Goal: Communication & Community: Participate in discussion

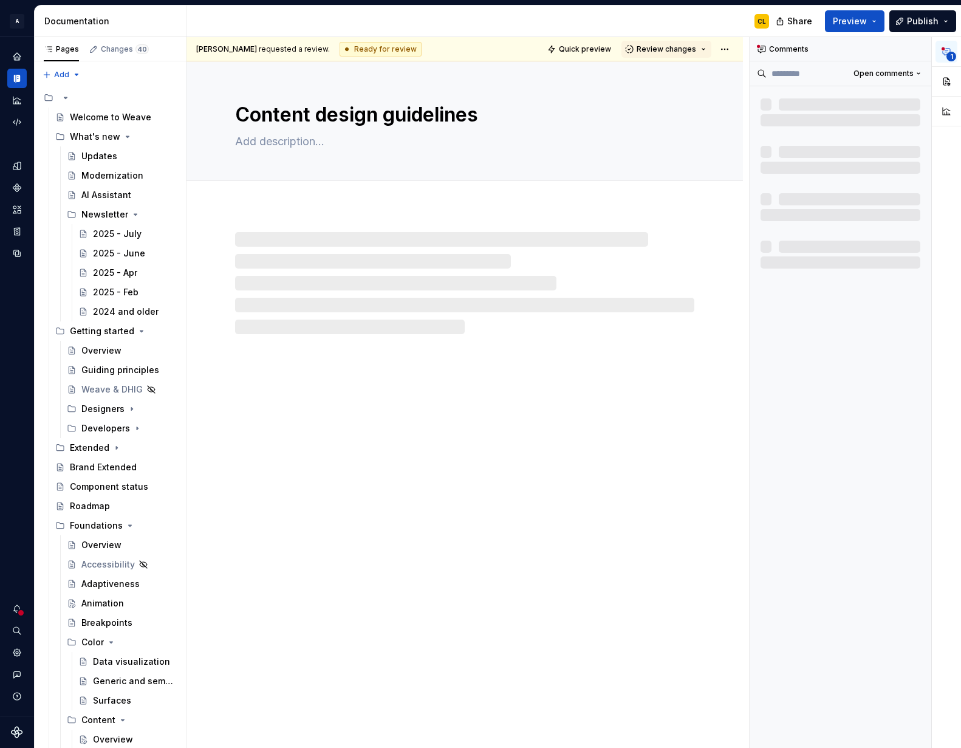
type textarea "*"
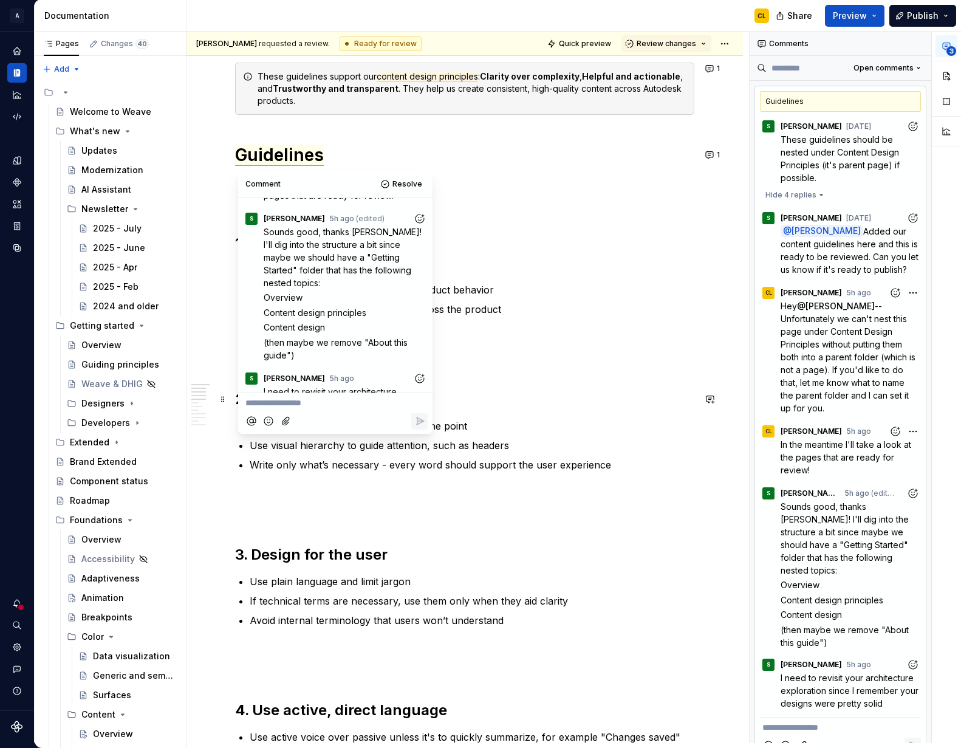
scroll to position [340, 0]
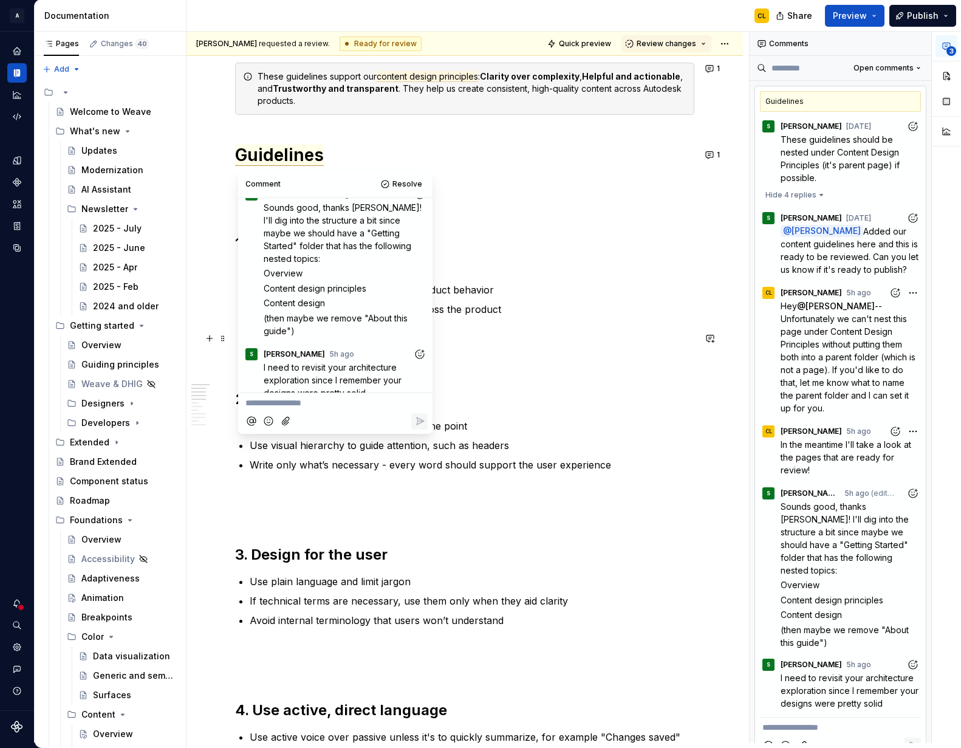
click at [418, 348] on icon "Add reaction" at bounding box center [420, 354] width 12 height 12
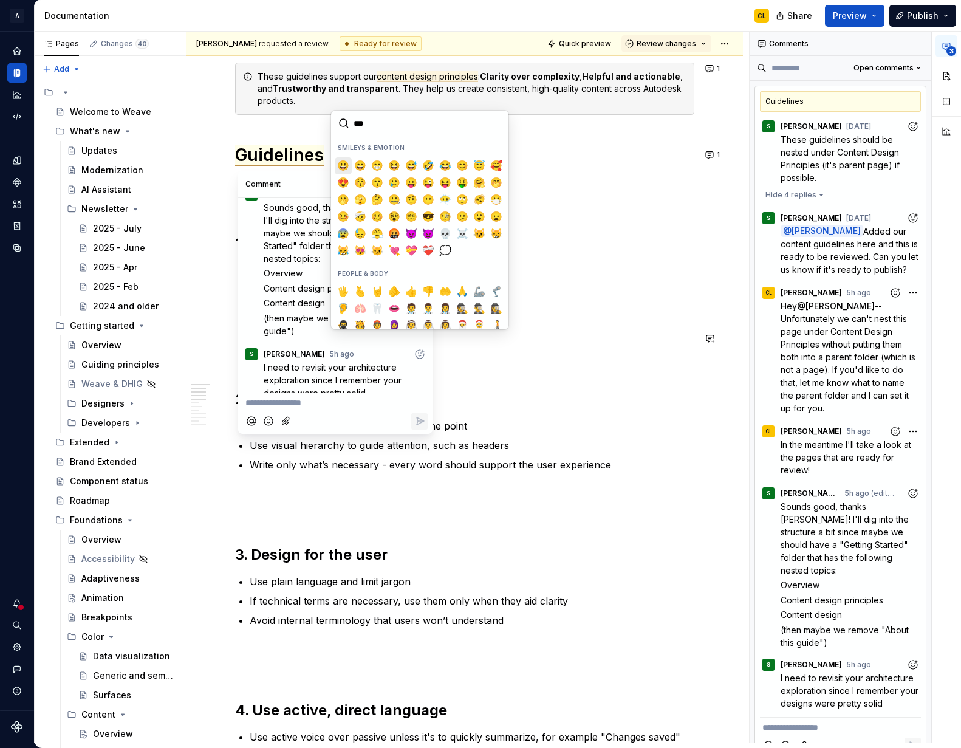
type input "****"
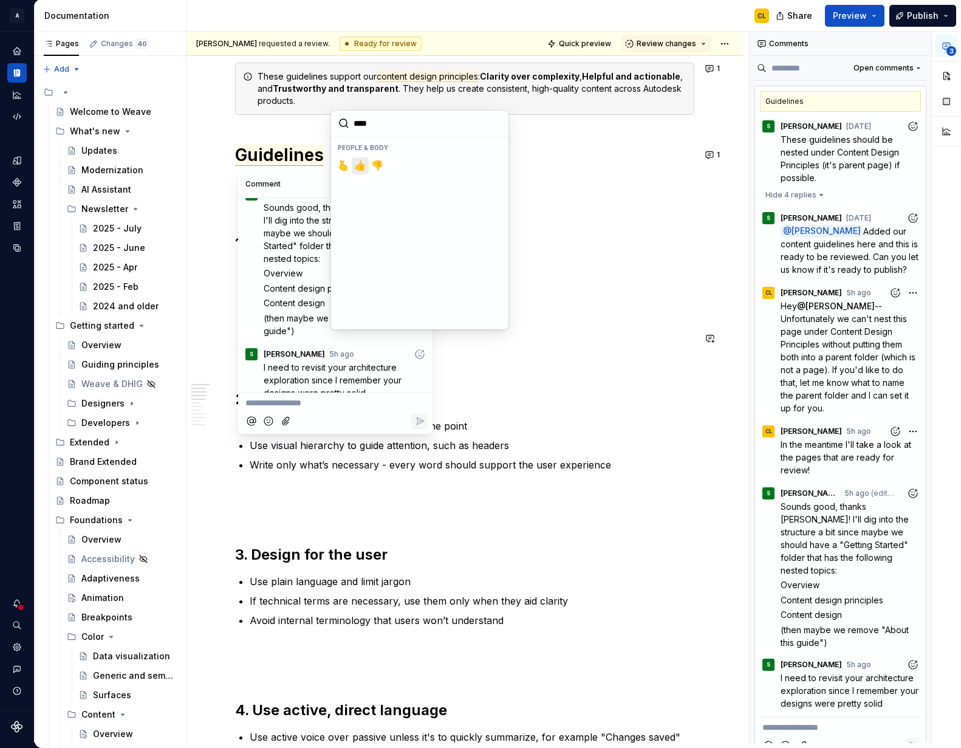
click at [365, 168] on span "👍️" at bounding box center [360, 166] width 10 height 12
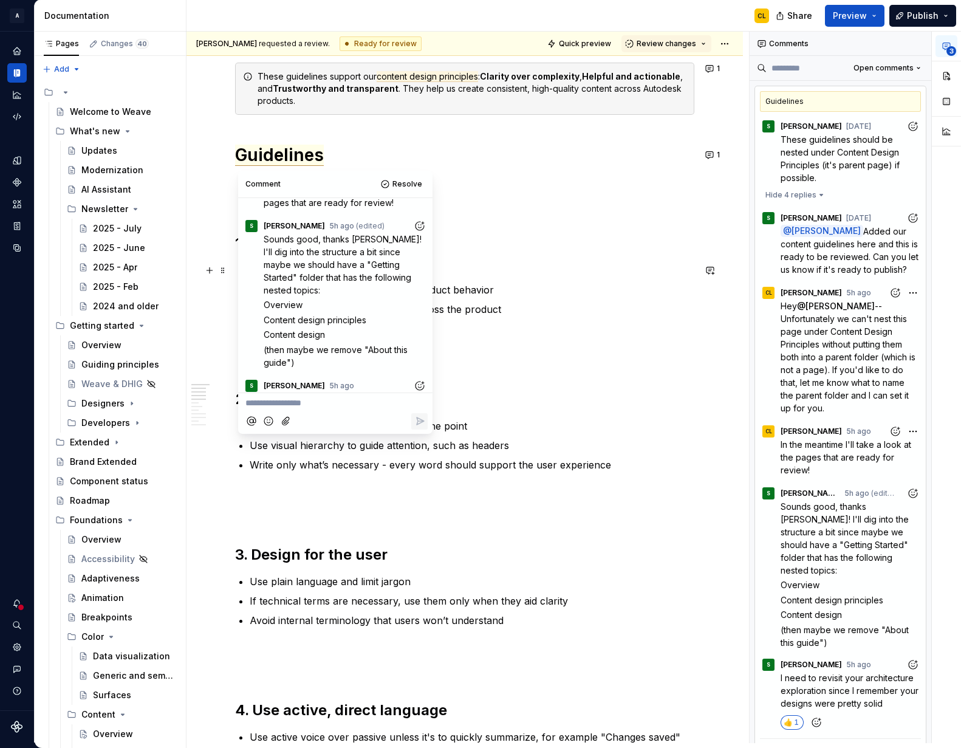
scroll to position [299, 0]
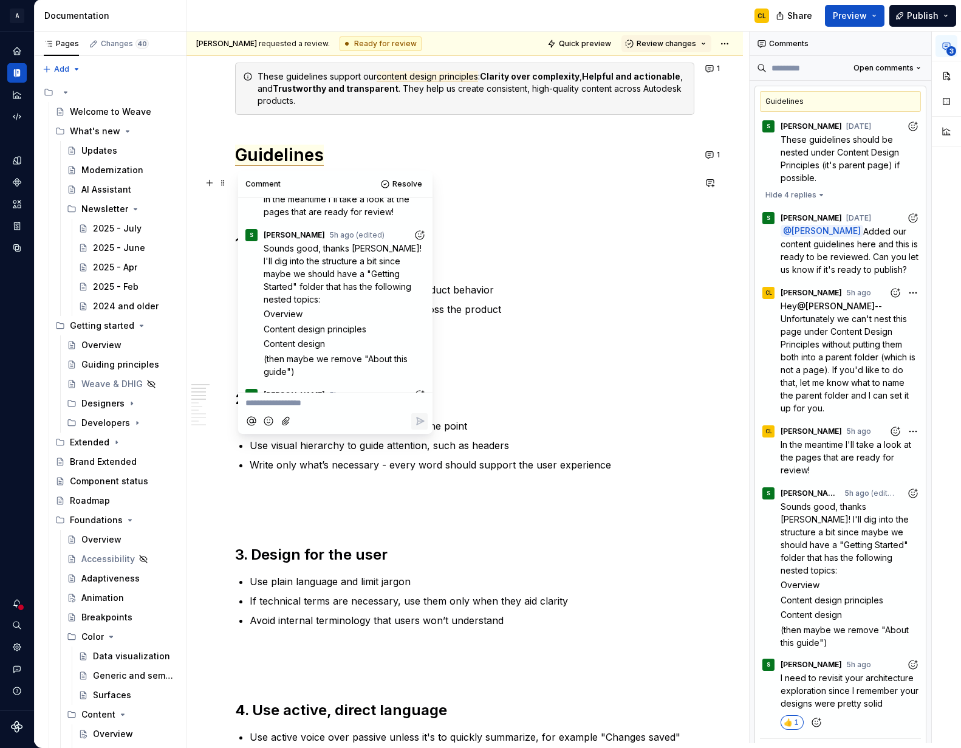
click at [485, 182] on p at bounding box center [464, 183] width 459 height 15
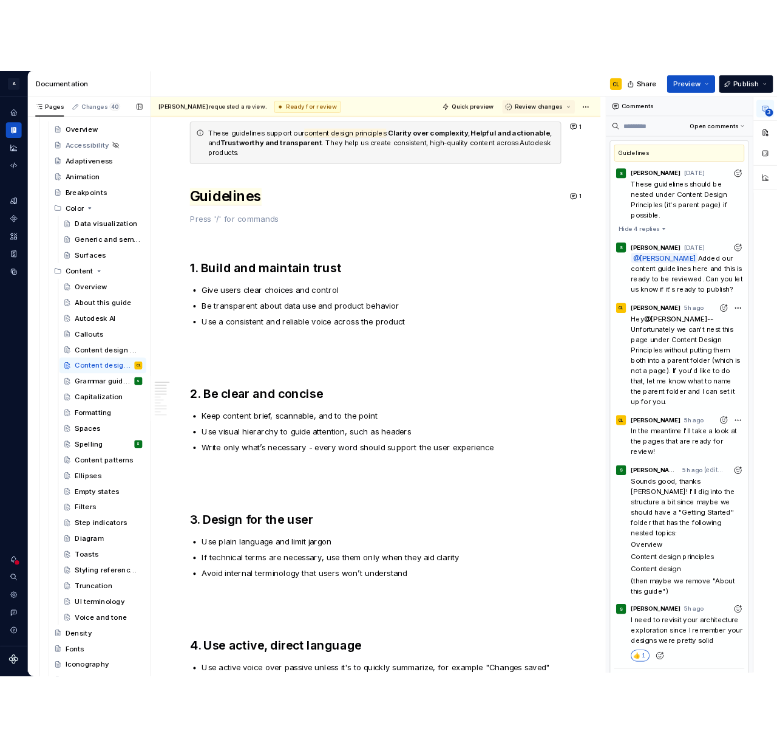
scroll to position [470, 0]
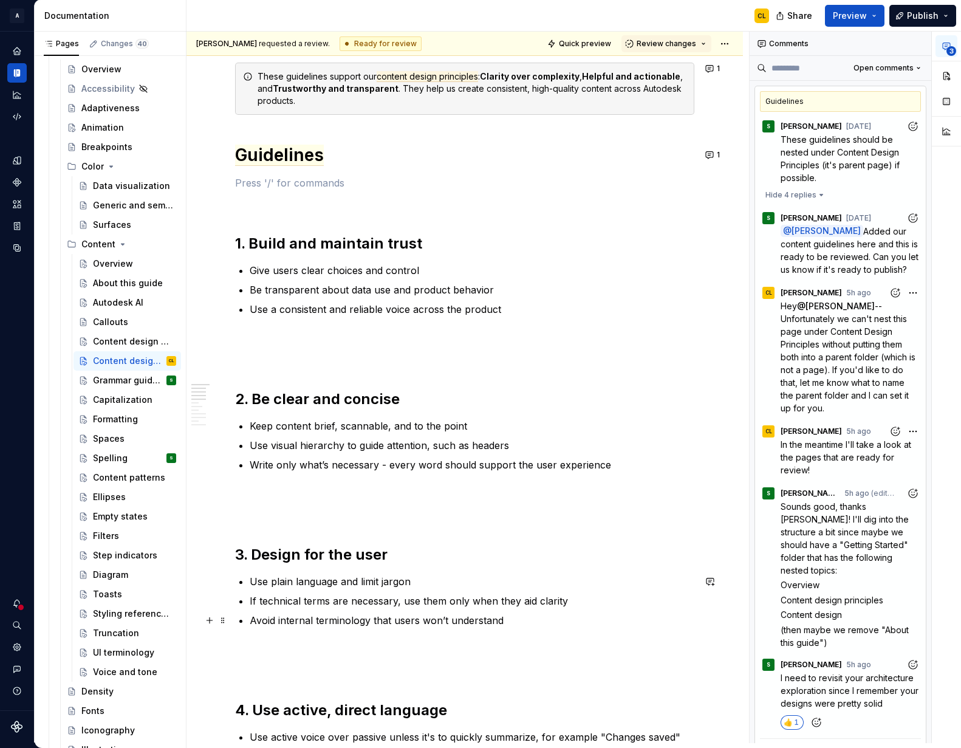
click at [495, 620] on p "Avoid internal terminology that users won’t understand" at bounding box center [472, 620] width 445 height 15
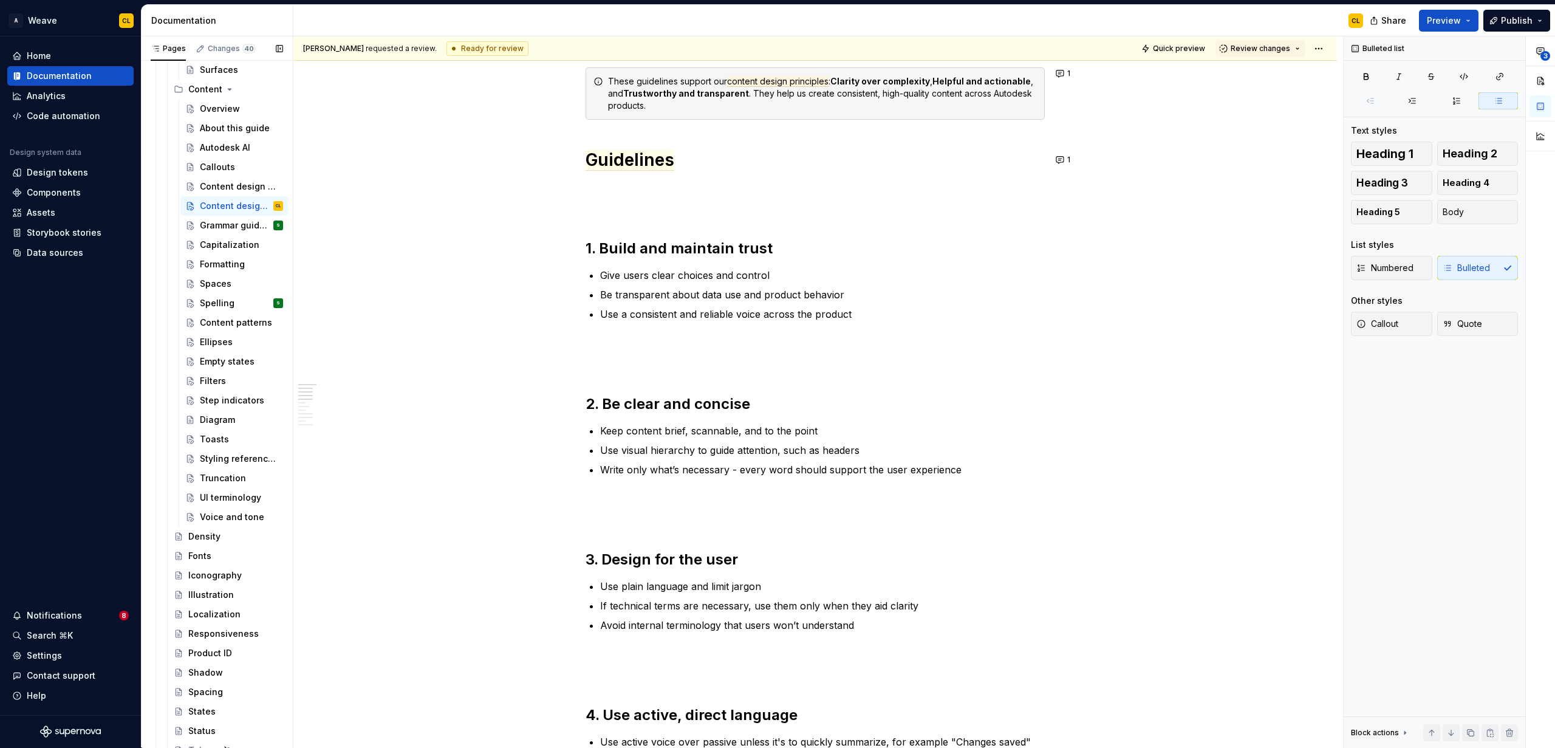
scroll to position [660, 0]
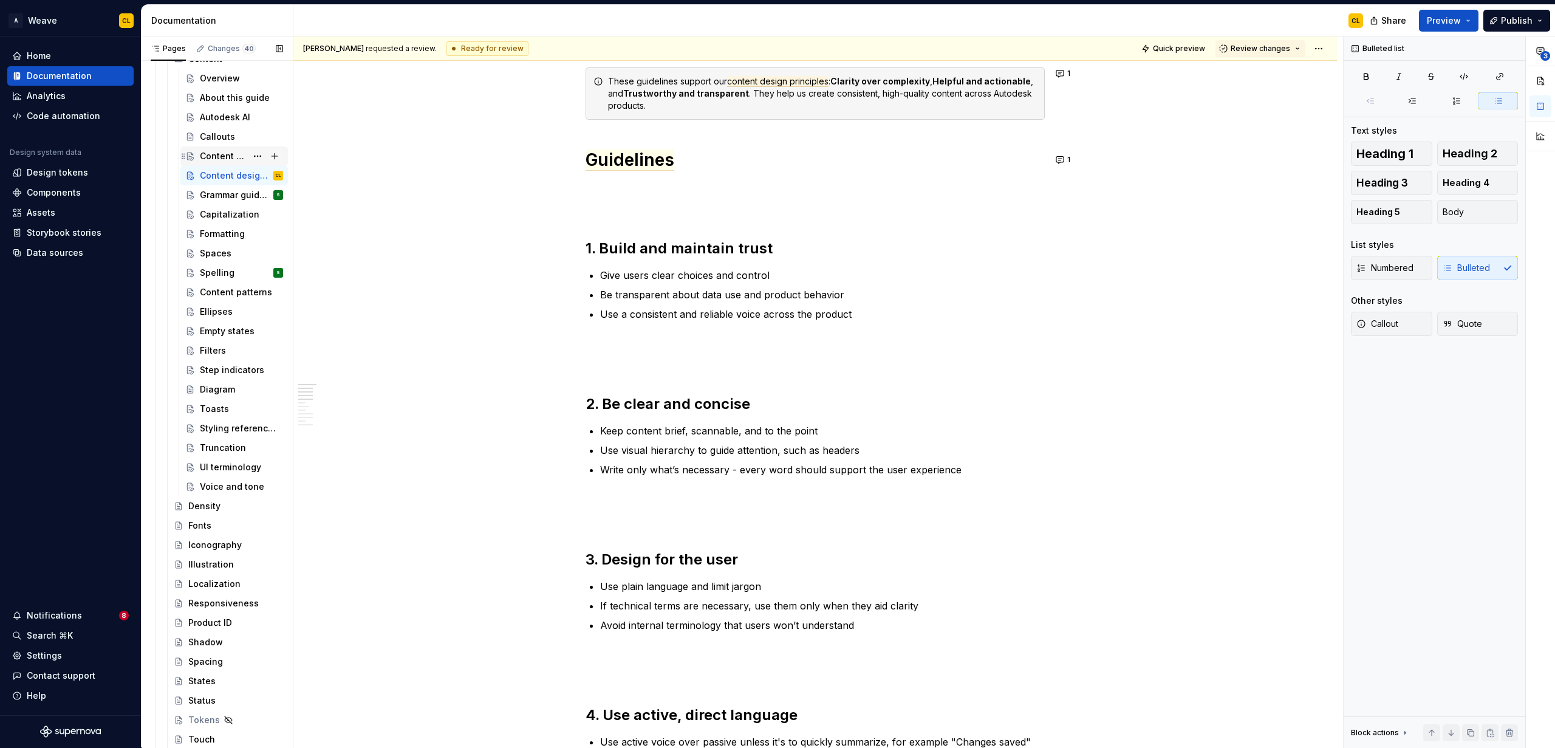
click at [213, 159] on div "Content design principles" at bounding box center [223, 156] width 47 height 12
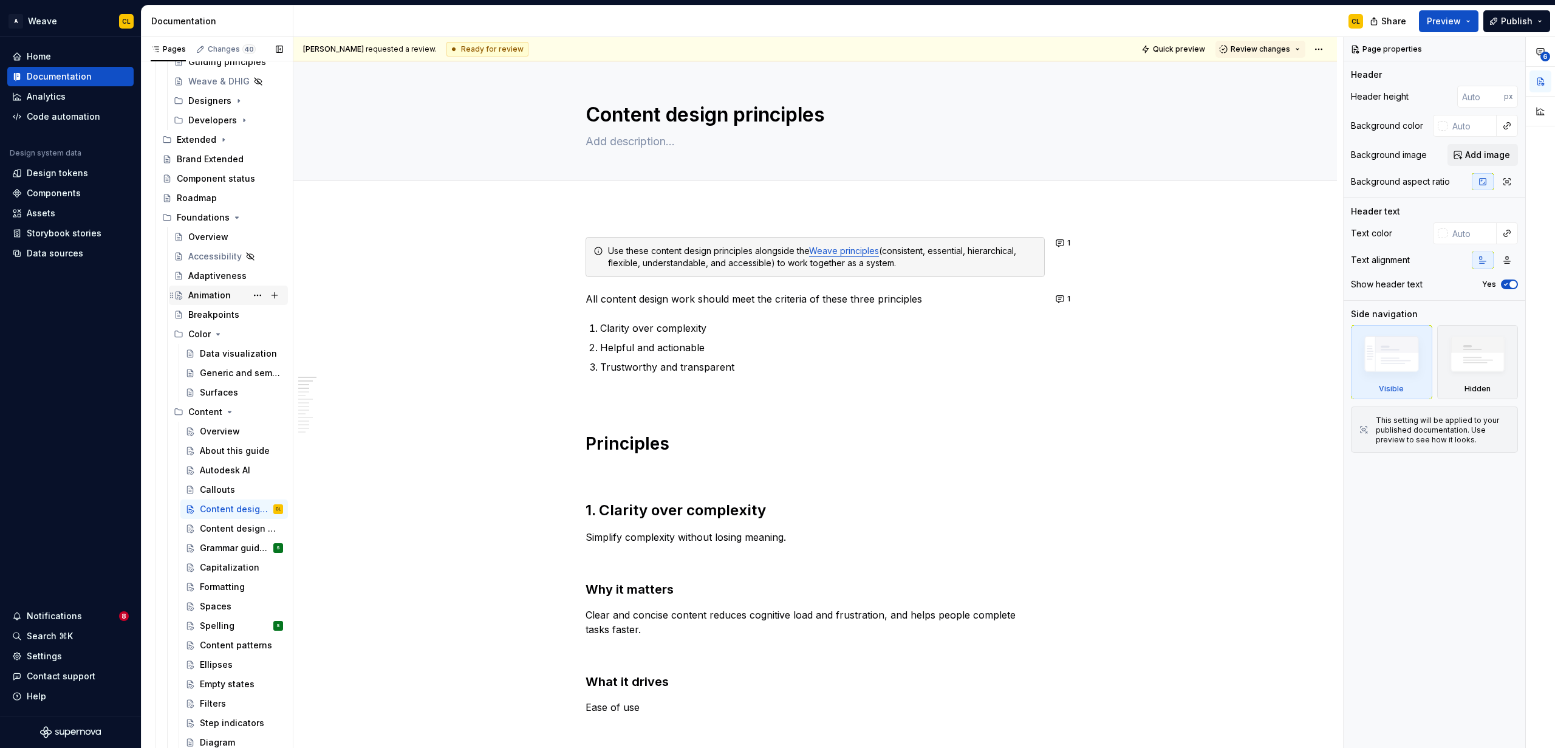
scroll to position [323, 0]
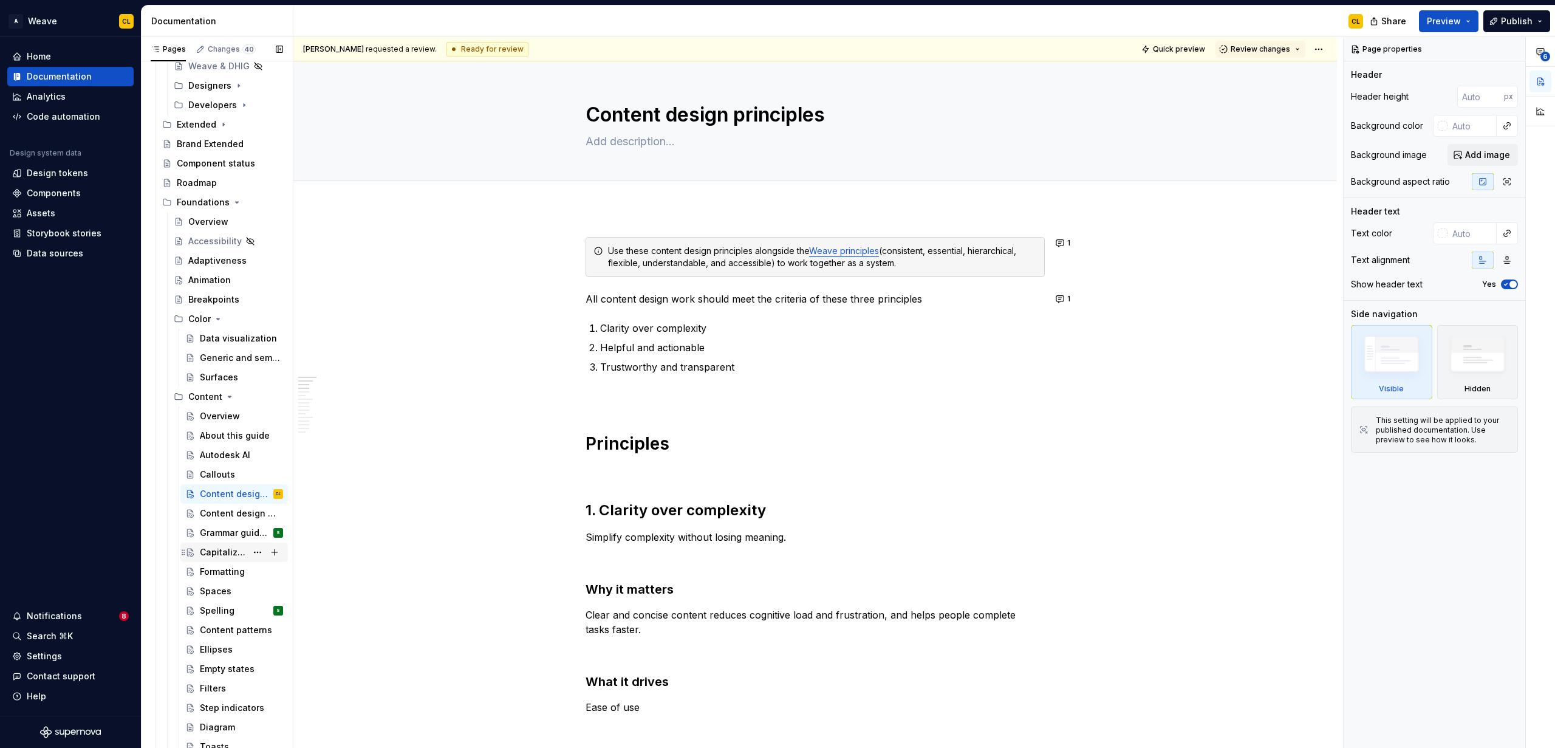
click at [239, 551] on div "Capitalization" at bounding box center [223, 552] width 47 height 12
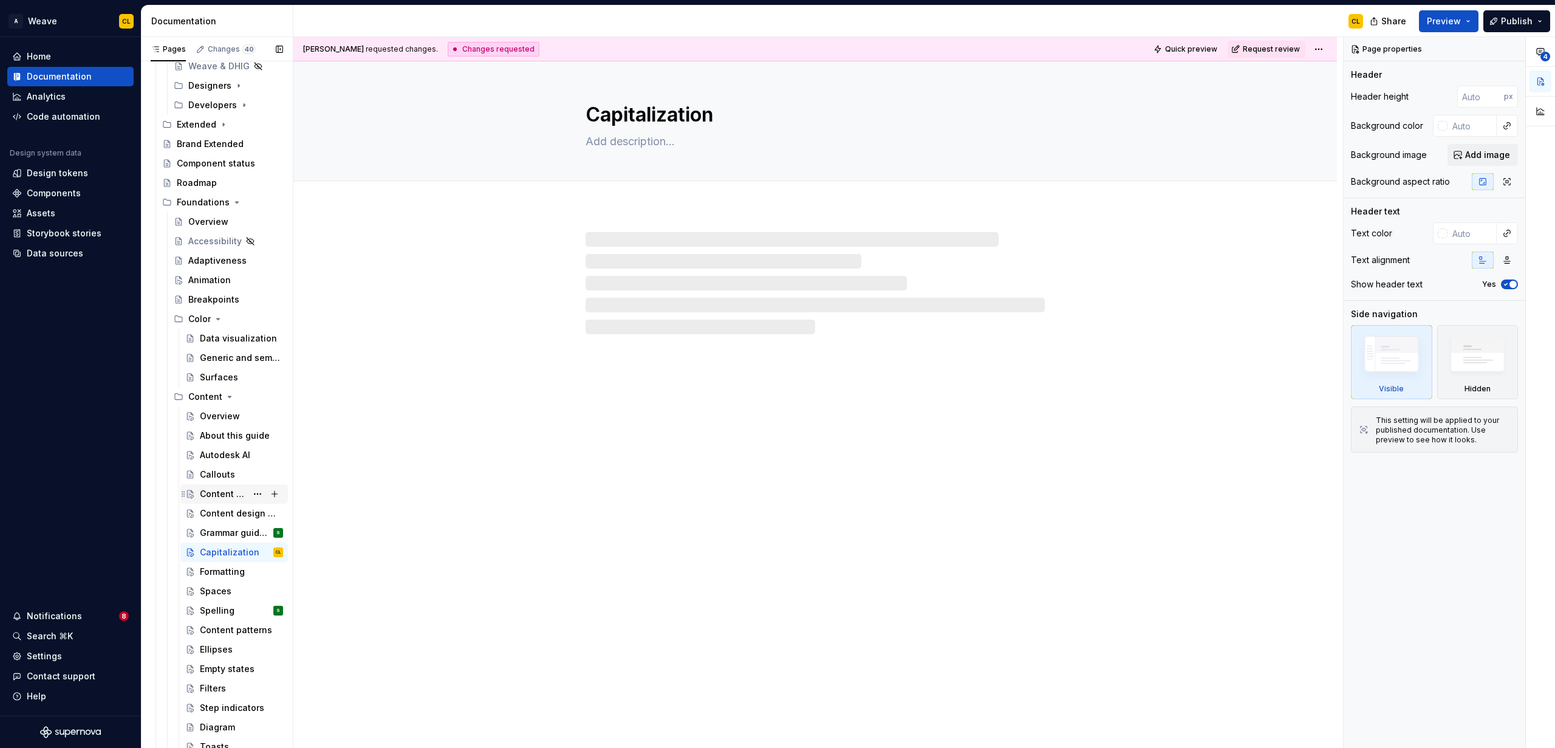
click at [218, 490] on div "Content design principles" at bounding box center [223, 494] width 47 height 12
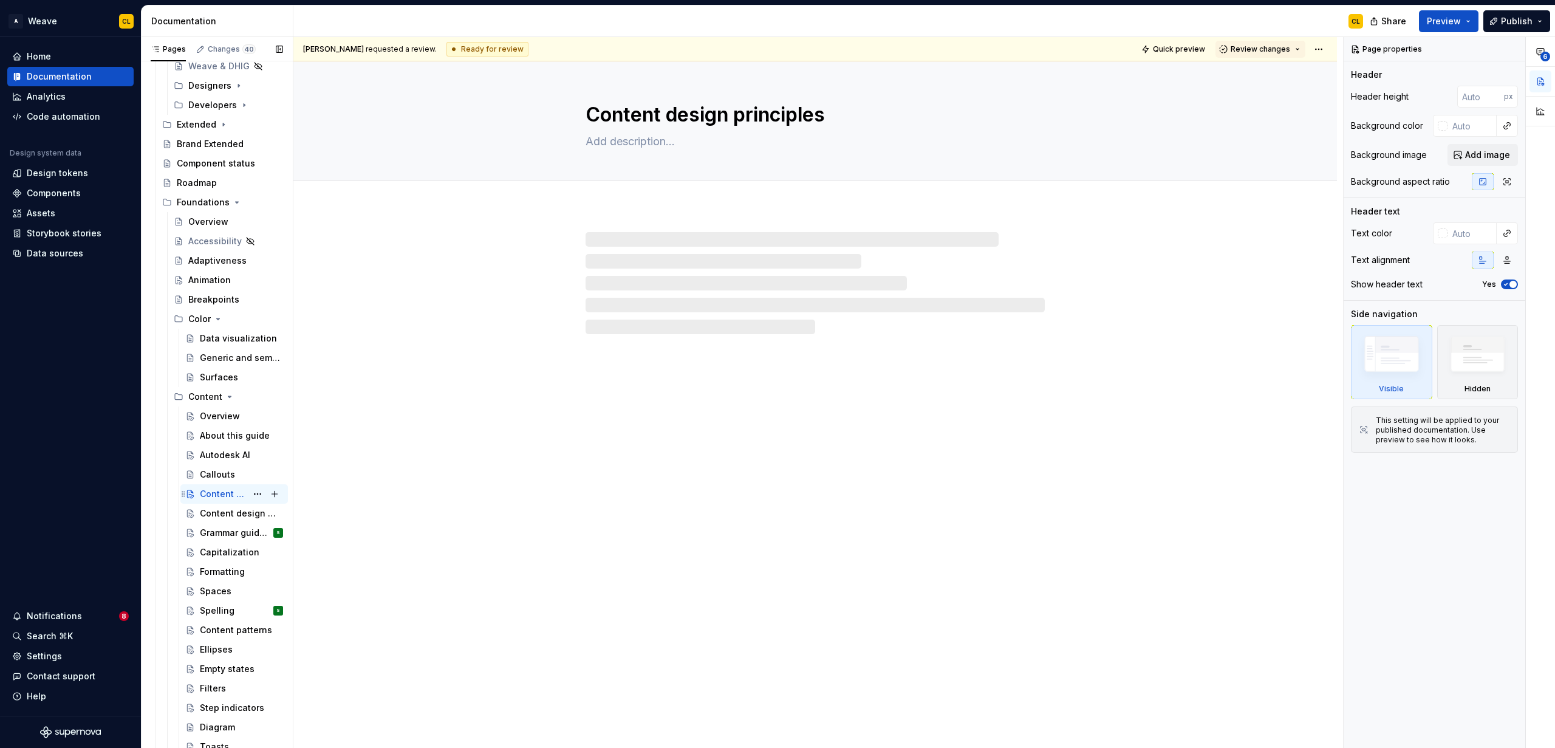
scroll to position [319, 0]
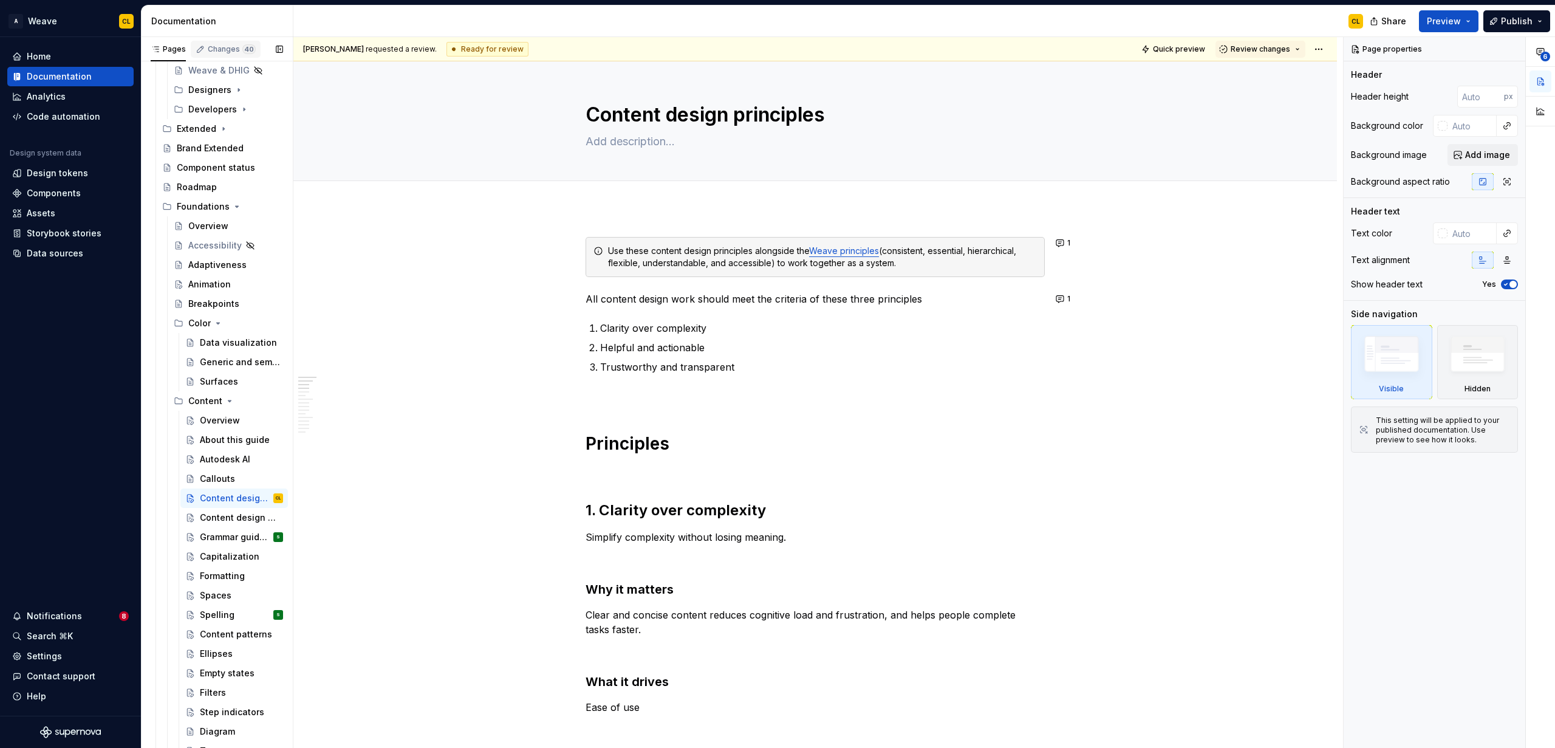
click at [224, 46] on div "Changes 40" at bounding box center [232, 49] width 48 height 10
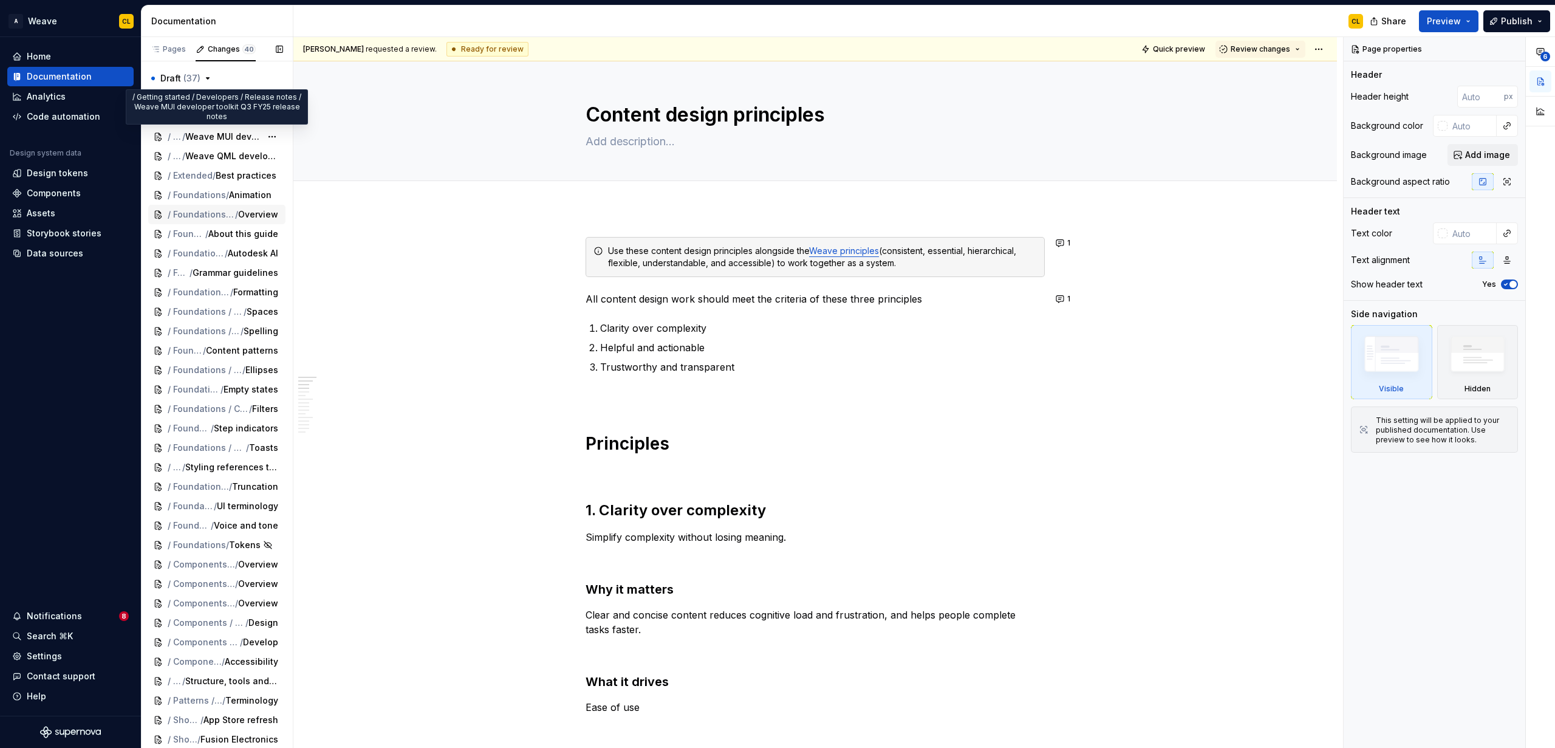
scroll to position [178, 0]
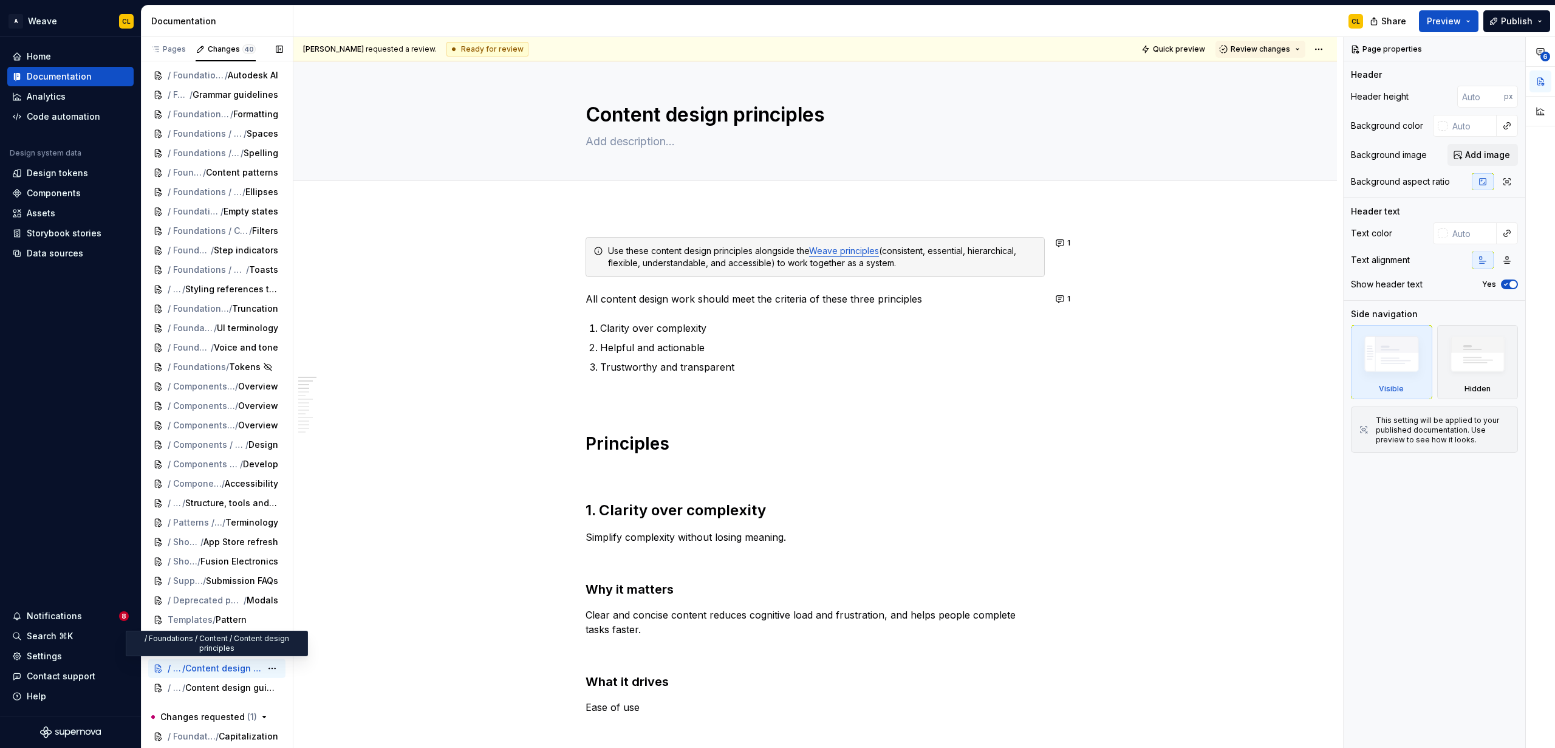
click at [214, 666] on span "Content design principles" at bounding box center [223, 668] width 76 height 12
click at [960, 296] on button "1" at bounding box center [1064, 298] width 24 height 17
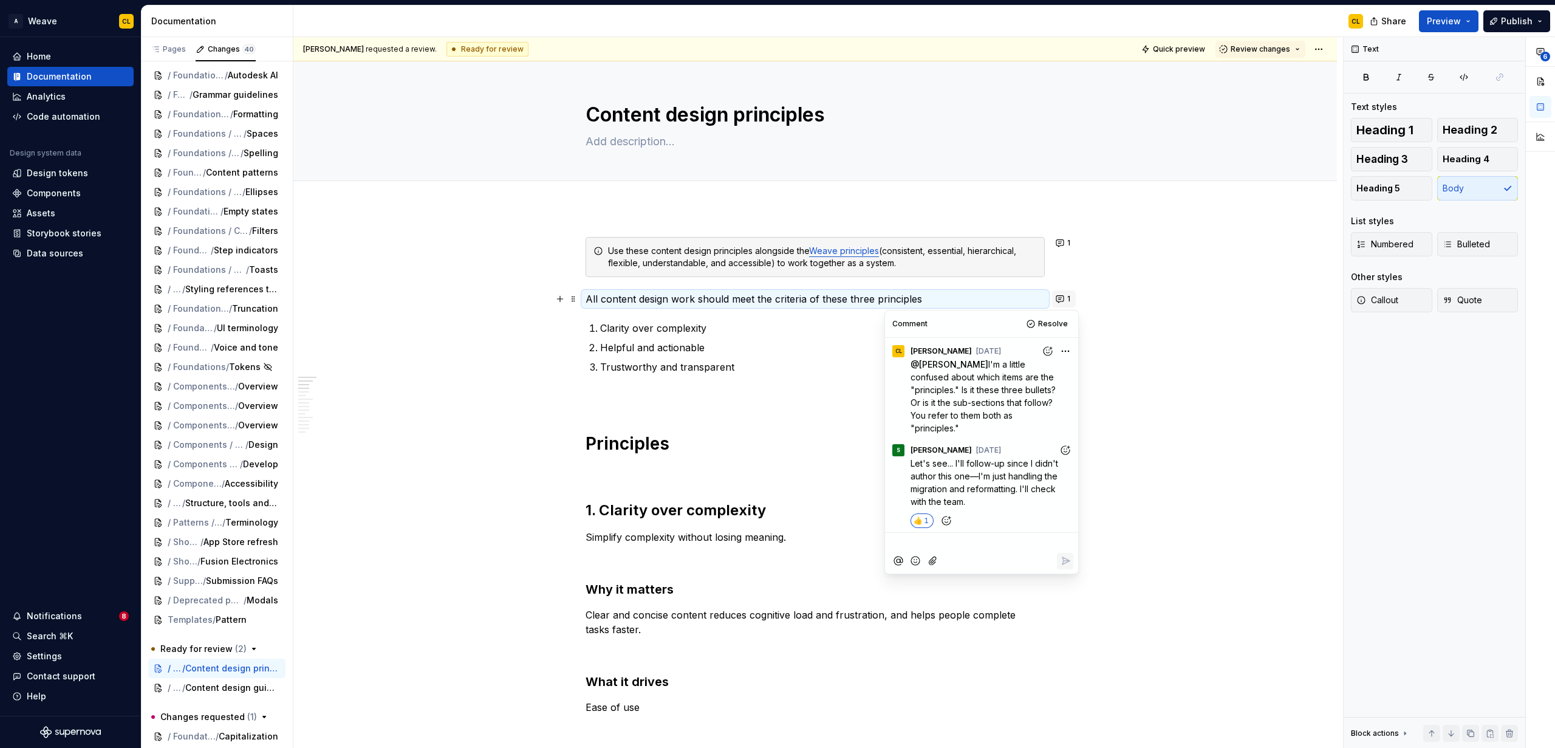
scroll to position [152, 0]
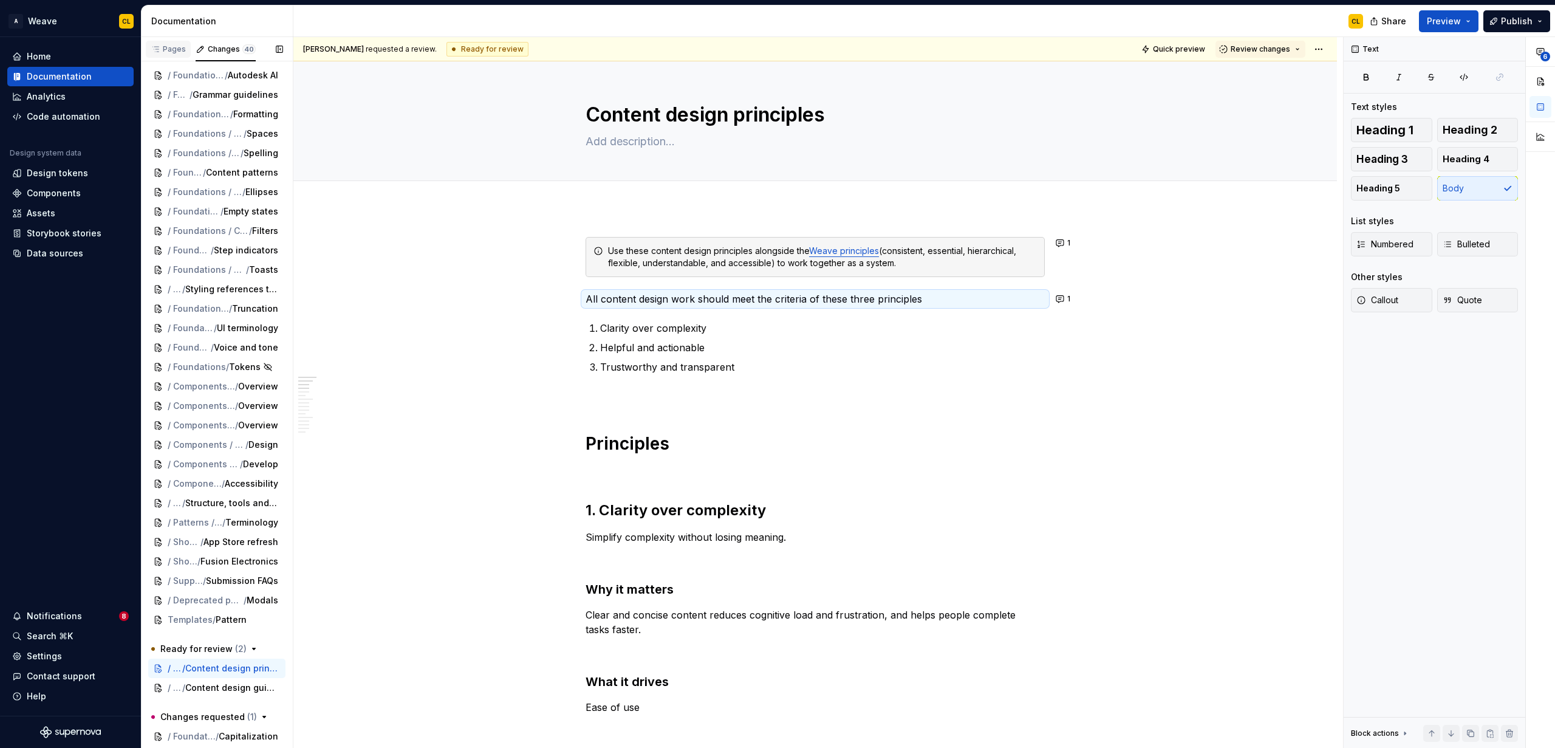
click at [180, 46] on div "Pages" at bounding box center [168, 49] width 35 height 10
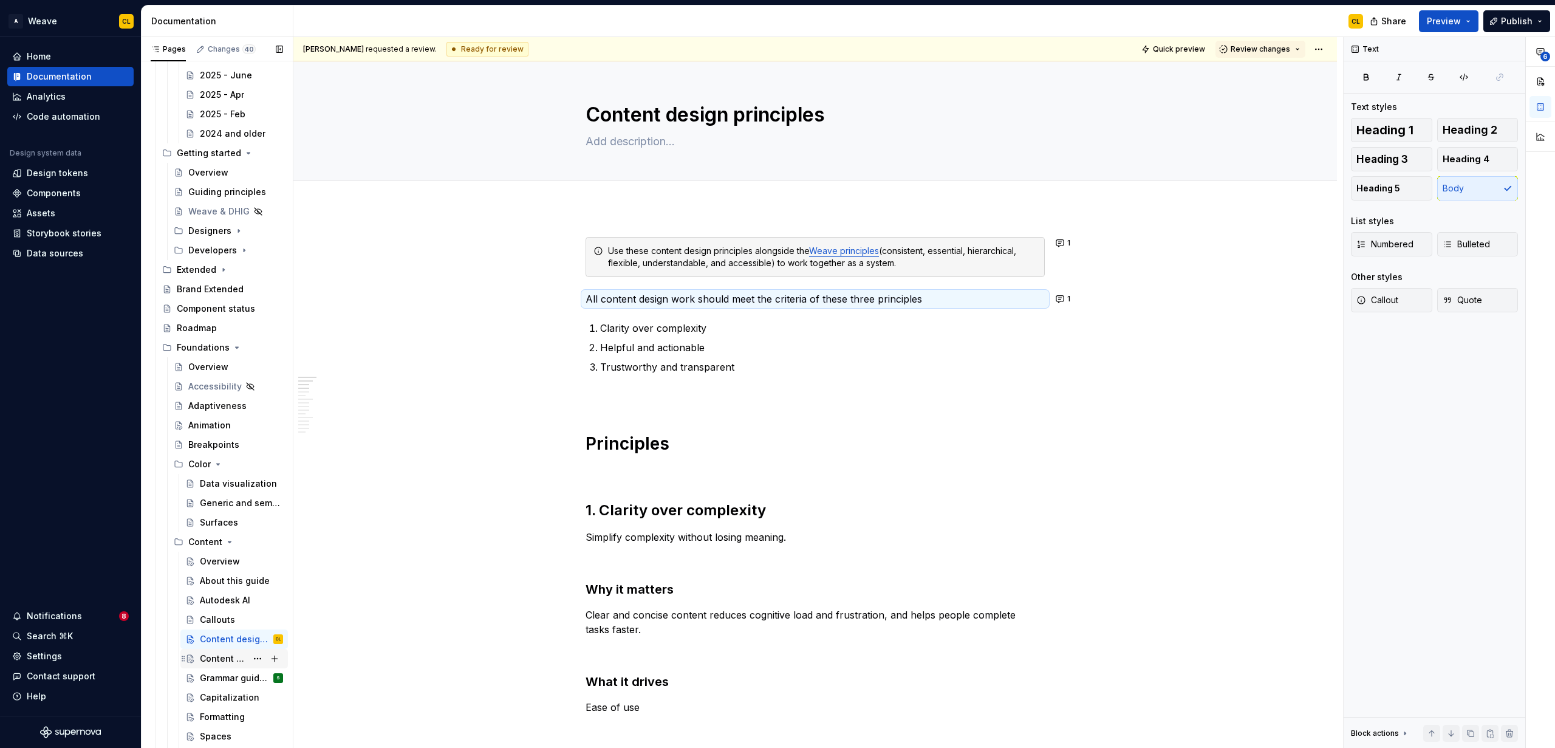
click at [234, 661] on div "Content design guidelines" at bounding box center [223, 658] width 47 height 12
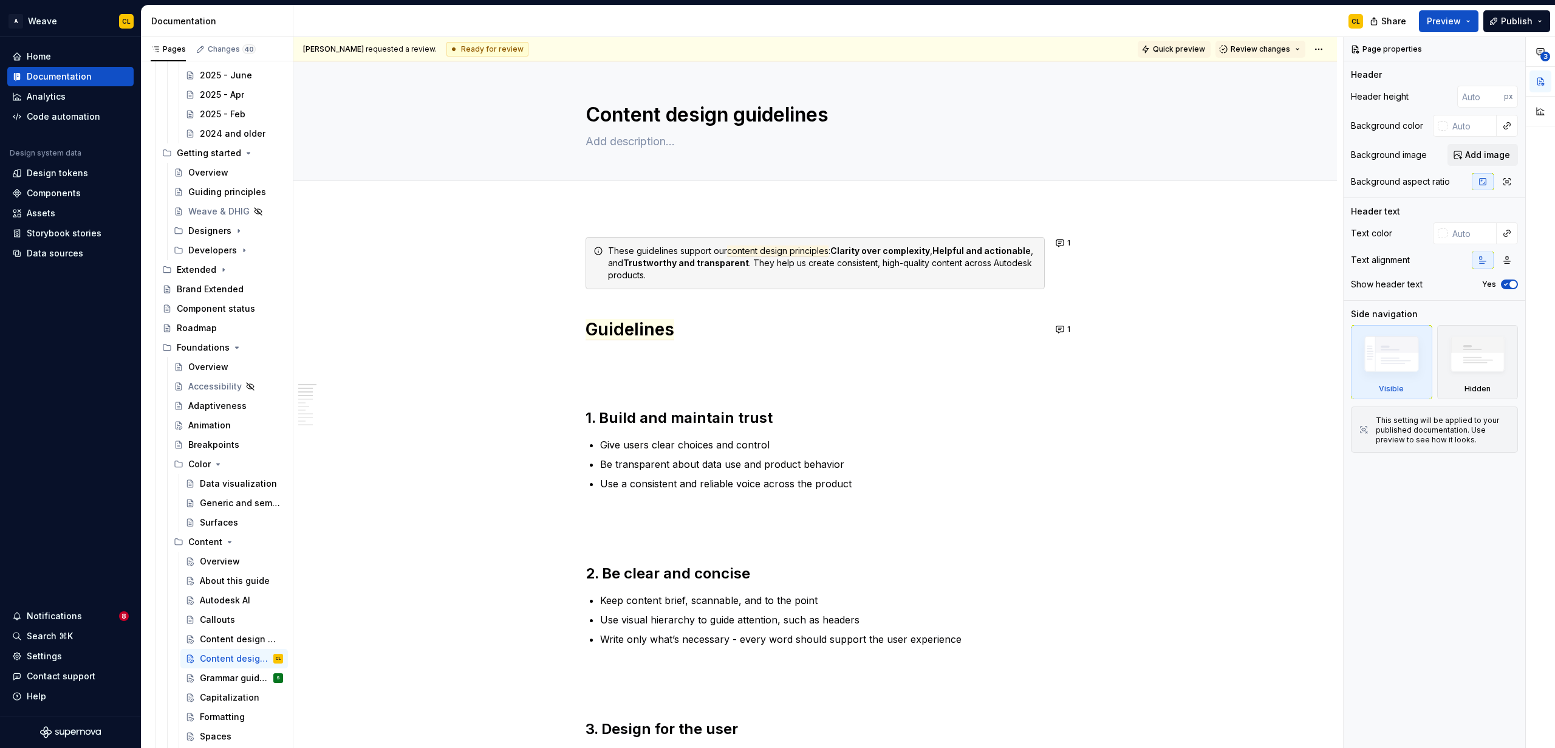
click at [960, 52] on span "Quick preview" at bounding box center [1179, 49] width 52 height 10
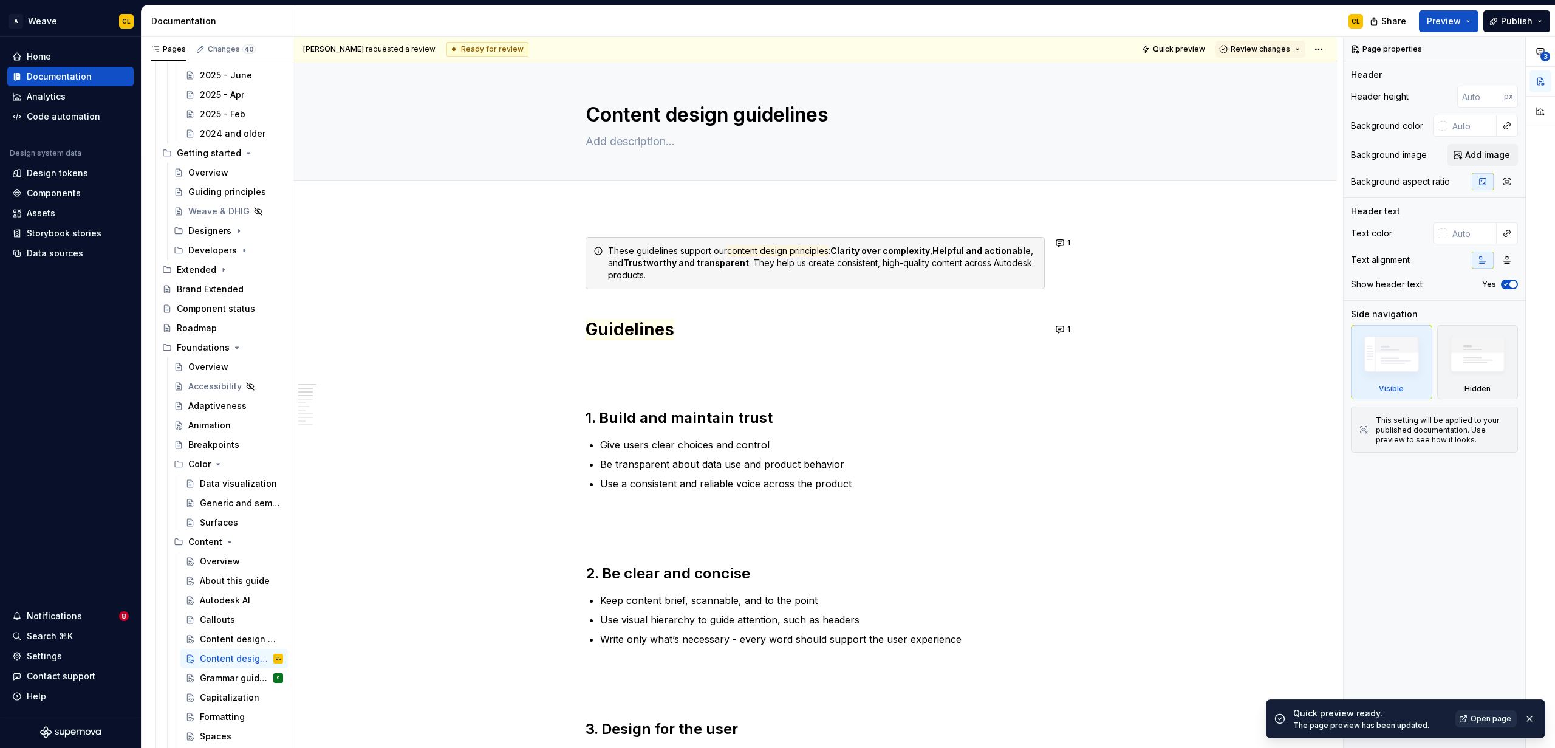
click at [960, 720] on span "Open page" at bounding box center [1490, 719] width 41 height 10
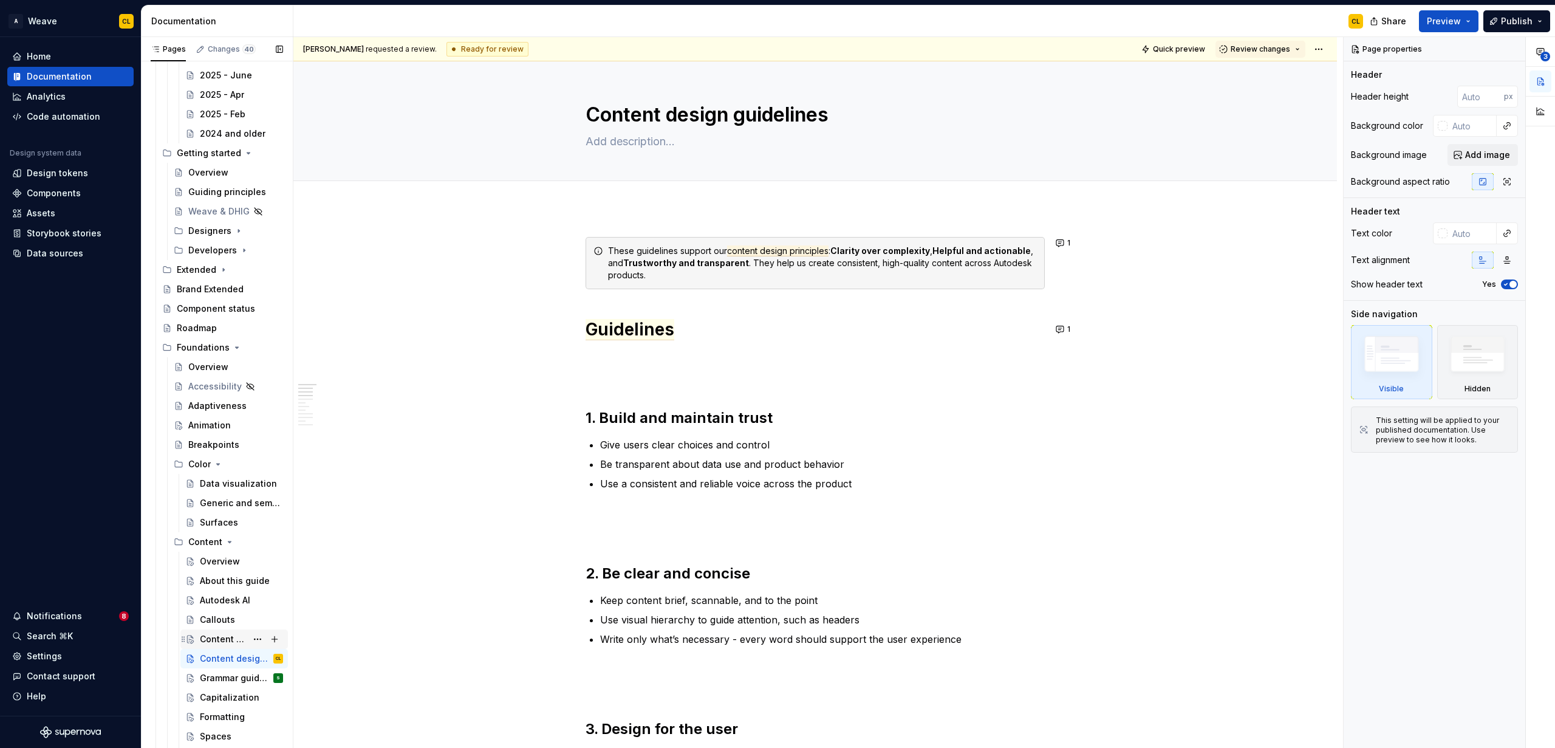
click at [218, 640] on div "Content design principles" at bounding box center [223, 639] width 47 height 12
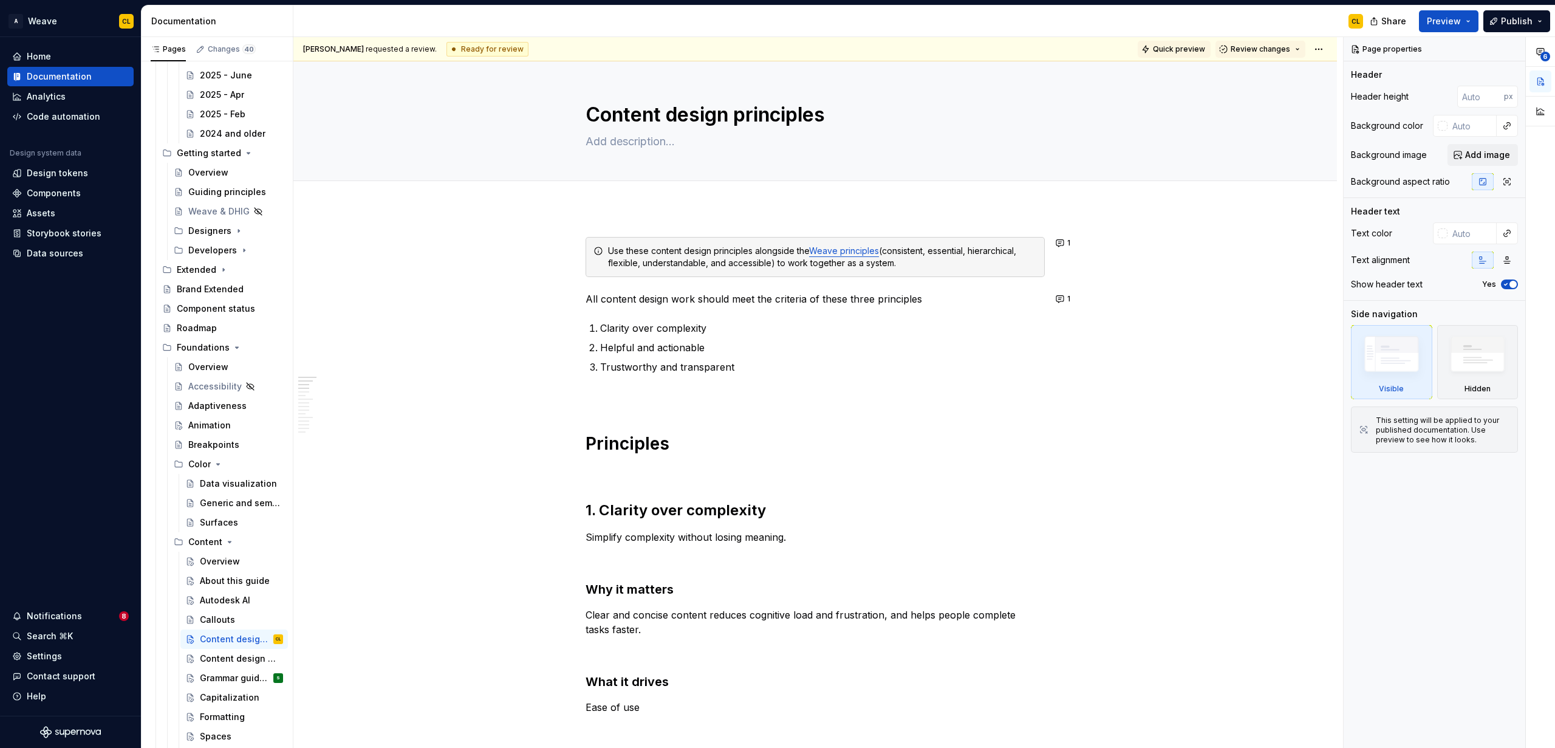
click at [960, 49] on span "Quick preview" at bounding box center [1179, 49] width 52 height 10
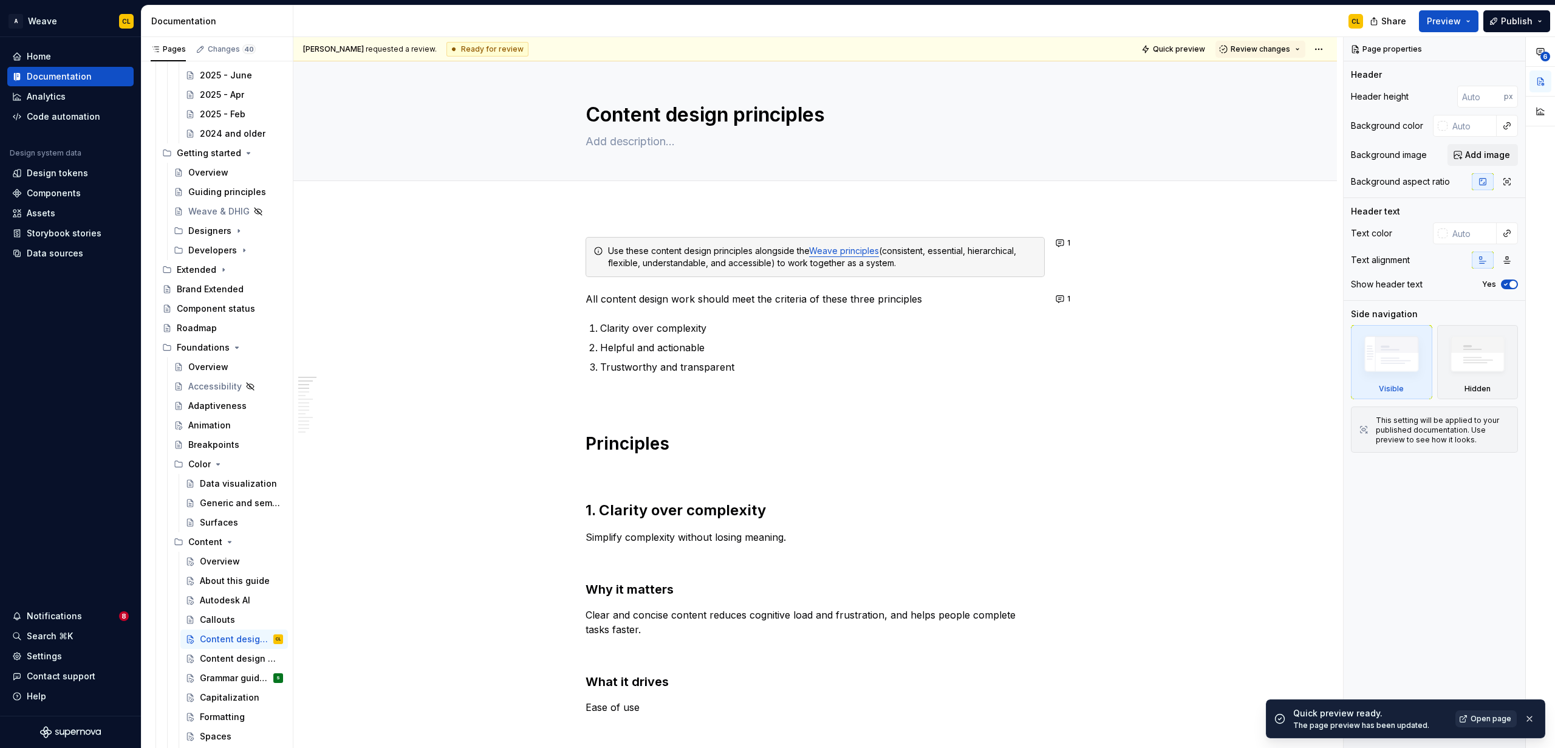
click at [960, 712] on link "Open page" at bounding box center [1485, 718] width 61 height 17
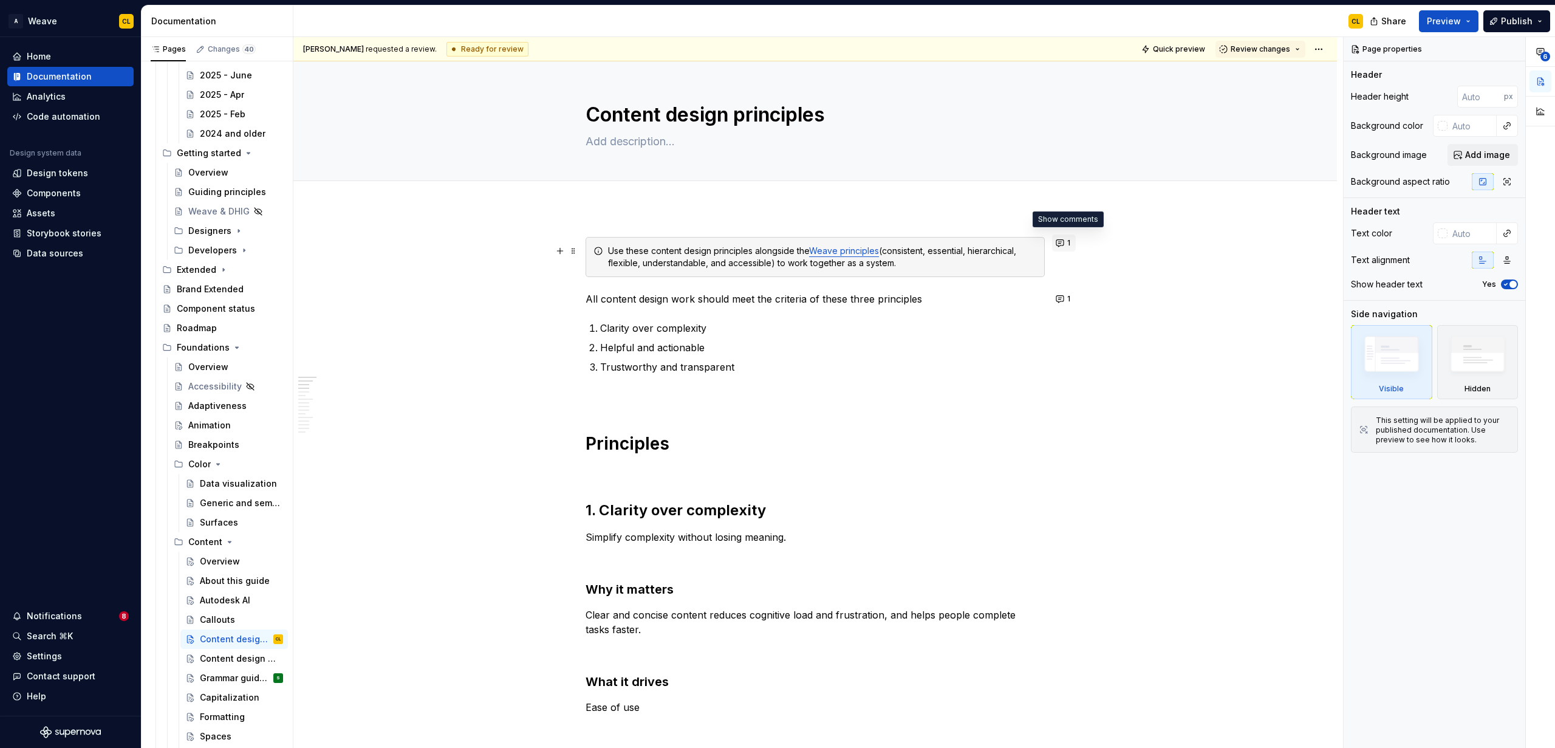
click at [960, 243] on button "1" at bounding box center [1064, 242] width 24 height 17
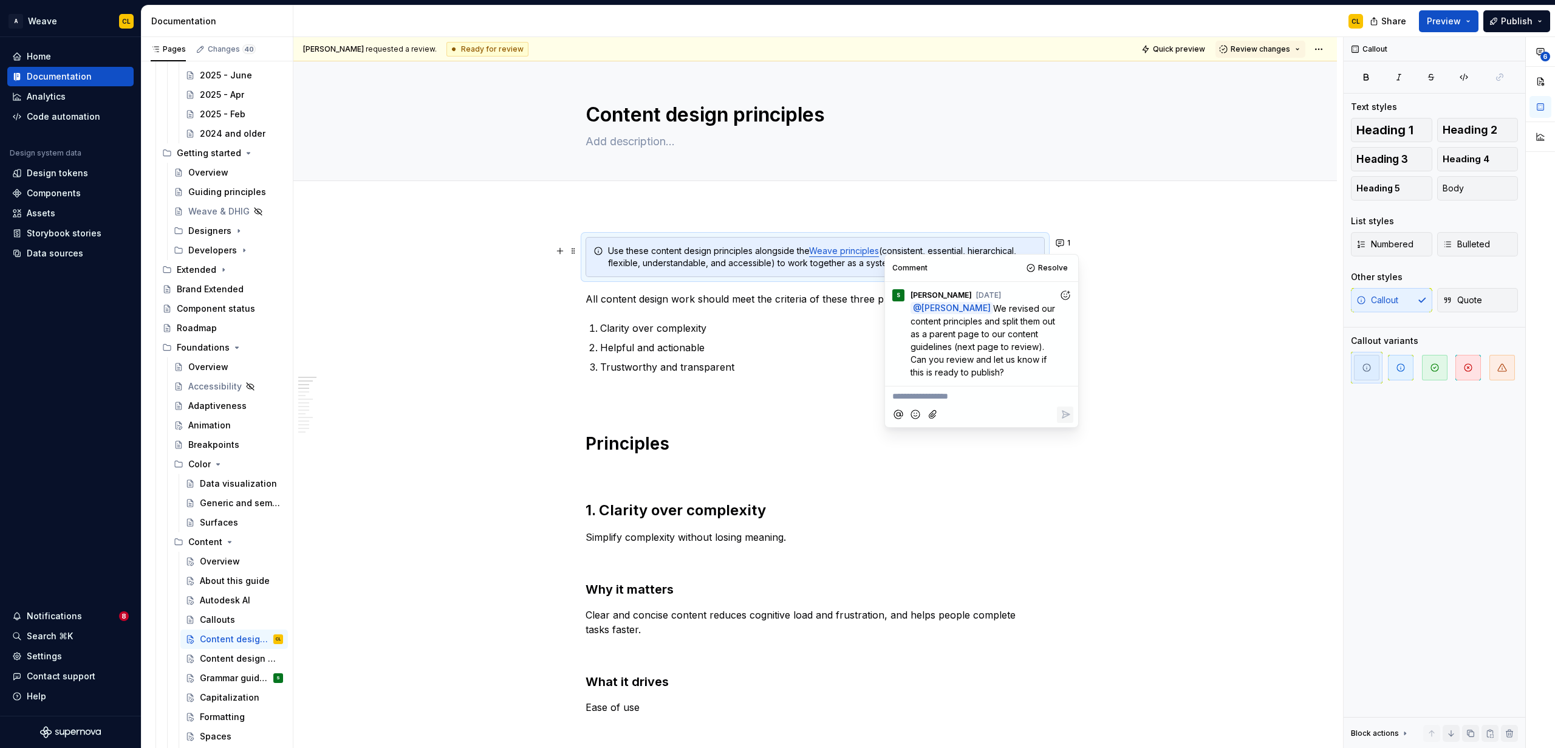
click at [946, 400] on p "**********" at bounding box center [981, 396] width 179 height 13
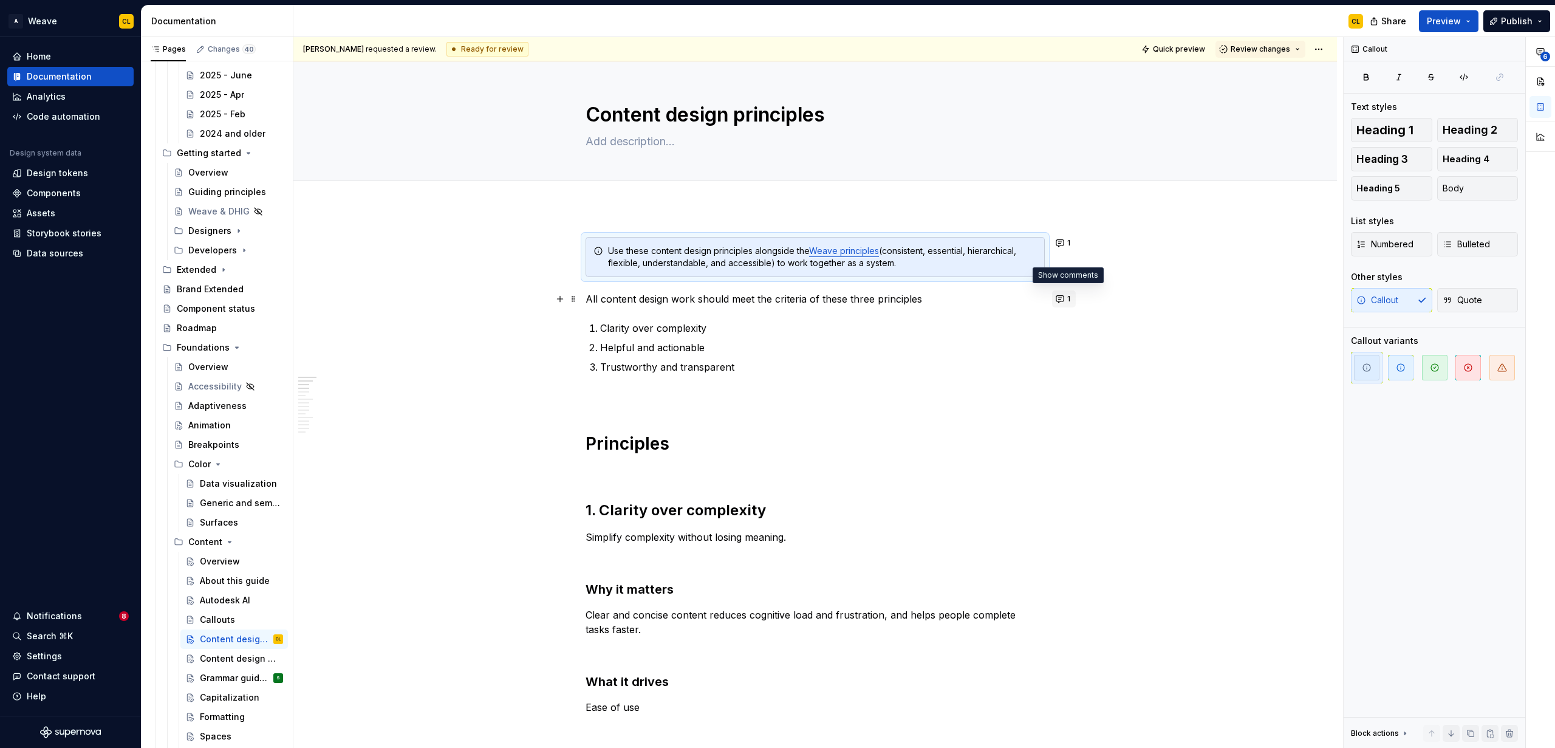
click at [960, 299] on button "1" at bounding box center [1064, 298] width 24 height 17
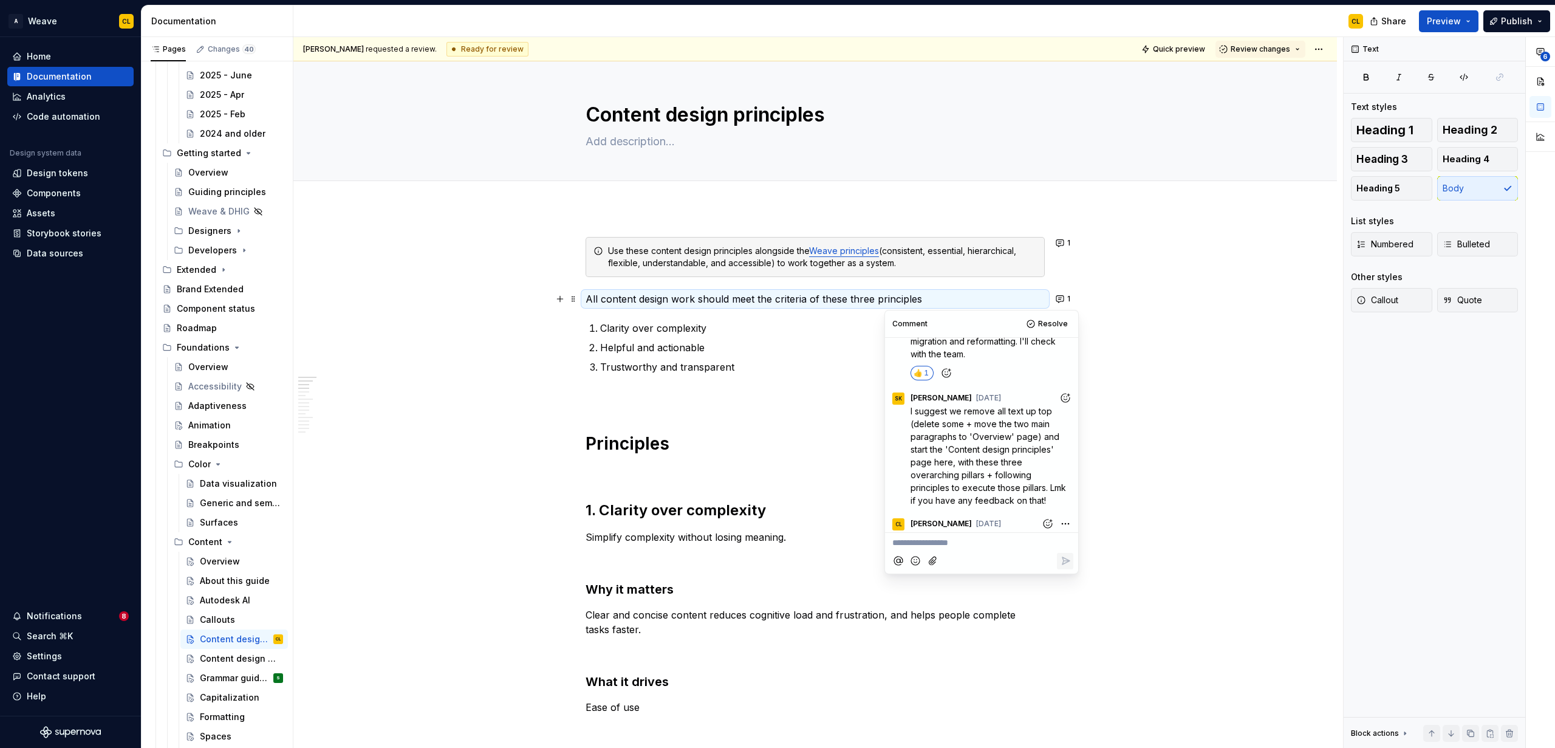
scroll to position [152, 0]
click at [929, 544] on p "**********" at bounding box center [981, 542] width 179 height 13
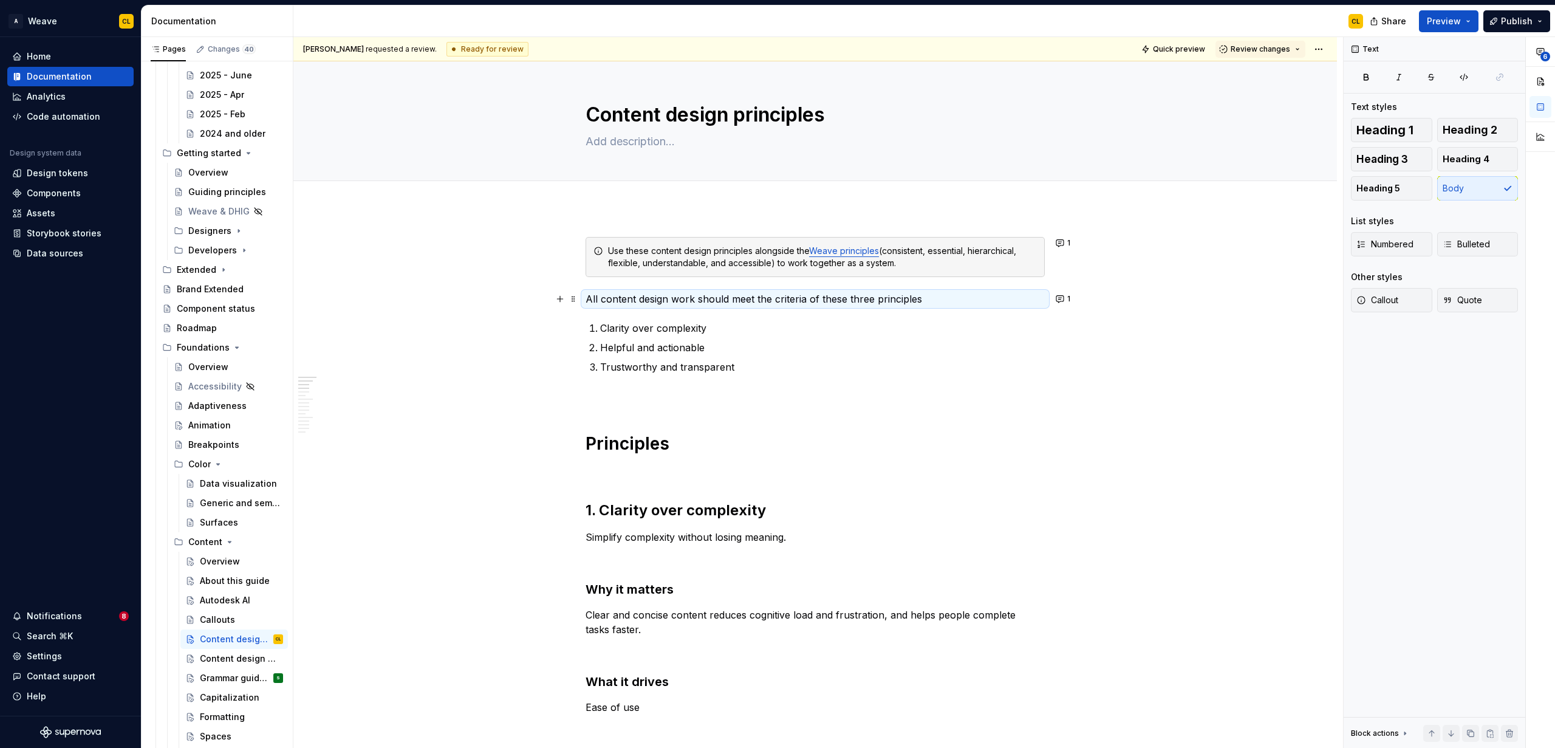
click at [220, 659] on div "Content design guidelines" at bounding box center [223, 658] width 47 height 12
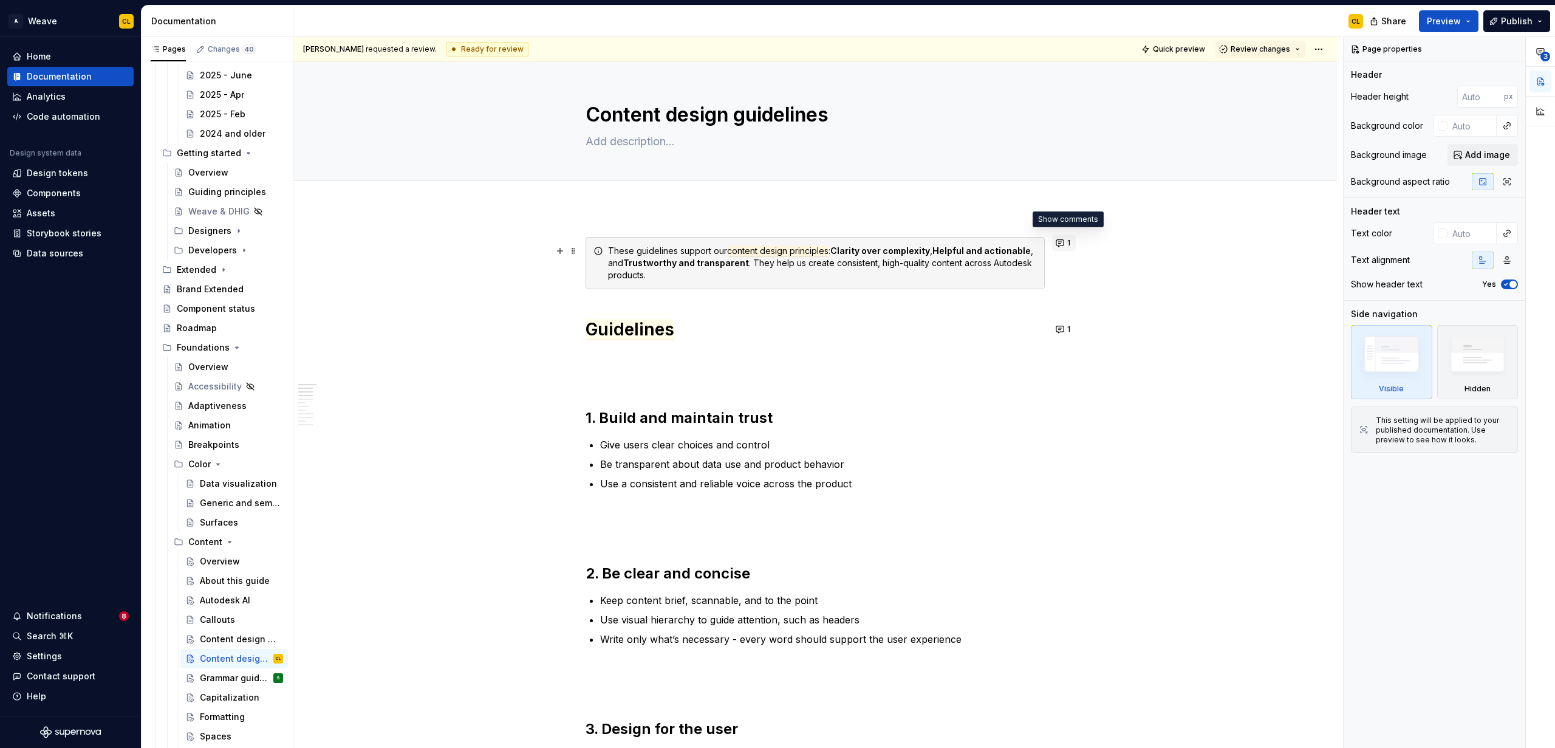
click at [960, 241] on span "1" at bounding box center [1068, 243] width 3 height 10
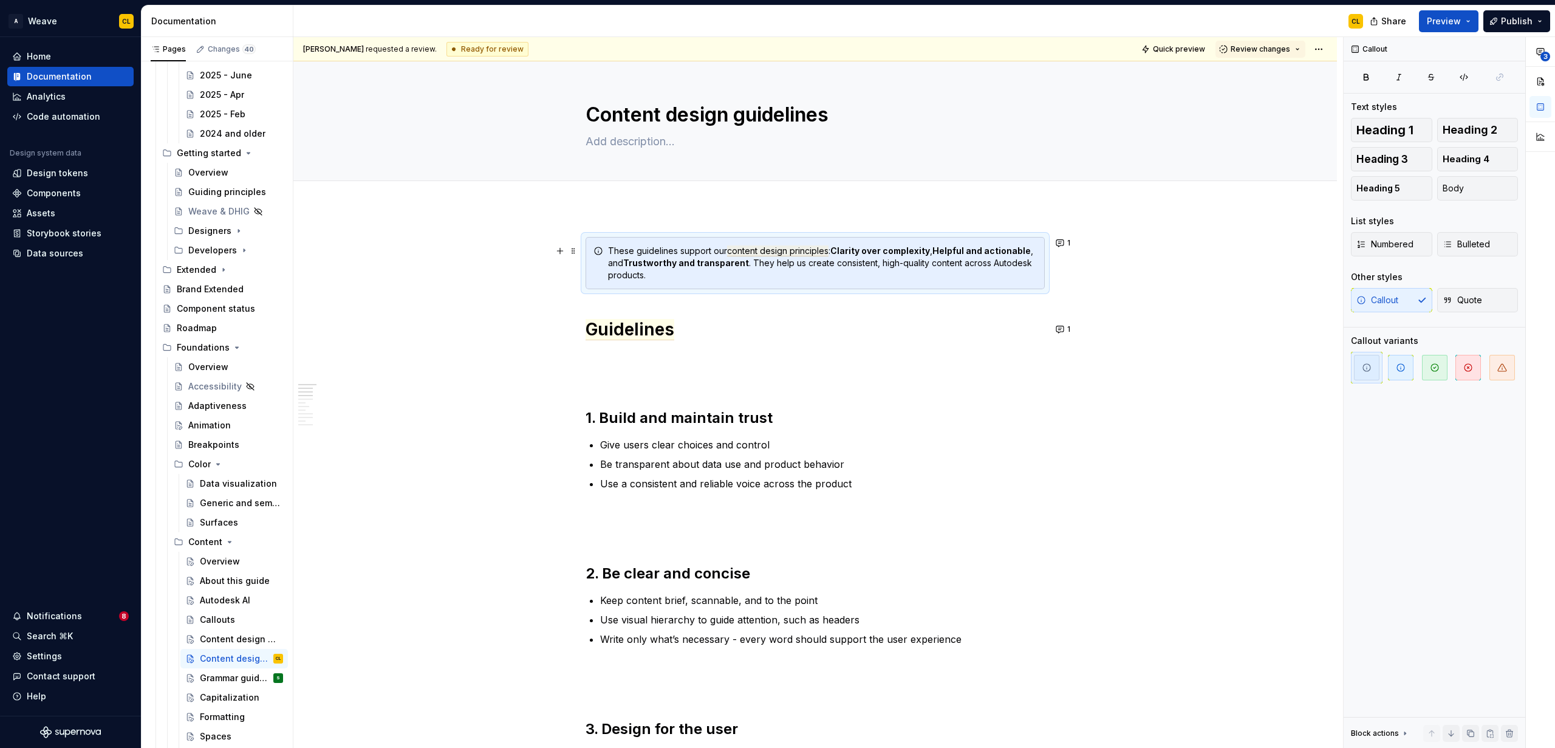
click at [822, 282] on div "These guidelines support our content design principles : Clarity over complexit…" at bounding box center [815, 263] width 459 height 52
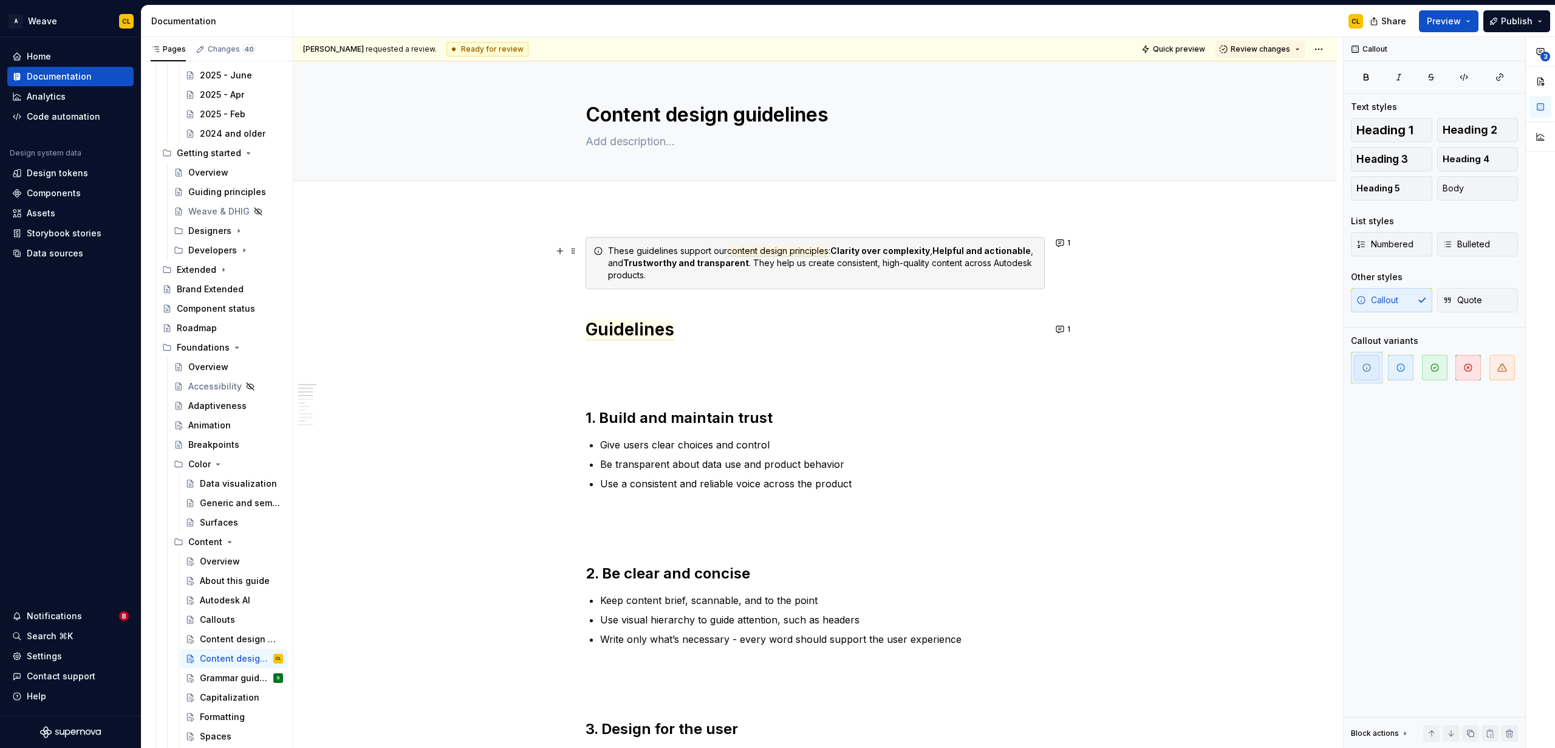
click at [960, 278] on div "These guidelines support our content design principles : Clarity over complexit…" at bounding box center [822, 263] width 429 height 36
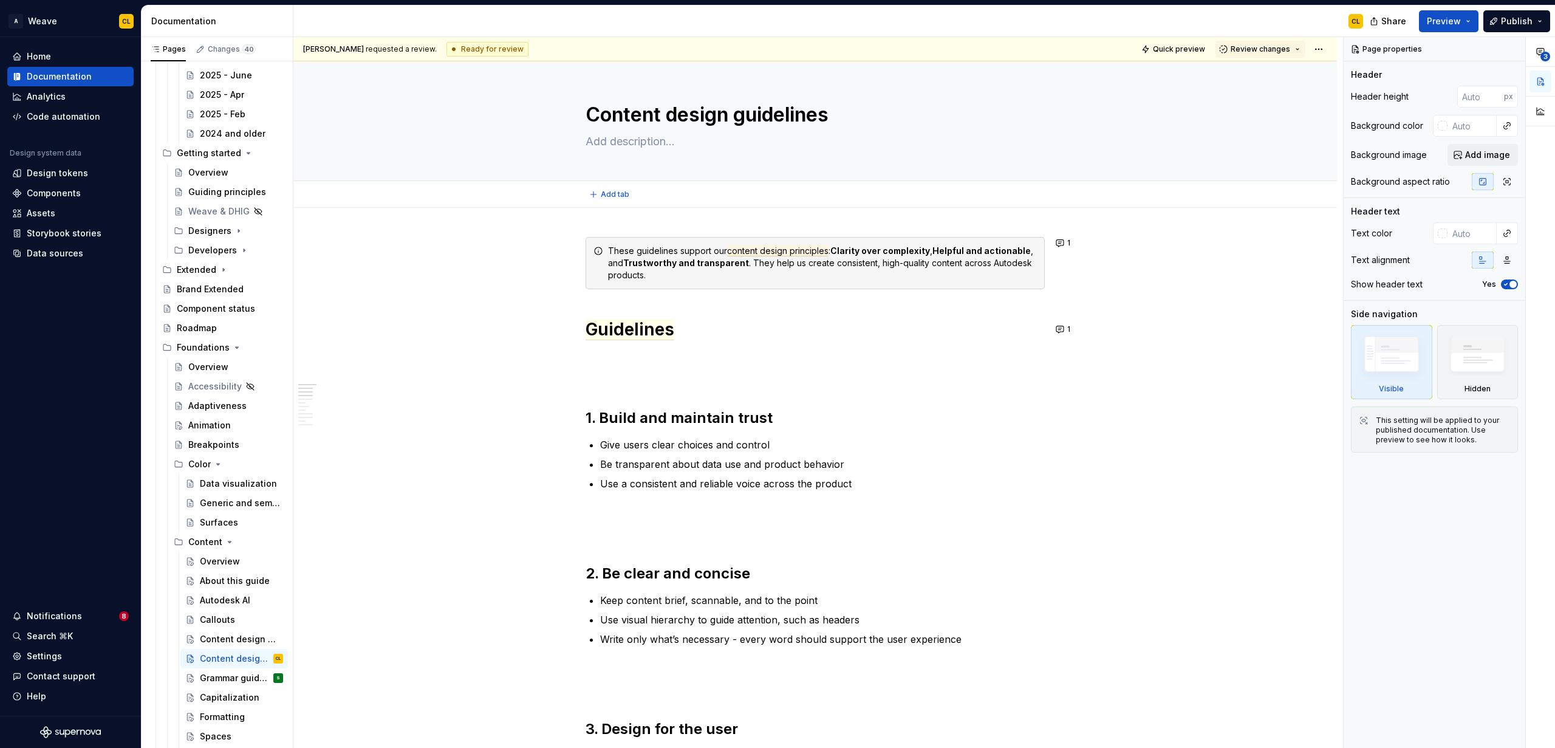
type textarea "*"
click at [960, 244] on button "1" at bounding box center [1064, 242] width 24 height 17
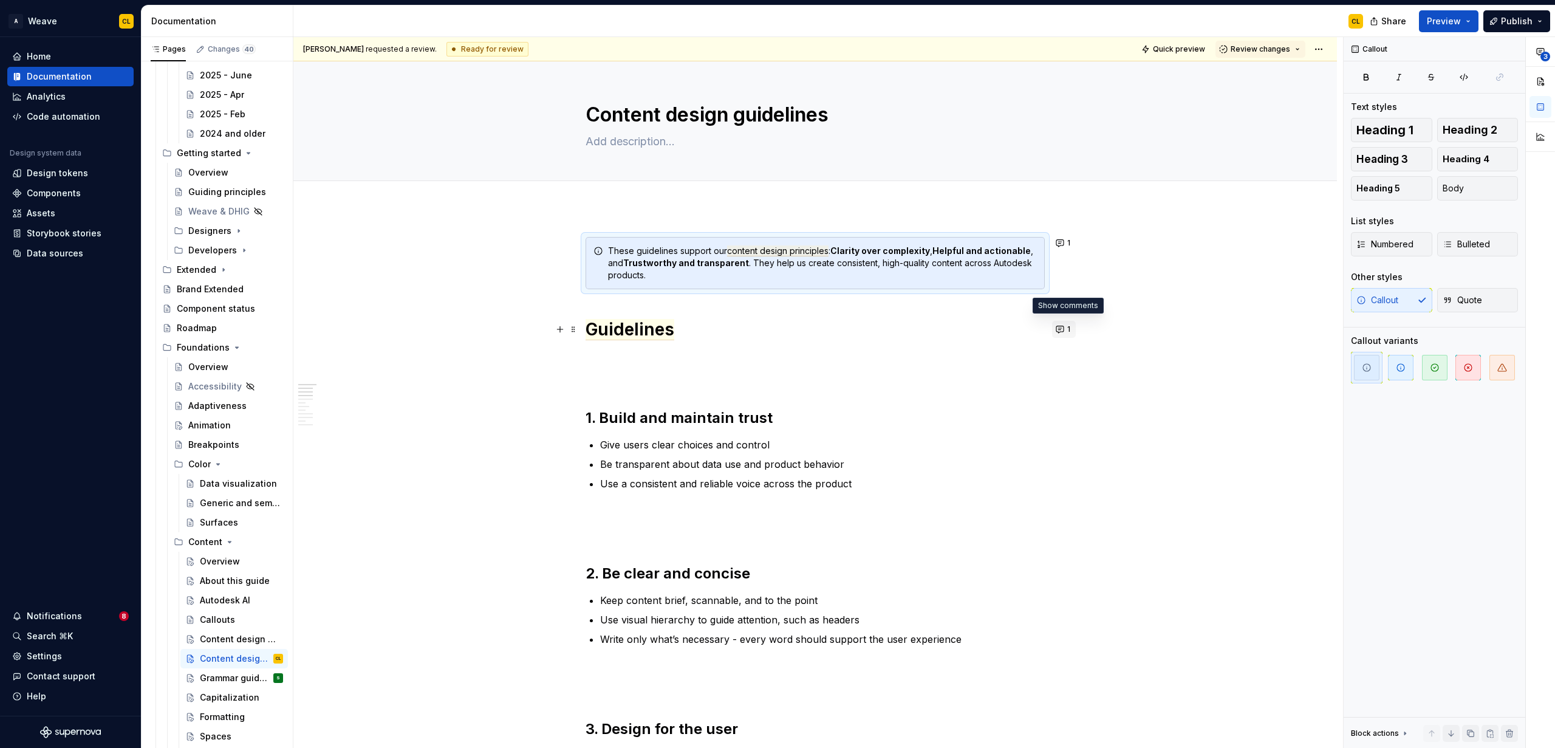
click at [960, 329] on button "1" at bounding box center [1064, 329] width 24 height 17
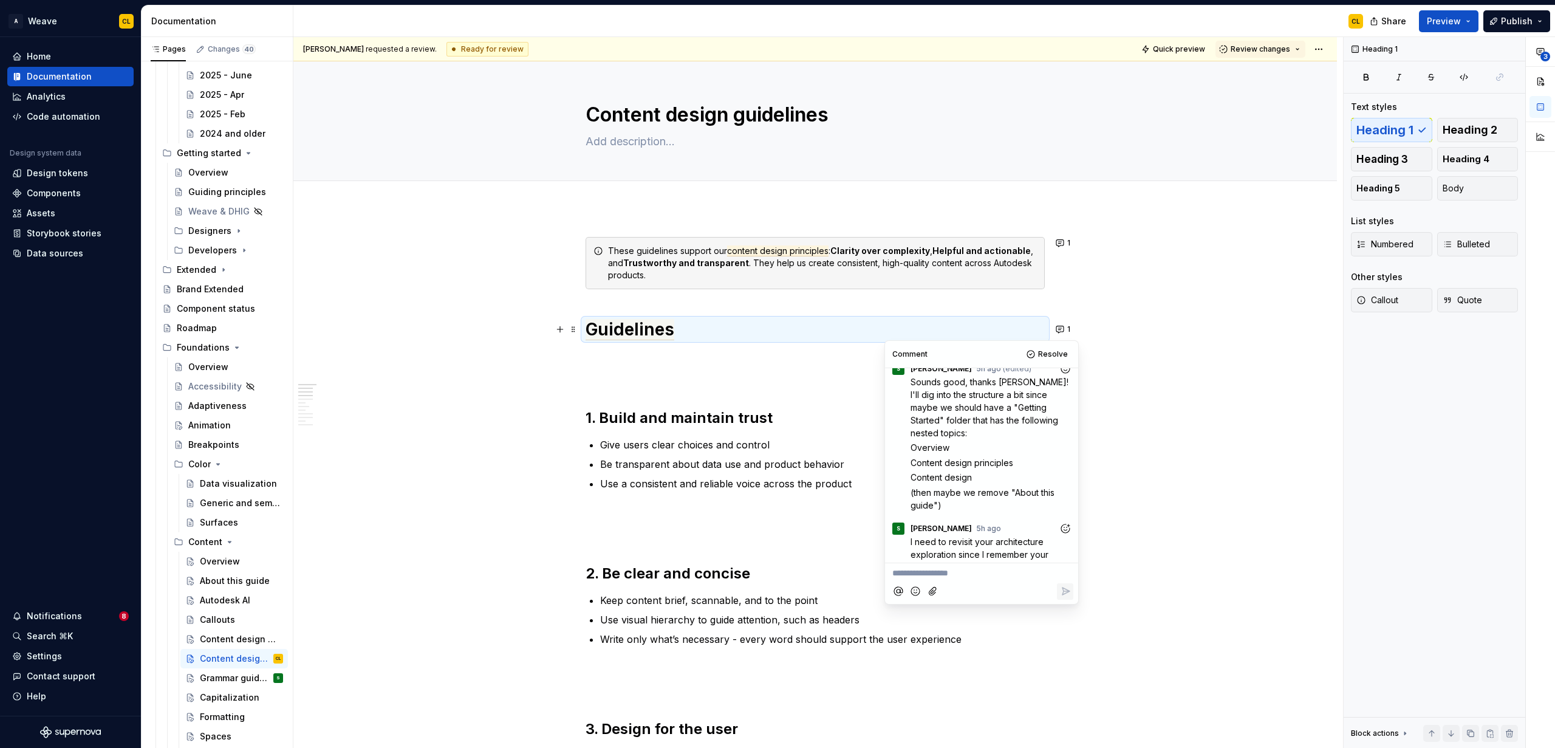
scroll to position [361, 0]
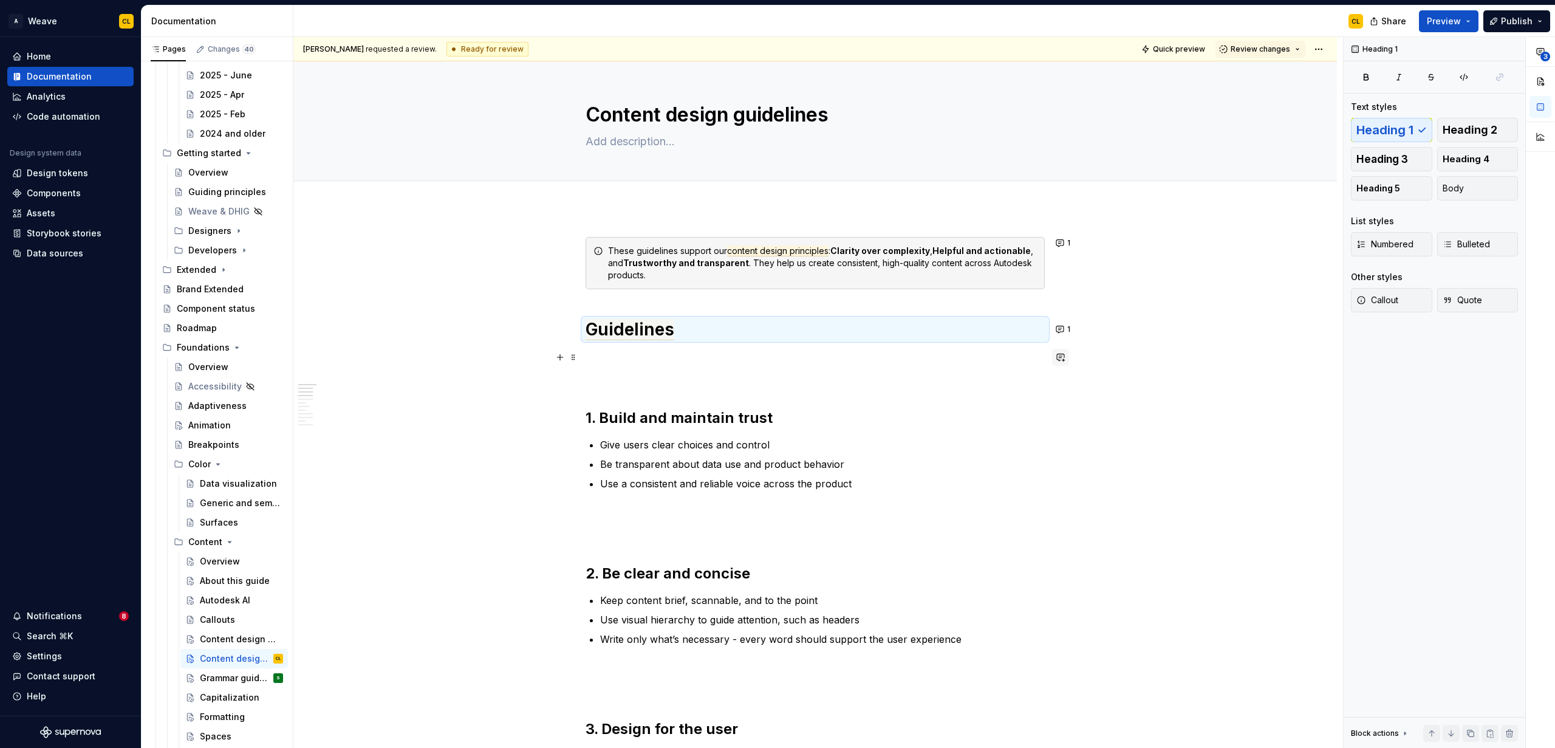
click at [960, 358] on button "button" at bounding box center [1060, 357] width 17 height 17
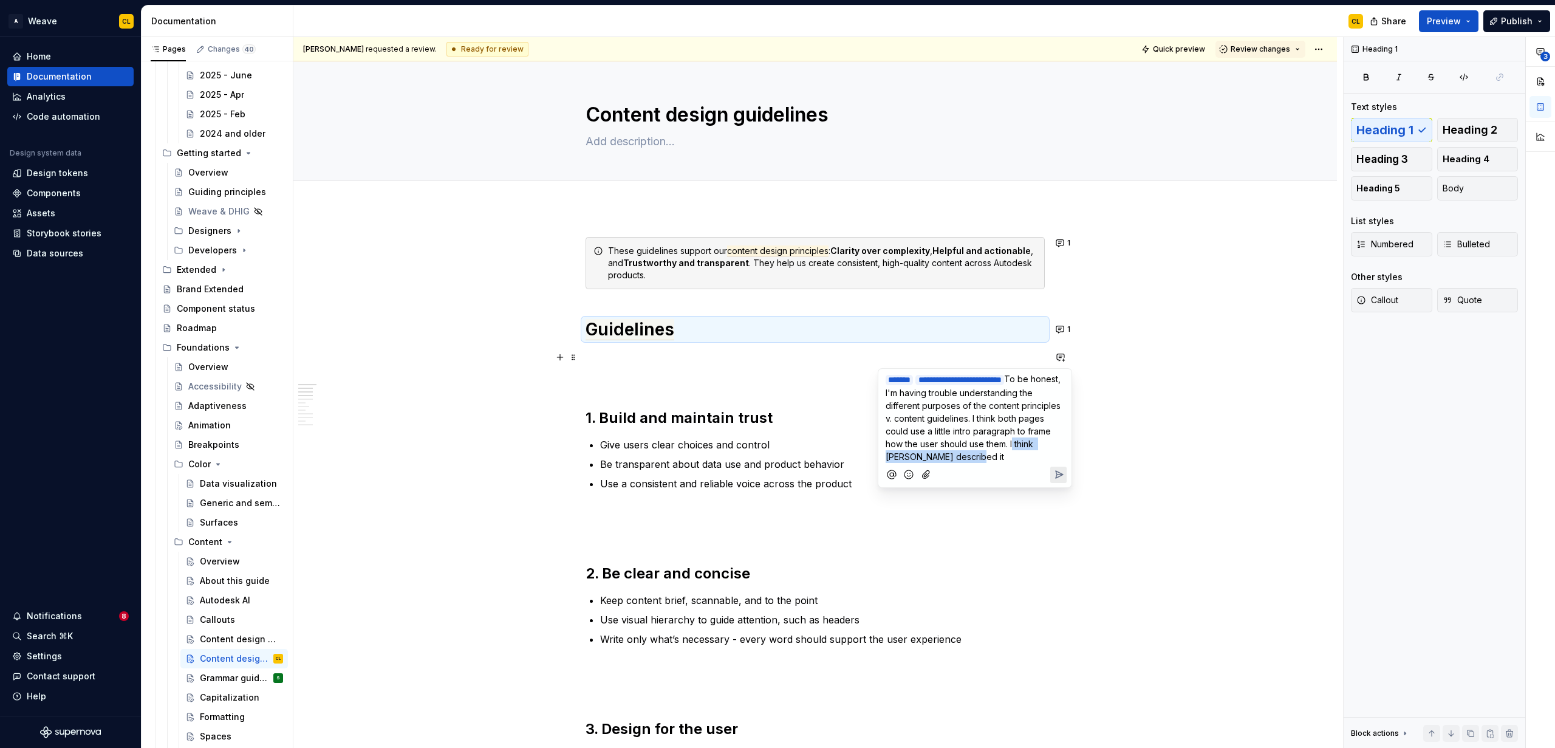
drag, startPoint x: 1037, startPoint y: 457, endPoint x: 1040, endPoint y: 463, distance: 7.3
click at [960, 463] on p "**********" at bounding box center [975, 417] width 179 height 91
click at [955, 437] on span "To be honest, I'm having trouble understanding the different purposes of the co…" at bounding box center [976, 437] width 181 height 126
drag, startPoint x: 981, startPoint y: 423, endPoint x: 959, endPoint y: 420, distance: 22.0
click at [960, 423] on p "**********" at bounding box center [975, 436] width 179 height 129
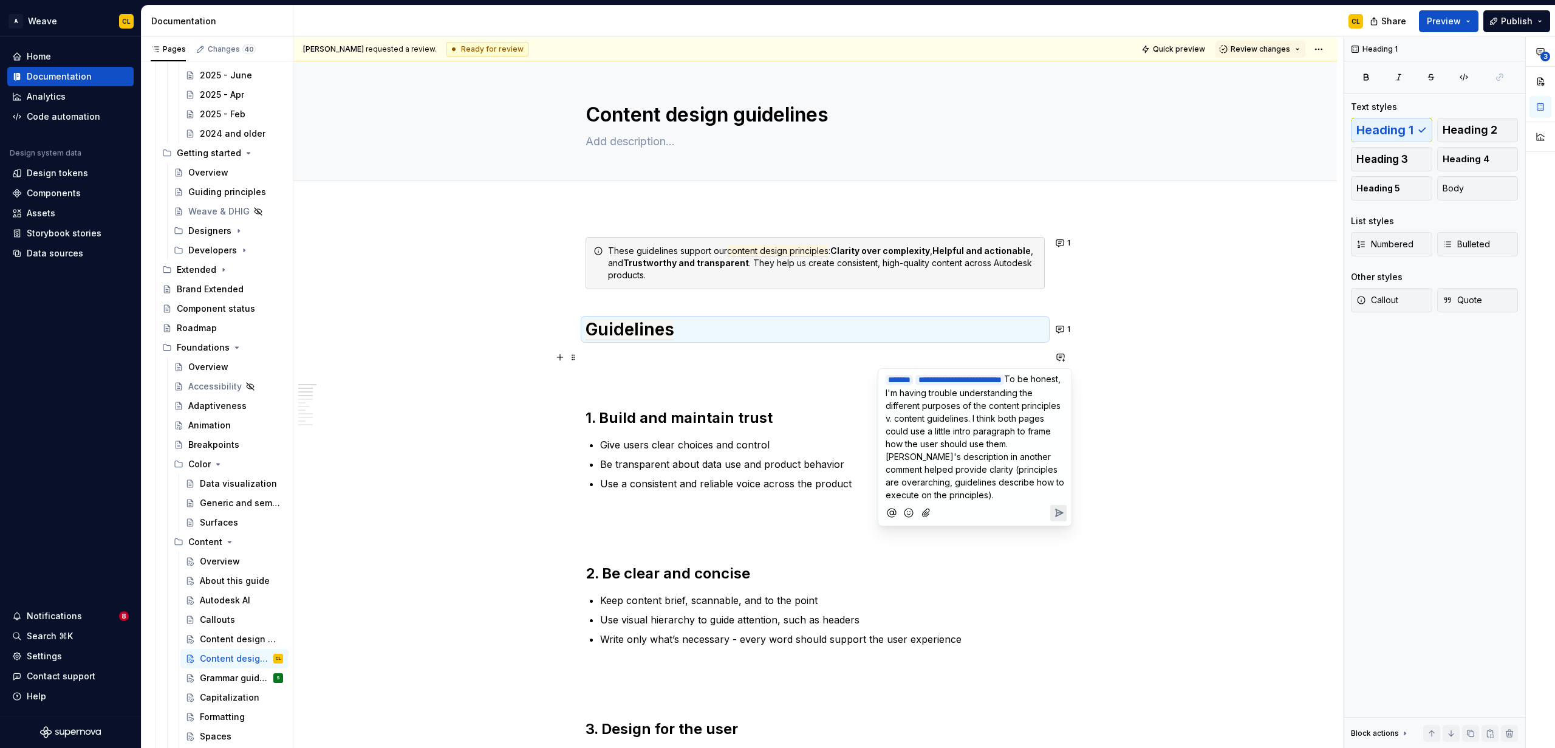
click at [954, 417] on span "To be honest, I'm having trouble understanding the different purposes of the co…" at bounding box center [976, 437] width 181 height 126
drag, startPoint x: 932, startPoint y: 411, endPoint x: 953, endPoint y: 425, distance: 24.6
click at [953, 425] on span "To be honest, I'm having trouble understanding the different purposes of the co…" at bounding box center [976, 437] width 181 height 126
click at [960, 423] on p "**********" at bounding box center [975, 436] width 179 height 129
drag, startPoint x: 974, startPoint y: 418, endPoint x: 930, endPoint y: 422, distance: 43.8
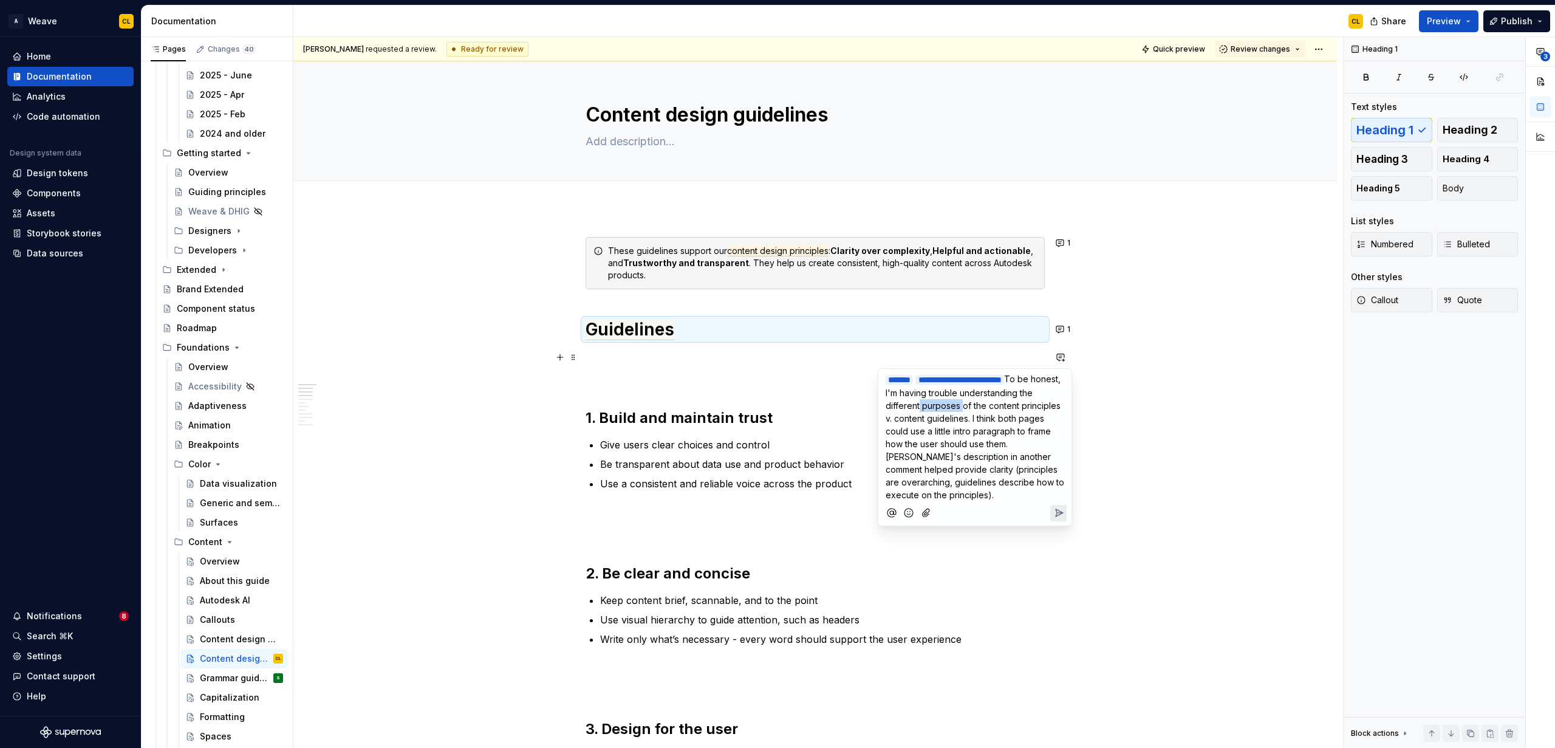
click at [930, 422] on span "To be honest, I'm having trouble understanding the different purposes of the co…" at bounding box center [976, 437] width 181 height 126
click at [960, 416] on span "To be honest, I'm having trouble understanding the different purposes of the co…" at bounding box center [976, 437] width 181 height 126
click at [946, 428] on span "To be honest, I'm having trouble understanding the different purposes of the co…" at bounding box center [976, 437] width 181 height 126
click at [950, 417] on span "To be honest, I'm having trouble understanding the different purposes of the co…" at bounding box center [976, 437] width 181 height 126
drag, startPoint x: 931, startPoint y: 415, endPoint x: 985, endPoint y: 415, distance: 54.7
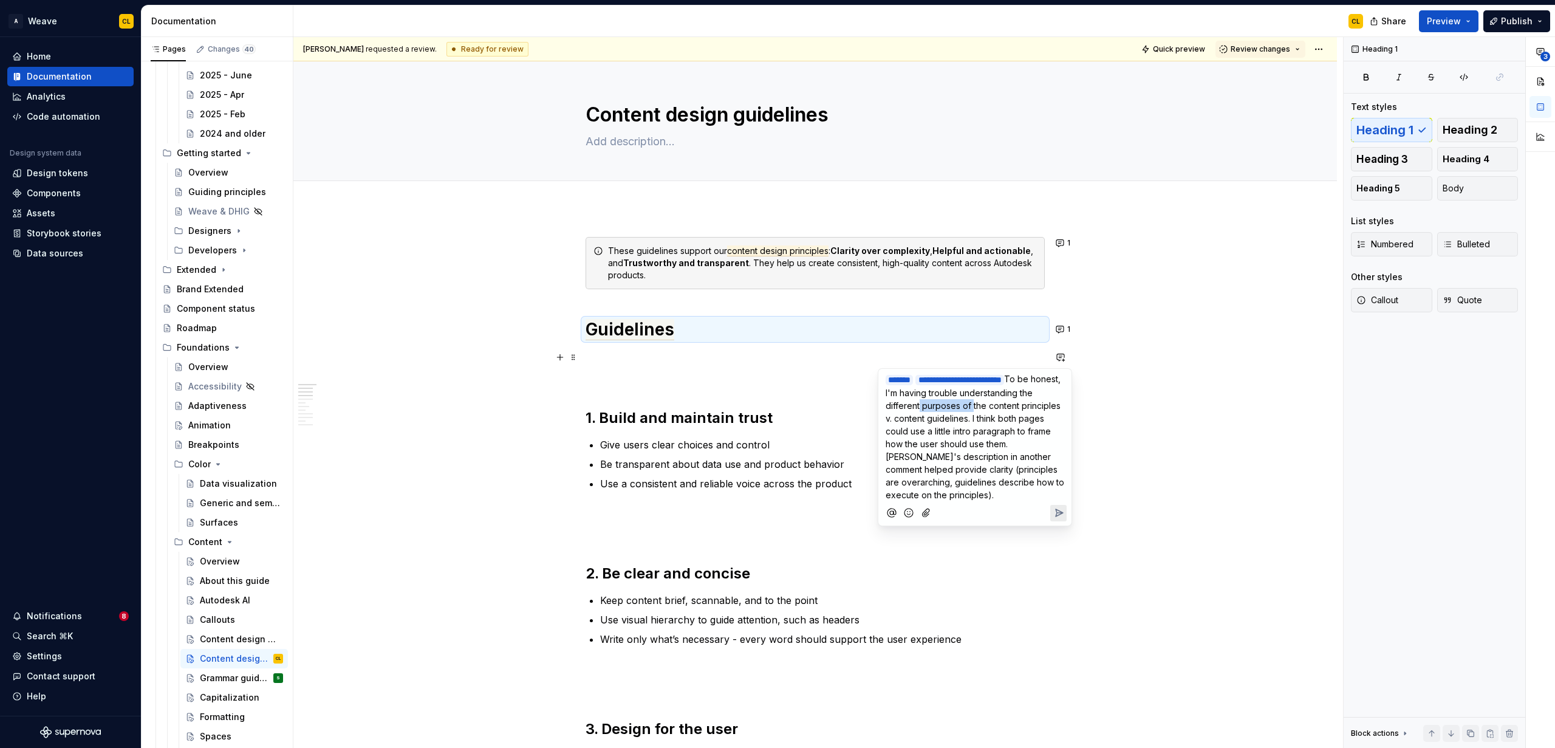
click at [960, 415] on span "To be honest, I'm having trouble understanding the different purposes of the co…" at bounding box center [976, 437] width 181 height 126
click at [960, 434] on span "To be honest, I'm having trouble understanding the difference in purpose betwee…" at bounding box center [976, 437] width 181 height 126
drag, startPoint x: 1009, startPoint y: 427, endPoint x: 1039, endPoint y: 424, distance: 29.3
click at [960, 424] on span "To be honest, I'm having trouble understanding the difference in purpose betwee…" at bounding box center [976, 437] width 181 height 126
drag, startPoint x: 1047, startPoint y: 425, endPoint x: 971, endPoint y: 444, distance: 77.6
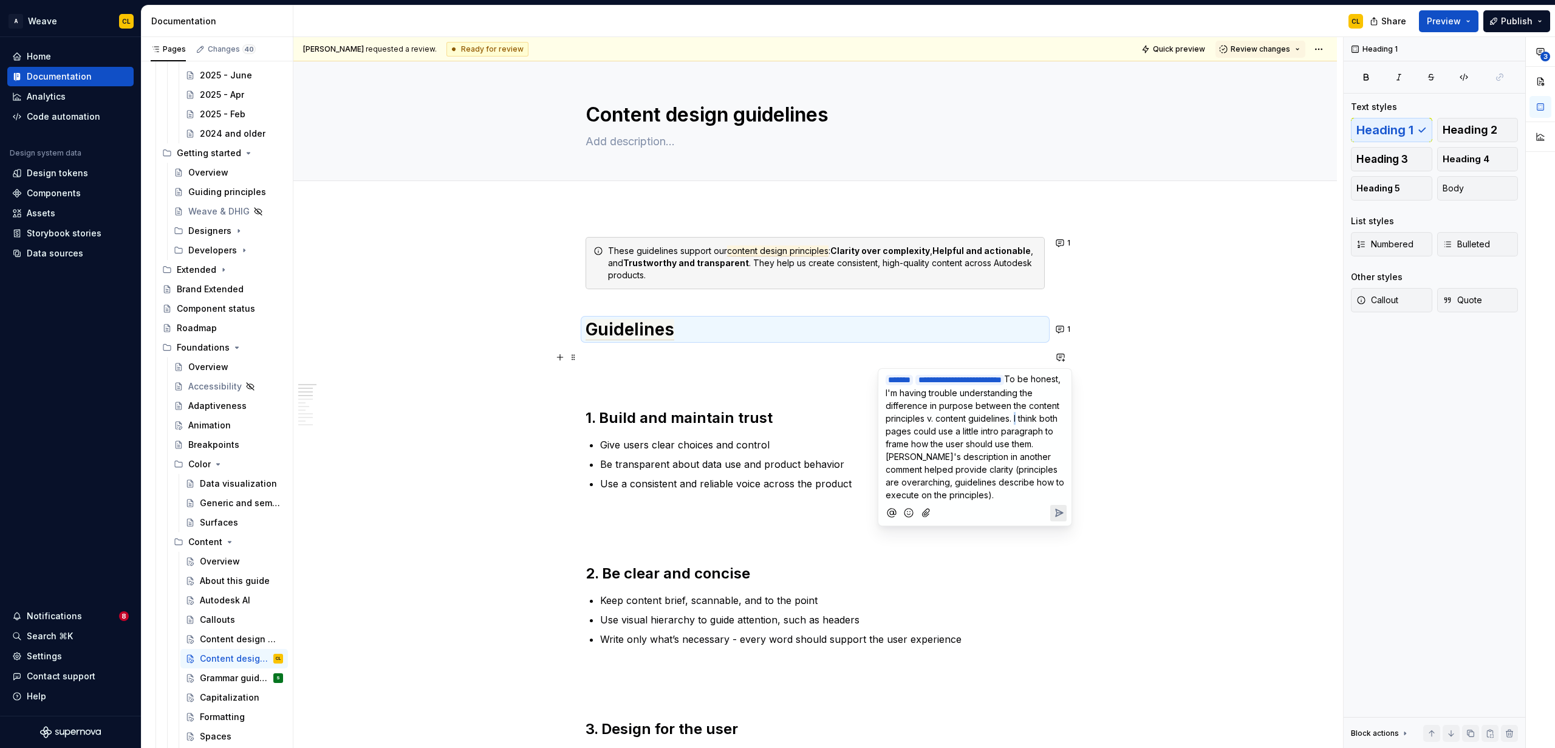
click at [960, 426] on span "To be honest, I'm having trouble understanding the difference in purpose betwee…" at bounding box center [976, 437] width 181 height 126
drag, startPoint x: 926, startPoint y: 434, endPoint x: 993, endPoint y: 455, distance: 70.5
click at [960, 455] on span "To be honest, I'm having trouble understanding the difference in purpose betwee…" at bounding box center [976, 437] width 181 height 126
drag, startPoint x: 1019, startPoint y: 448, endPoint x: 975, endPoint y: 448, distance: 43.7
click at [960, 448] on p "**********" at bounding box center [975, 436] width 179 height 129
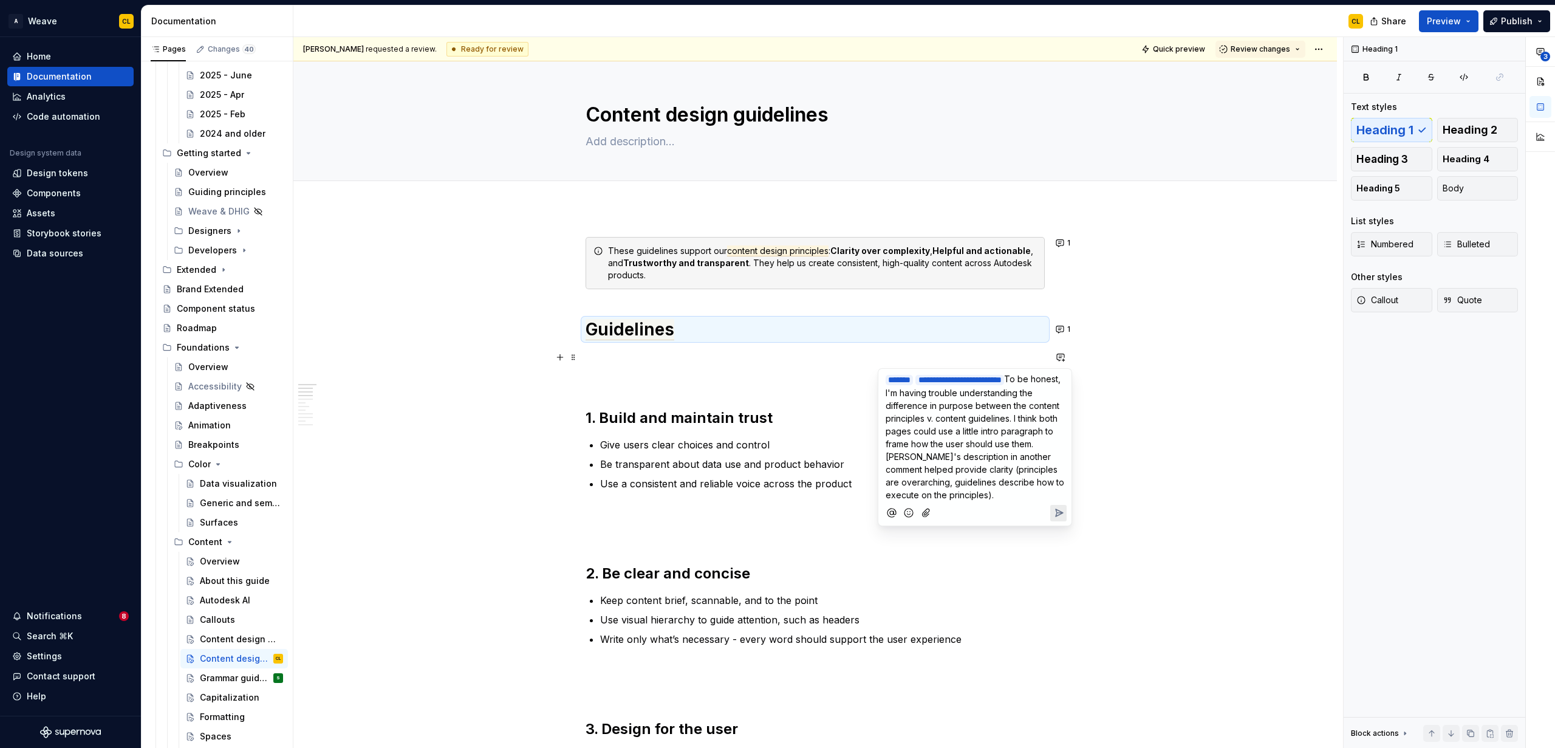
click at [960, 443] on span "To be honest, I'm having trouble understanding the difference in purpose betwee…" at bounding box center [976, 437] width 181 height 126
drag, startPoint x: 988, startPoint y: 443, endPoint x: 980, endPoint y: 460, distance: 18.5
click at [960, 443] on span "To be honest, I'm having trouble understanding the difference in purpose betwee…" at bounding box center [976, 437] width 181 height 126
drag, startPoint x: 975, startPoint y: 467, endPoint x: 939, endPoint y: 457, distance: 37.3
click at [960, 467] on span "To be honest, I'm having trouble understanding the difference in purpose betwee…" at bounding box center [976, 437] width 181 height 126
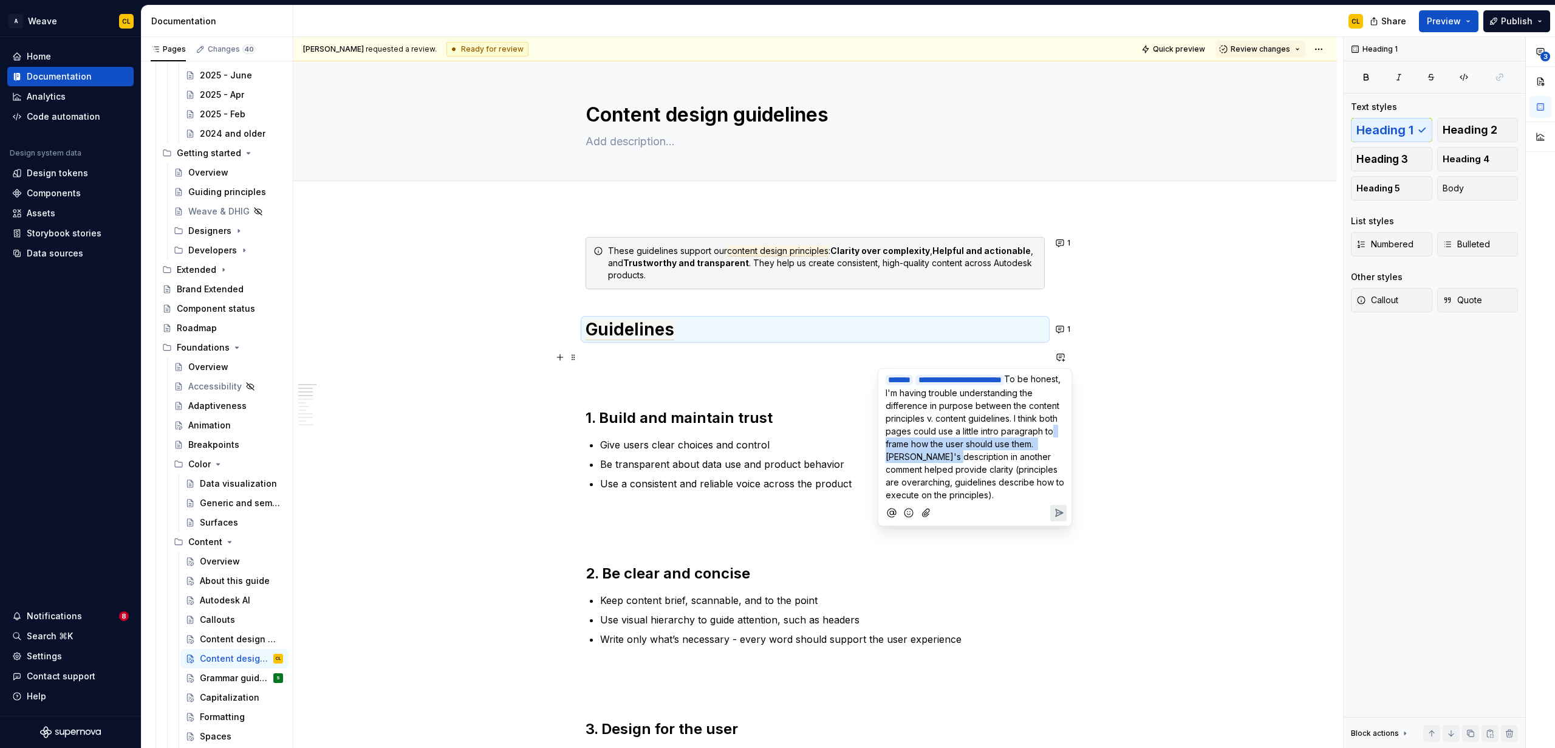
drag, startPoint x: 931, startPoint y: 453, endPoint x: 974, endPoint y: 470, distance: 45.6
click at [960, 470] on span "To be honest, I'm having trouble understanding the difference in purpose betwee…" at bounding box center [976, 437] width 181 height 126
click at [960, 475] on span "To be honest, I'm having trouble understanding the difference in purpose betwee…" at bounding box center [976, 437] width 181 height 126
click at [960, 444] on span "To be honest, I'm having trouble understanding the difference in purpose betwee…" at bounding box center [976, 437] width 181 height 126
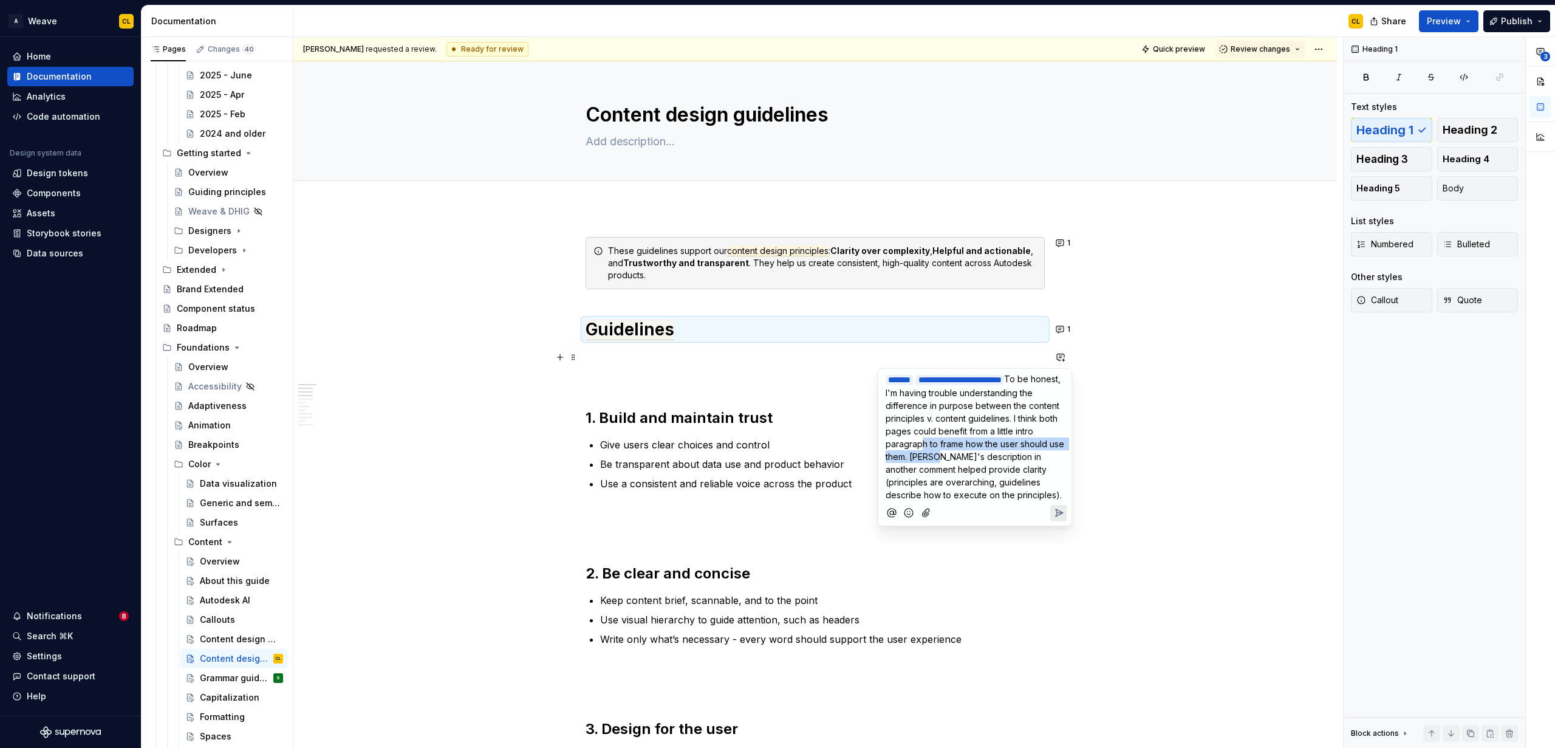
drag, startPoint x: 939, startPoint y: 455, endPoint x: 979, endPoint y: 462, distance: 40.7
click at [960, 462] on span "To be honest, I'm having trouble understanding the difference in purpose betwee…" at bounding box center [976, 437] width 181 height 126
click at [960, 481] on span "To be honest, I'm having trouble understanding the difference in purpose betwee…" at bounding box center [976, 437] width 181 height 126
drag, startPoint x: 932, startPoint y: 463, endPoint x: 974, endPoint y: 485, distance: 47.0
click at [960, 485] on span "To be honest, I'm having trouble understanding the difference in purpose betwee…" at bounding box center [976, 437] width 181 height 126
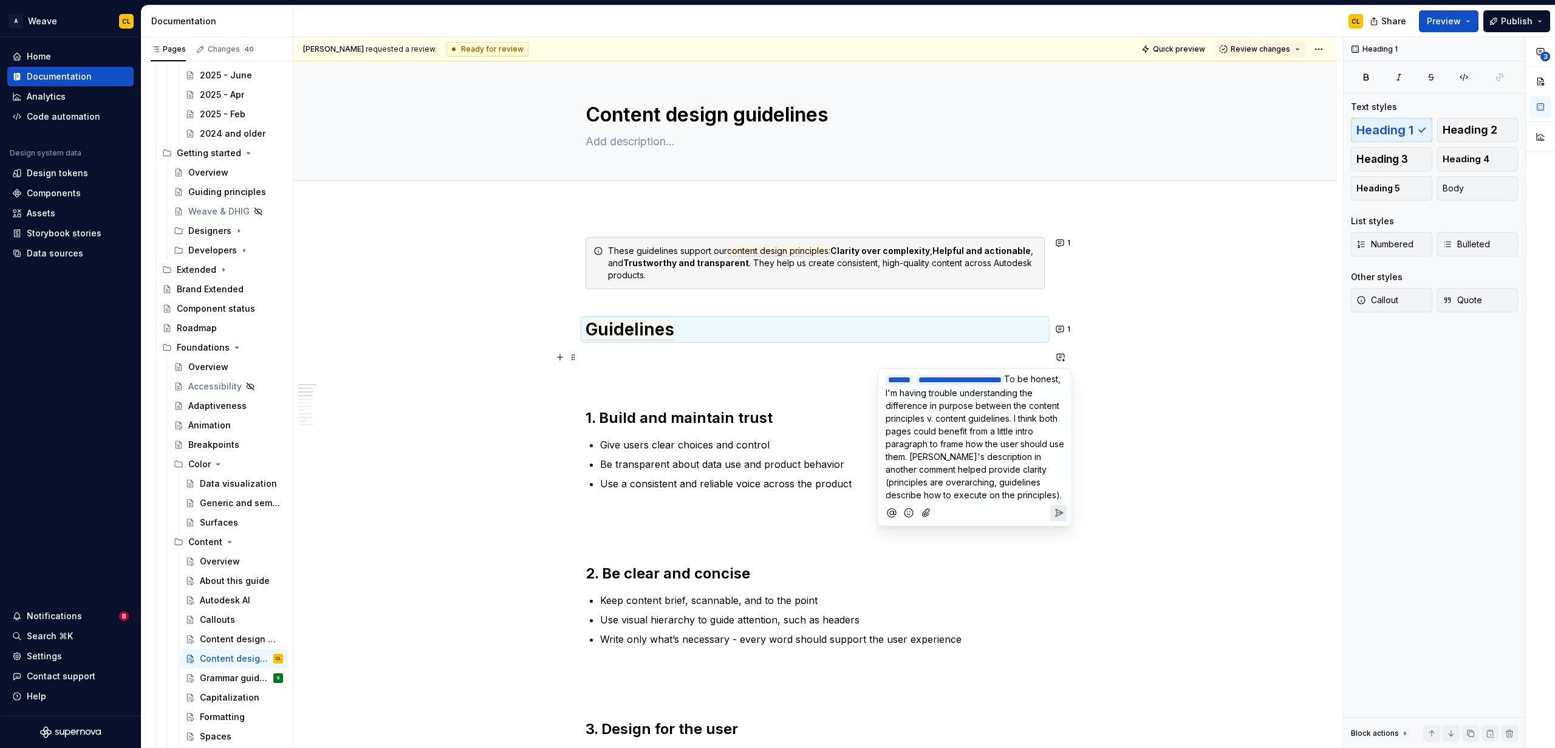
click at [960, 486] on p "**********" at bounding box center [975, 436] width 179 height 129
click at [959, 479] on span "To be honest, I'm having trouble understanding the difference in purpose betwee…" at bounding box center [976, 437] width 181 height 126
click at [960, 480] on span "To be honest, I'm having trouble understanding the difference in purpose betwee…" at bounding box center [976, 437] width 181 height 126
click at [960, 484] on span "To be honest, I'm having trouble understanding the difference in purpose betwee…" at bounding box center [976, 437] width 181 height 126
click at [960, 480] on span "To be honest, I'm having trouble understanding the difference in purpose betwee…" at bounding box center [976, 437] width 181 height 126
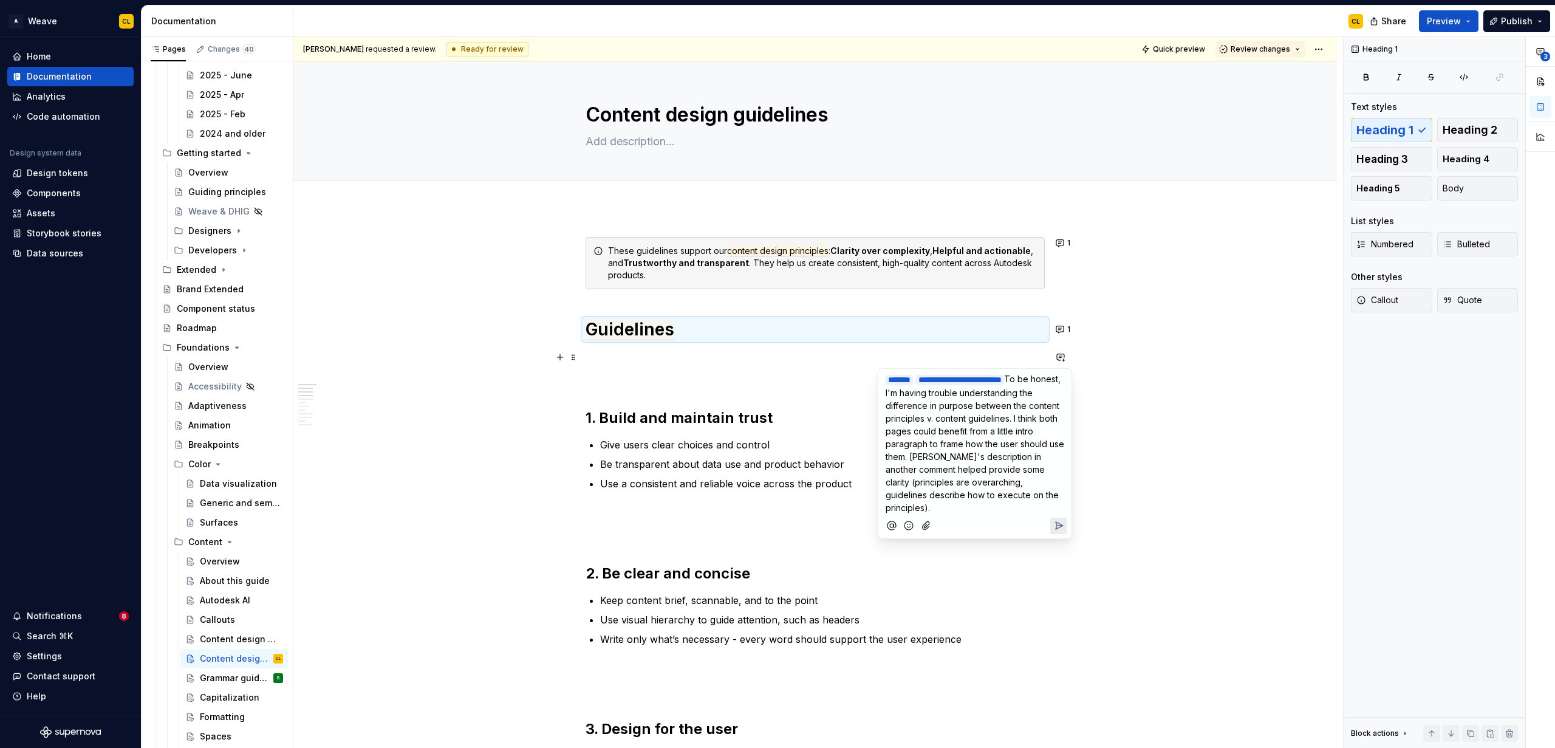
click at [929, 513] on span "To be honest, I'm having trouble understanding the difference in purpose betwee…" at bounding box center [976, 443] width 181 height 139
click at [960, 542] on icon "Send" at bounding box center [1059, 537] width 7 height 7
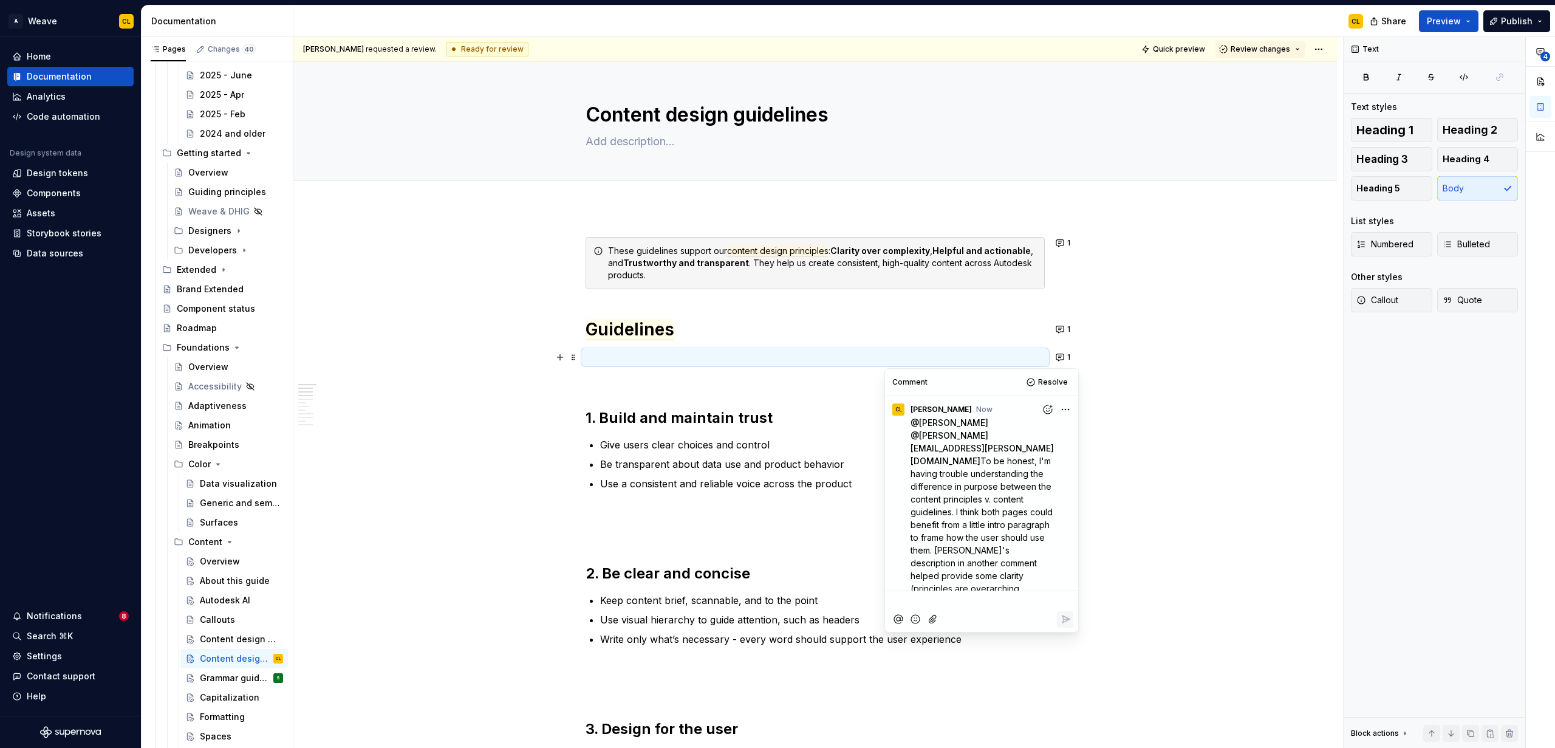
scroll to position [24, 0]
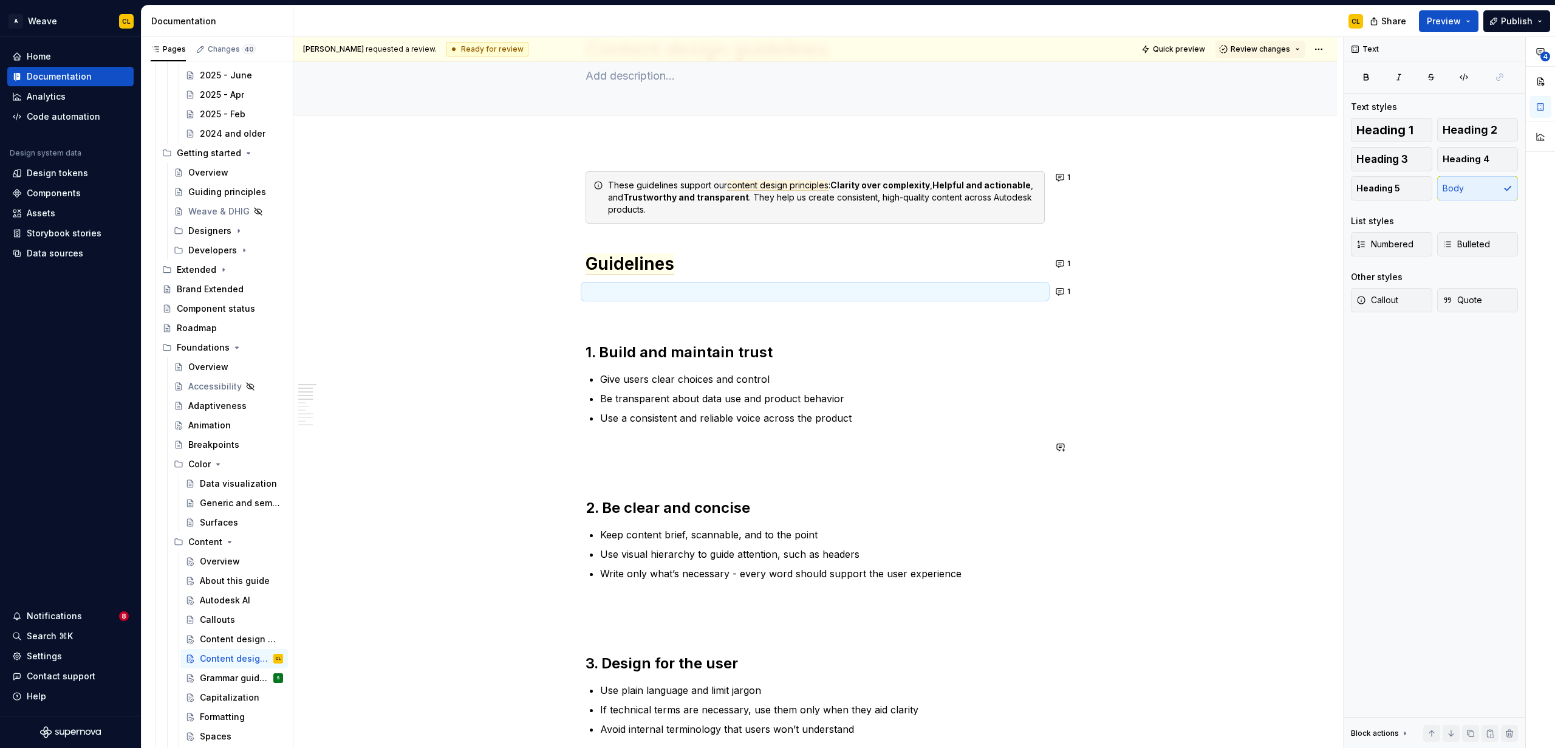
scroll to position [0, 0]
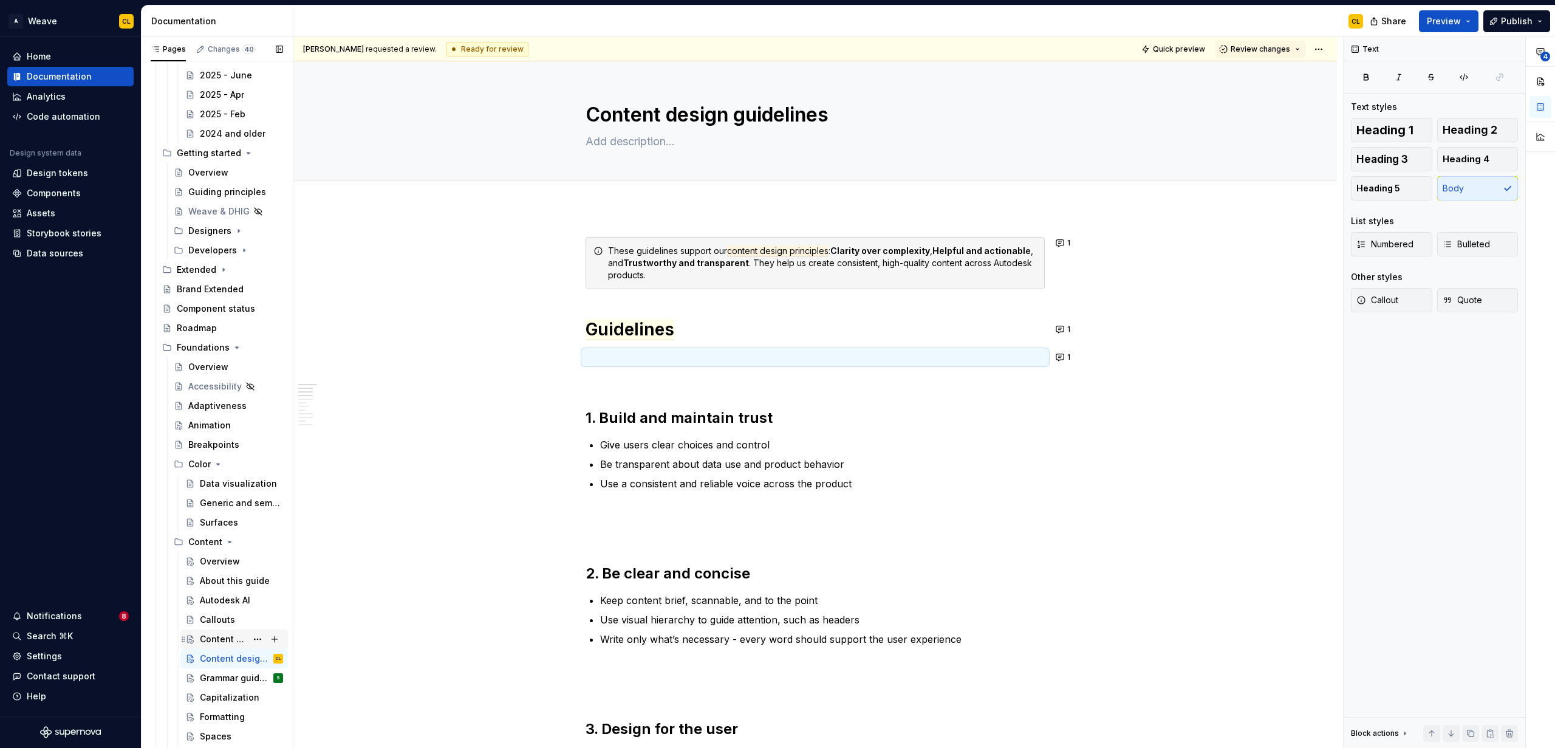
click at [229, 642] on div "Content design principles" at bounding box center [223, 639] width 47 height 12
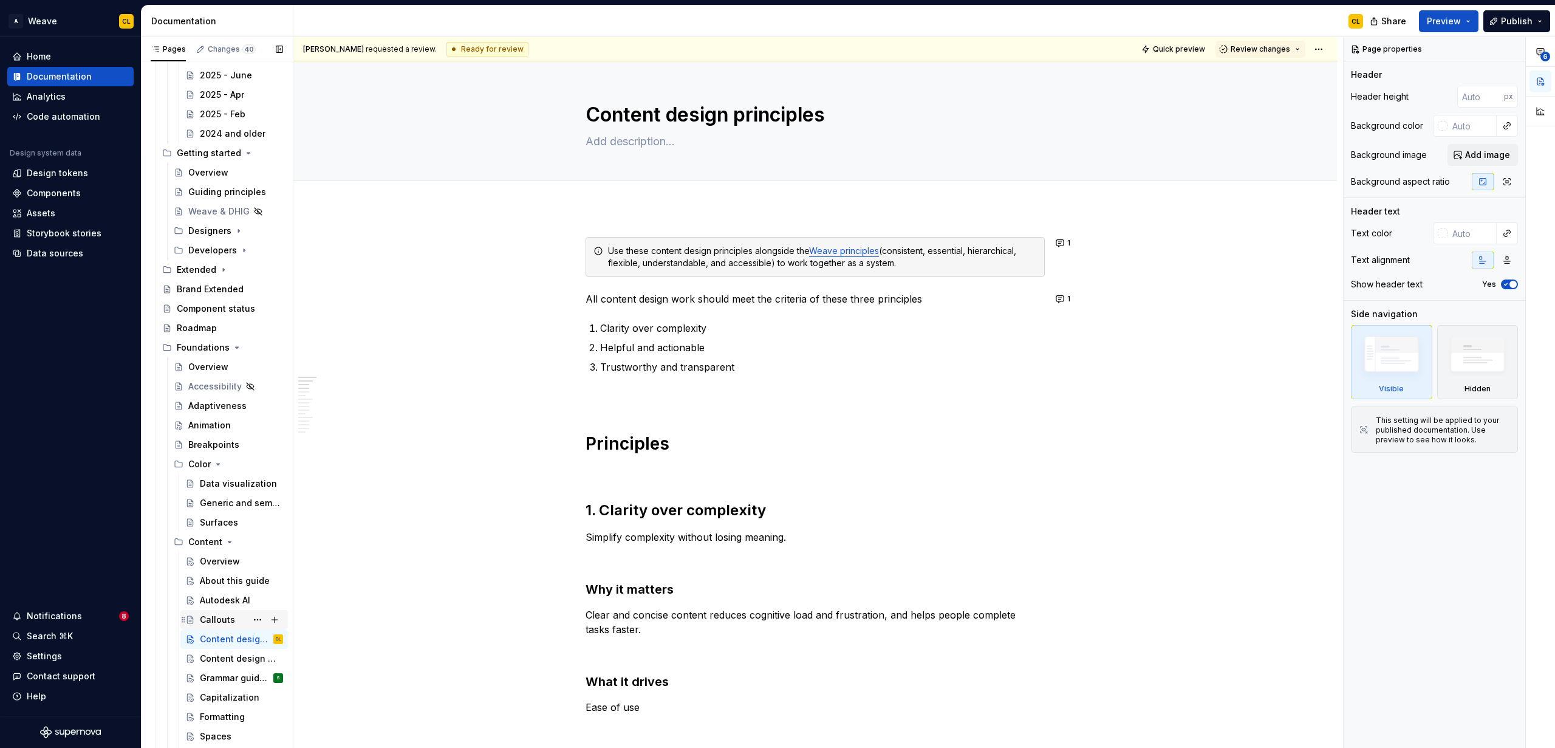
click at [207, 619] on div "Callouts" at bounding box center [217, 619] width 35 height 12
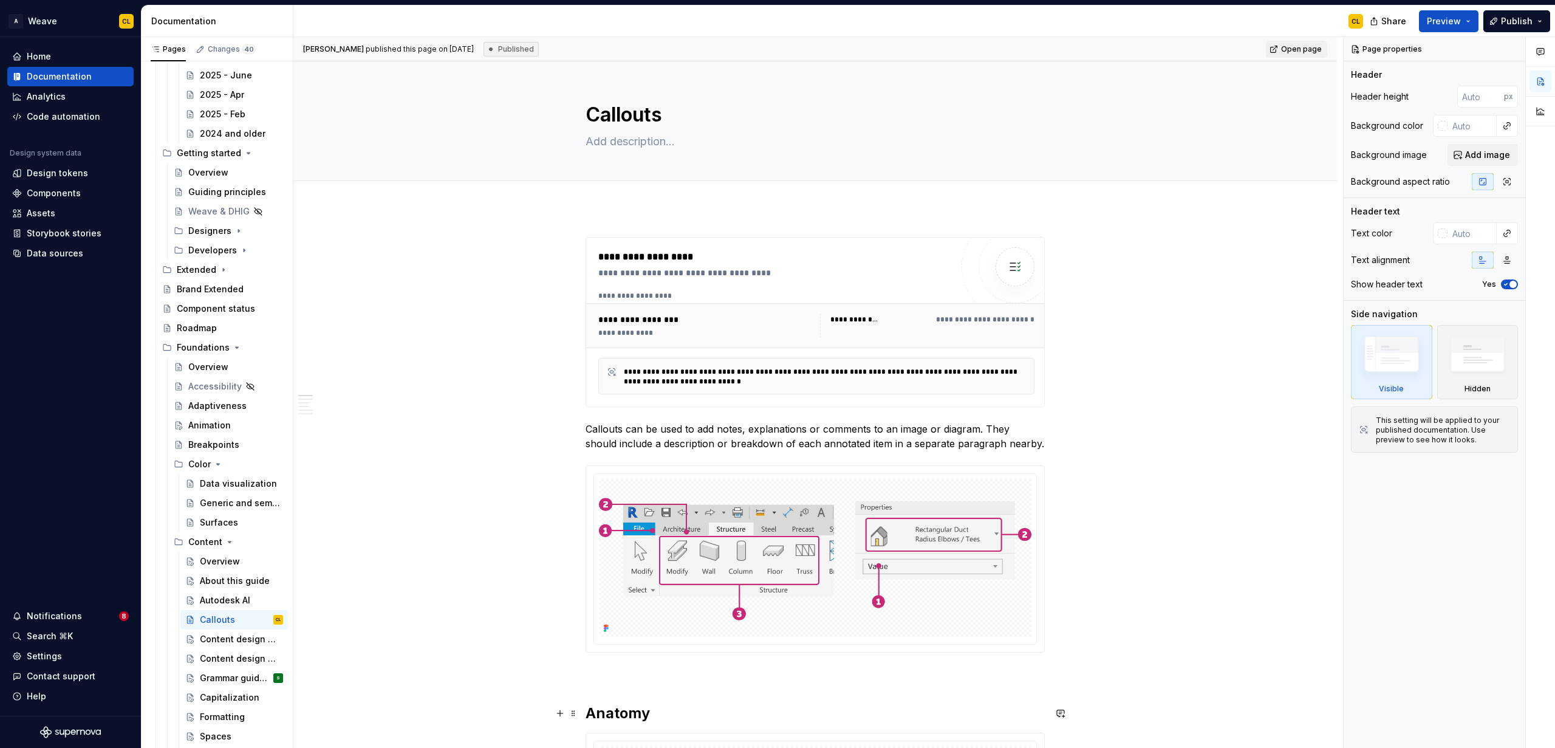
click at [616, 707] on h2 "Anatomy" at bounding box center [815, 712] width 459 height 19
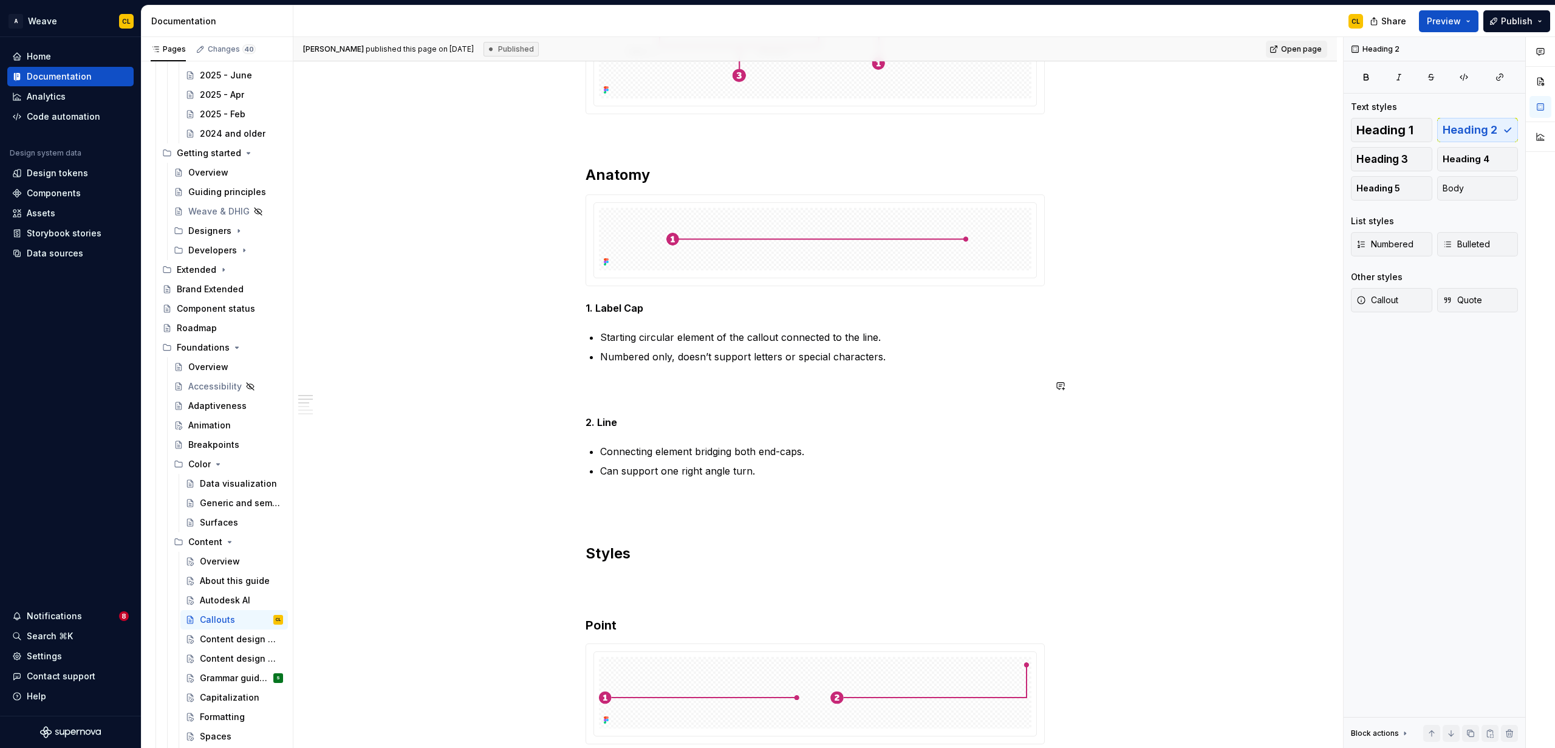
scroll to position [541, 0]
click at [619, 553] on h2 "Styles" at bounding box center [815, 550] width 459 height 19
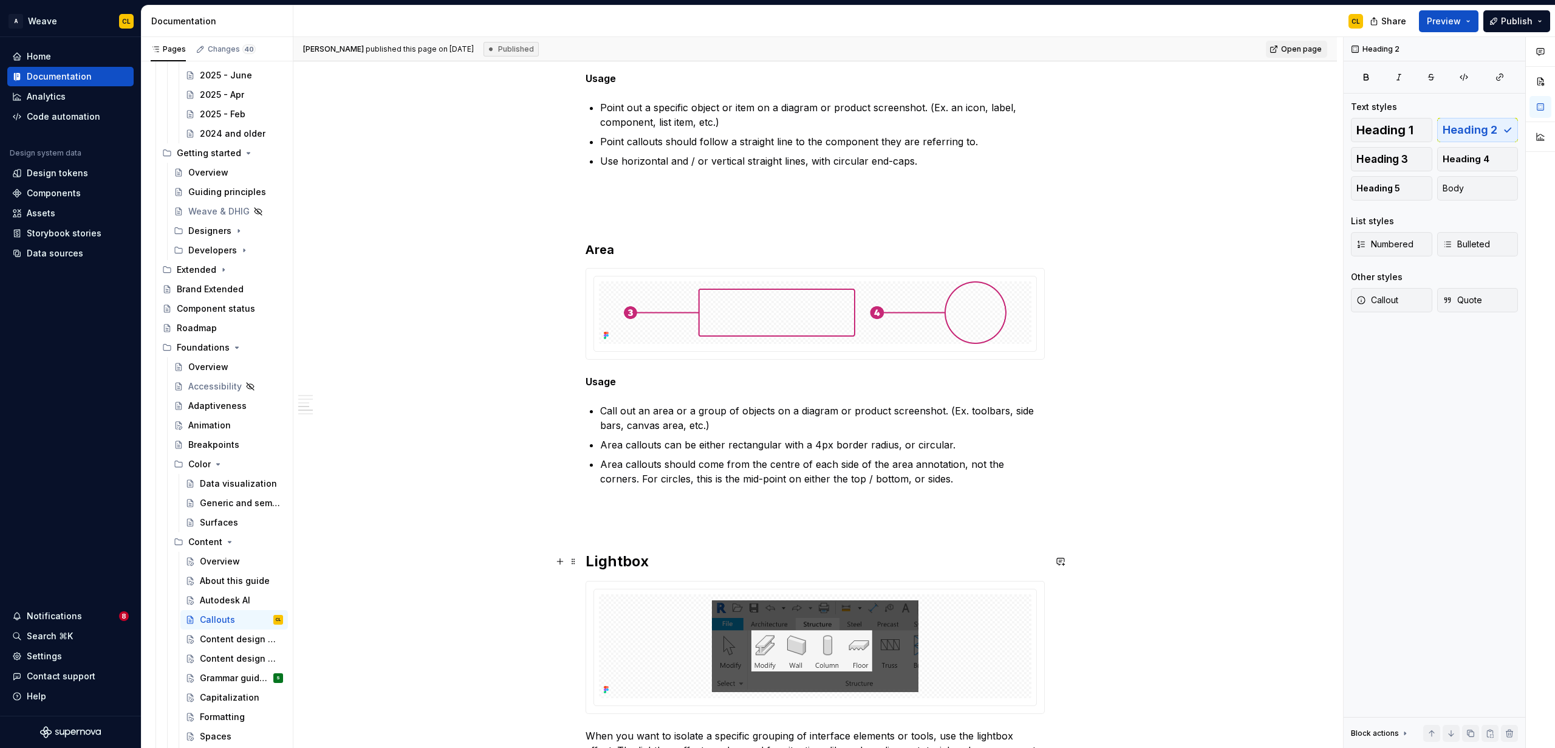
click at [617, 556] on h2 "Lightbox" at bounding box center [815, 561] width 459 height 19
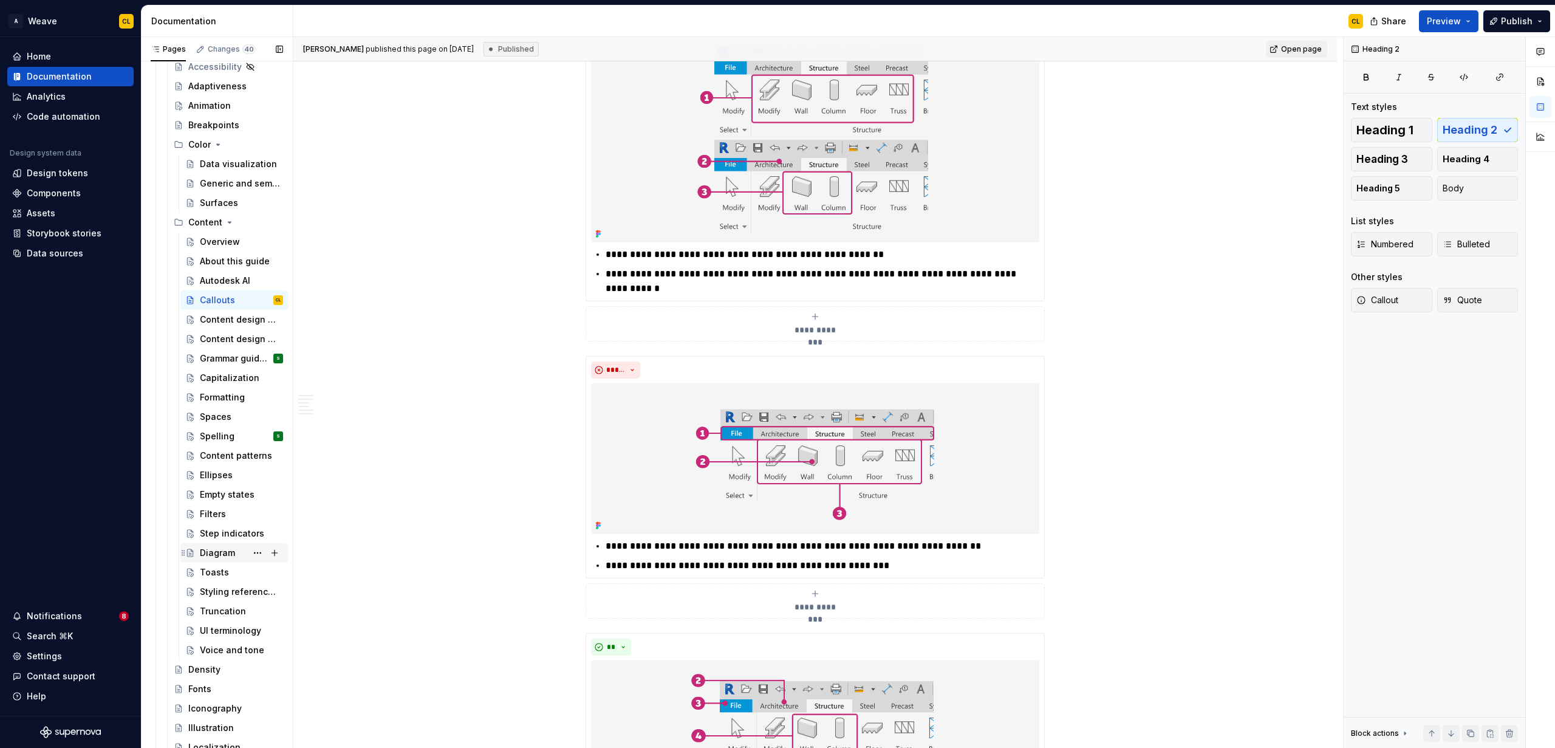
scroll to position [498, 0]
click at [214, 645] on div "Voice and tone" at bounding box center [223, 649] width 47 height 12
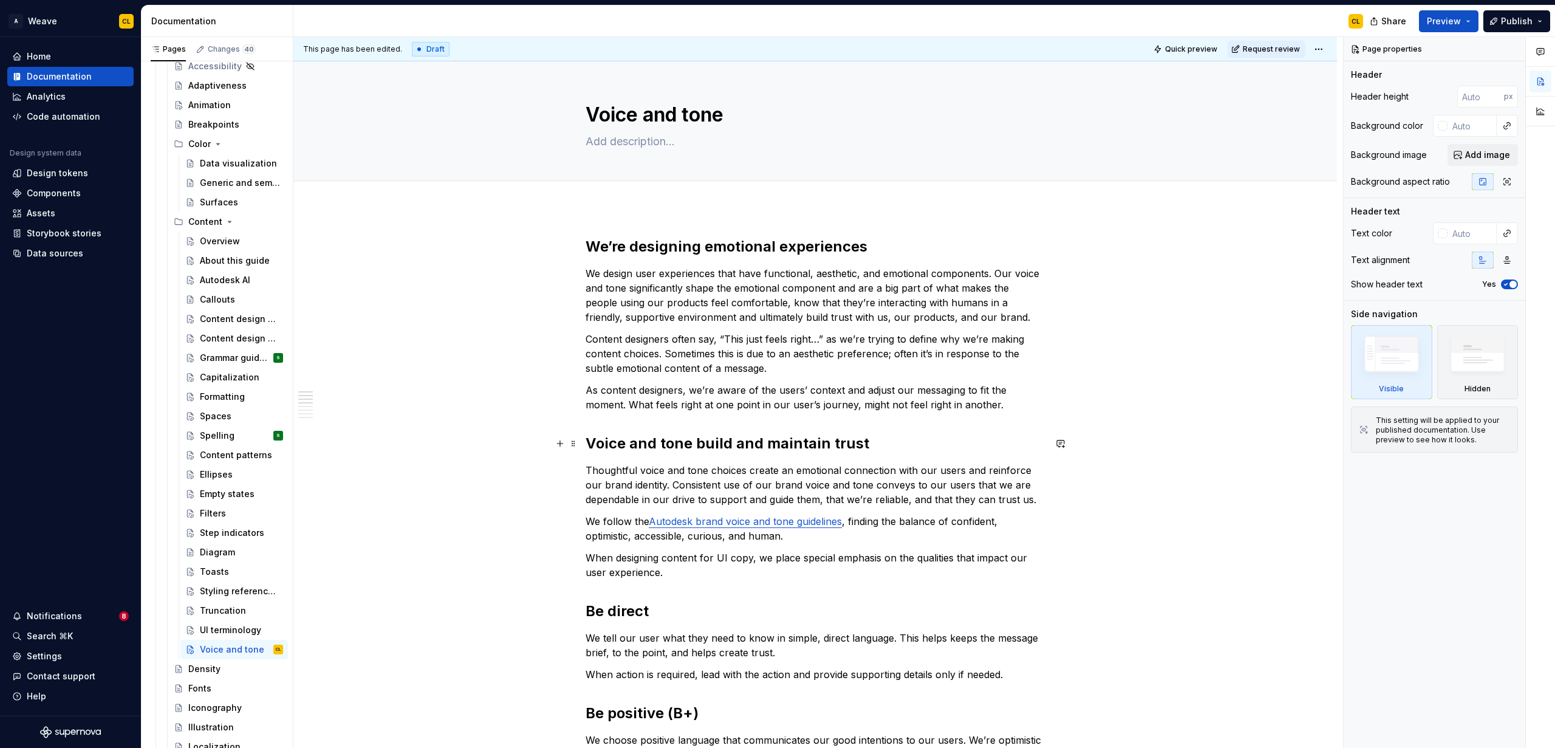
click at [634, 445] on h2 "Voice and tone build and maintain trust" at bounding box center [815, 443] width 459 height 19
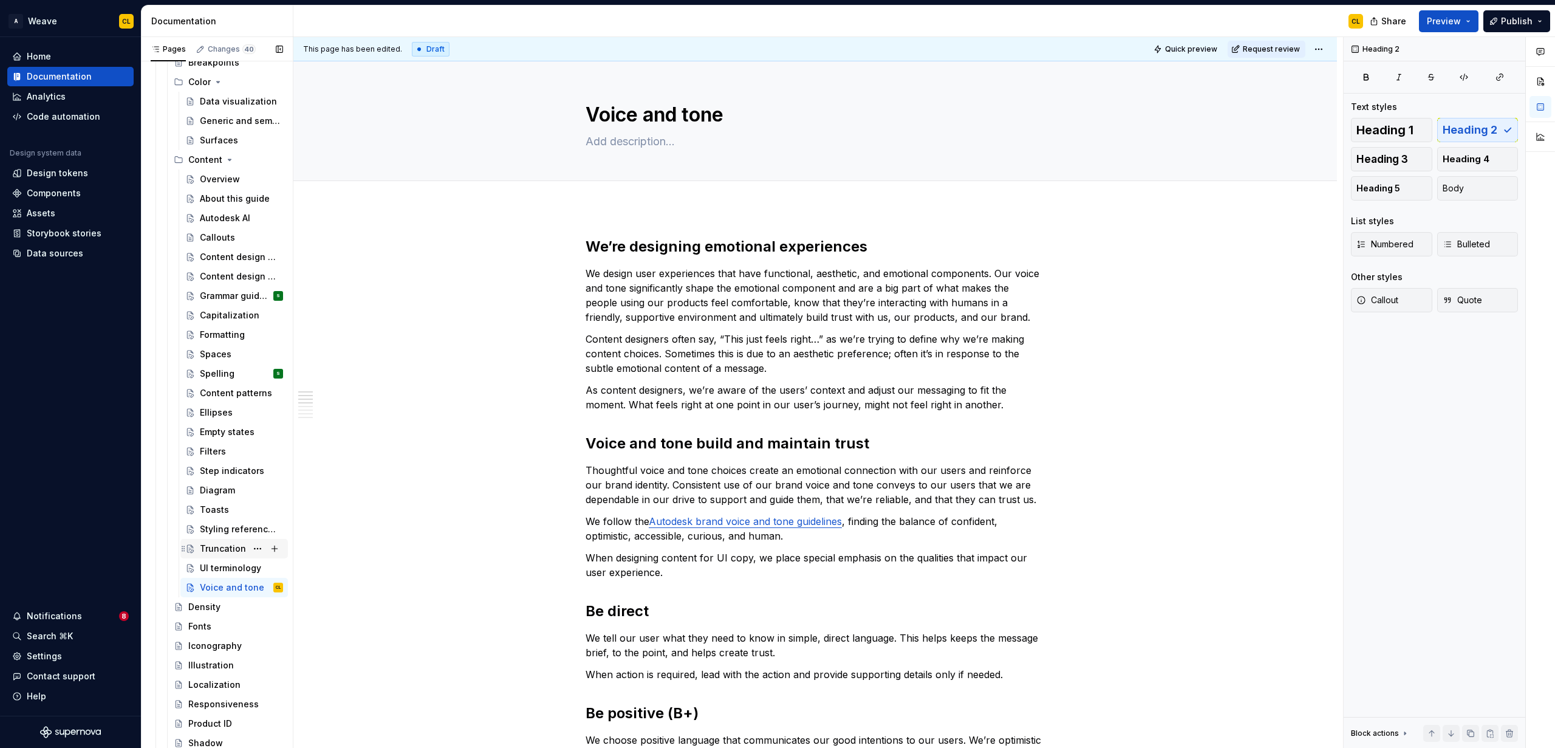
scroll to position [563, 0]
click at [212, 544] on div "Truncation" at bounding box center [223, 545] width 46 height 12
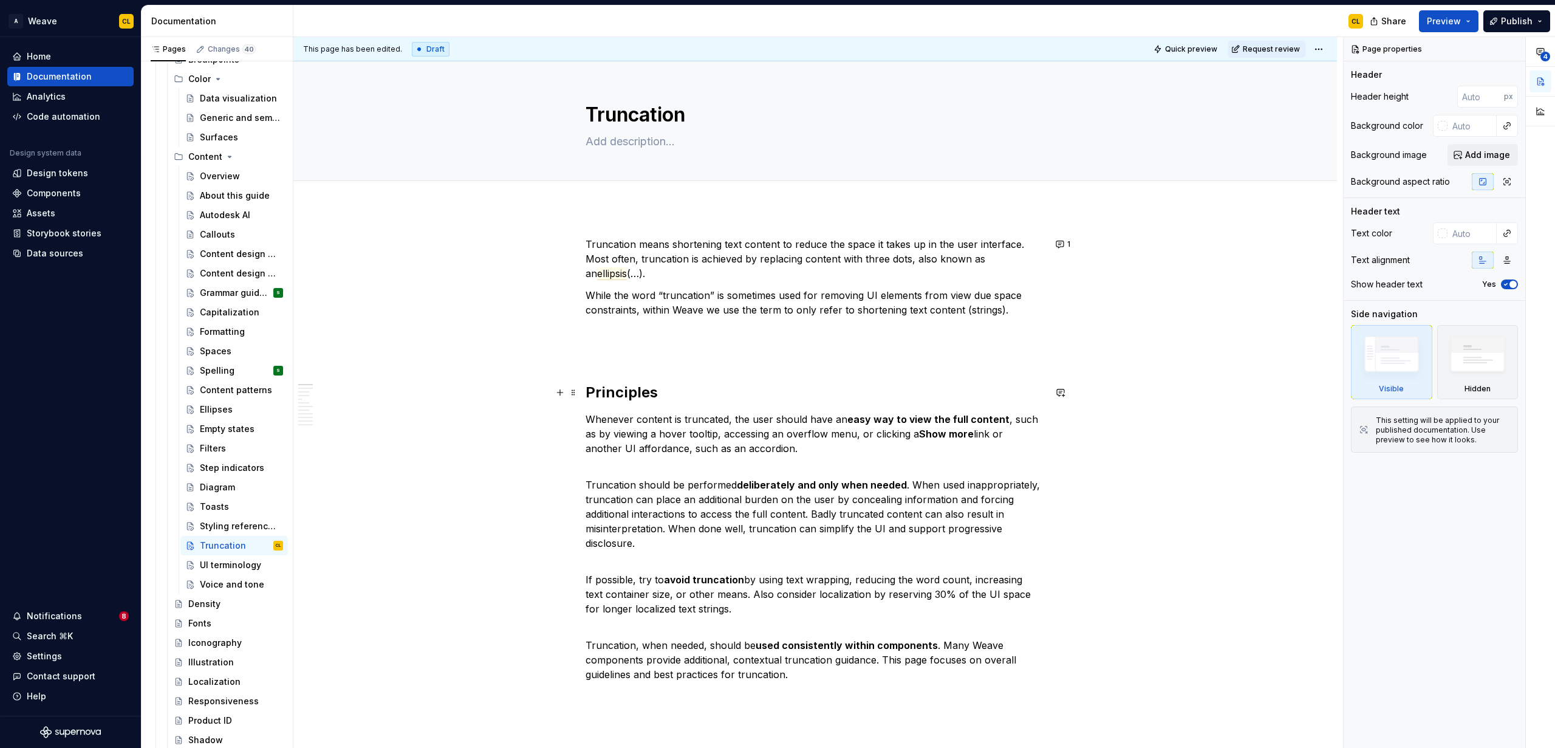
click at [624, 393] on h2 "Principles" at bounding box center [815, 392] width 459 height 19
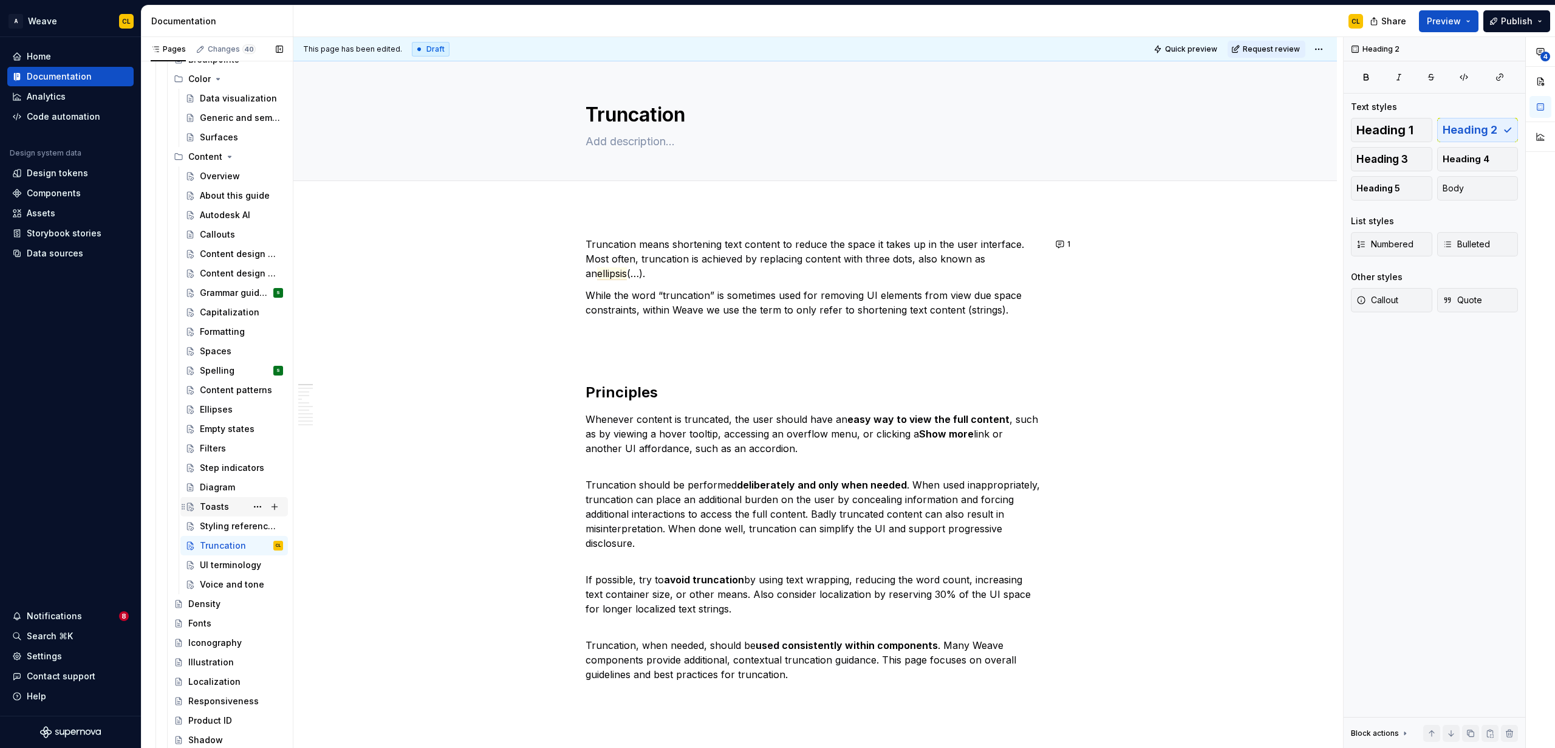
click at [206, 505] on div "Toasts" at bounding box center [214, 506] width 29 height 12
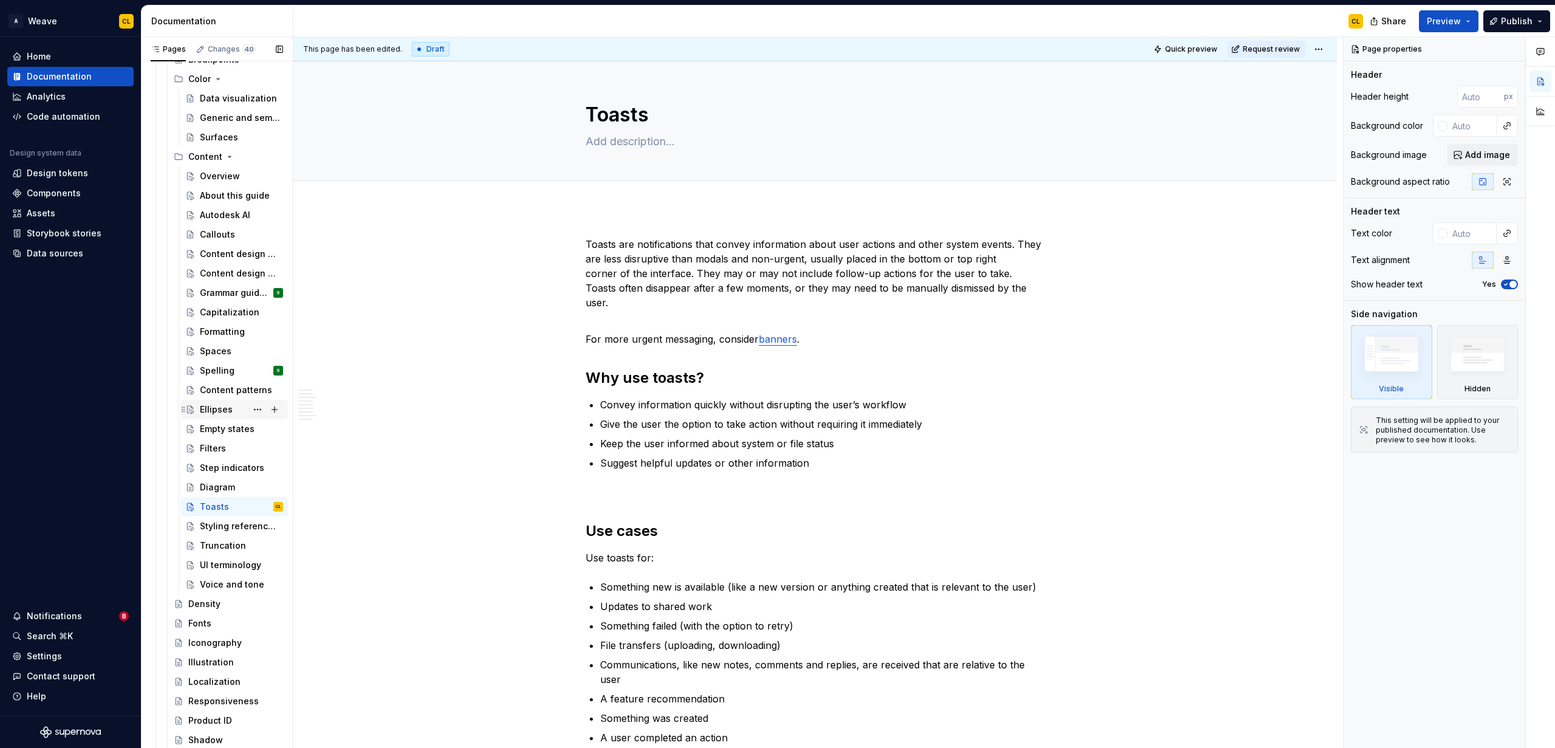
click at [214, 409] on div "Ellipses" at bounding box center [216, 409] width 33 height 12
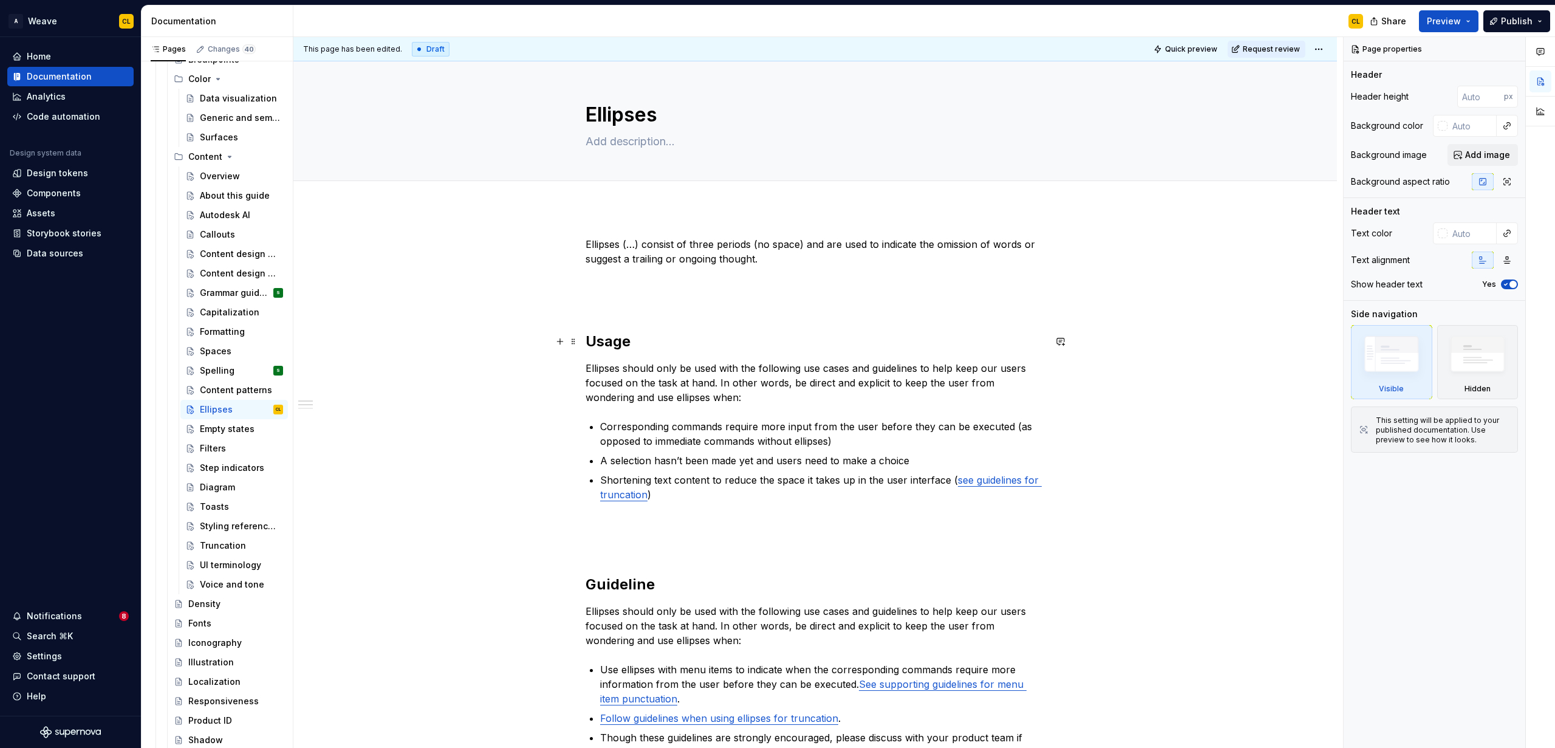
click at [617, 344] on h2 "Usage" at bounding box center [815, 341] width 459 height 19
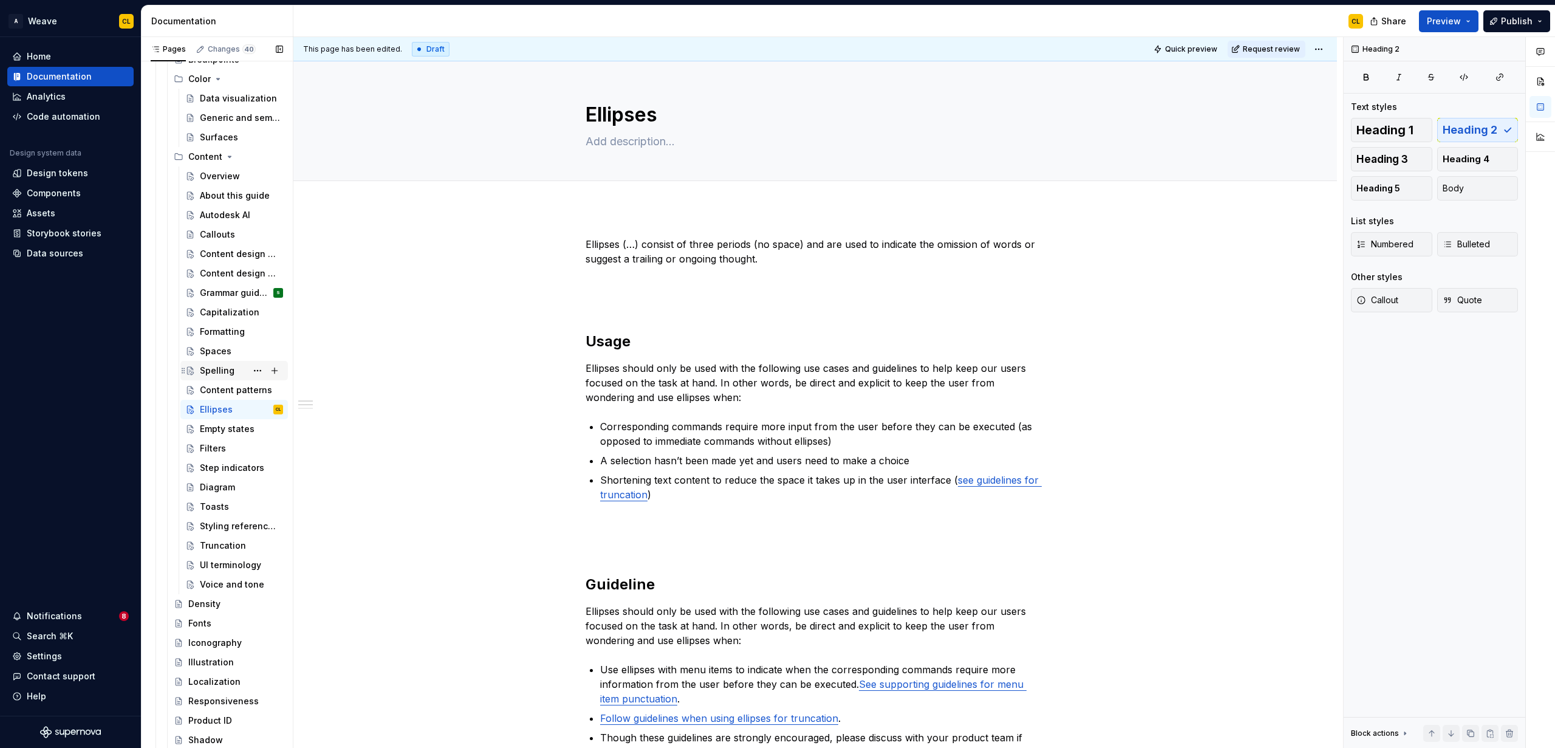
click at [214, 370] on div "Spelling" at bounding box center [217, 370] width 35 height 12
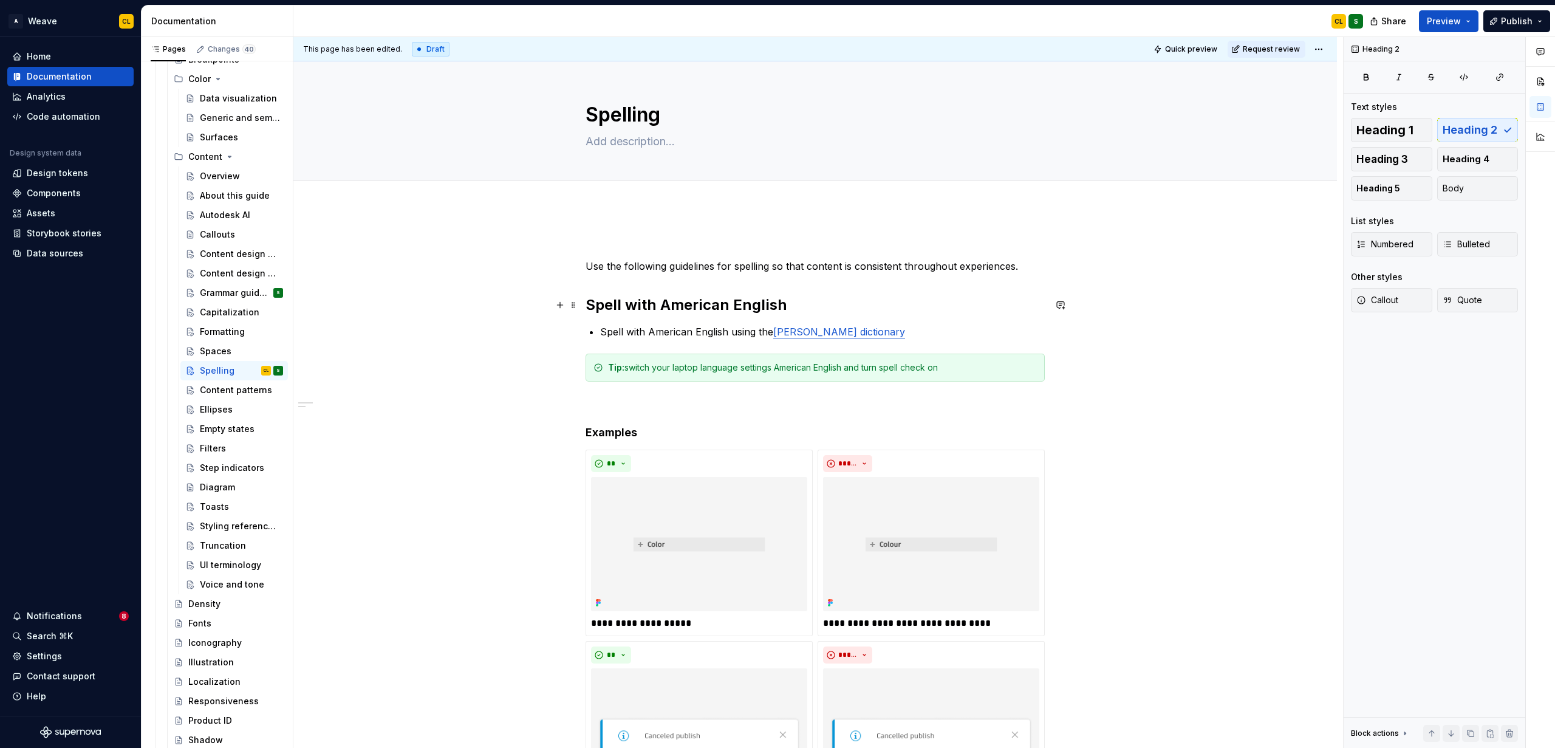
click at [640, 299] on h2 "Spell with American English" at bounding box center [815, 304] width 459 height 19
click at [210, 357] on div "Spaces" at bounding box center [241, 351] width 83 height 17
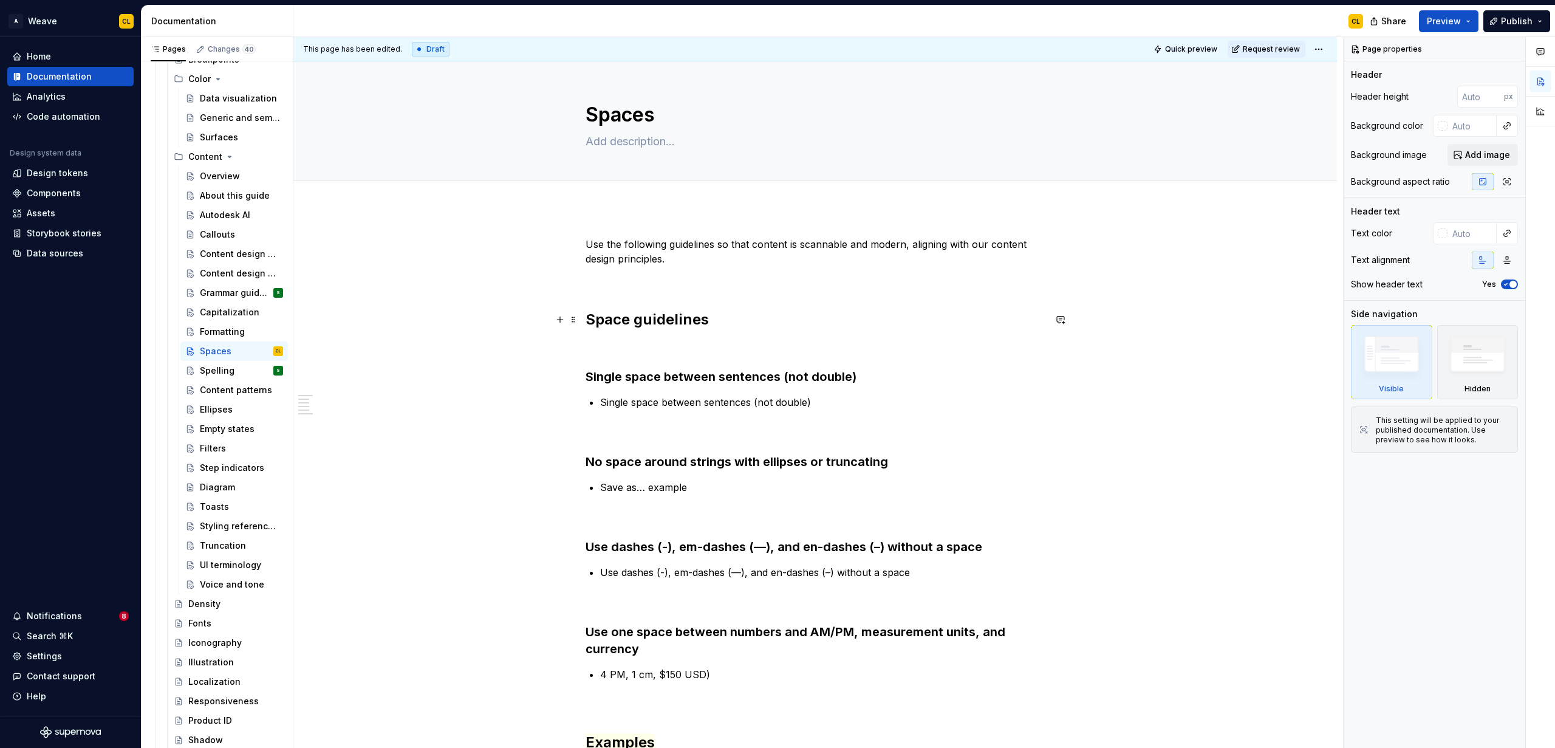
click at [646, 319] on h2 "Space guidelines" at bounding box center [815, 319] width 459 height 19
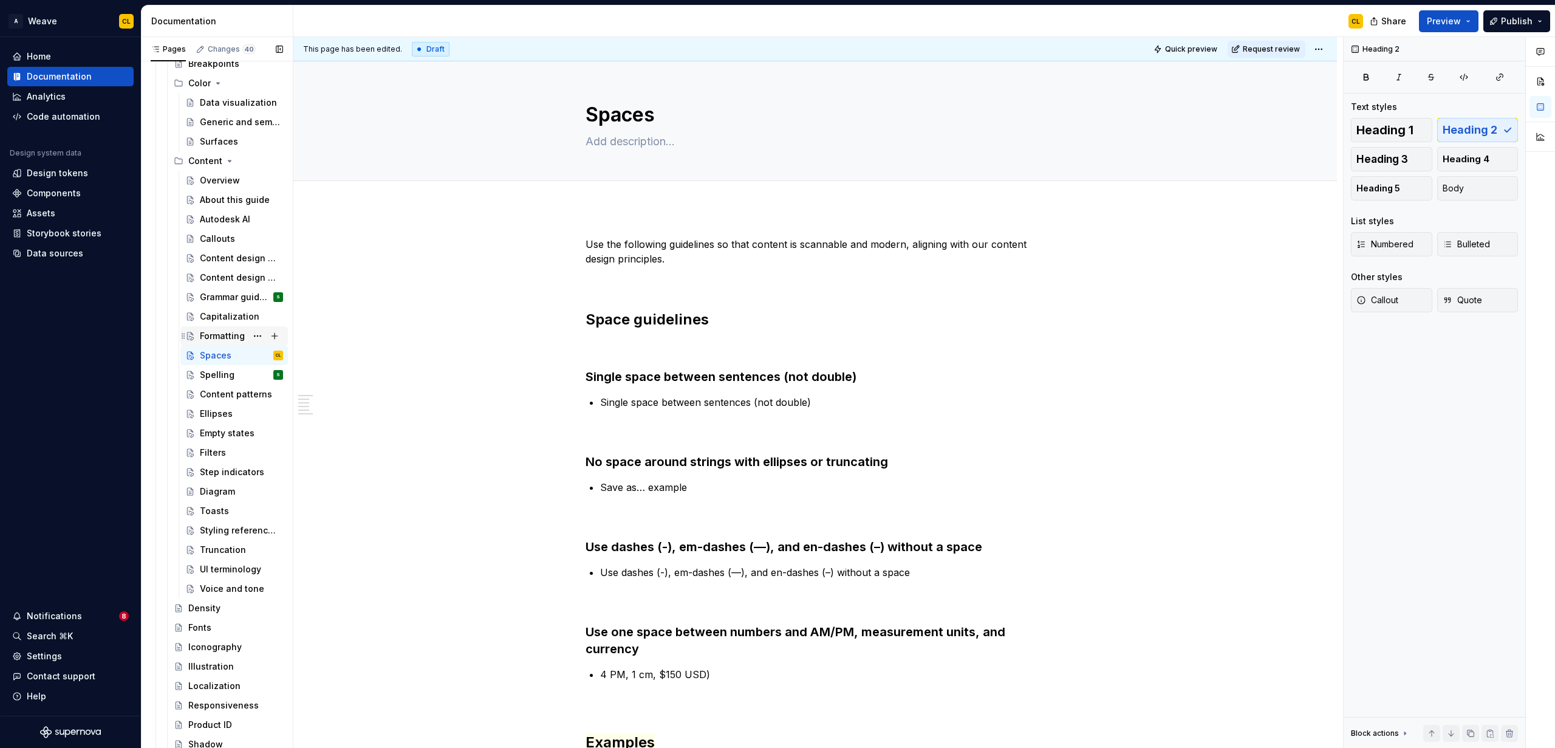
scroll to position [558, 0]
click at [216, 338] on div "Formatting" at bounding box center [222, 337] width 45 height 12
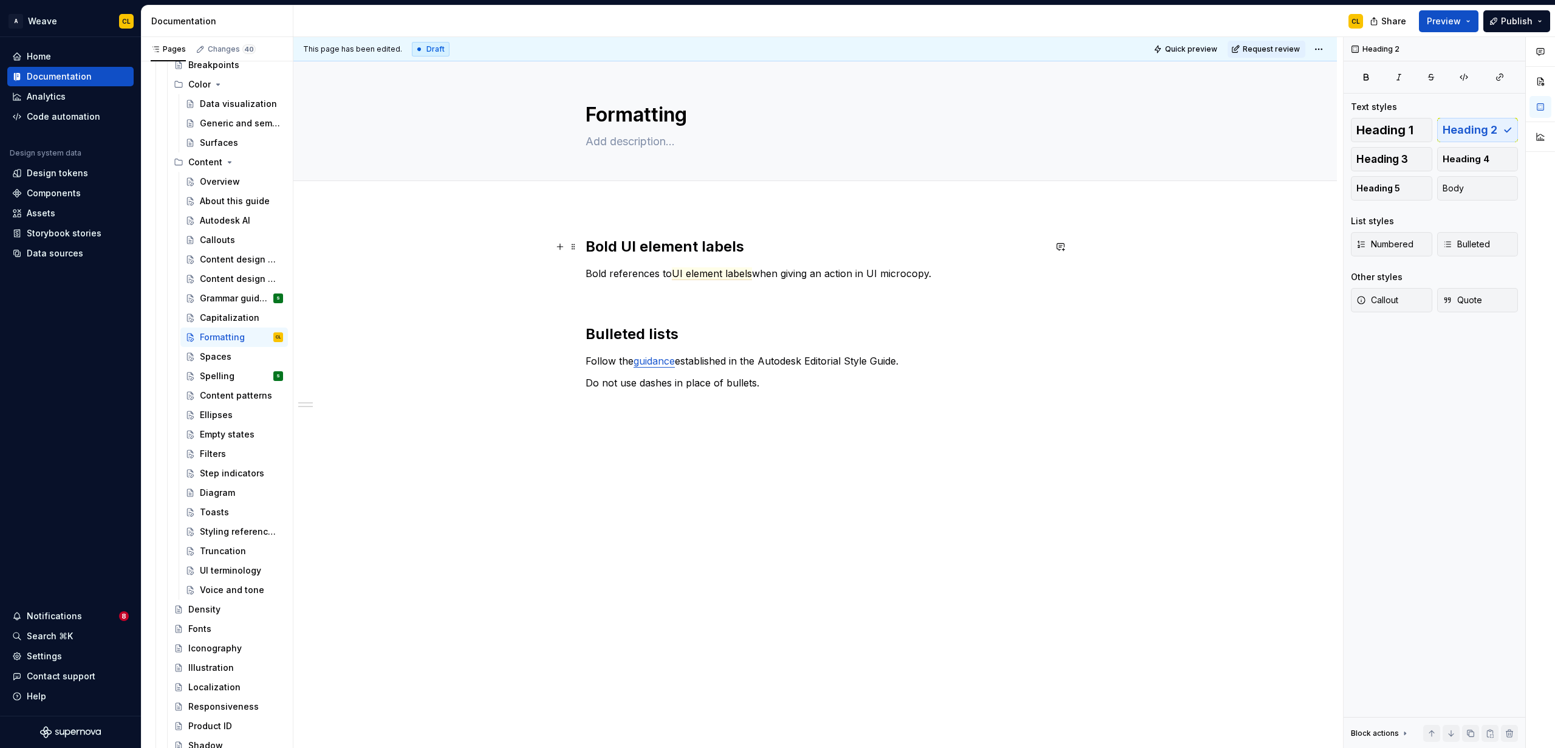
click at [631, 246] on h2 "Bold UI element labels" at bounding box center [815, 246] width 459 height 19
click at [218, 295] on div "Grammar guidelines" at bounding box center [223, 298] width 47 height 12
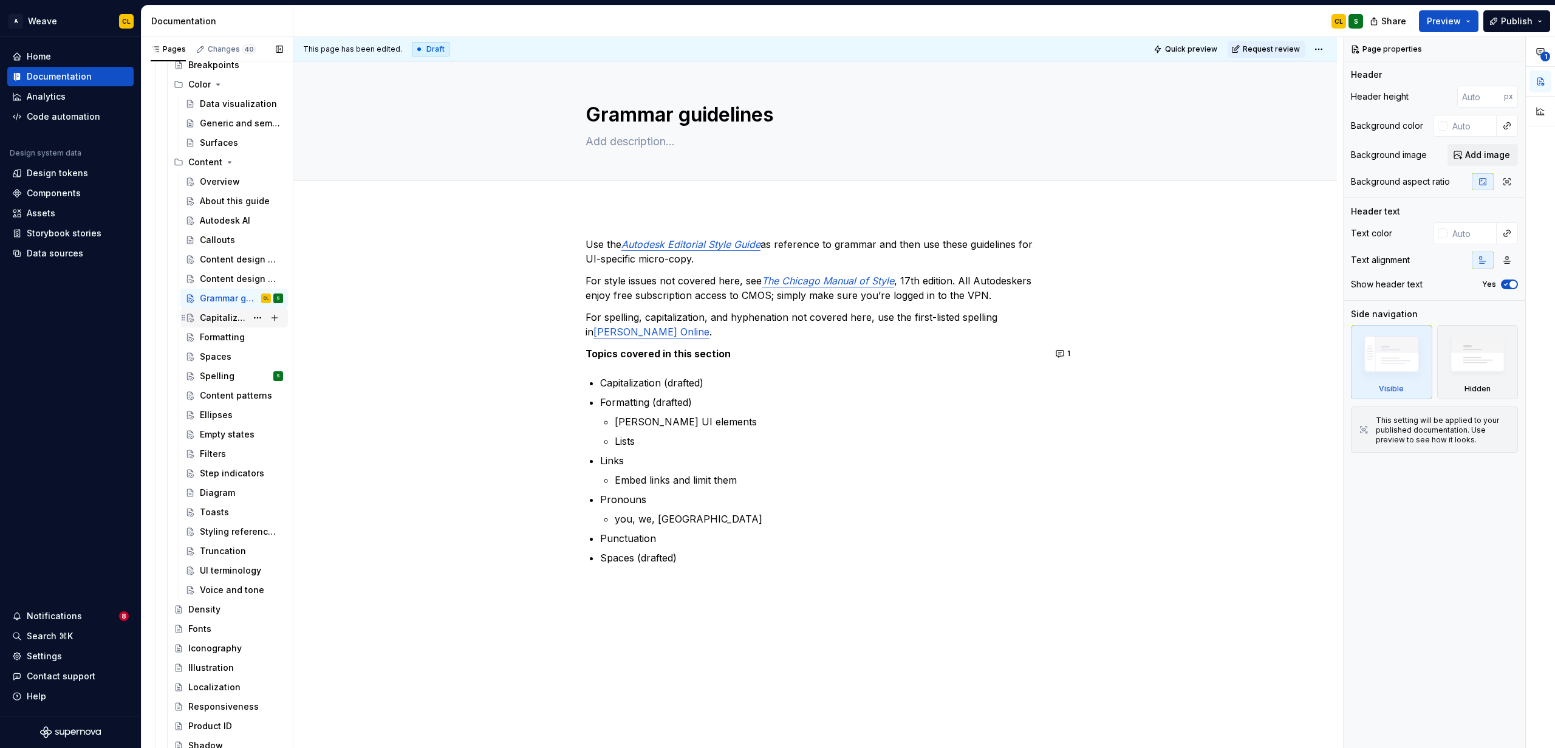
click at [228, 315] on div "Capitalization" at bounding box center [223, 318] width 47 height 12
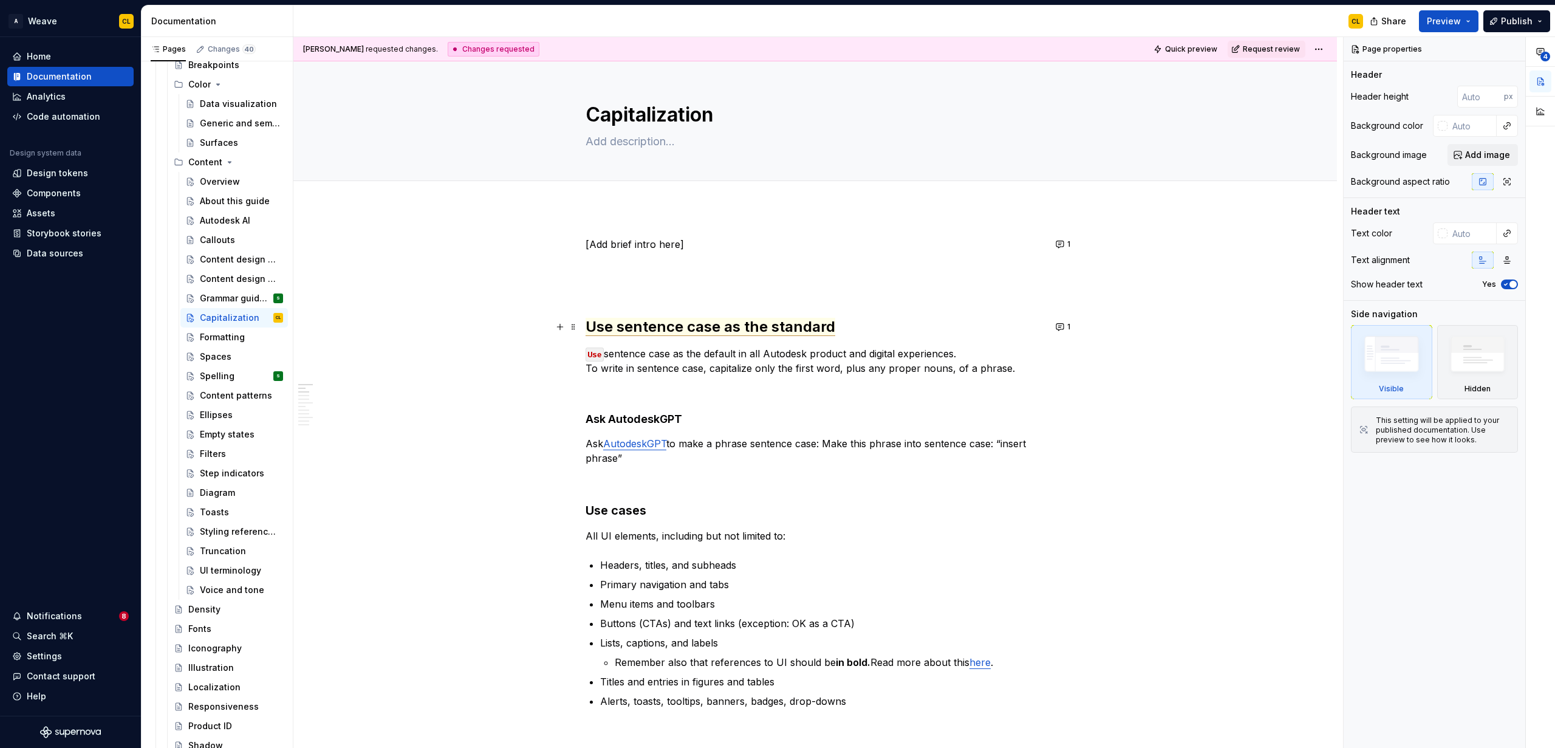
click at [633, 329] on span "Use sentence case as the standard" at bounding box center [711, 327] width 250 height 18
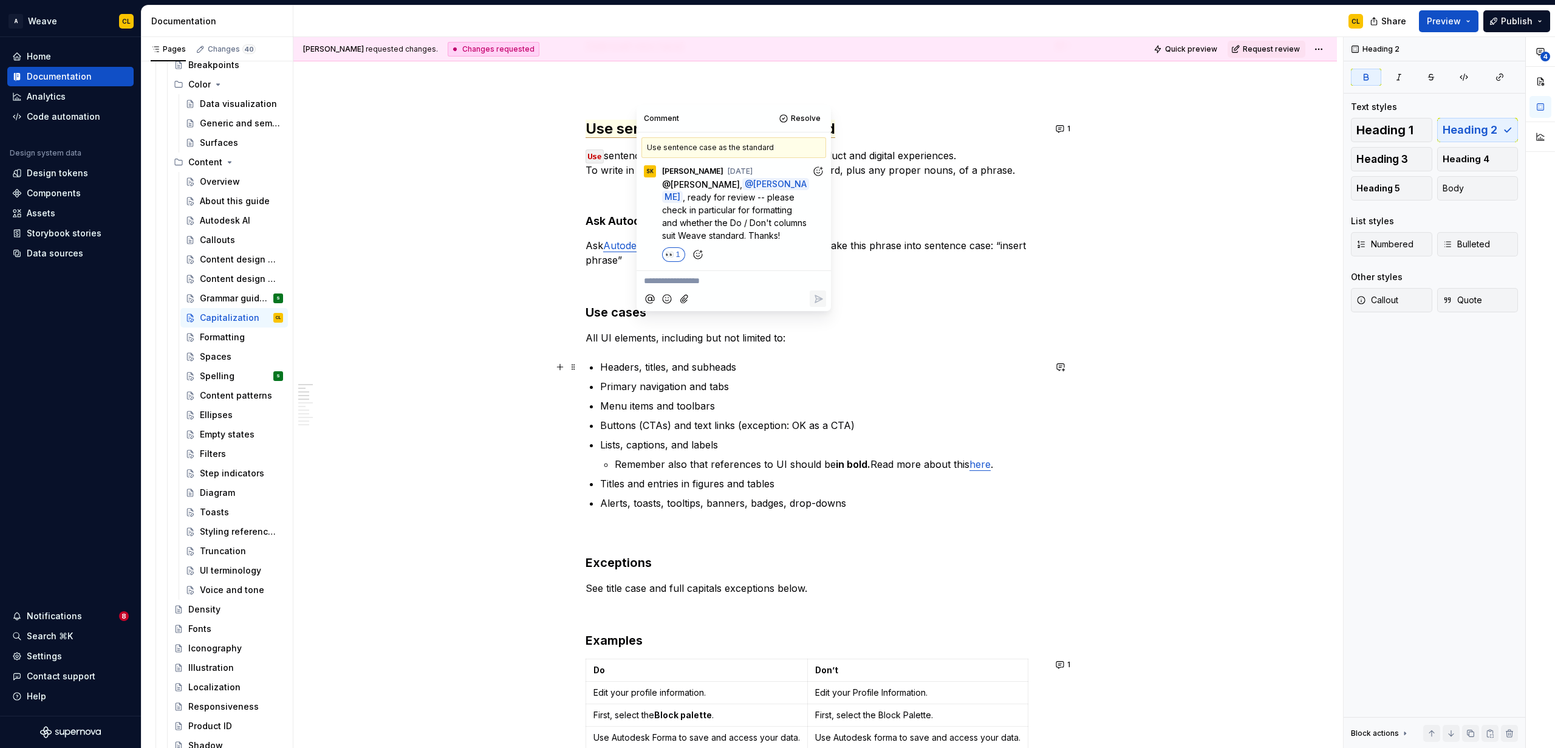
scroll to position [235, 0]
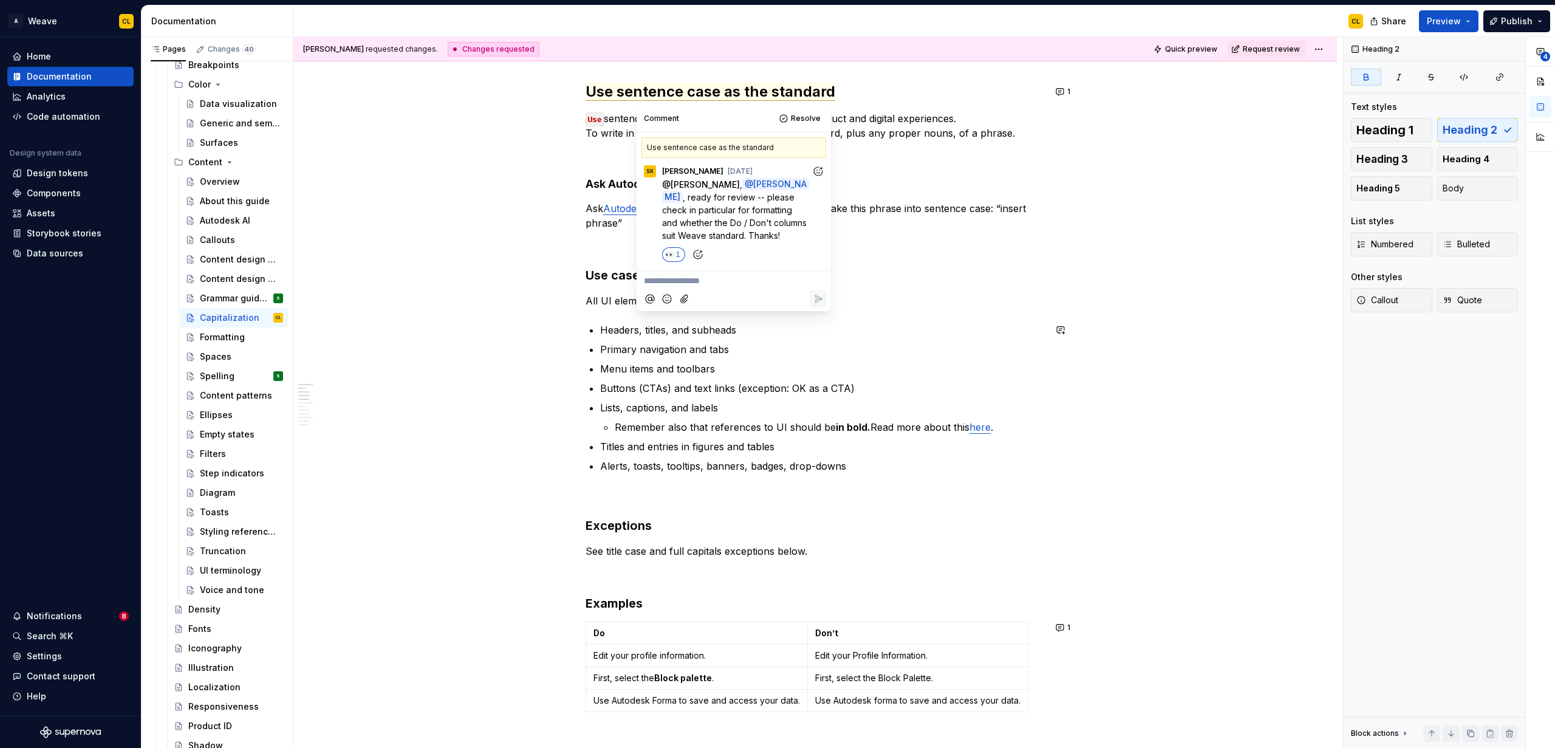
click at [619, 278] on h3 "Use cases" at bounding box center [815, 275] width 459 height 17
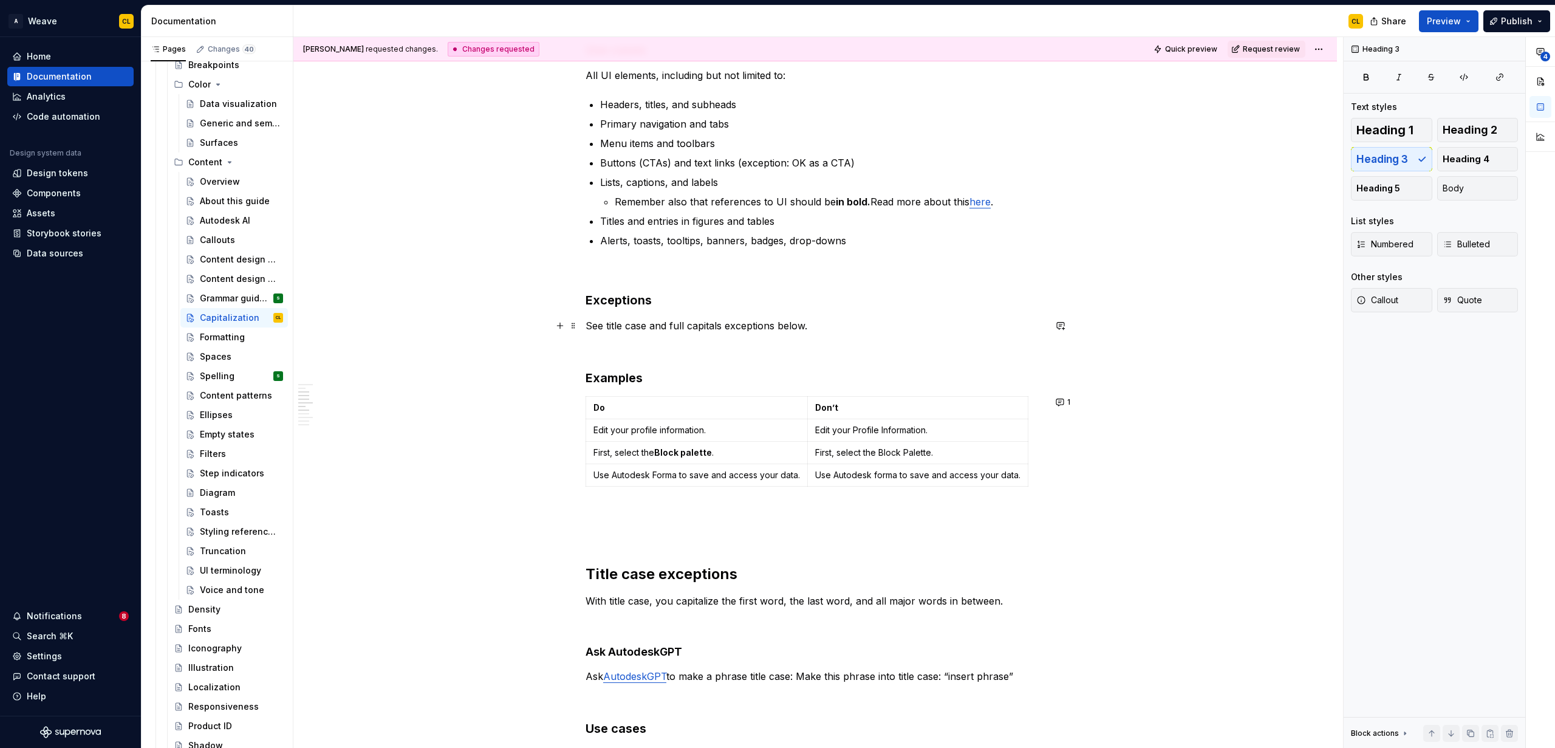
scroll to position [463, 0]
click at [613, 377] on strong "Examples" at bounding box center [614, 374] width 57 height 15
click at [615, 301] on strong "Exceptions" at bounding box center [619, 297] width 66 height 15
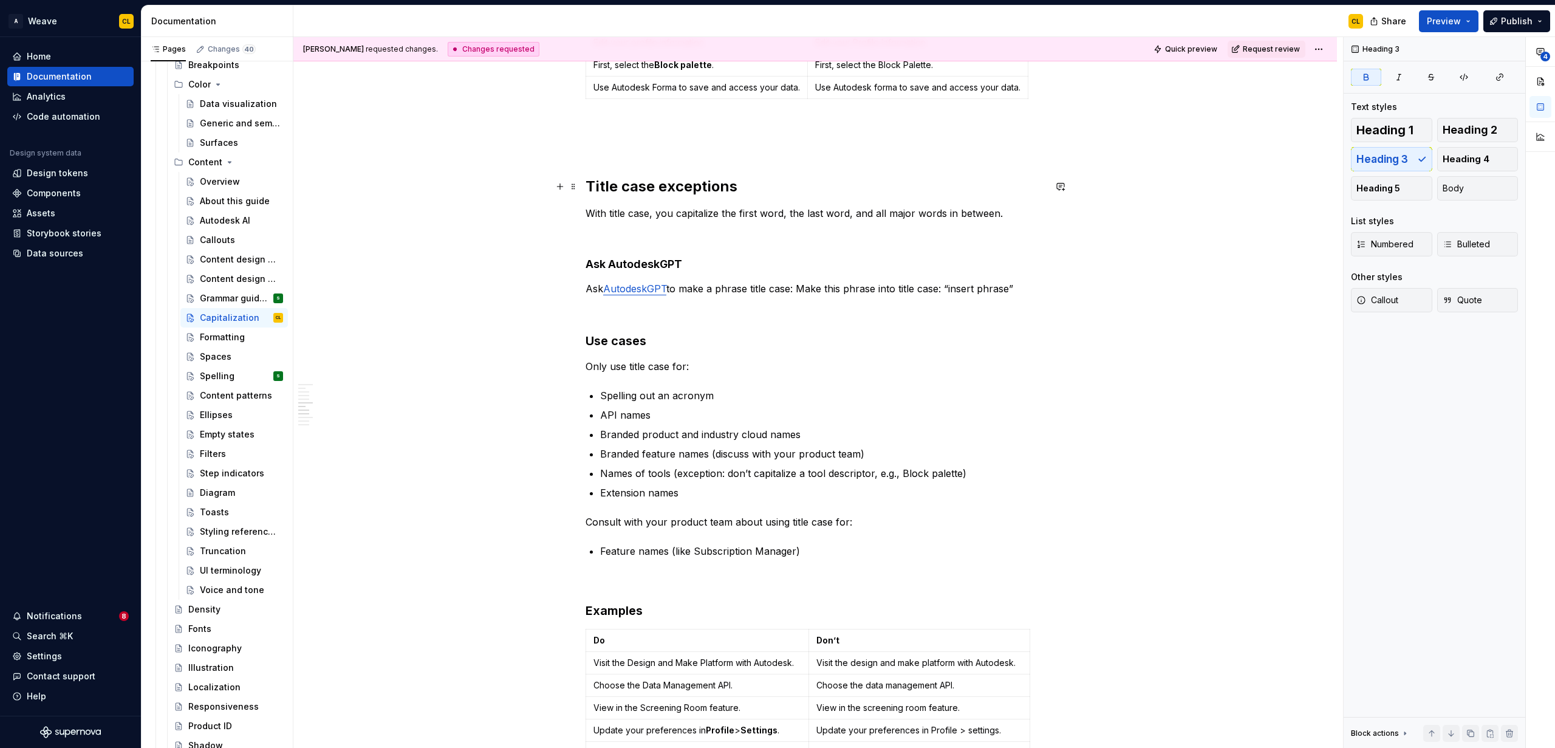
scroll to position [823, 0]
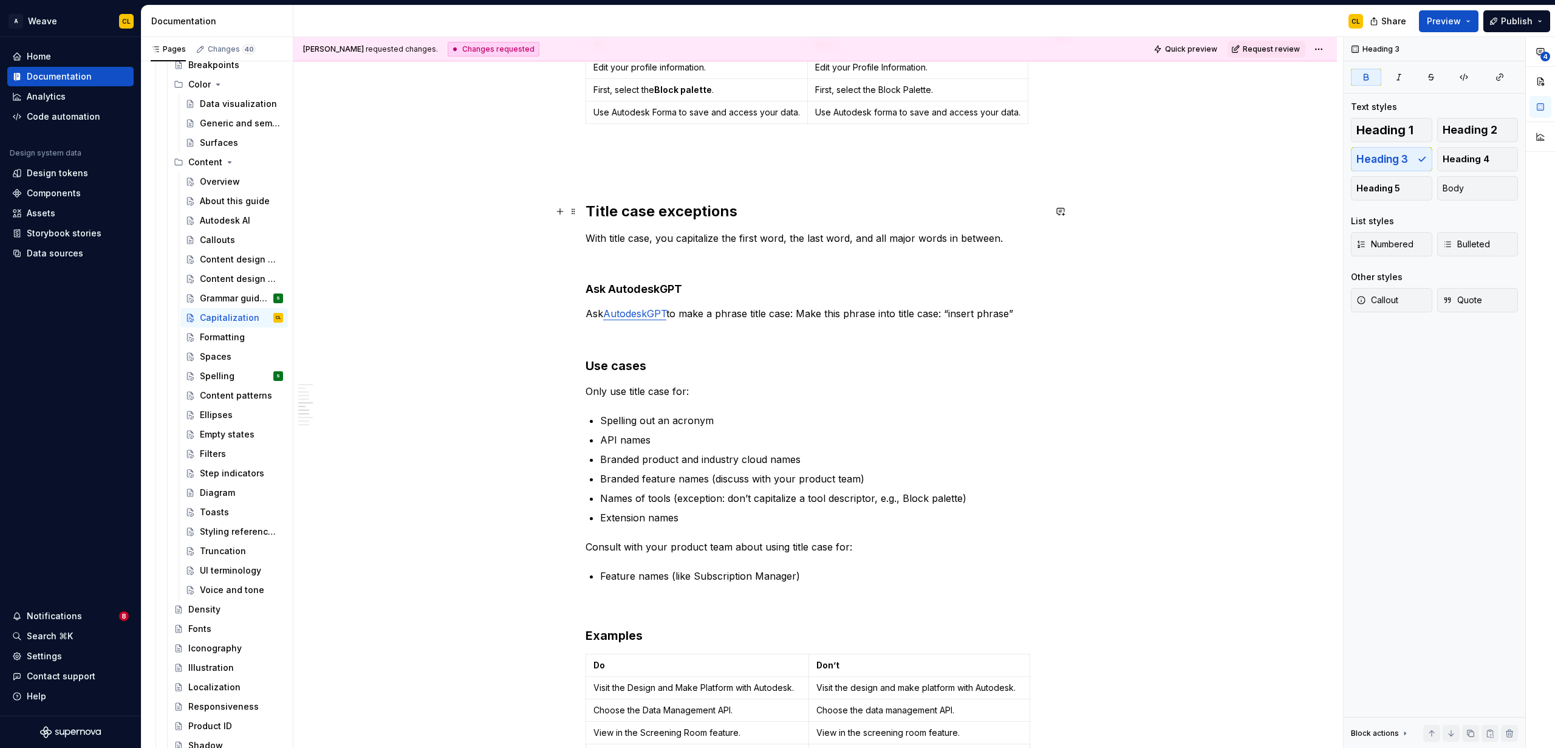
click at [669, 219] on strong "Title case exceptions" at bounding box center [662, 211] width 152 height 18
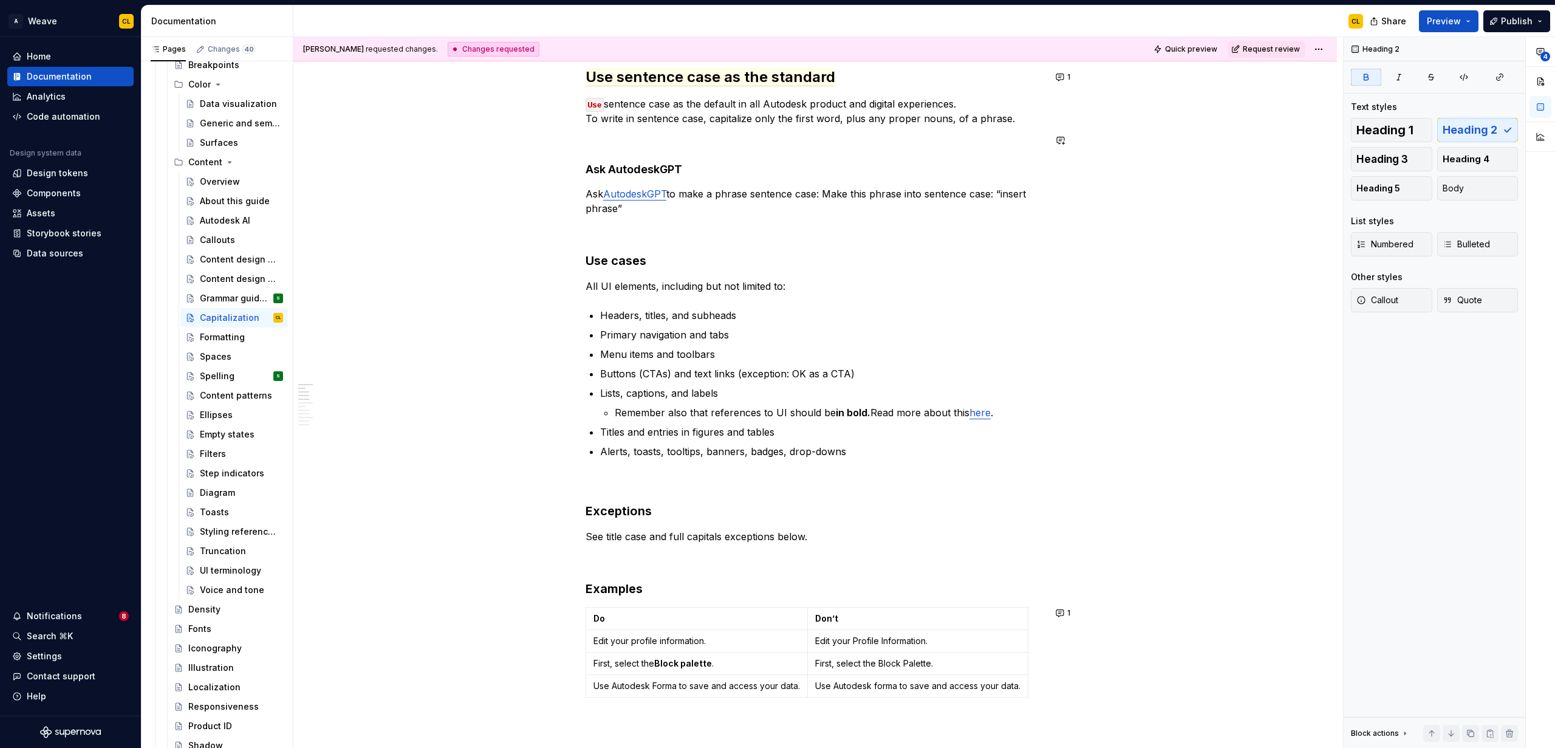
scroll to position [0, 0]
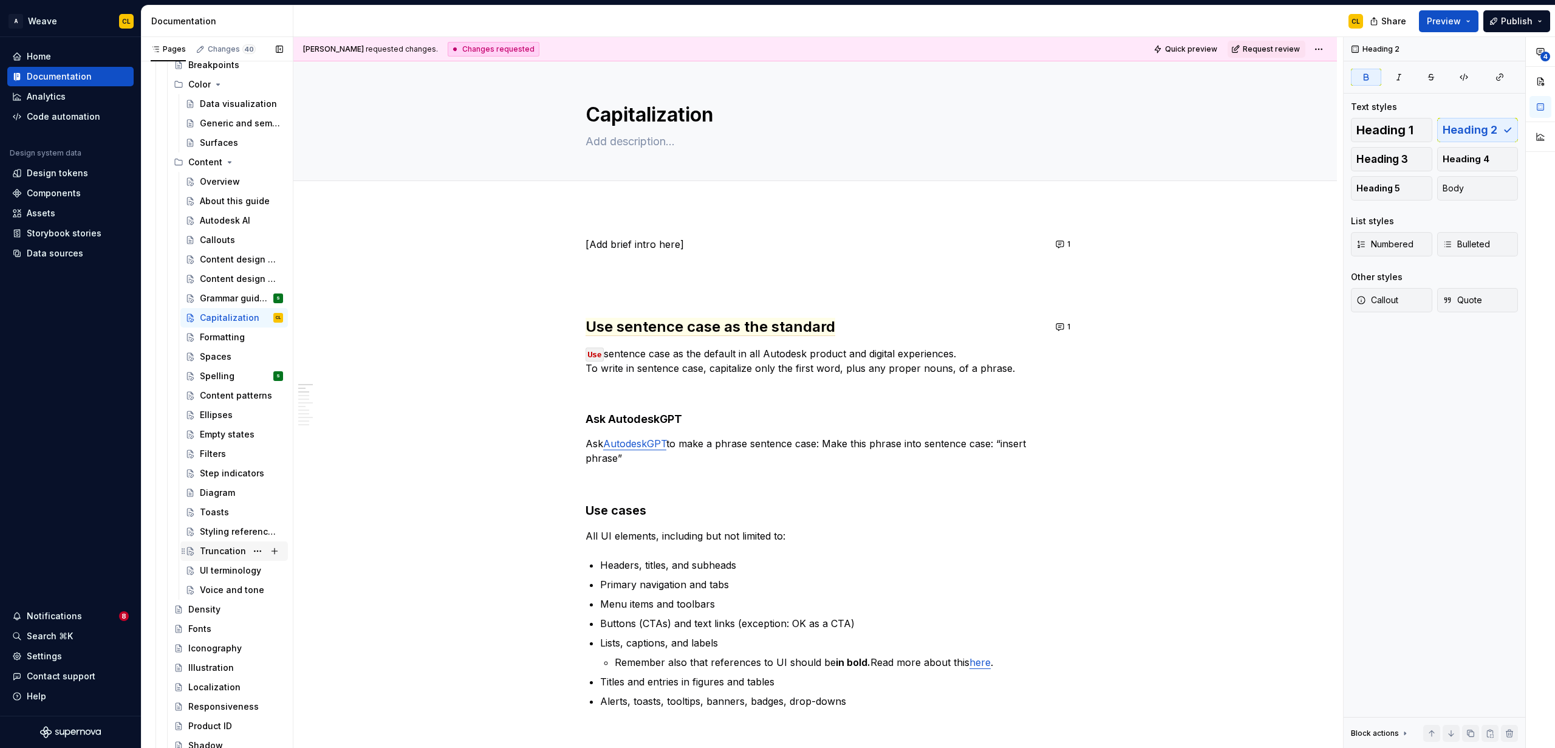
click at [221, 545] on div "Truncation" at bounding box center [223, 551] width 46 height 12
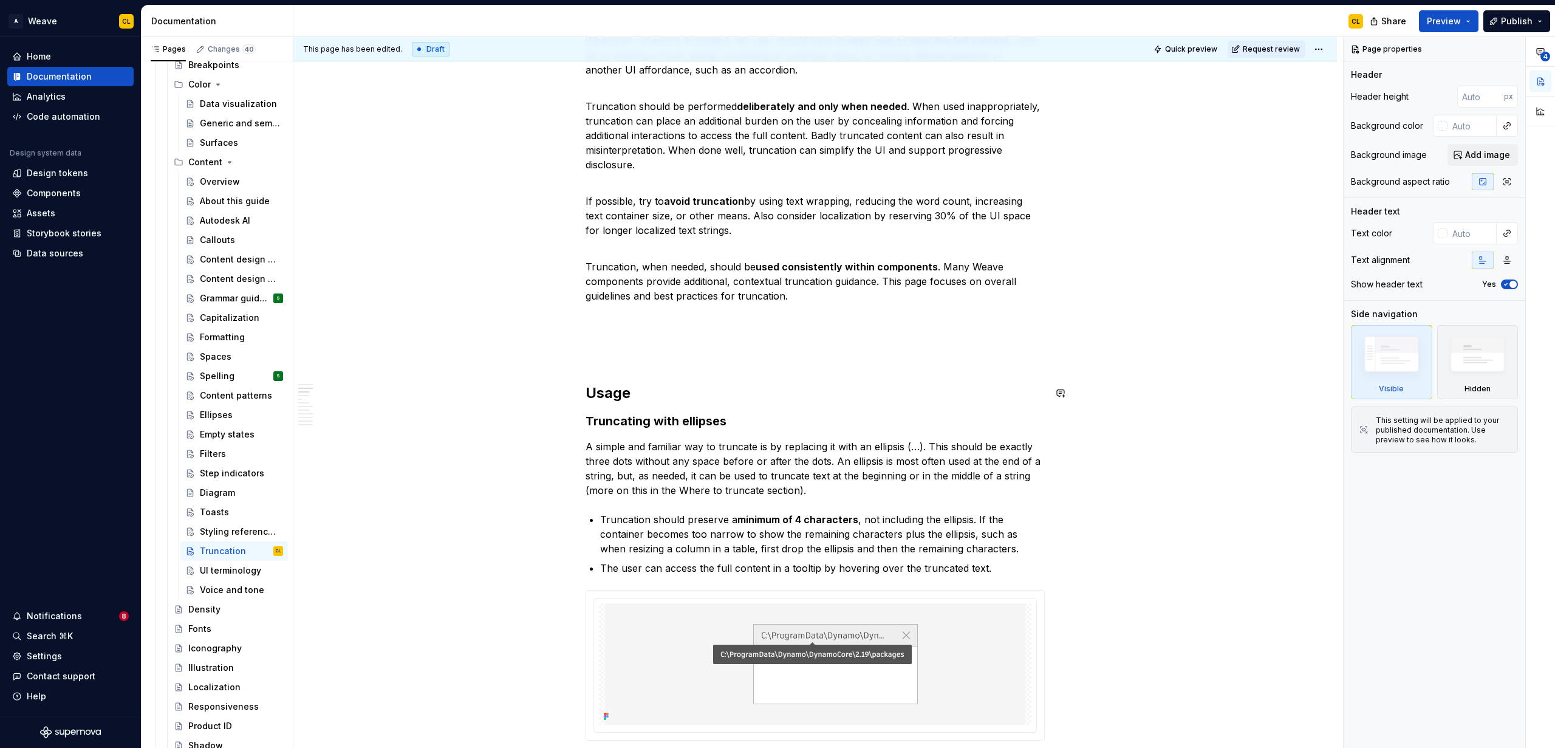
scroll to position [413, 0]
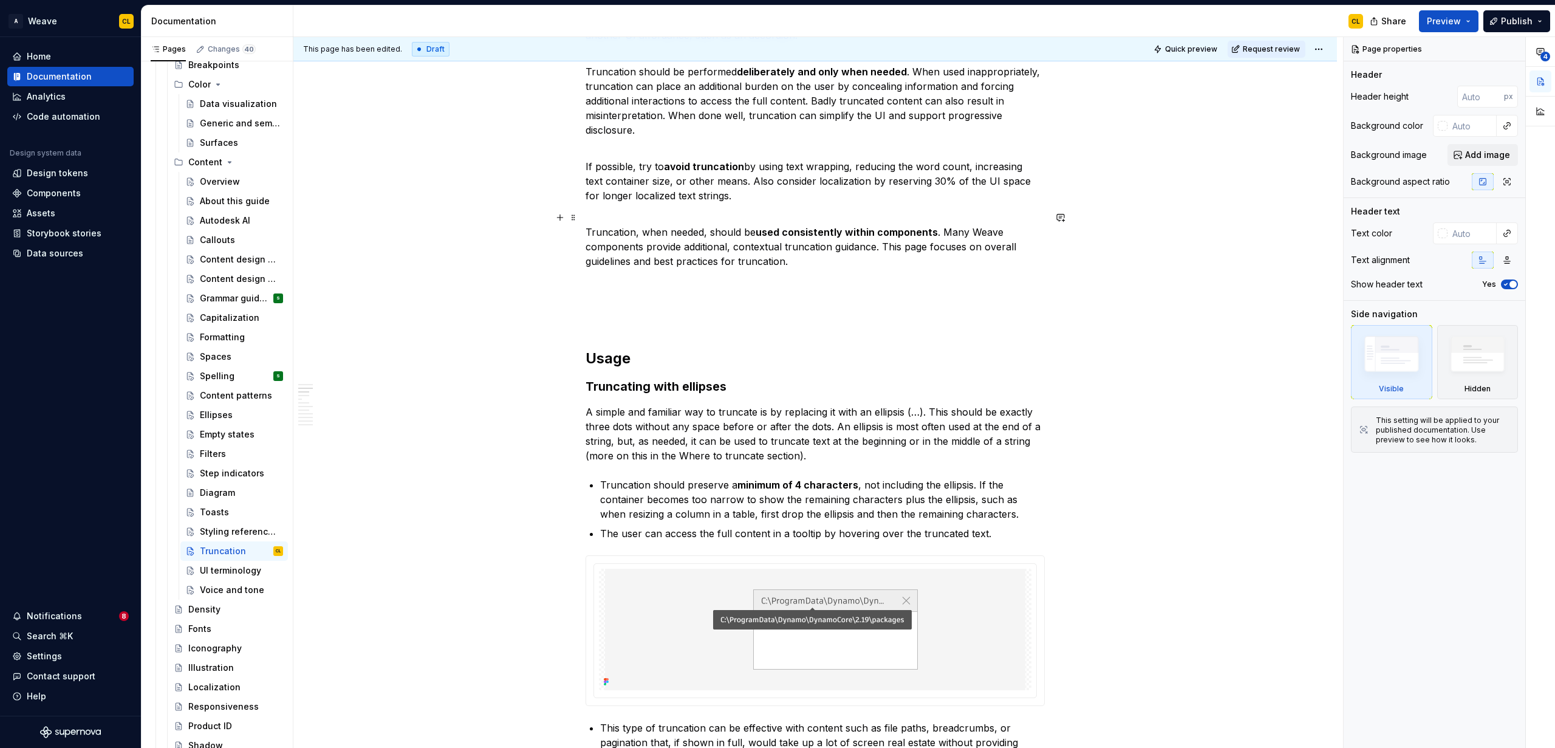
click at [621, 278] on p "Truncation, when needed, should be used consistently within components . Many W…" at bounding box center [815, 246] width 459 height 73
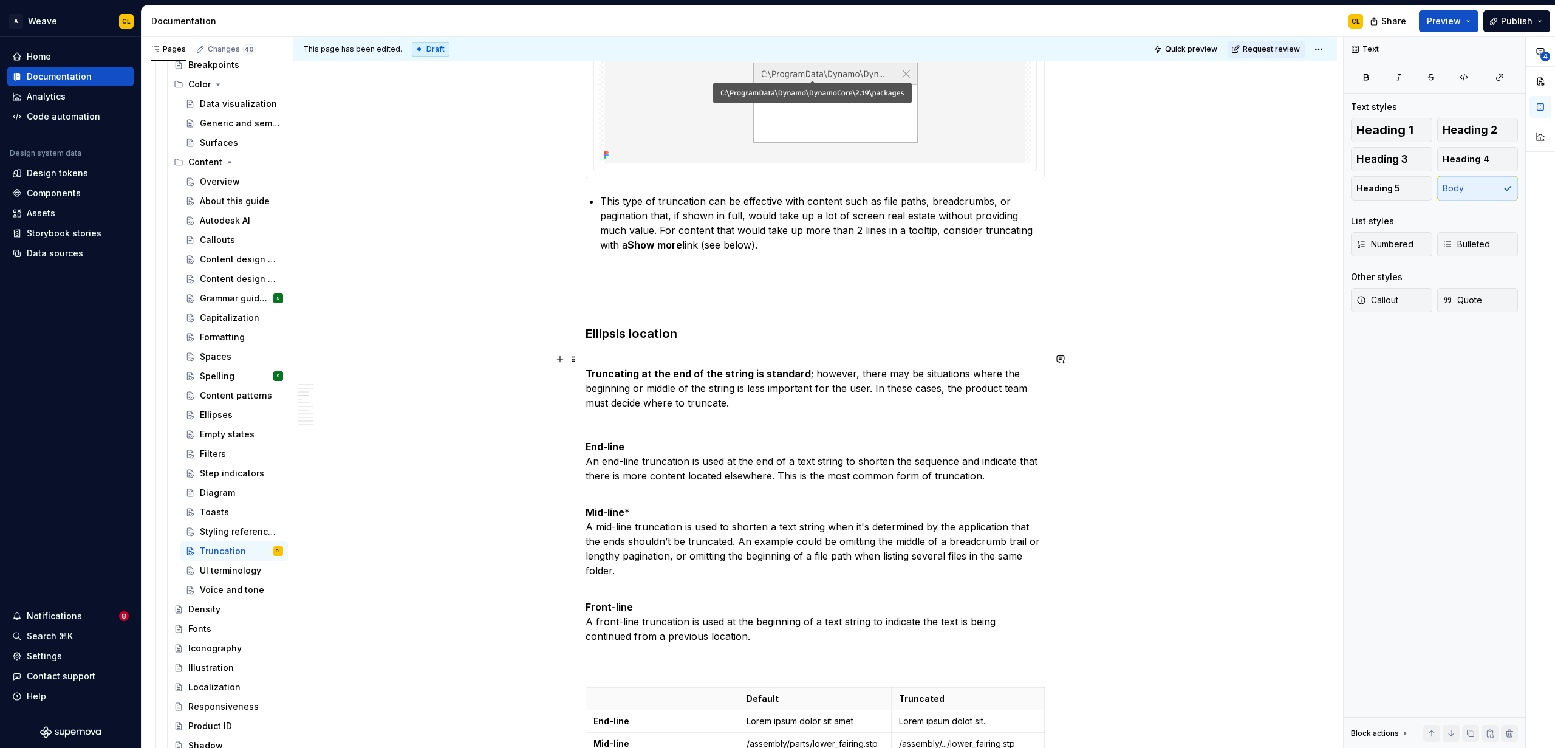
scroll to position [957, 0]
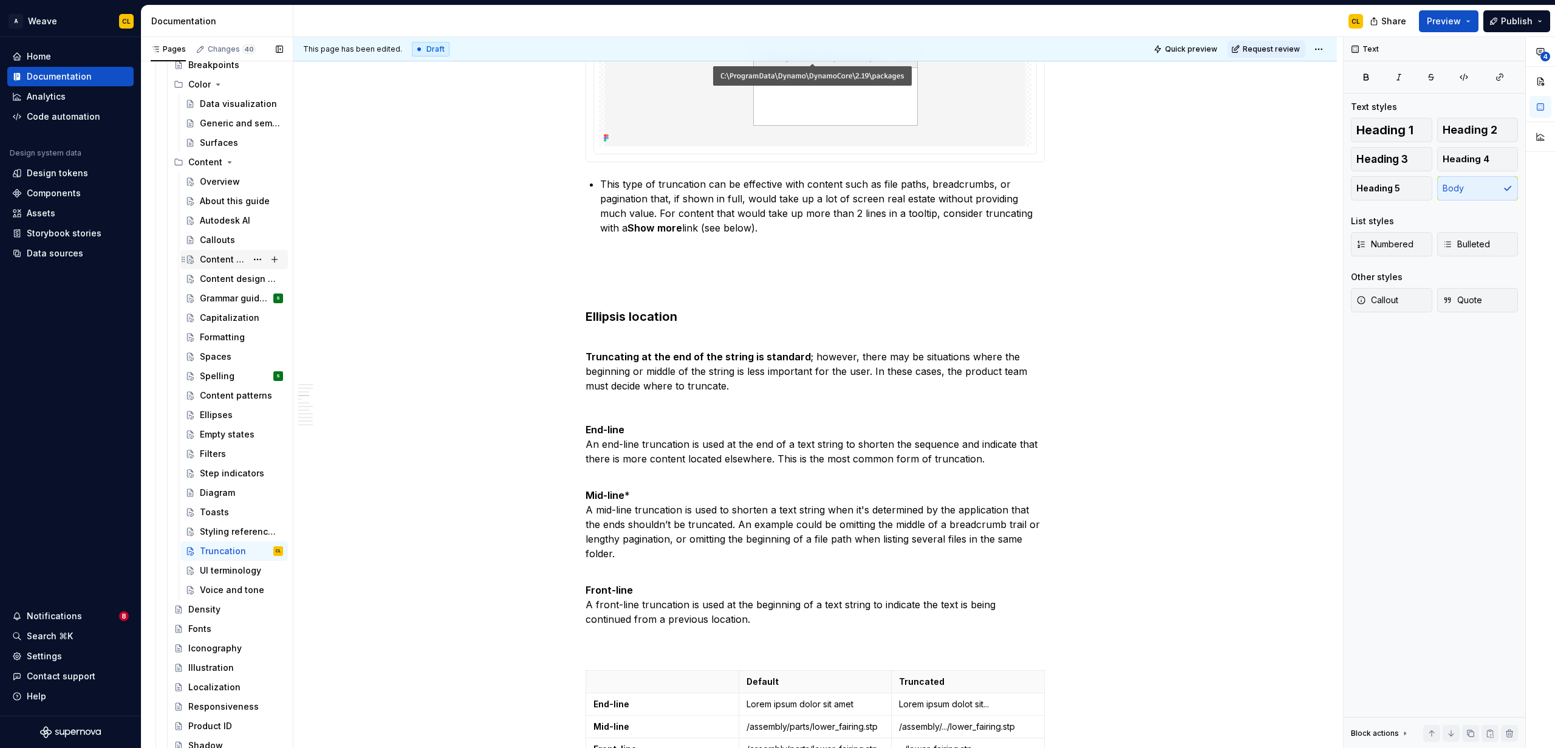
click at [224, 265] on div "Content design principles" at bounding box center [241, 259] width 83 height 17
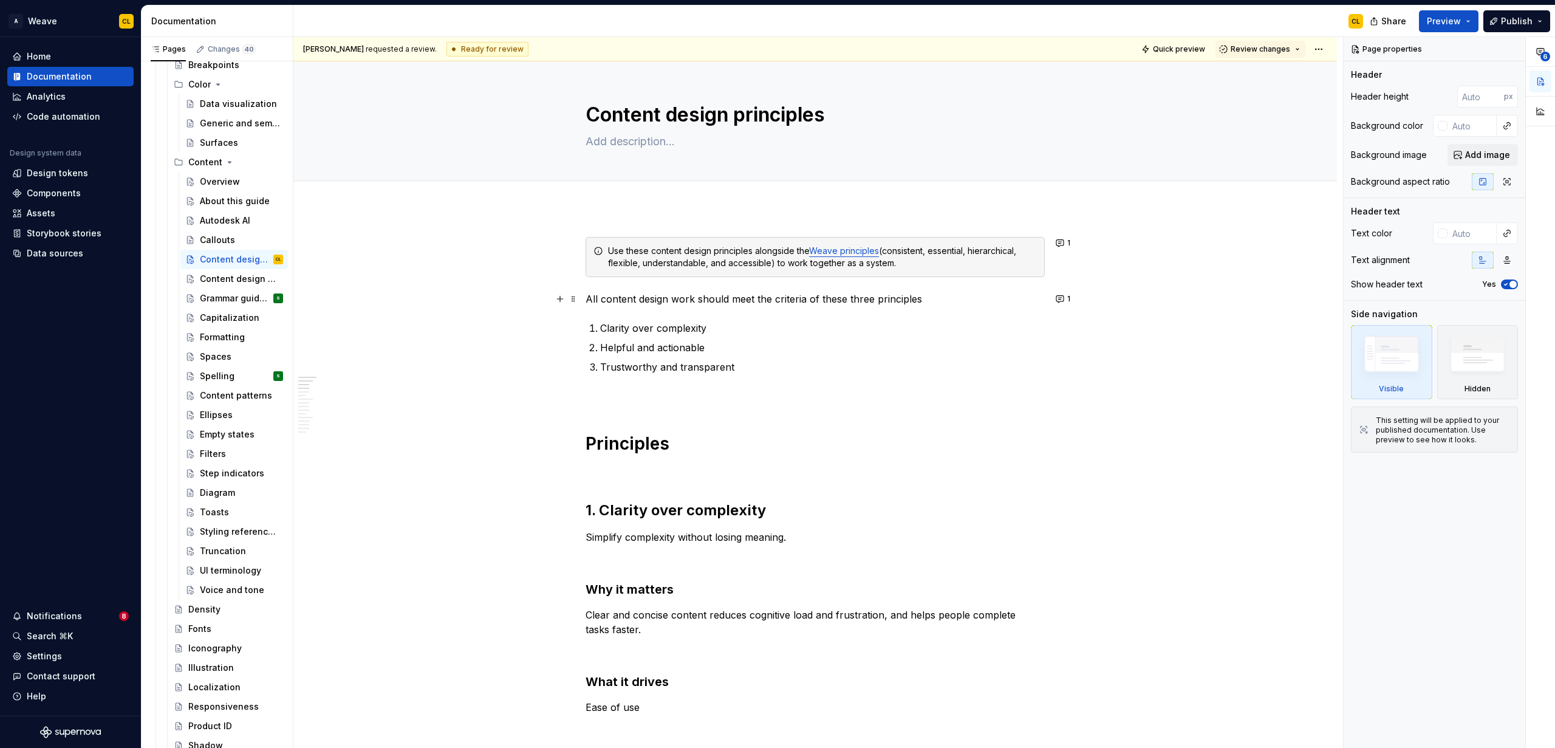
click at [920, 298] on p "All content design work should meet the criteria of these three principles" at bounding box center [815, 299] width 459 height 15
type textarea "*"
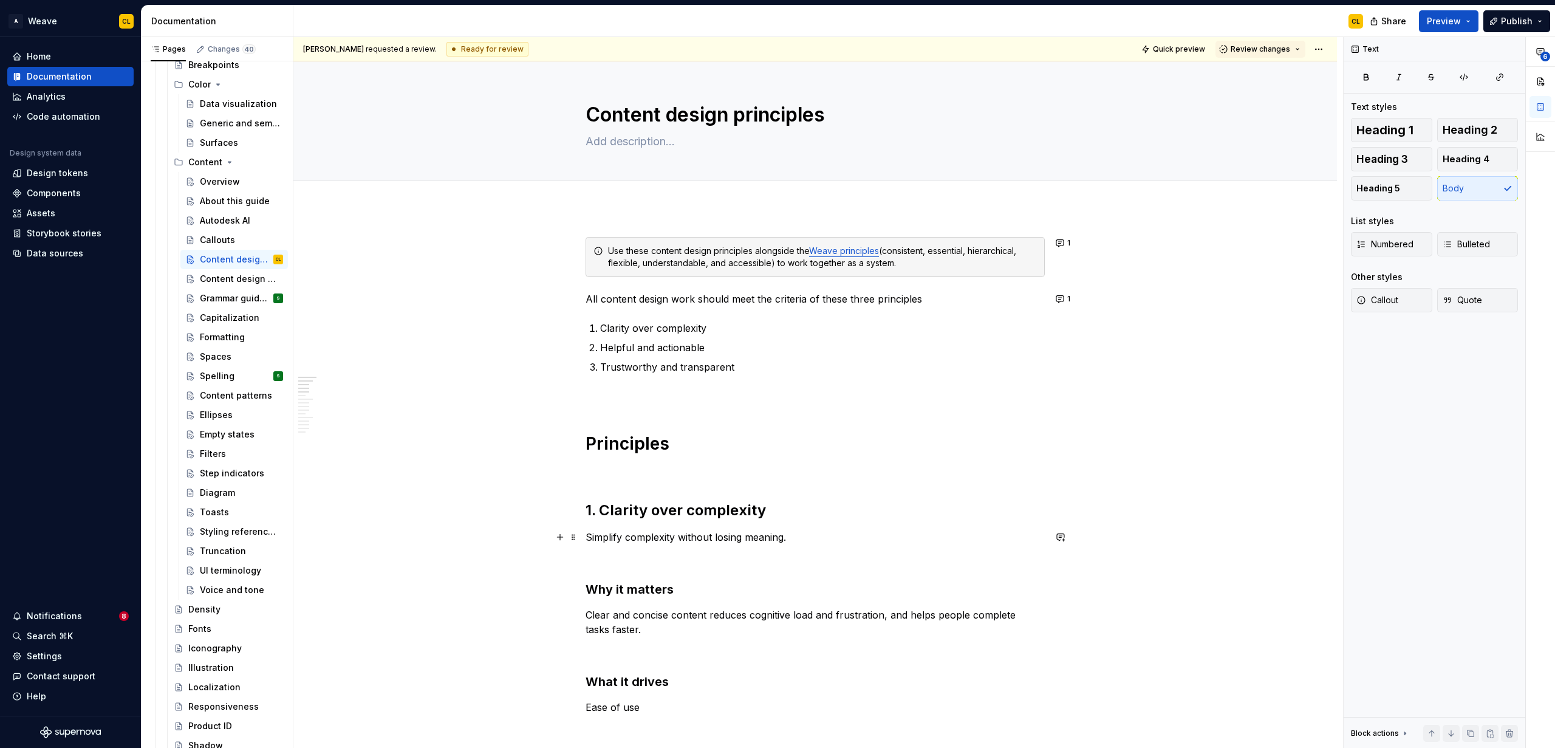
scroll to position [13, 0]
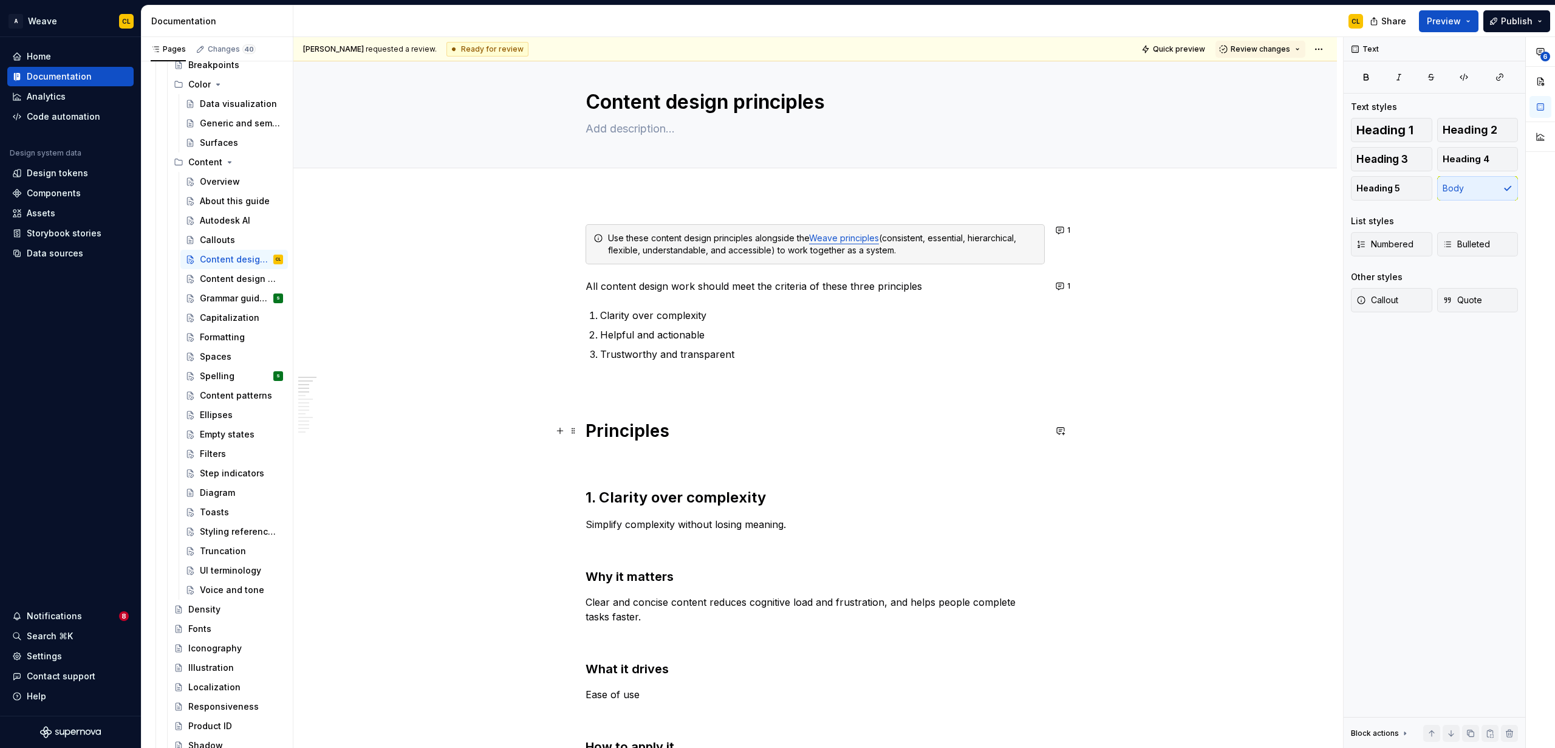
click at [630, 431] on h1 "Principles" at bounding box center [815, 431] width 459 height 22
click at [660, 495] on h2 "1. Clarity over complexity" at bounding box center [815, 497] width 459 height 19
click at [960, 430] on button "button" at bounding box center [1060, 430] width 17 height 17
click at [960, 500] on icon "Send" at bounding box center [1059, 496] width 7 height 7
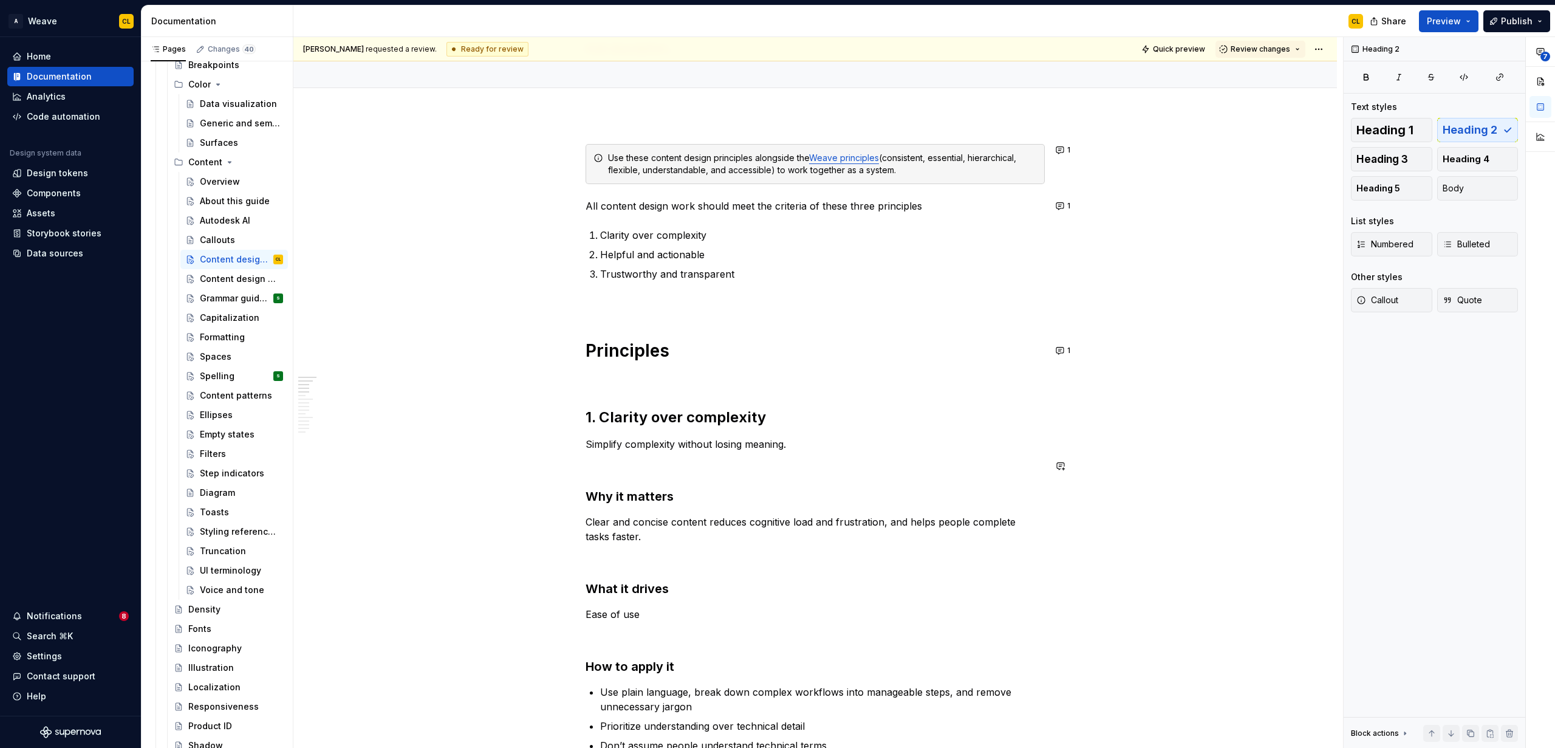
scroll to position [97, 0]
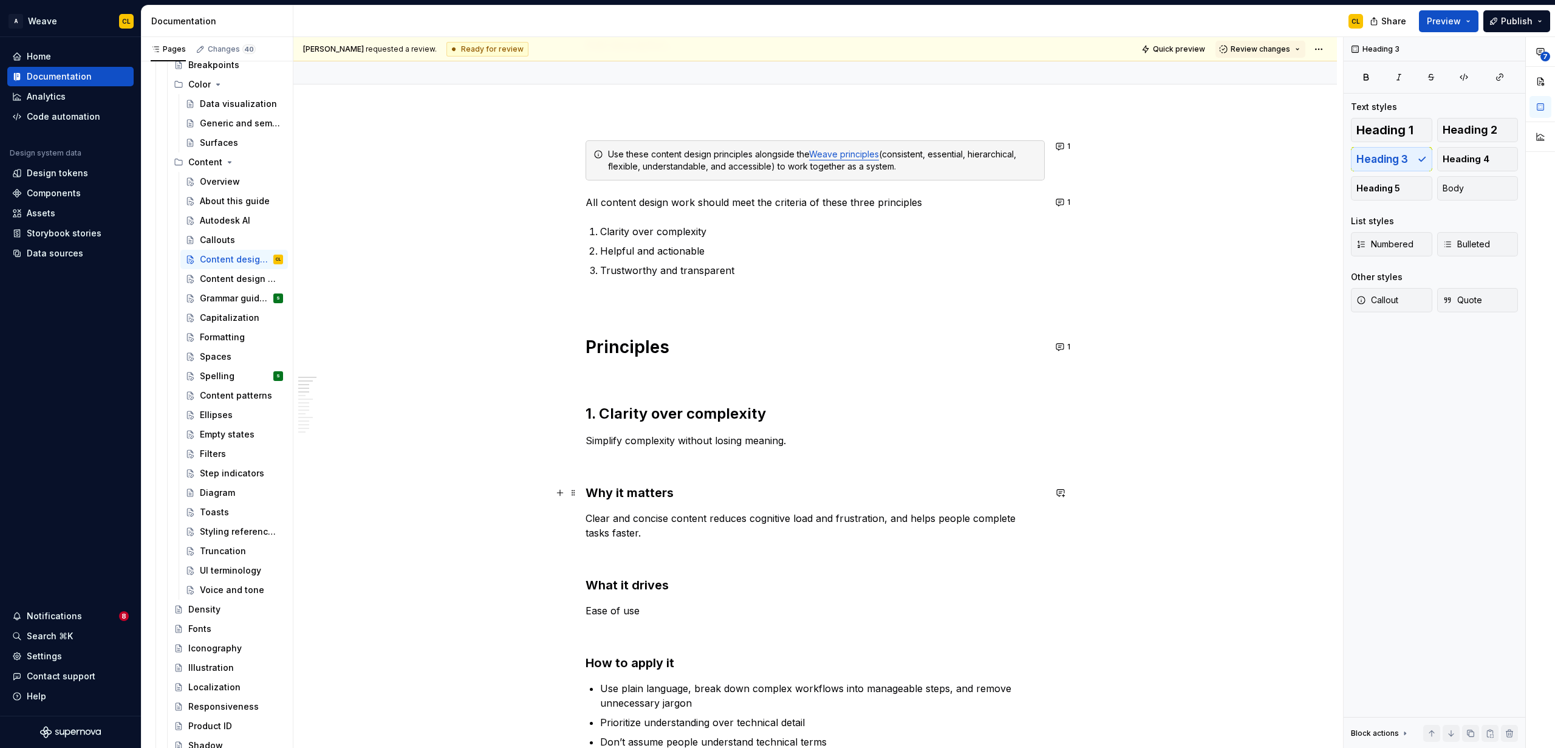
click at [602, 490] on h3 "Why it matters" at bounding box center [815, 492] width 459 height 17
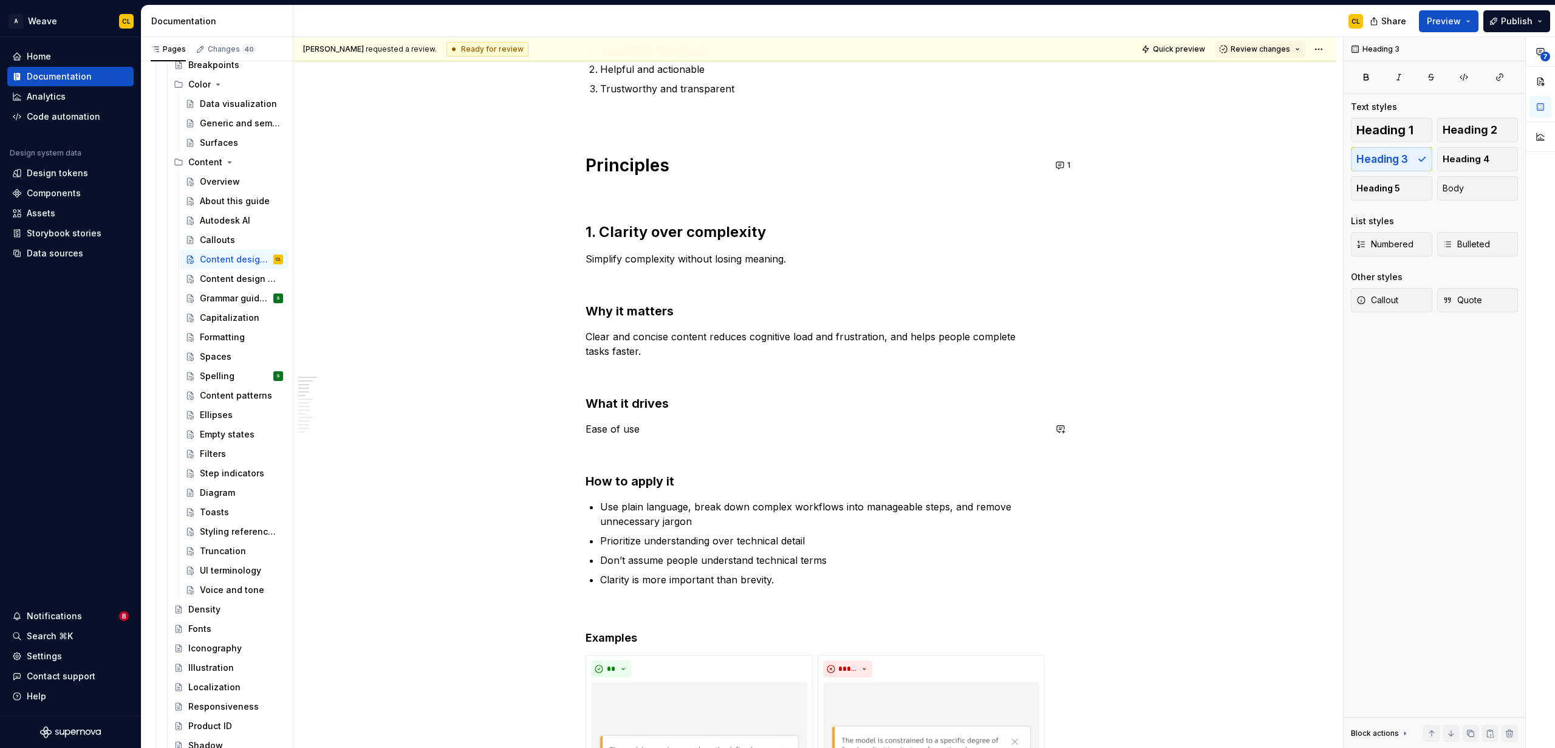
scroll to position [281, 0]
click at [611, 474] on h3 "How to apply it" at bounding box center [815, 478] width 459 height 17
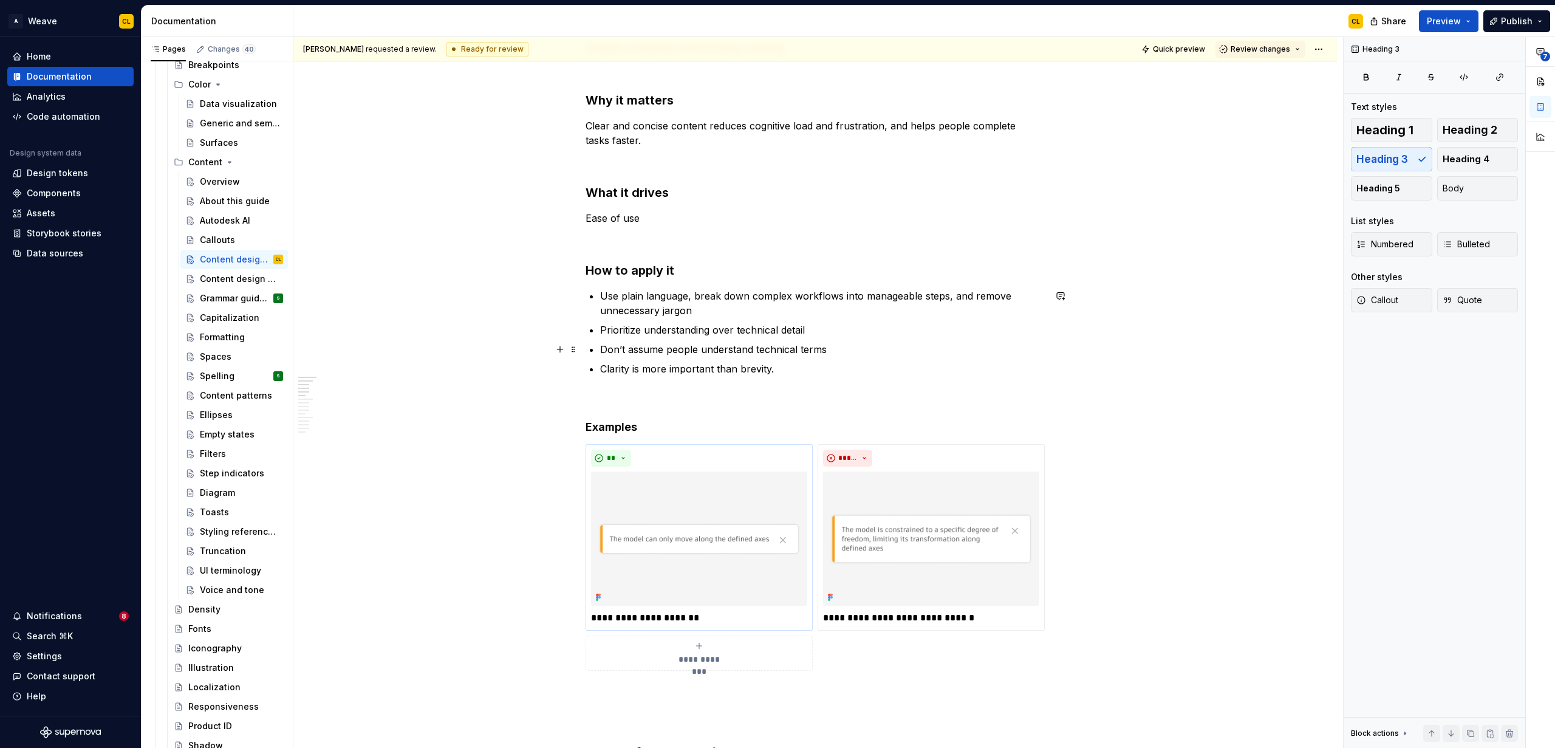
scroll to position [559, 0]
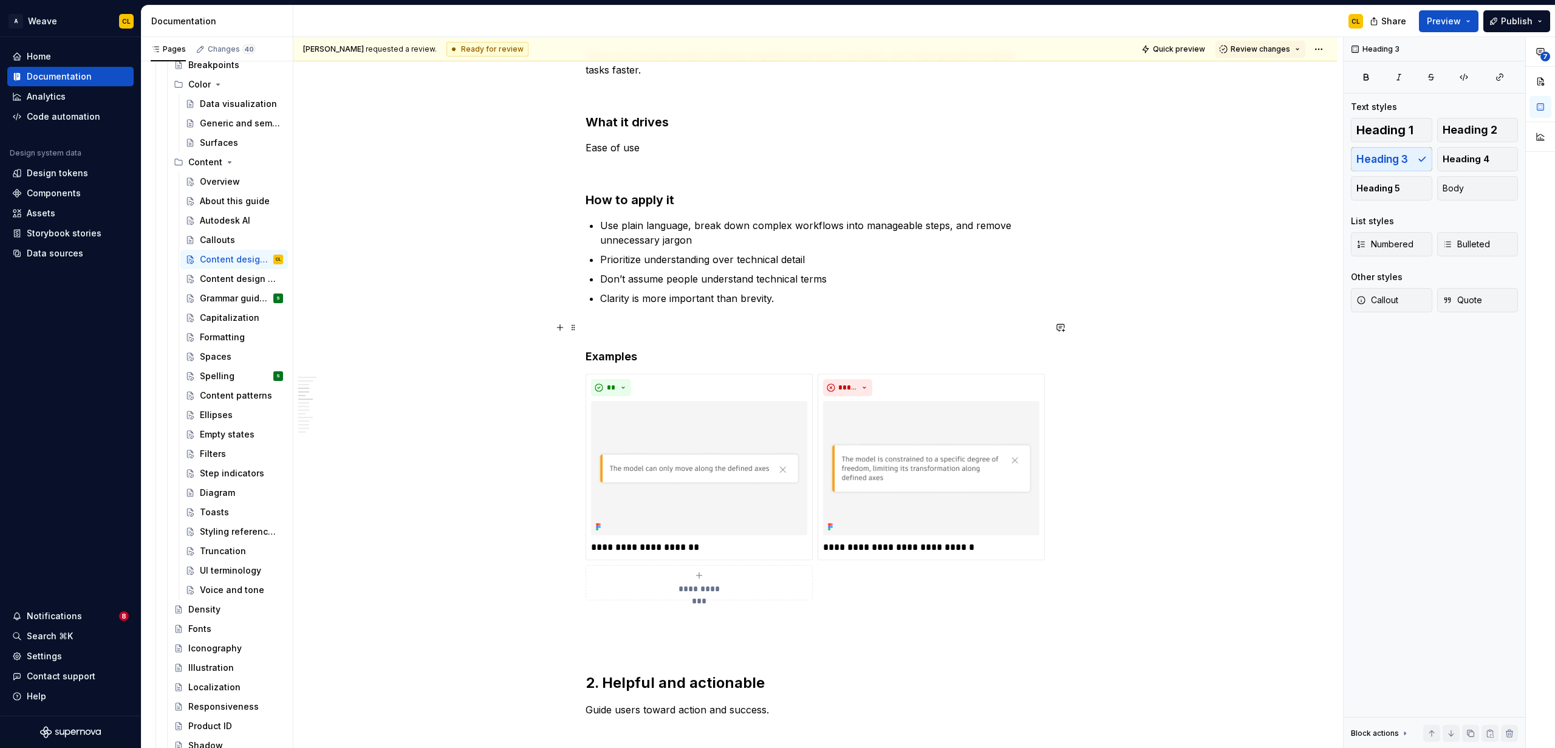
click at [603, 324] on p at bounding box center [815, 327] width 459 height 15
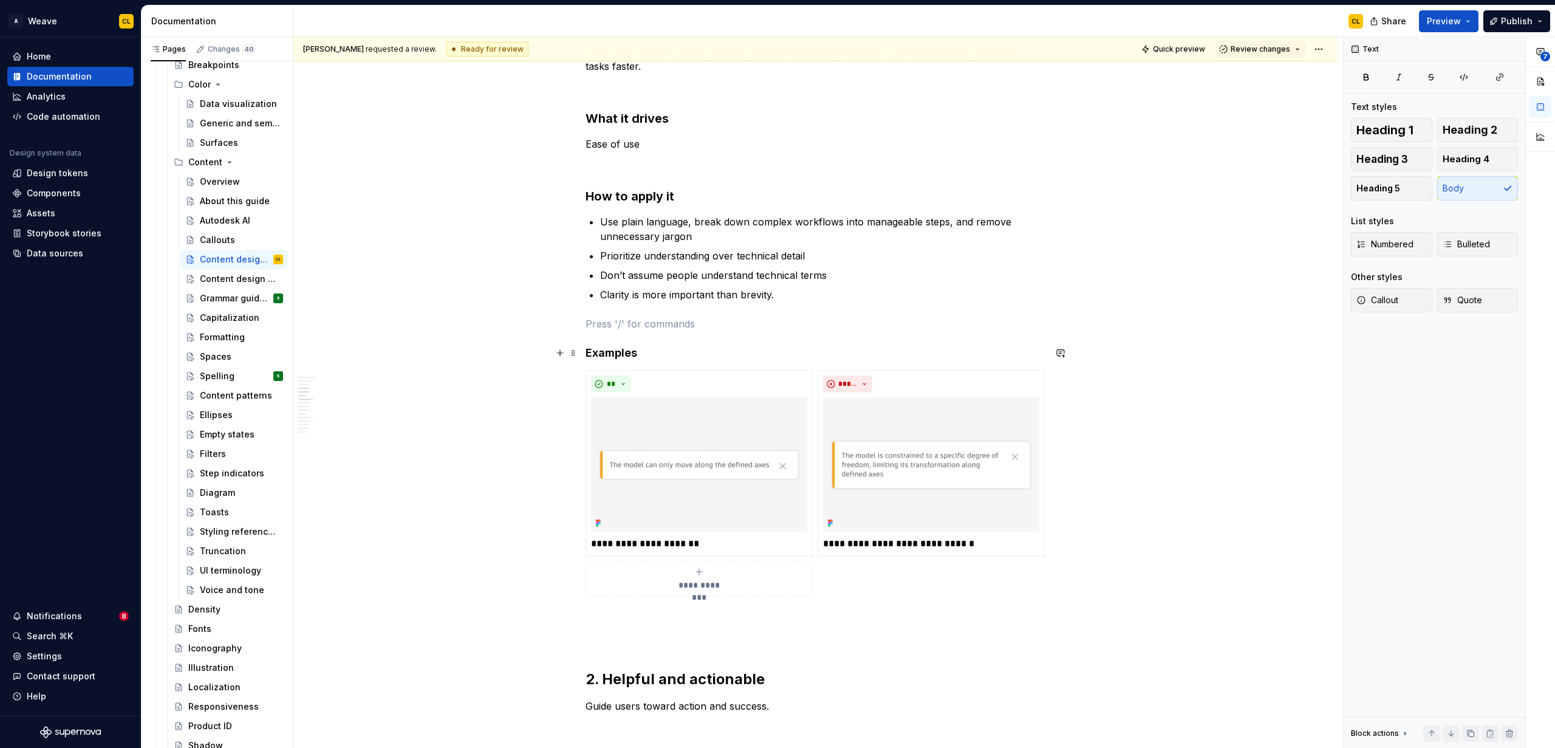
click at [611, 355] on h4 "Examples" at bounding box center [815, 353] width 459 height 15
click at [649, 191] on h3 "How to apply it" at bounding box center [815, 196] width 459 height 17
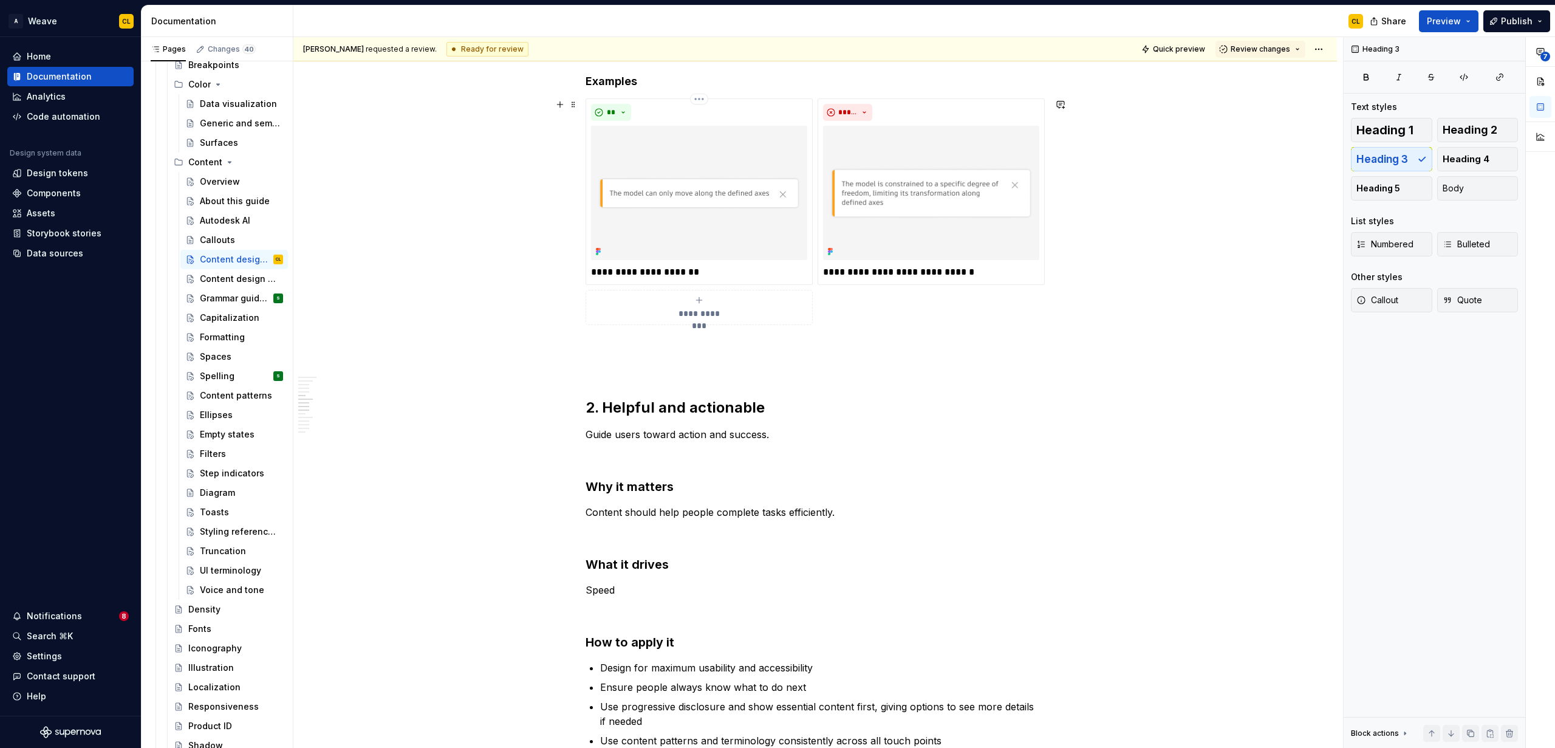
scroll to position [846, 0]
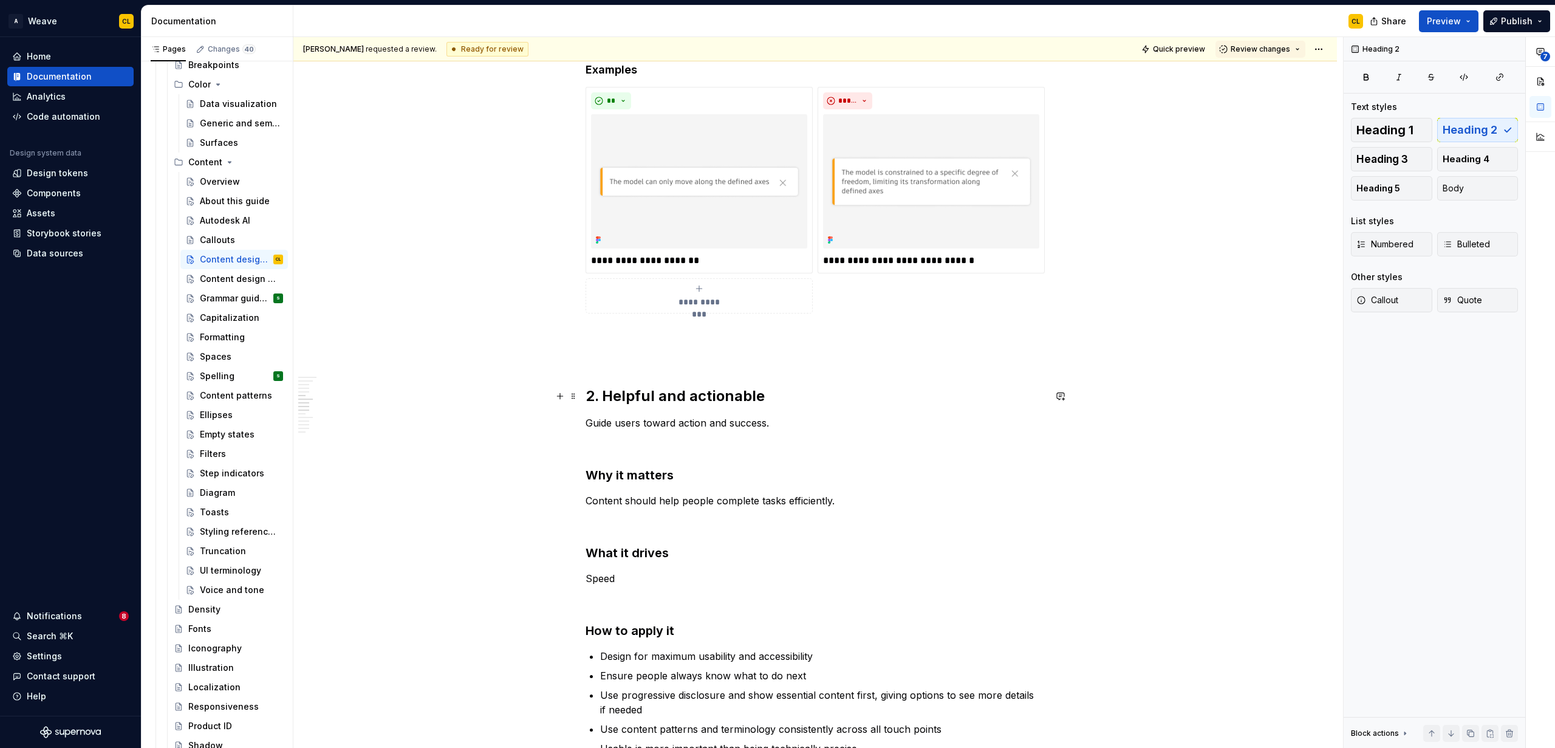
click at [610, 392] on h2 "2. Helpful and actionable" at bounding box center [815, 395] width 459 height 19
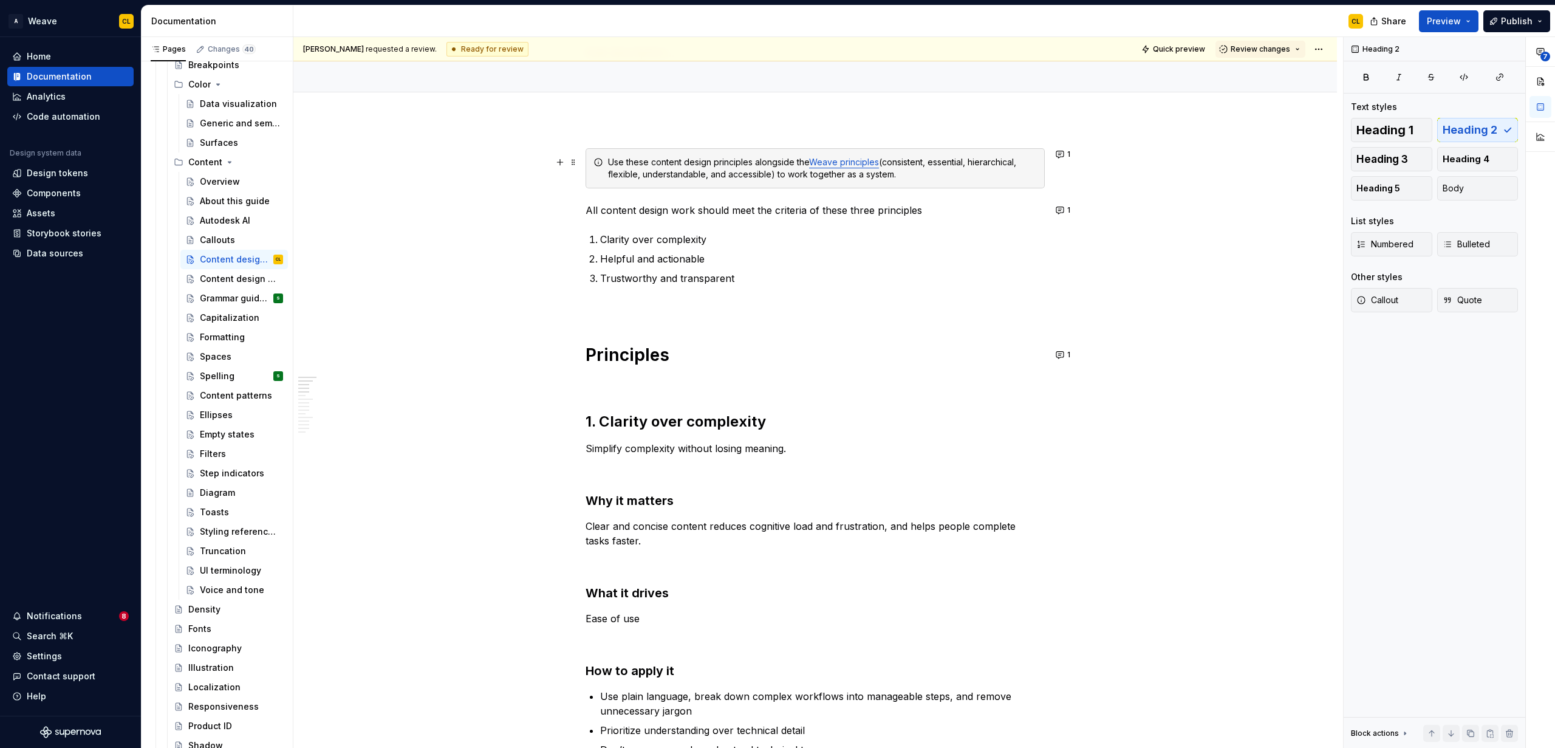
scroll to position [0, 0]
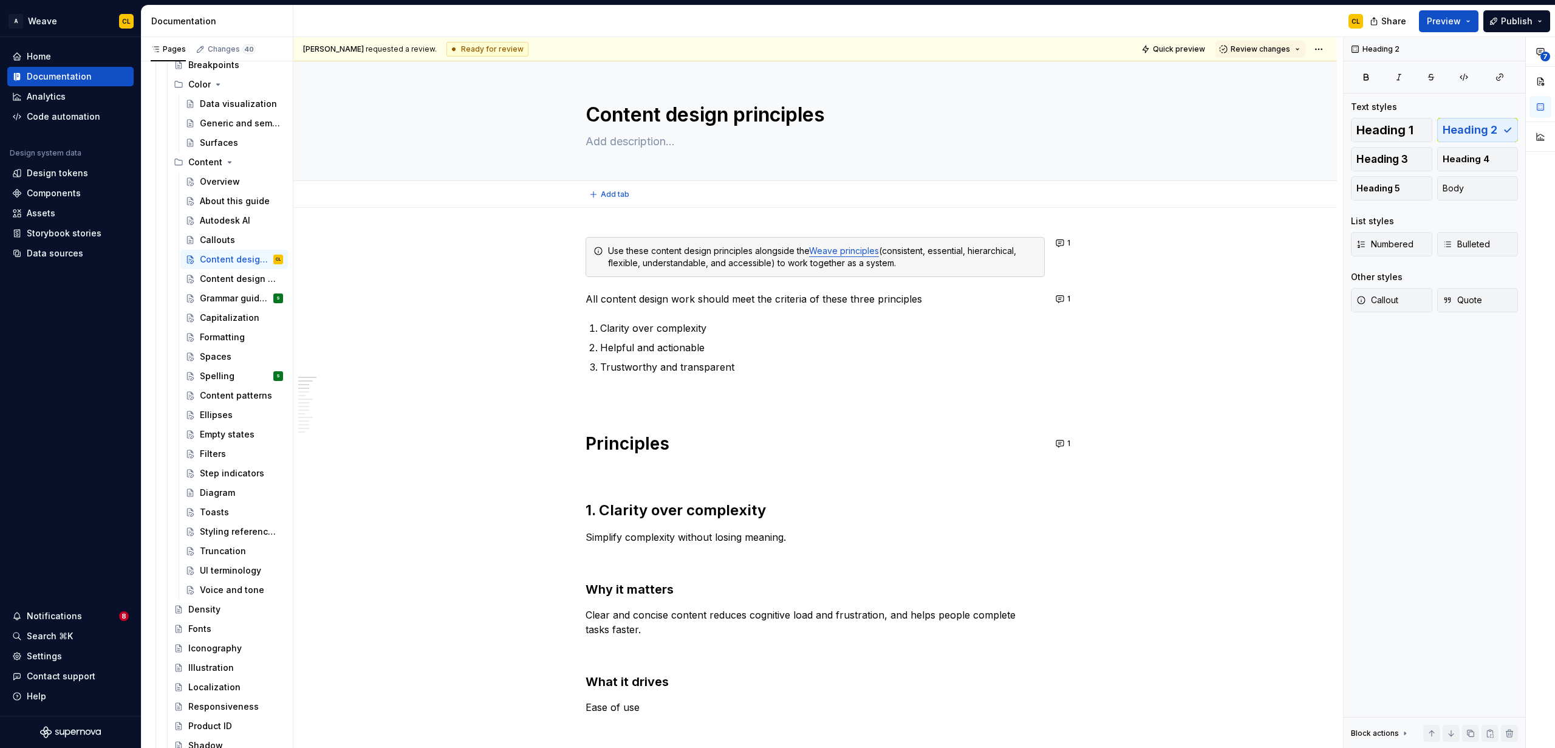
type textarea "*"
click at [960, 442] on button "1" at bounding box center [1064, 443] width 24 height 17
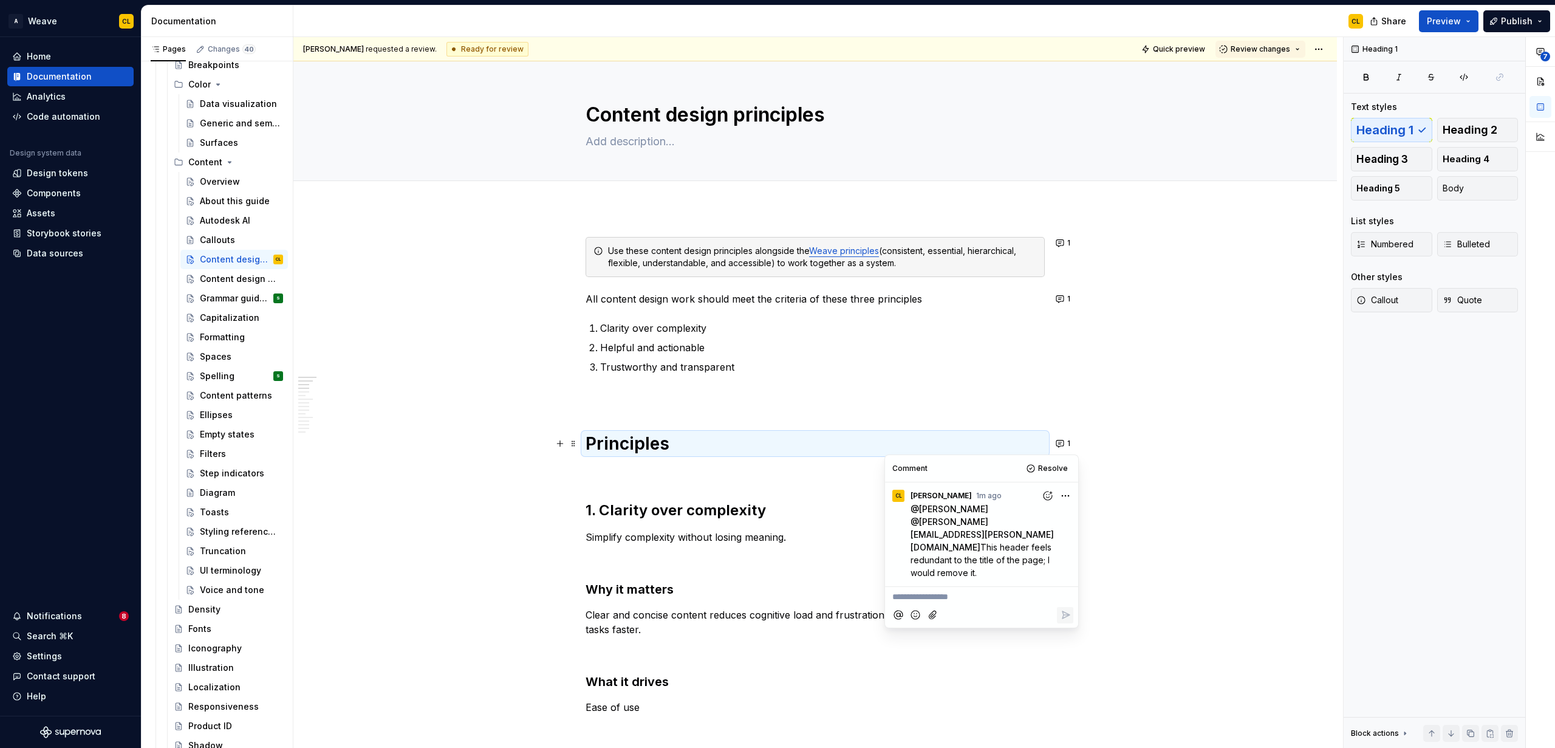
click at [960, 298] on p "All content design work should meet the criteria of these three principles" at bounding box center [815, 299] width 459 height 15
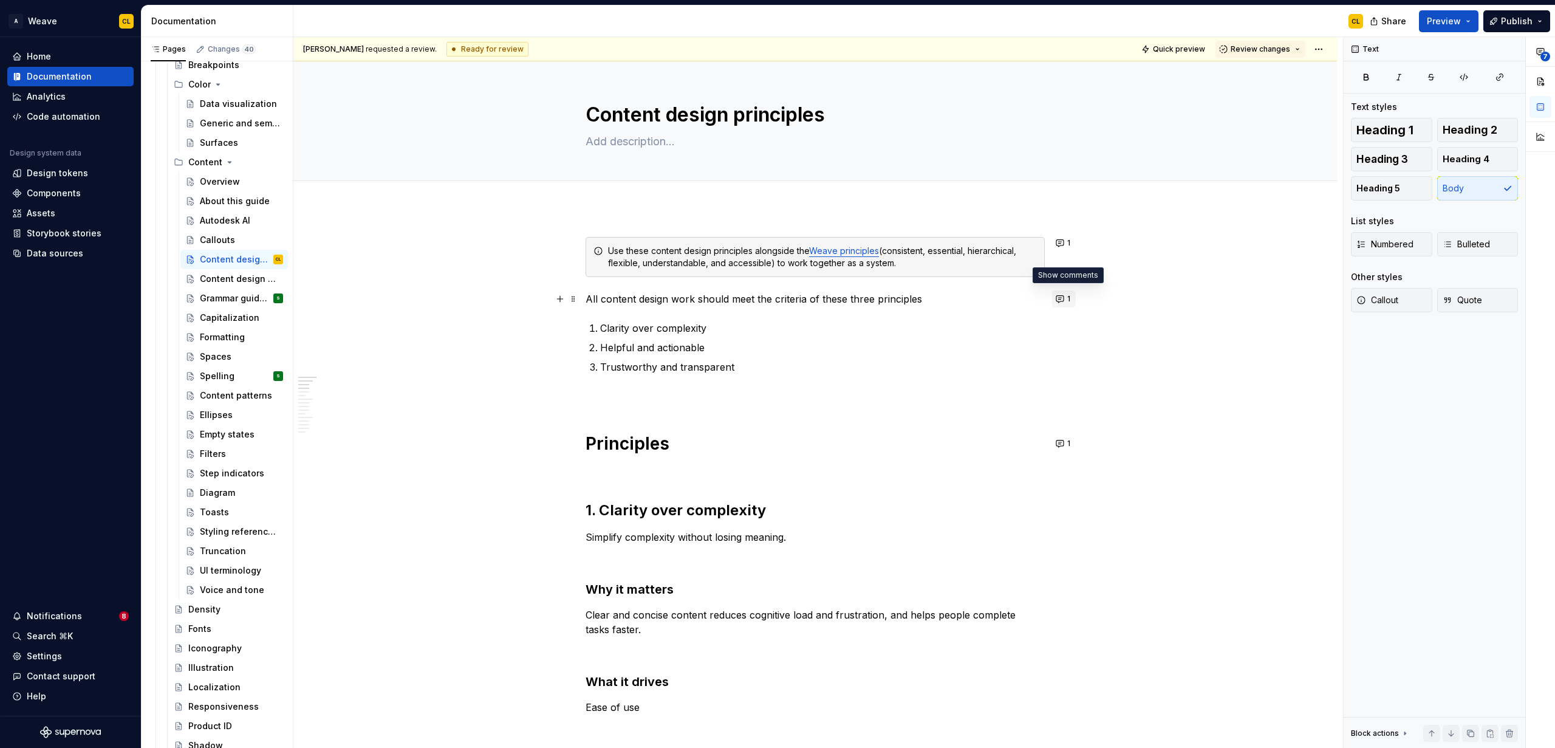
click at [960, 298] on button "1" at bounding box center [1064, 298] width 24 height 17
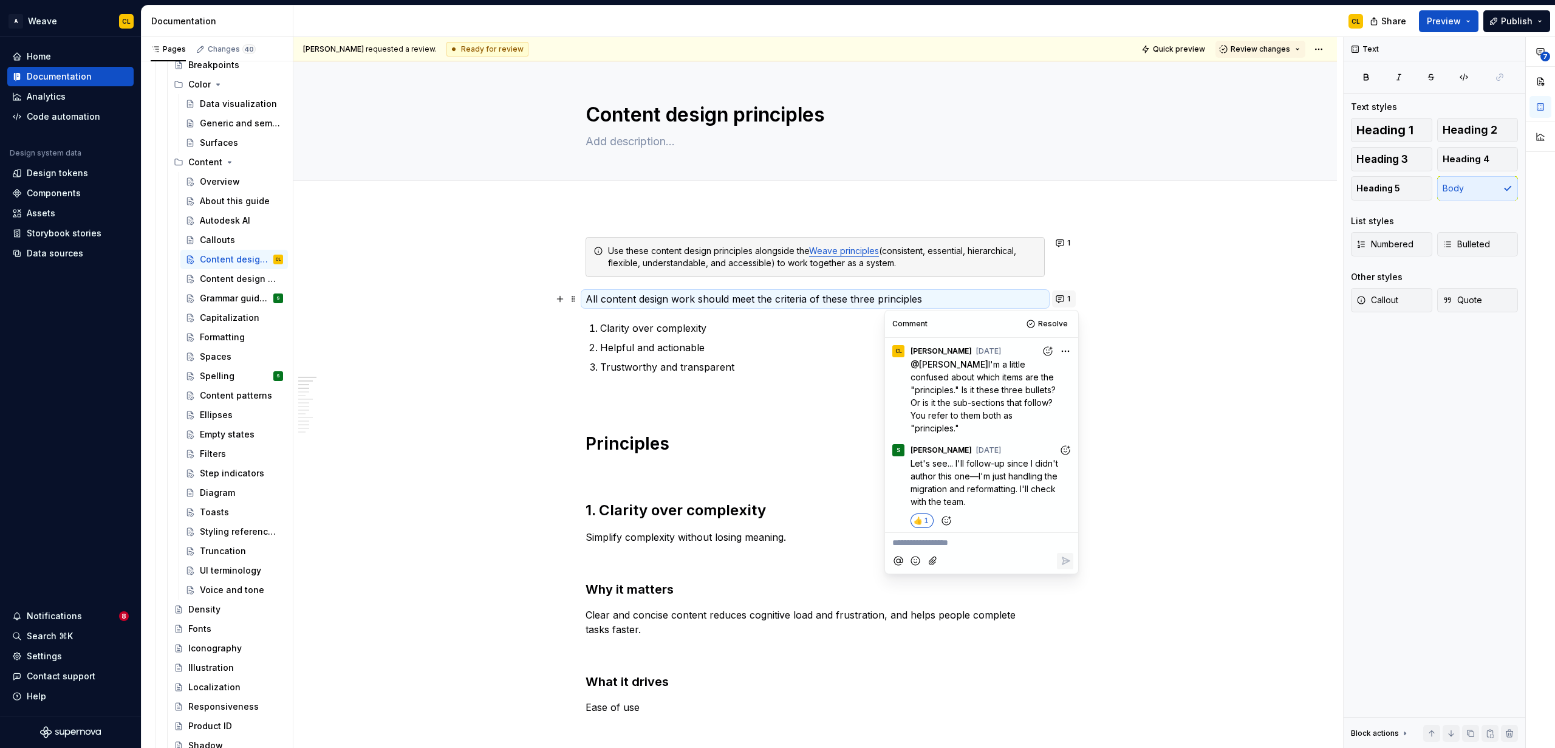
scroll to position [152, 0]
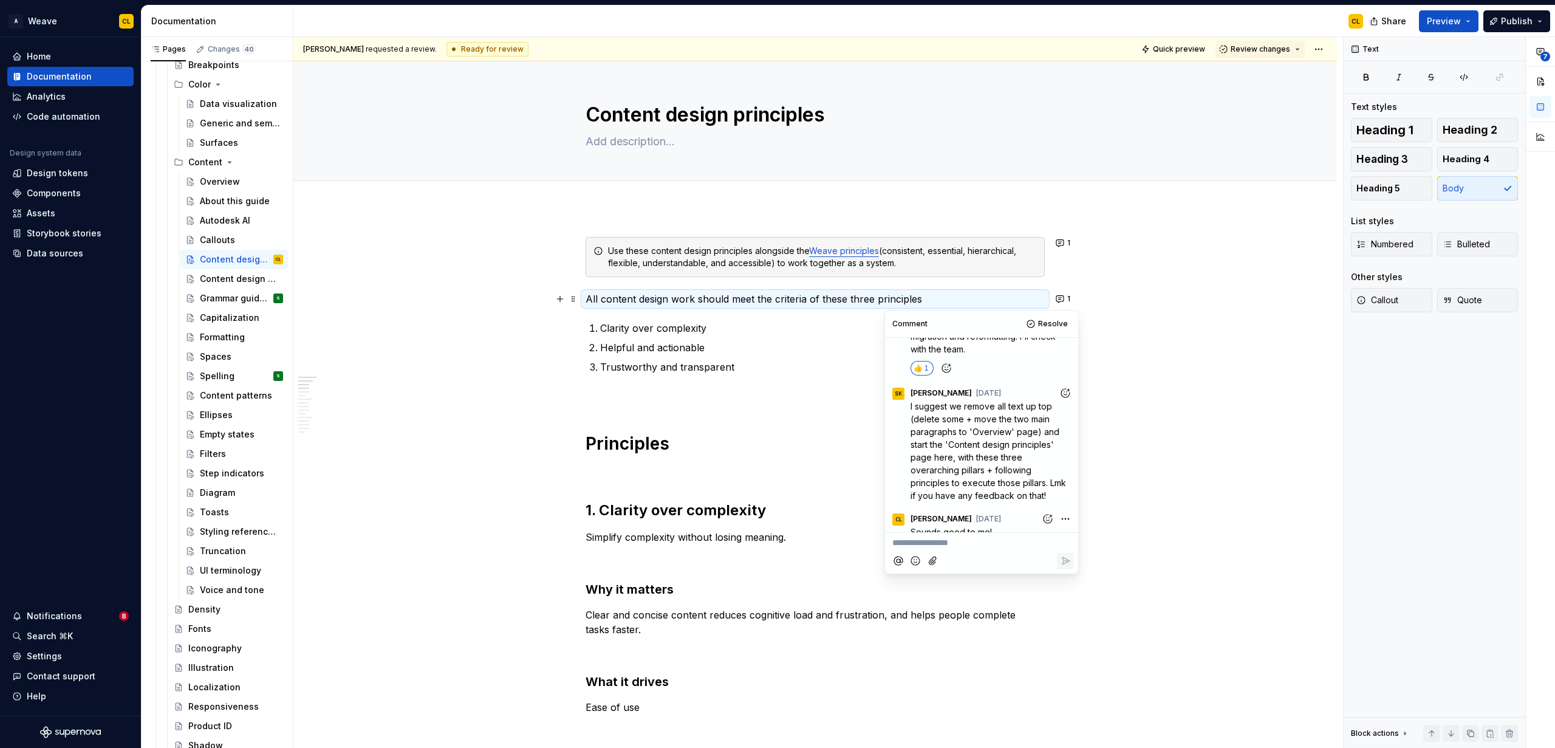
click at [955, 543] on p "**********" at bounding box center [981, 542] width 179 height 13
click at [960, 608] on span "Per my comment on the guidelines page, I think this page could use a short intr…" at bounding box center [981, 575] width 178 height 75
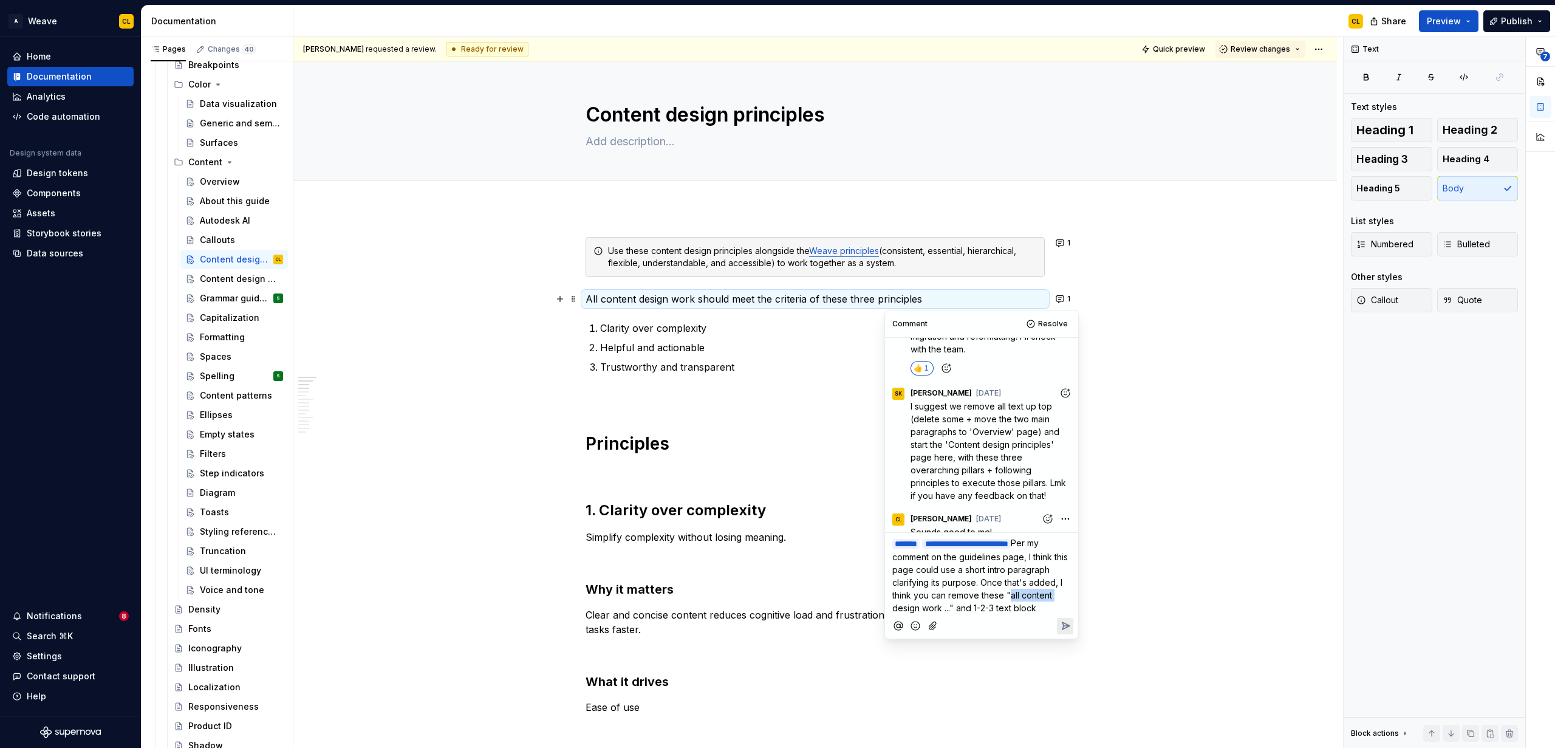
drag, startPoint x: 1014, startPoint y: 606, endPoint x: 1051, endPoint y: 604, distance: 36.5
click at [960, 604] on span "Per my comment on the guidelines page, I think this page could use a short intr…" at bounding box center [981, 575] width 178 height 75
click at [960, 613] on span "Per my comment on the guidelines page, I think this page could use a short intr…" at bounding box center [981, 575] width 178 height 75
click at [960, 606] on span "Per my comment on the guidelines page, I think this page could use a short intr…" at bounding box center [981, 575] width 178 height 75
click at [960, 613] on span "Per my comment on the guidelines page, I think this page could use a short intr…" at bounding box center [981, 575] width 178 height 75
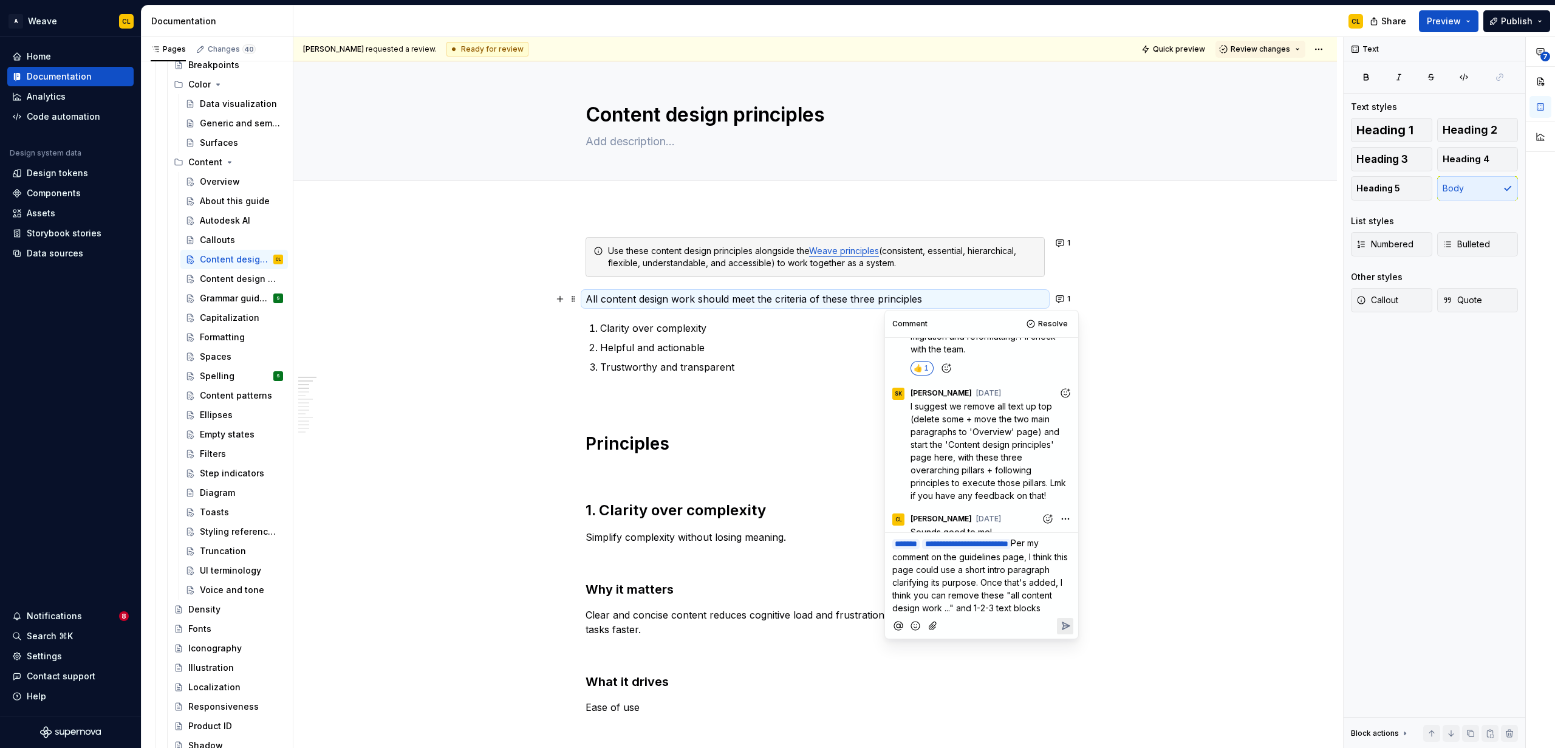
click at [960, 613] on span "Per my comment on the guidelines page, I think this page could use a short intr…" at bounding box center [981, 575] width 178 height 75
drag, startPoint x: 999, startPoint y: 618, endPoint x: 1062, endPoint y: 623, distance: 62.8
click at [960, 613] on span "Per my comment on the guidelines page, I think this page could use a short intr…" at bounding box center [981, 575] width 178 height 75
click at [960, 614] on p "**********" at bounding box center [981, 575] width 179 height 78
click at [960, 607] on span "Per my comment on the guidelines page, I think this page could use a short intr…" at bounding box center [981, 575] width 178 height 75
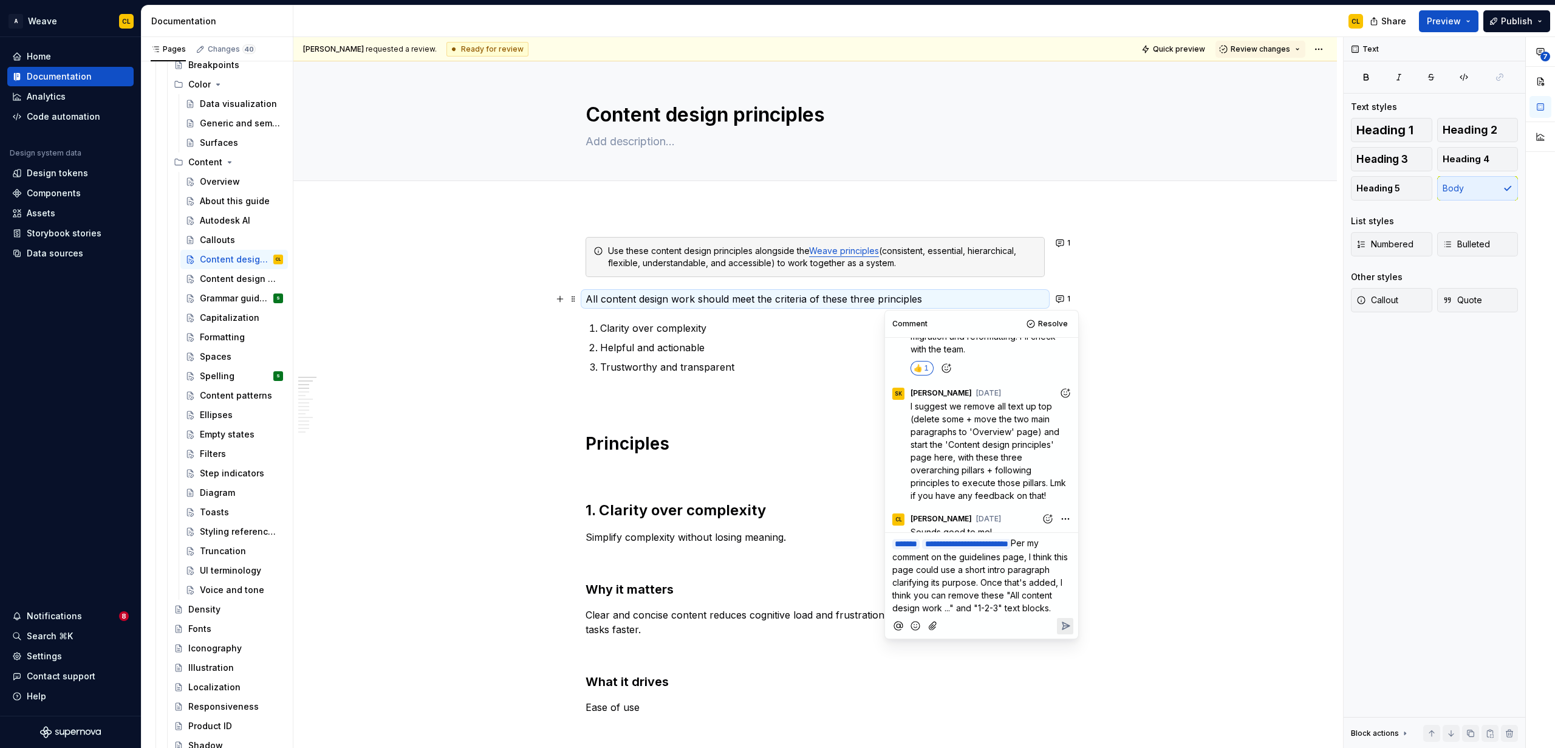
drag, startPoint x: 1059, startPoint y: 620, endPoint x: 1011, endPoint y: 618, distance: 48.7
click at [960, 614] on p "**********" at bounding box center [981, 575] width 179 height 78
click at [960, 632] on icon "Reply" at bounding box center [1065, 626] width 12 height 12
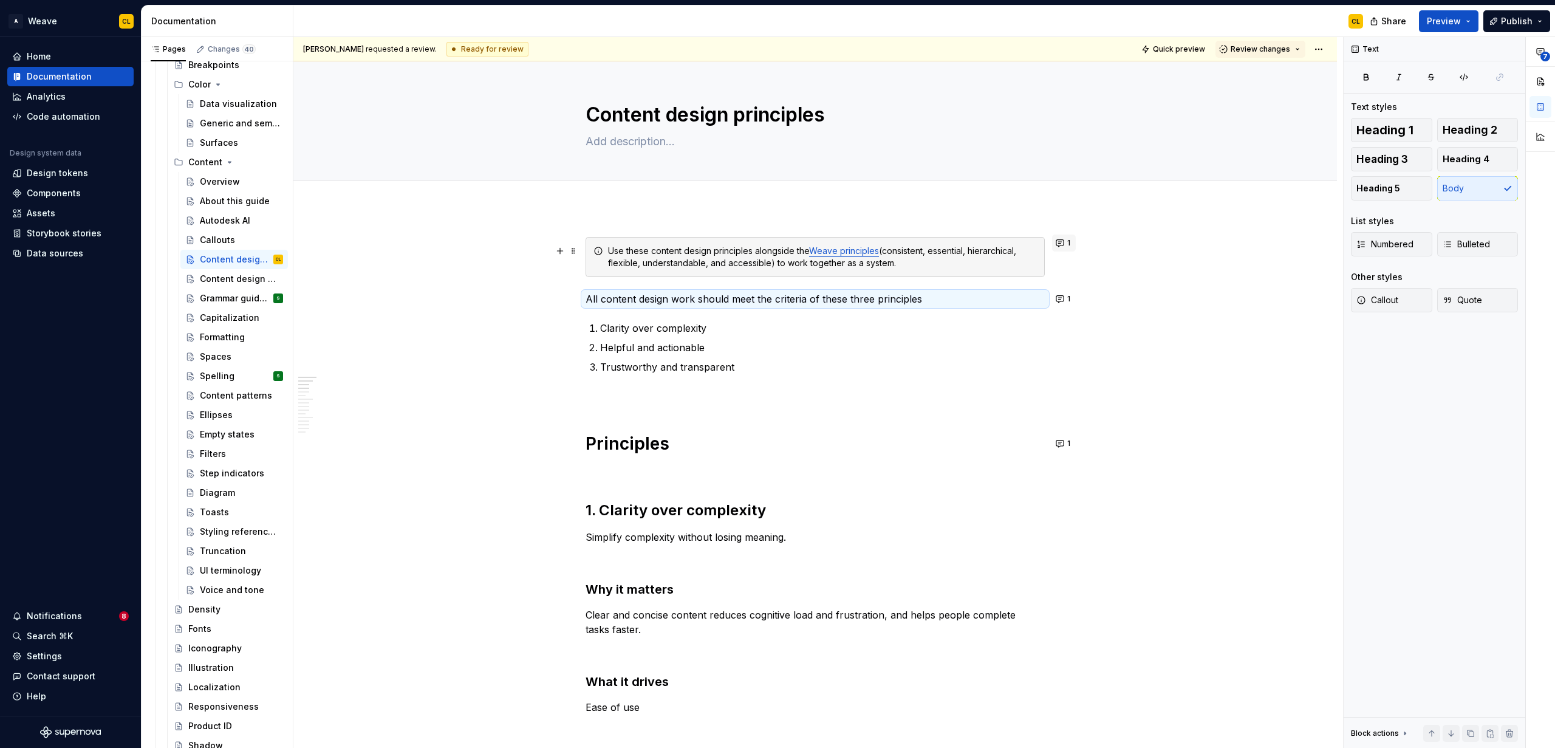
click at [960, 241] on button "1" at bounding box center [1064, 242] width 24 height 17
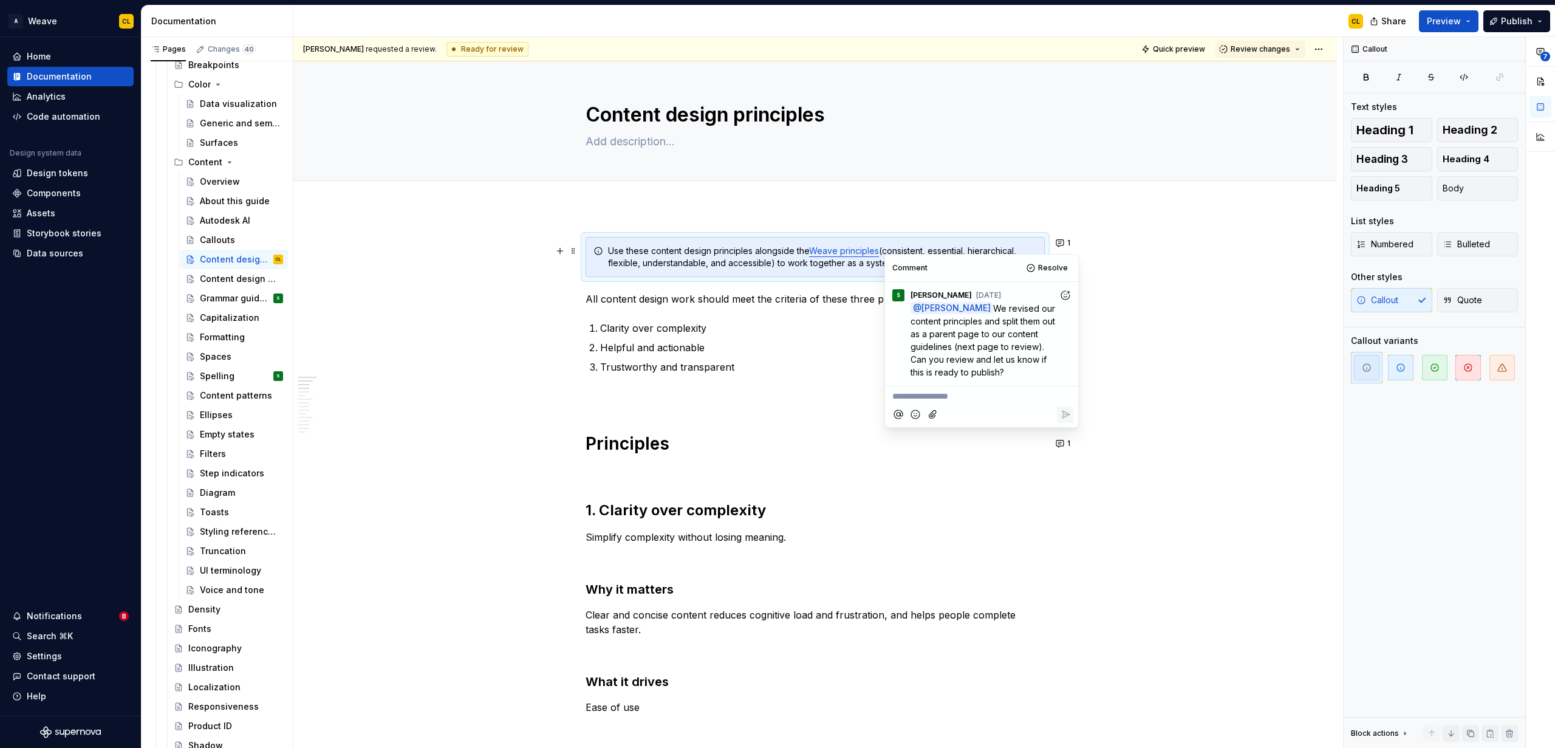
click at [945, 395] on p "**********" at bounding box center [981, 396] width 179 height 13
drag, startPoint x: 916, startPoint y: 437, endPoint x: 994, endPoint y: 417, distance: 80.3
click at [917, 428] on span "I would incorporate this copy into an intro instead of treating it as a callout." at bounding box center [982, 409] width 180 height 37
click at [960, 423] on span "I would incorporate this copy into an intro instead of treating it as a callout." at bounding box center [982, 409] width 180 height 37
click at [960, 422] on span "I would incorporate this copy into an intro instead of treating it as a callout." at bounding box center [982, 409] width 180 height 37
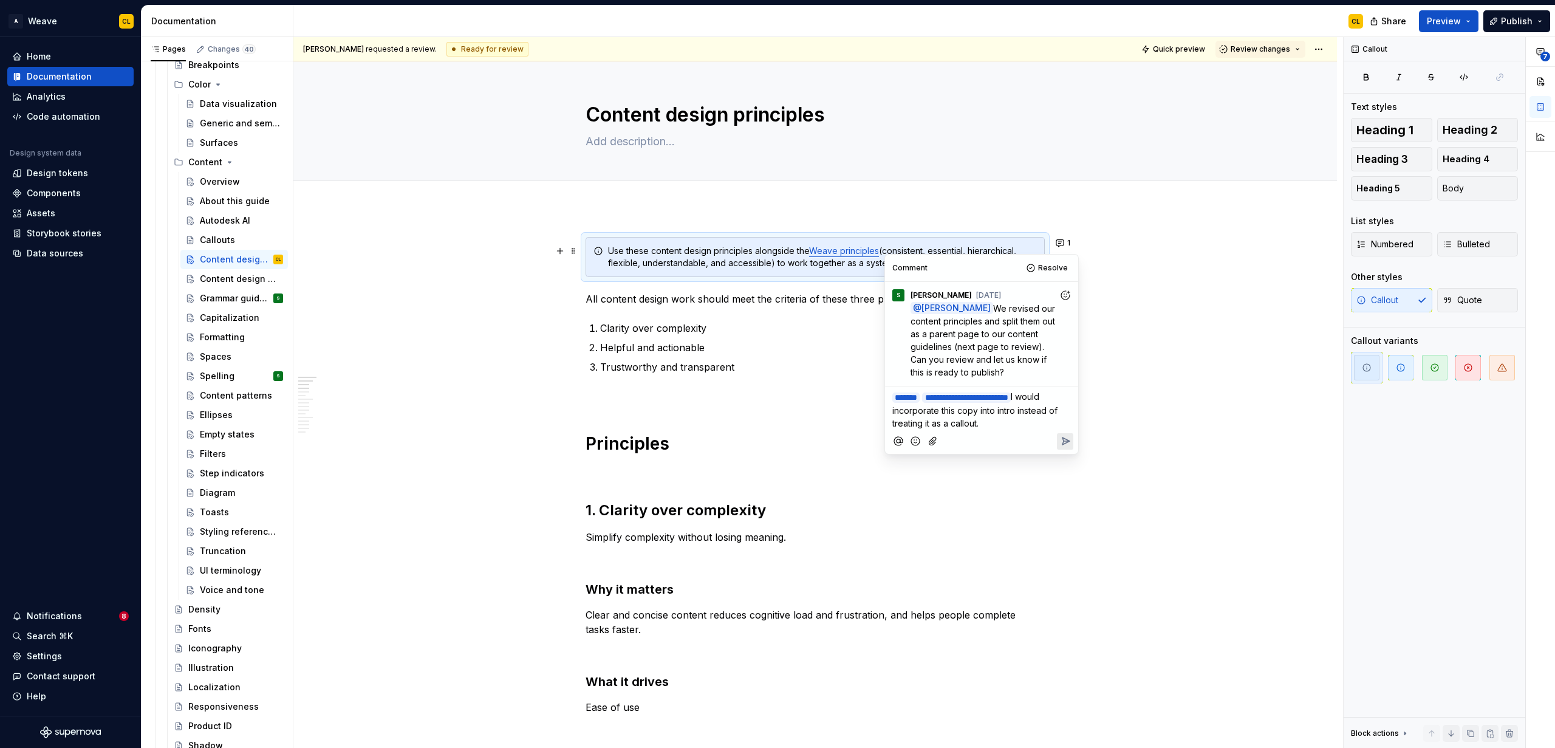
click at [960, 421] on p "**********" at bounding box center [981, 409] width 179 height 39
drag, startPoint x: 1042, startPoint y: 409, endPoint x: 1068, endPoint y: 437, distance: 37.4
click at [960, 429] on p "**********" at bounding box center [981, 409] width 179 height 39
copy span "I would incorporate this copy into an intro paragraph instead of treating it as…"
click at [960, 447] on icon "Reply" at bounding box center [1065, 441] width 12 height 12
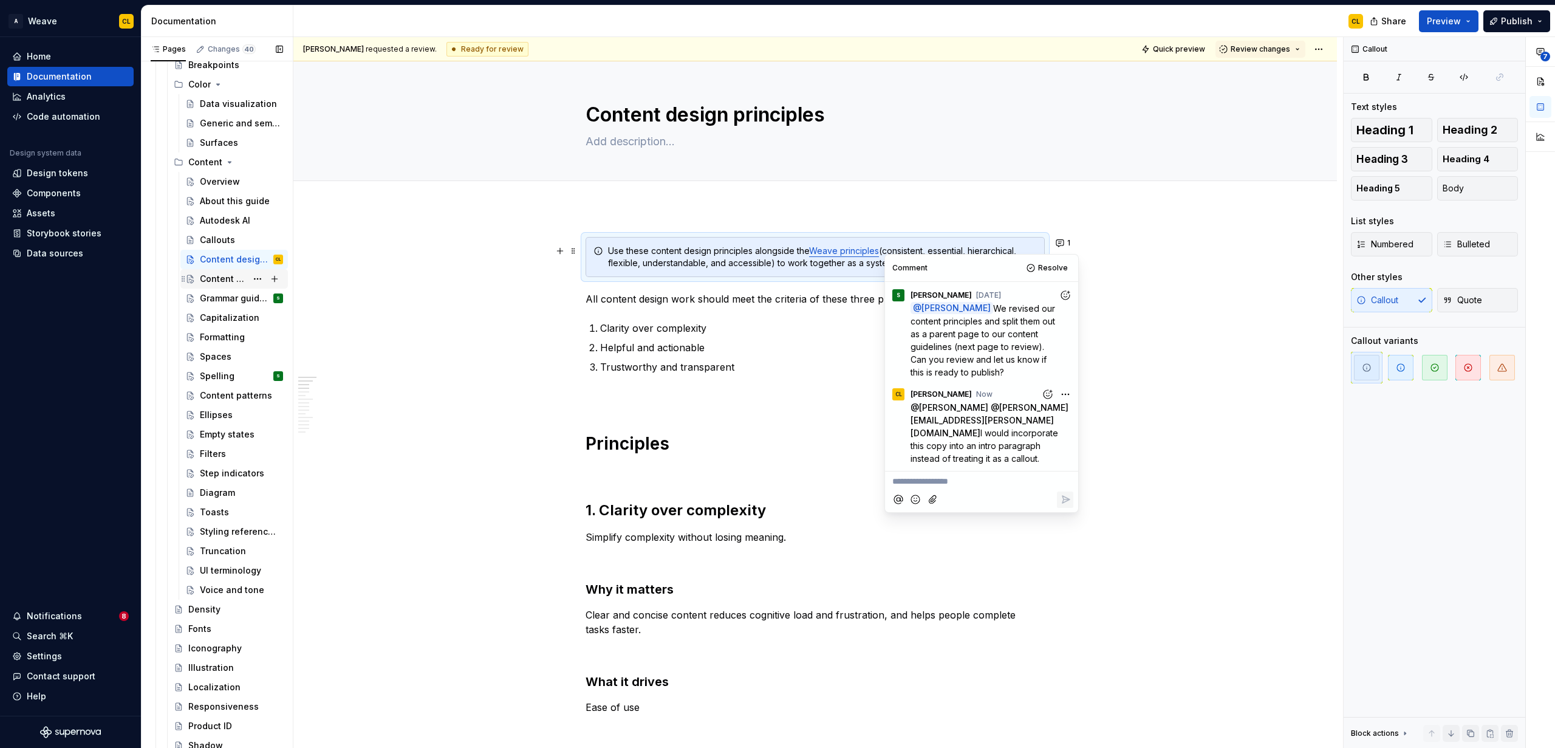
click at [232, 276] on div "Content design guidelines" at bounding box center [223, 279] width 47 height 12
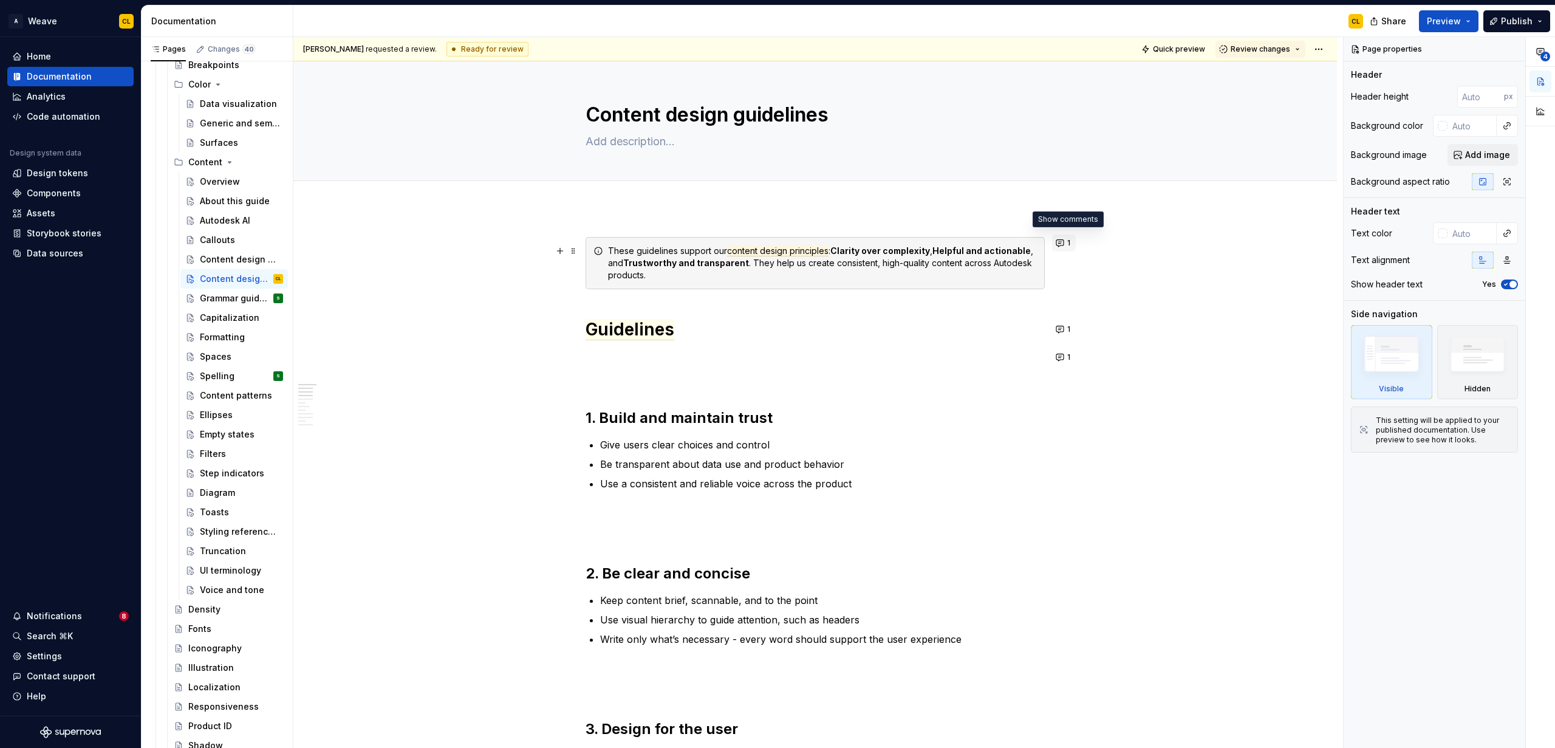
type textarea "*"
click at [960, 242] on button "1" at bounding box center [1064, 242] width 24 height 17
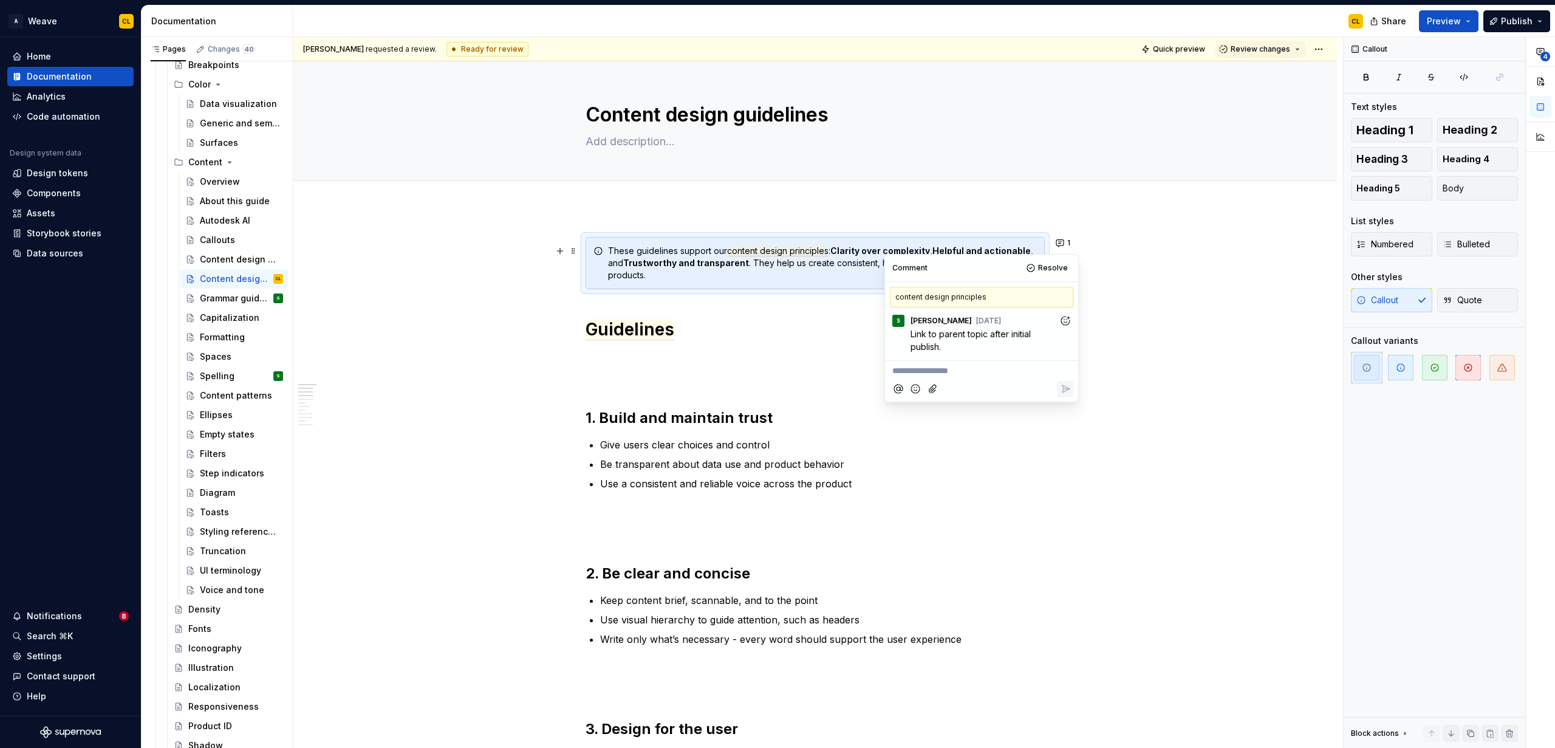
click at [960, 371] on p "**********" at bounding box center [981, 370] width 179 height 13
click at [960, 403] on span "I would incorporate this copy into an intro paragraph instead of treating it as…" at bounding box center [978, 384] width 173 height 37
click at [960, 404] on p "**********" at bounding box center [981, 383] width 179 height 39
drag, startPoint x: 934, startPoint y: 425, endPoint x: 890, endPoint y: 423, distance: 43.7
click at [890, 417] on div "**********" at bounding box center [981, 389] width 183 height 56
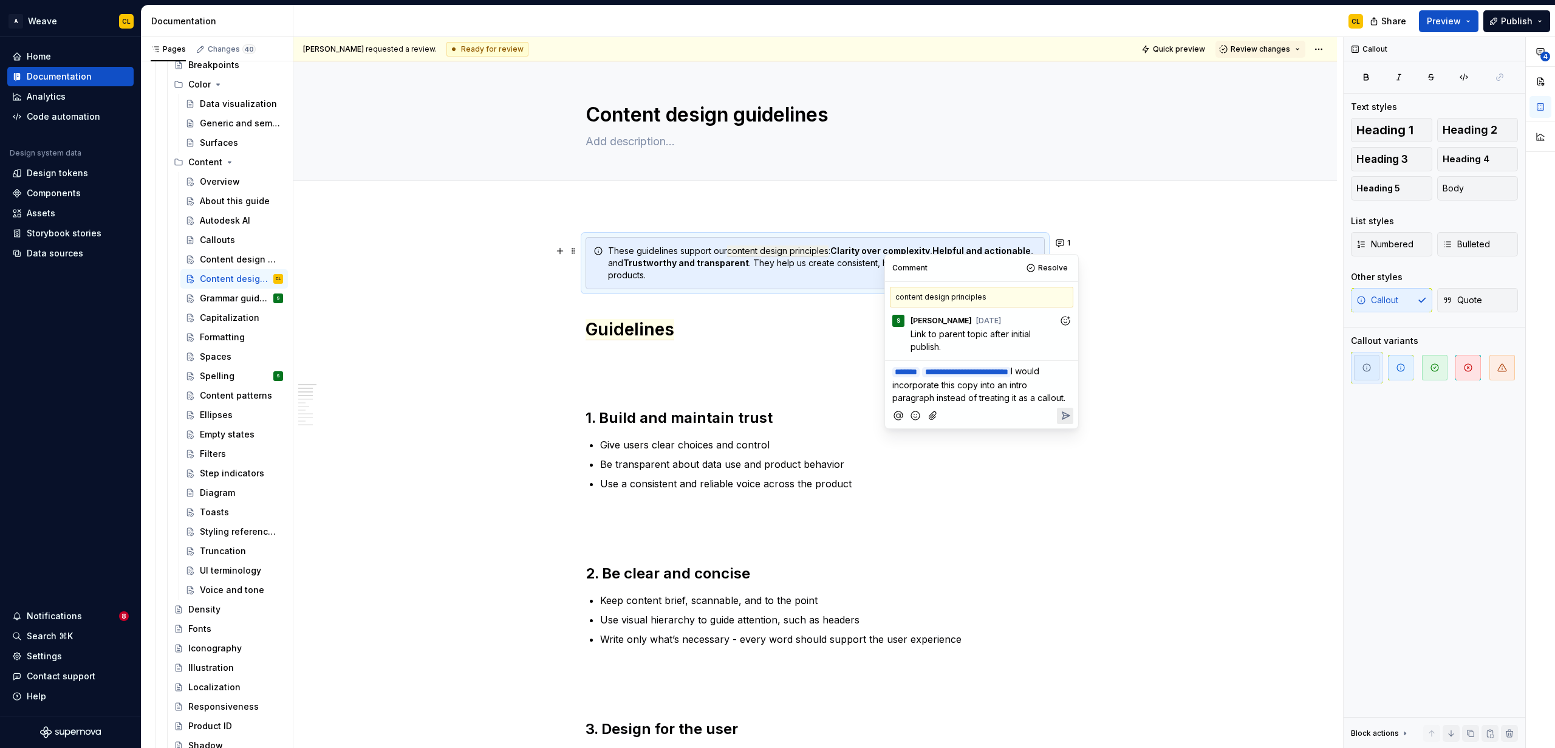
click at [960, 422] on icon "Reply" at bounding box center [1065, 415] width 12 height 12
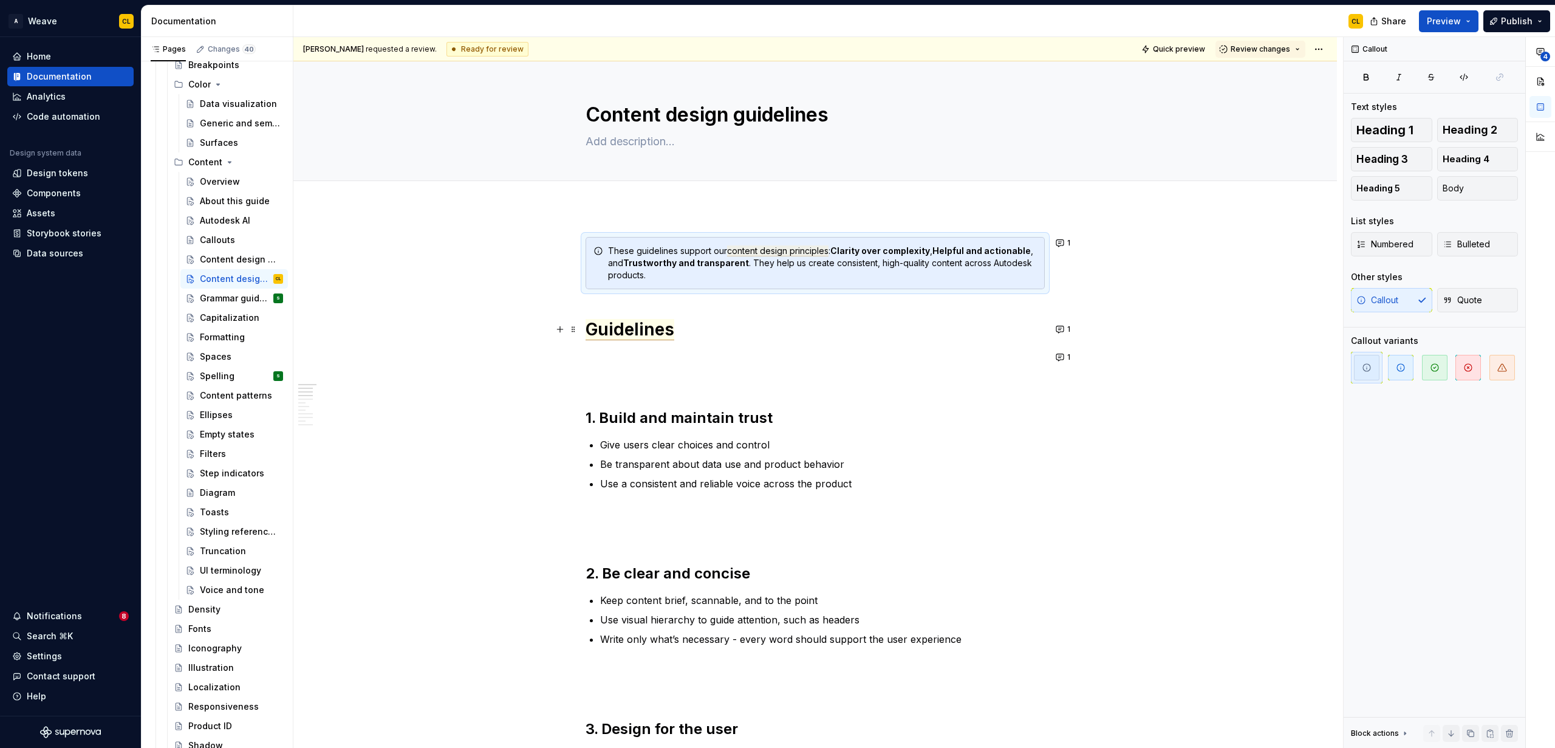
click at [646, 328] on span "Guidelines" at bounding box center [630, 329] width 89 height 21
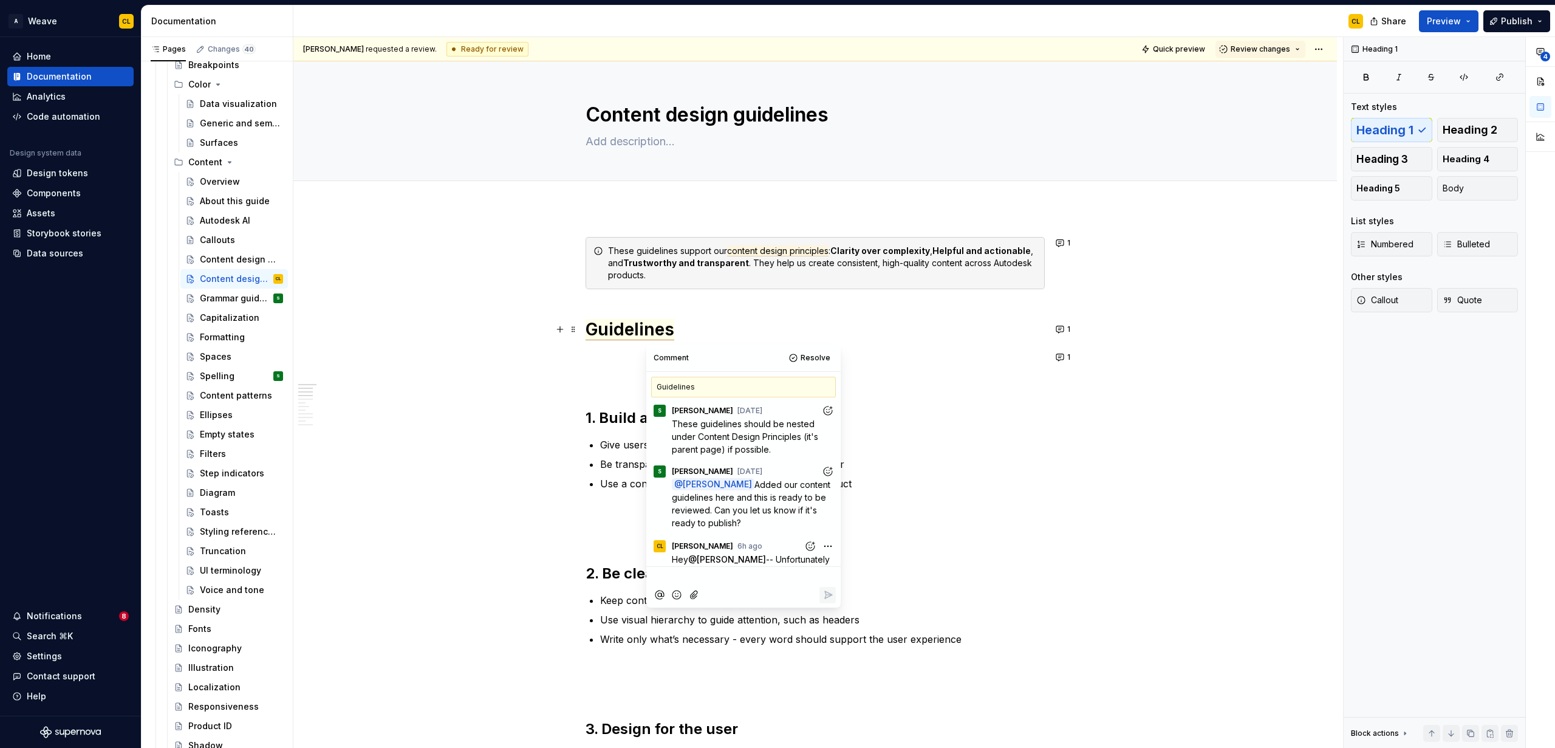
scroll to position [361, 0]
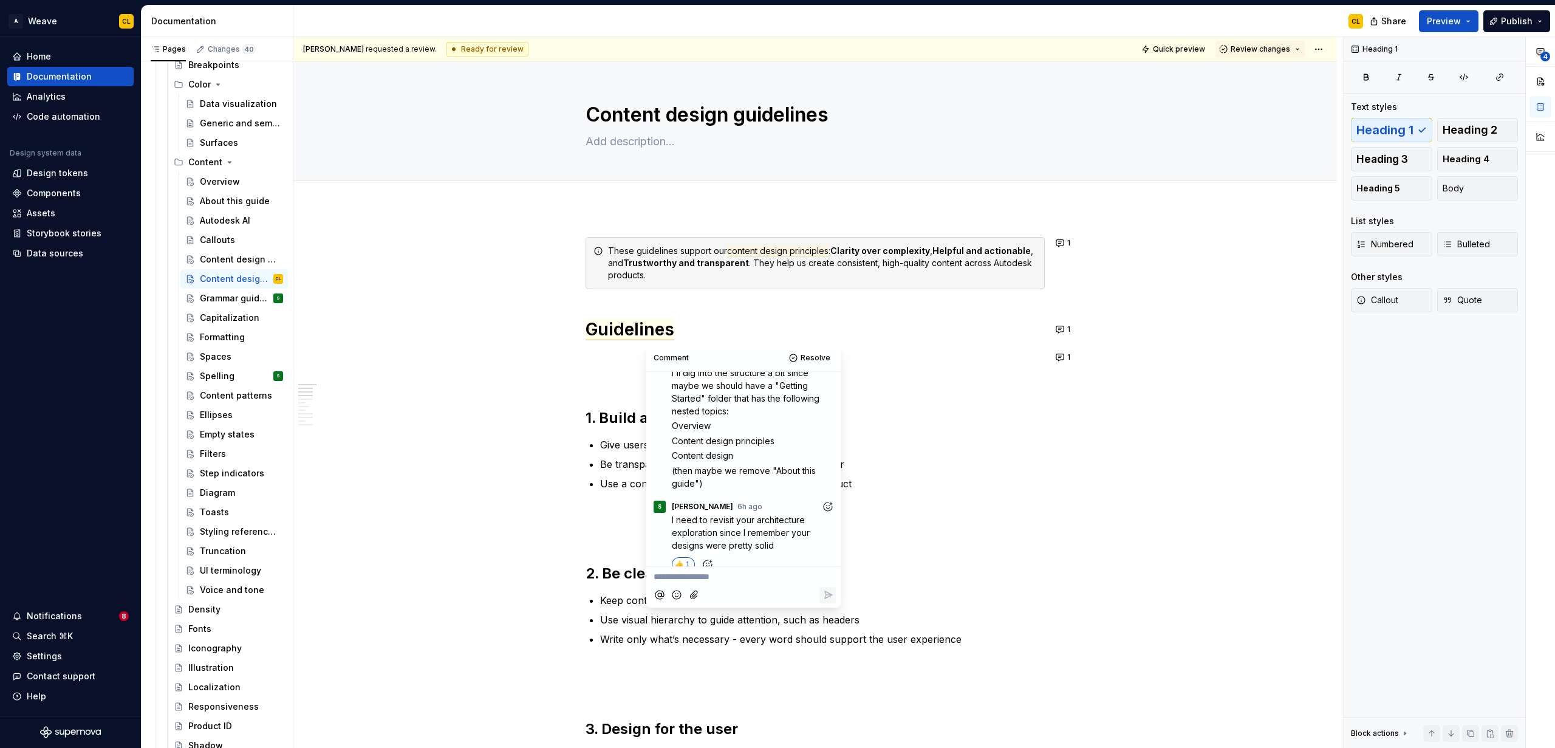
click at [717, 580] on p "**********" at bounding box center [744, 576] width 180 height 13
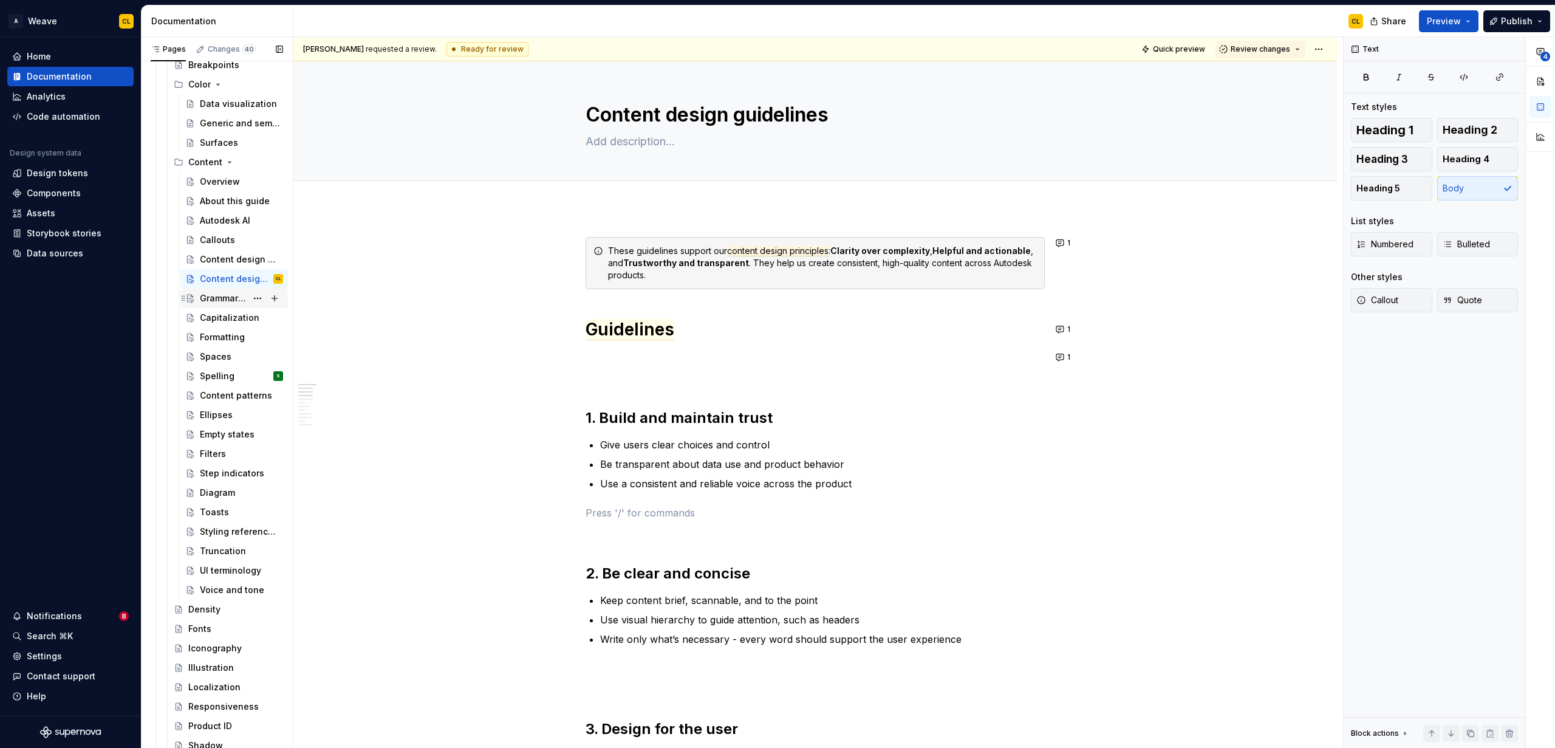
click at [220, 300] on div "Grammar guidelines" at bounding box center [223, 298] width 47 height 12
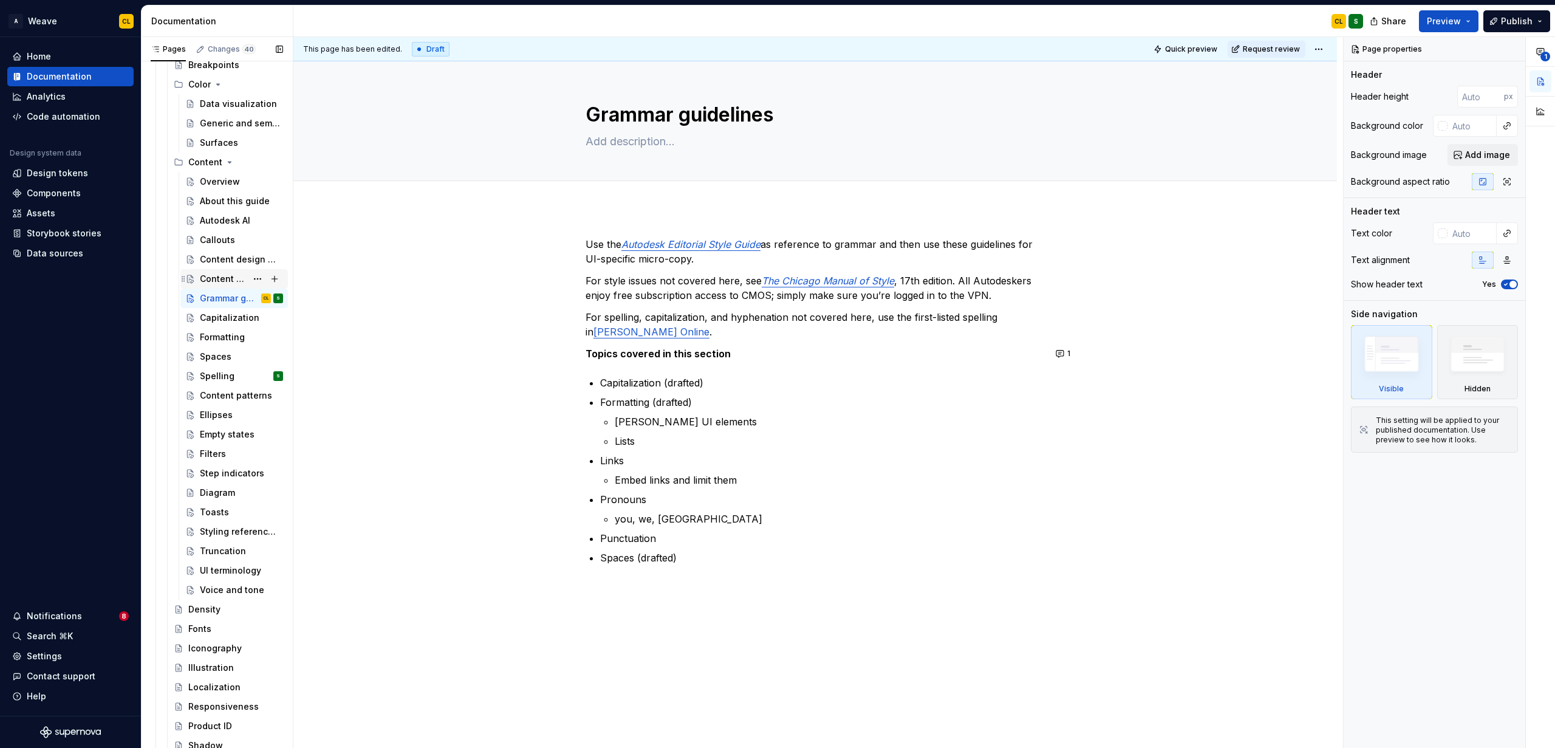
click at [219, 278] on div "Content design guidelines" at bounding box center [223, 279] width 47 height 12
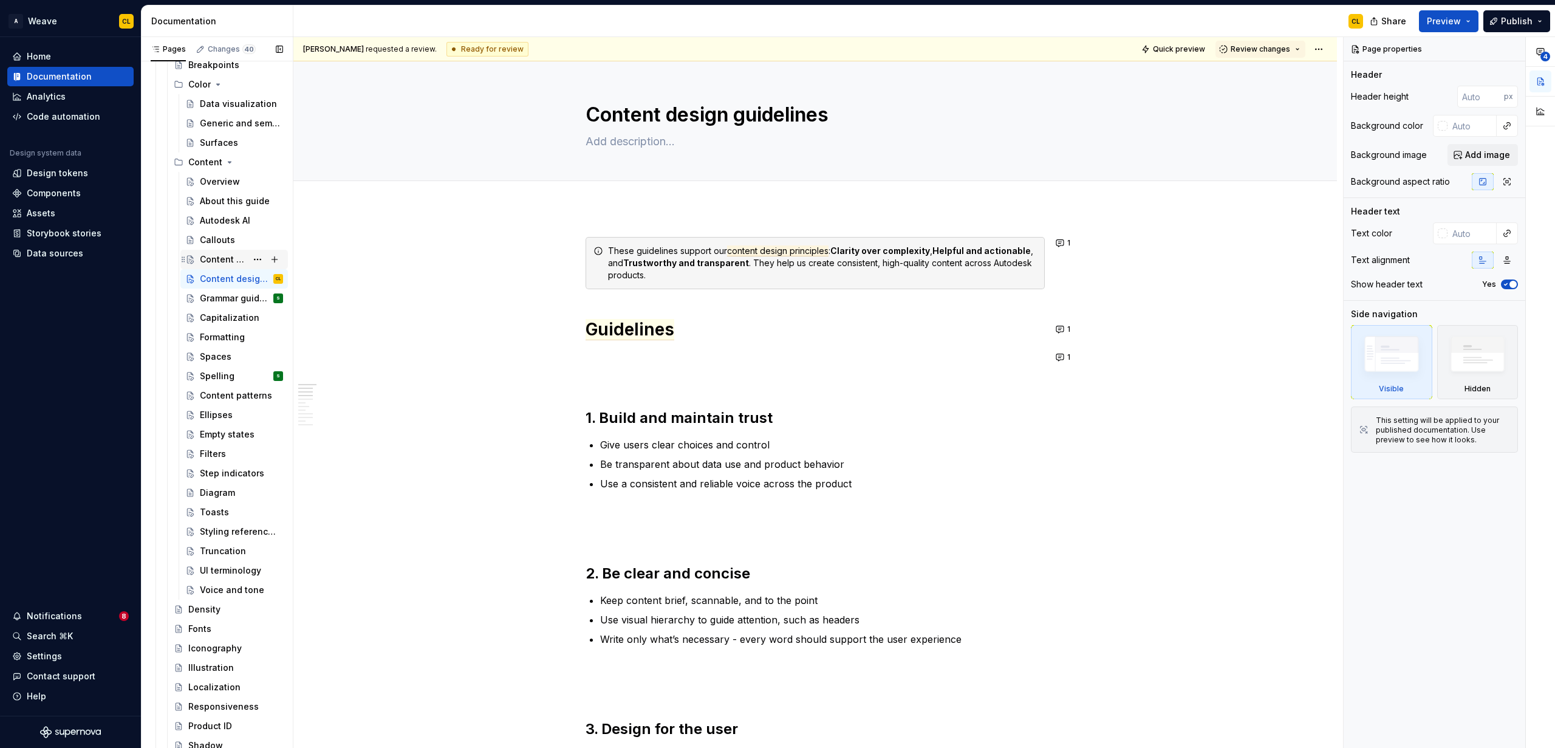
click at [220, 258] on div "Content design principles" at bounding box center [223, 259] width 47 height 12
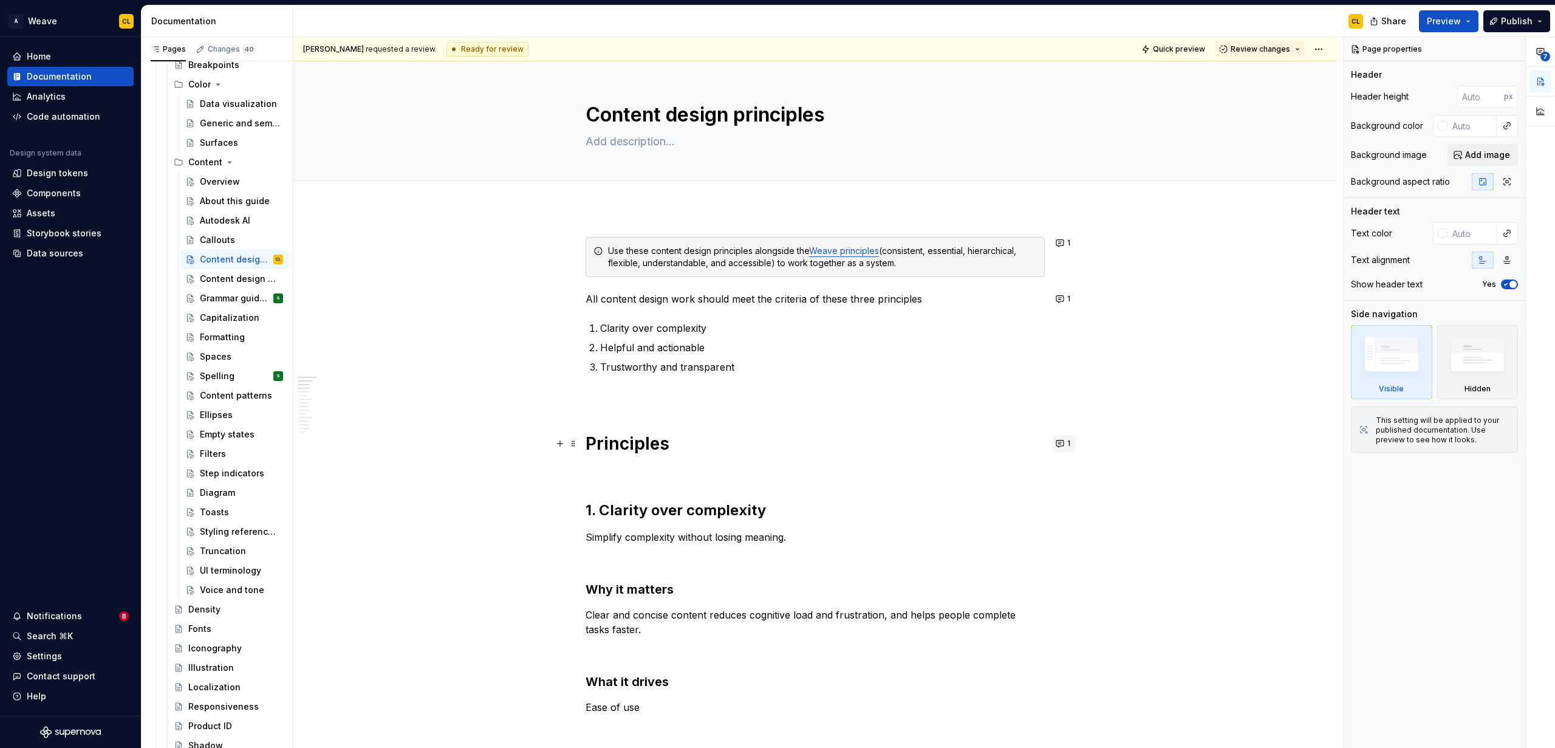
click at [960, 446] on button "1" at bounding box center [1064, 443] width 24 height 17
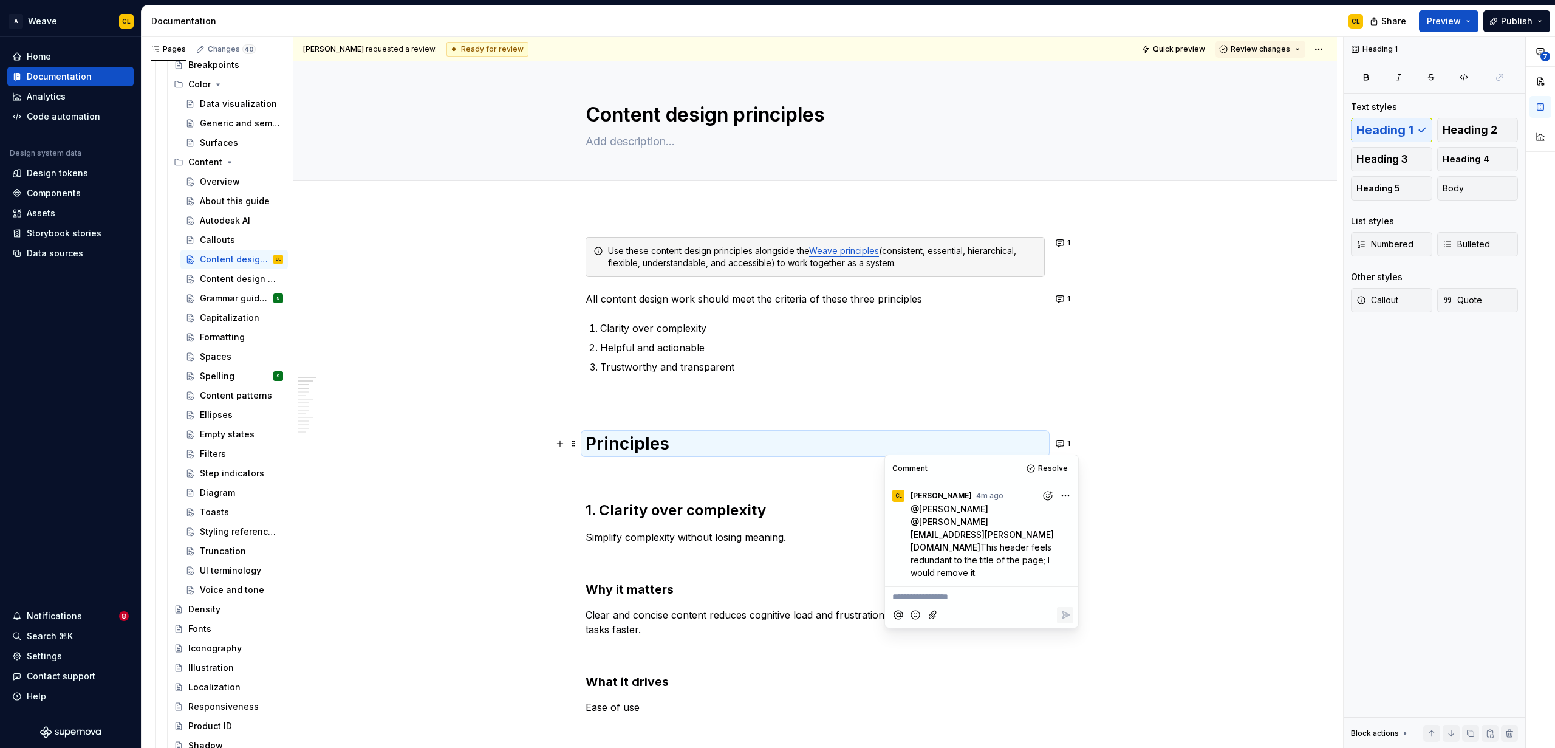
drag, startPoint x: 1040, startPoint y: 548, endPoint x: 906, endPoint y: 536, distance: 134.1
click at [906, 536] on div "@ [PERSON_NAME] @ [PERSON_NAME][EMAIL_ADDRESS][PERSON_NAME][DOMAIN_NAME] This h…" at bounding box center [981, 540] width 183 height 77
copy span "This header feels redundant to the title of the page; I would remove it."
drag, startPoint x: 1172, startPoint y: 473, endPoint x: 978, endPoint y: 425, distance: 200.2
click at [960, 473] on div "[PERSON_NAME] requested a review. Ready for review Quick preview Review changes…" at bounding box center [818, 392] width 1050 height 711
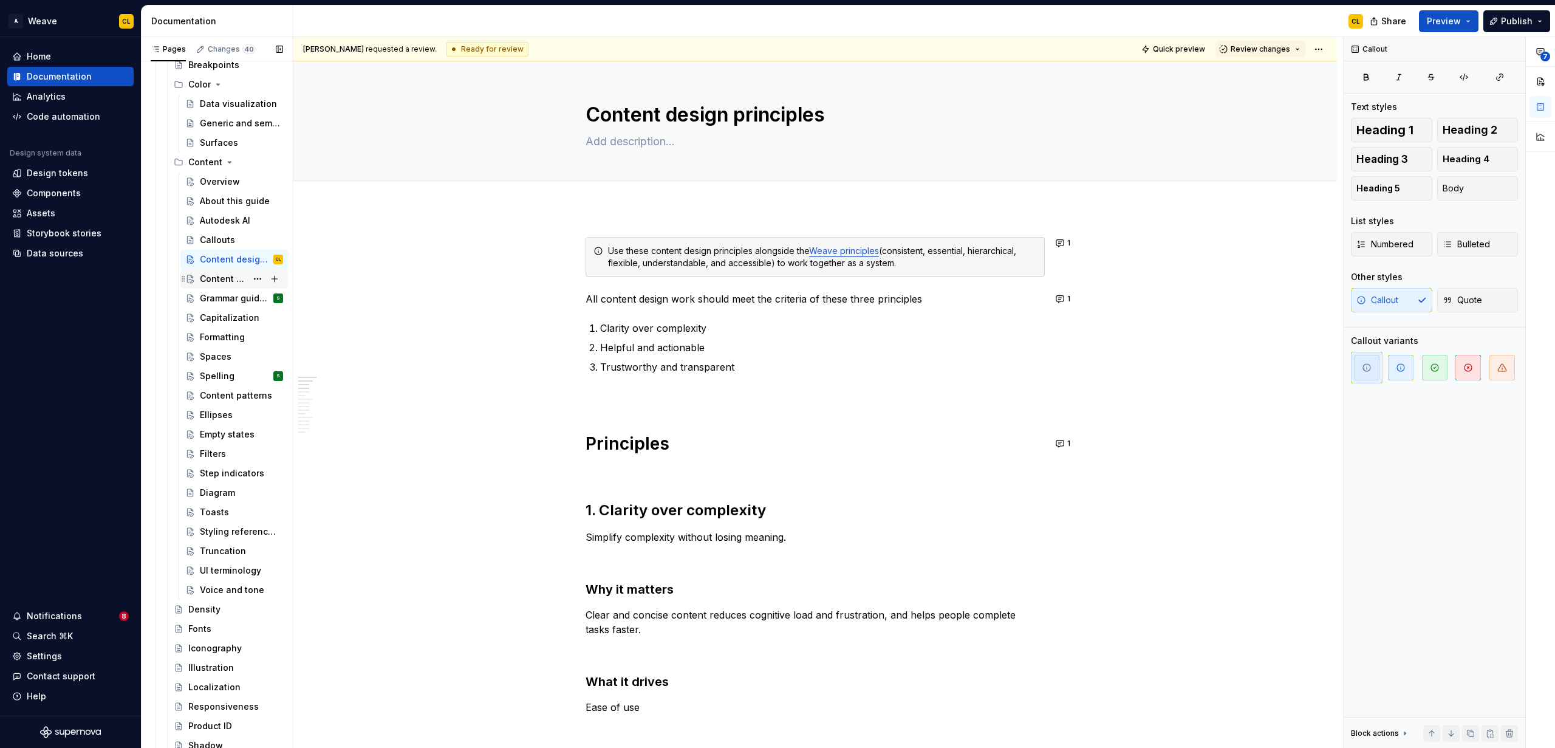
click at [243, 278] on div "Content design guidelines" at bounding box center [223, 279] width 47 height 12
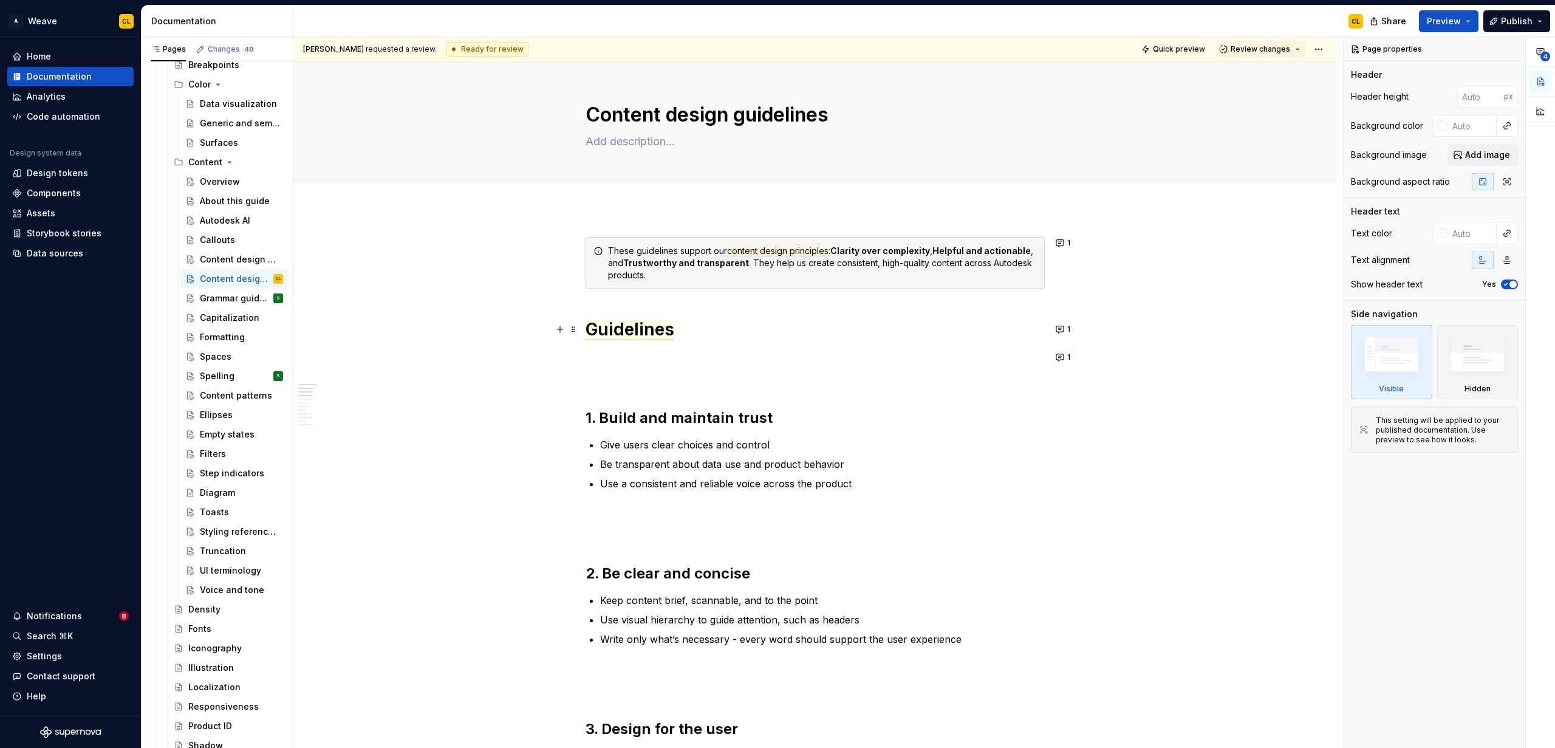
click at [623, 330] on span "Guidelines" at bounding box center [630, 329] width 89 height 21
type textarea "*"
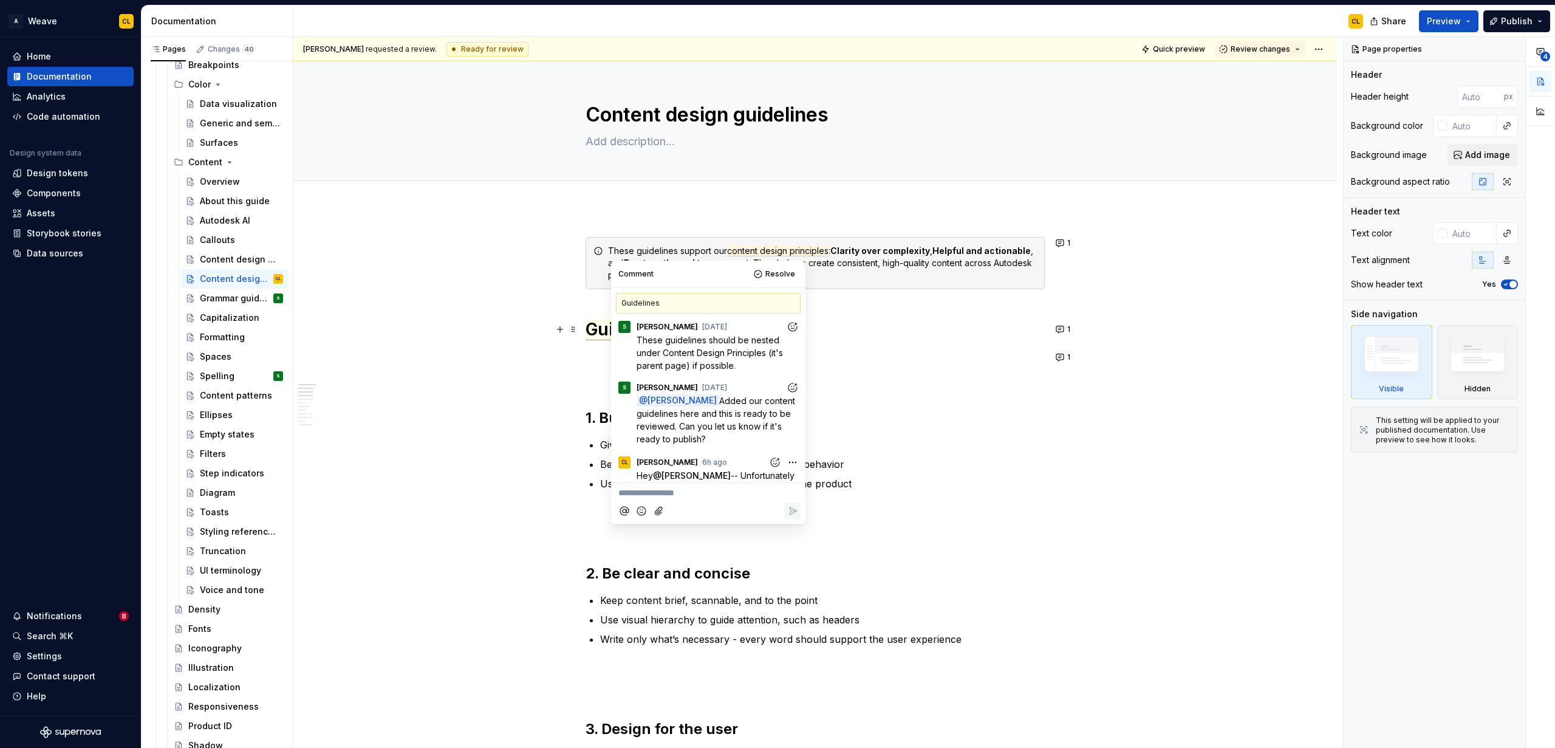
scroll to position [361, 0]
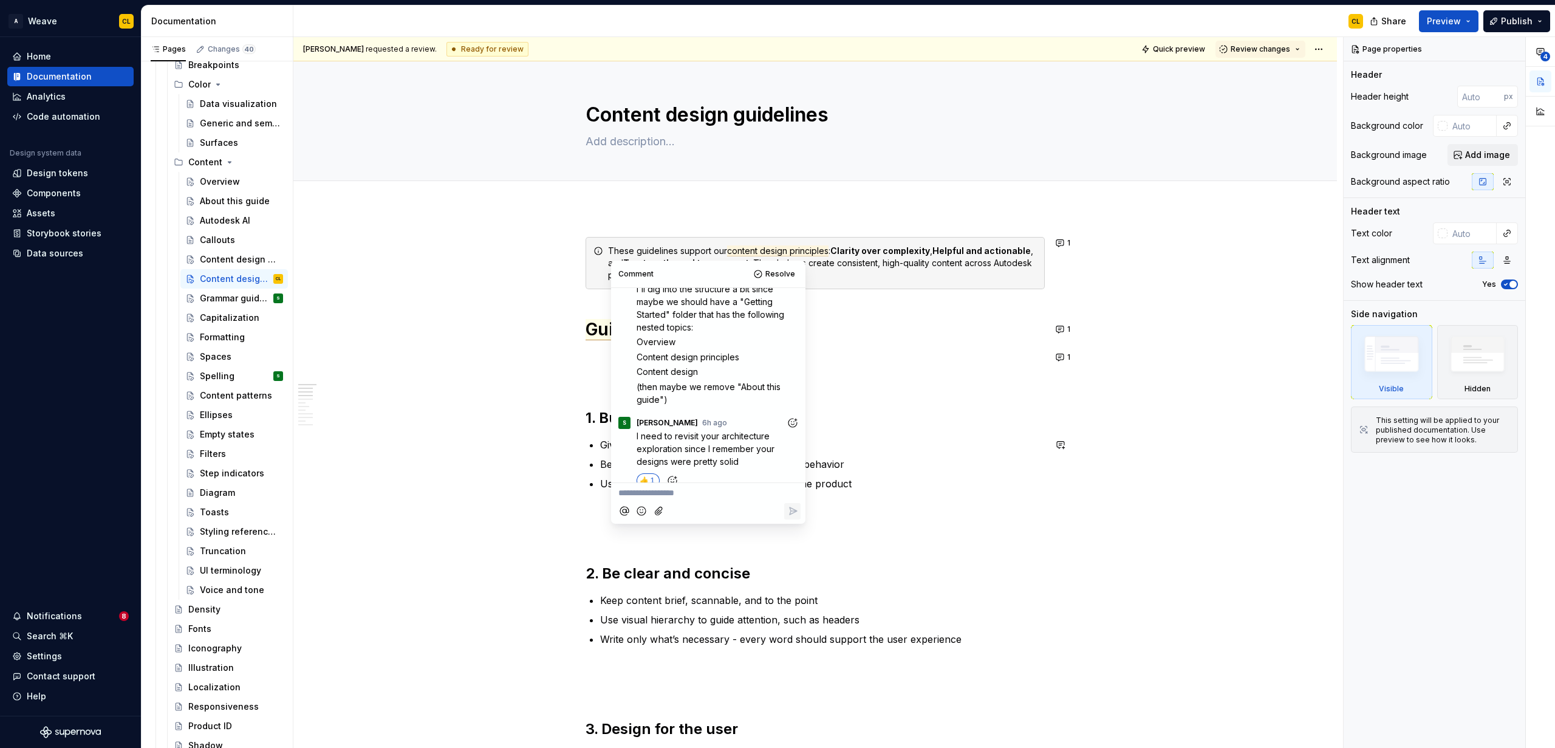
click at [686, 497] on p "**********" at bounding box center [708, 493] width 180 height 13
click at [671, 519] on span "This "Guidelines" This header feels redundant to the title of the page; I would…" at bounding box center [708, 506] width 180 height 37
click at [758, 526] on p "**********" at bounding box center [708, 506] width 180 height 39
click at [792, 541] on icon "Reply" at bounding box center [793, 537] width 7 height 7
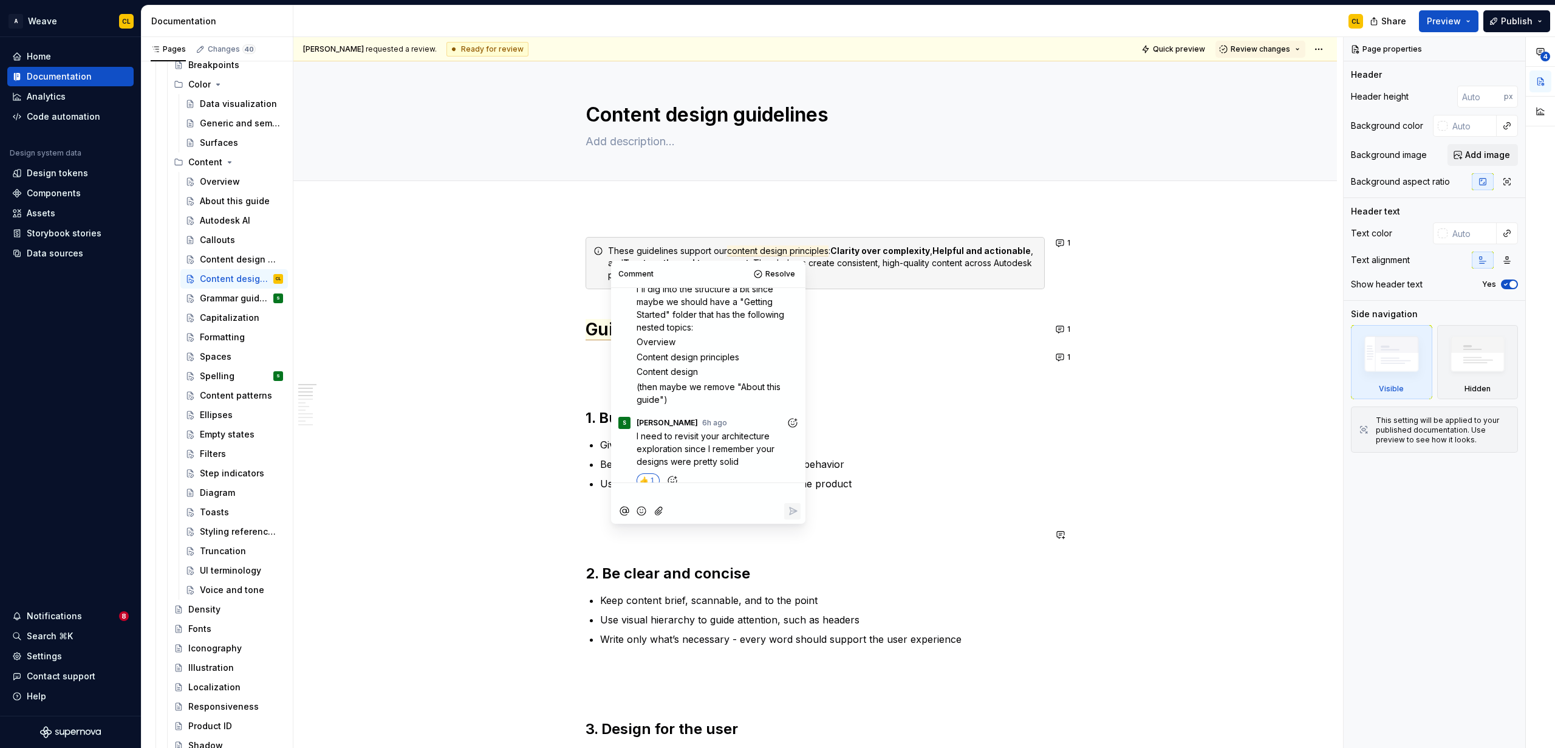
scroll to position [449, 0]
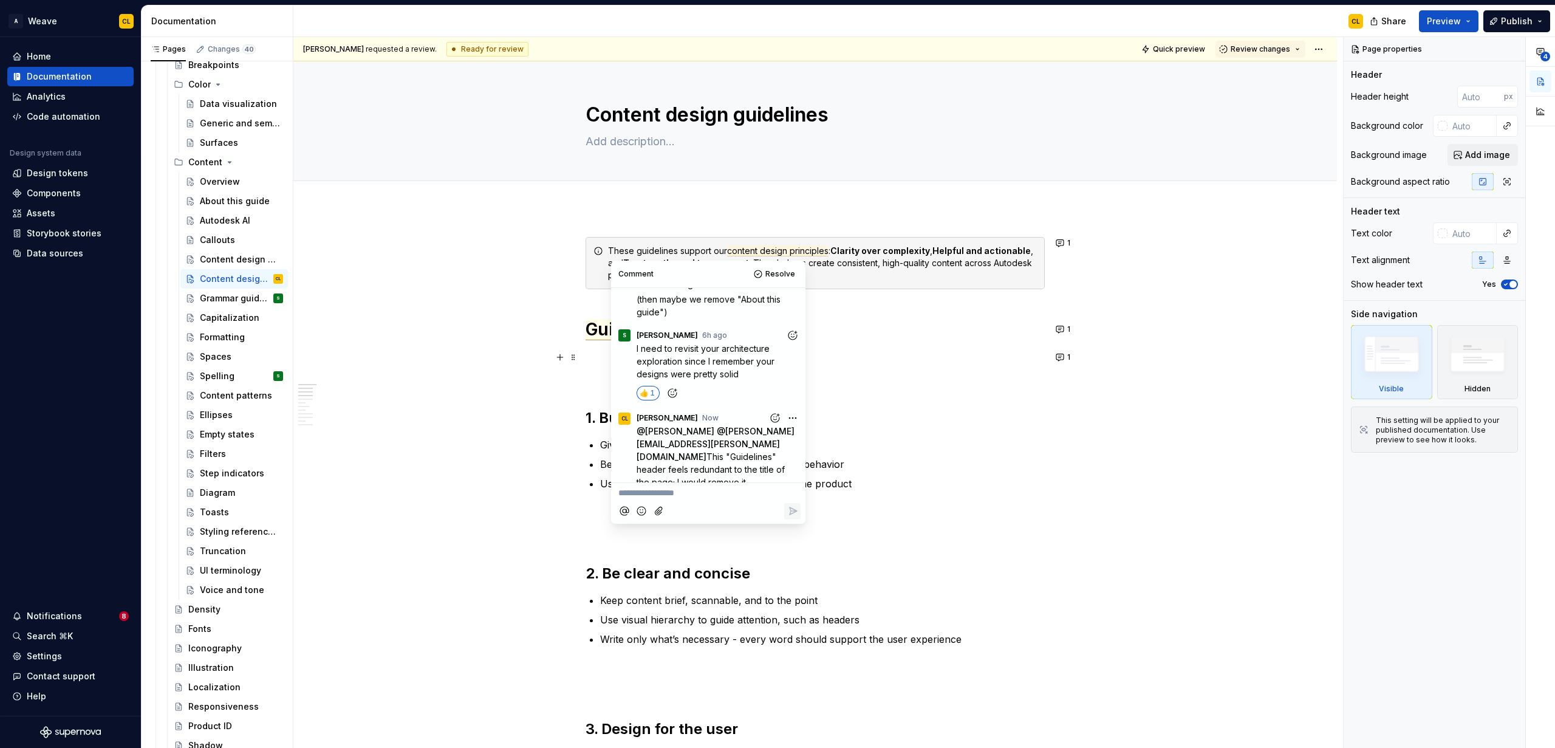
click at [857, 355] on p at bounding box center [815, 357] width 459 height 15
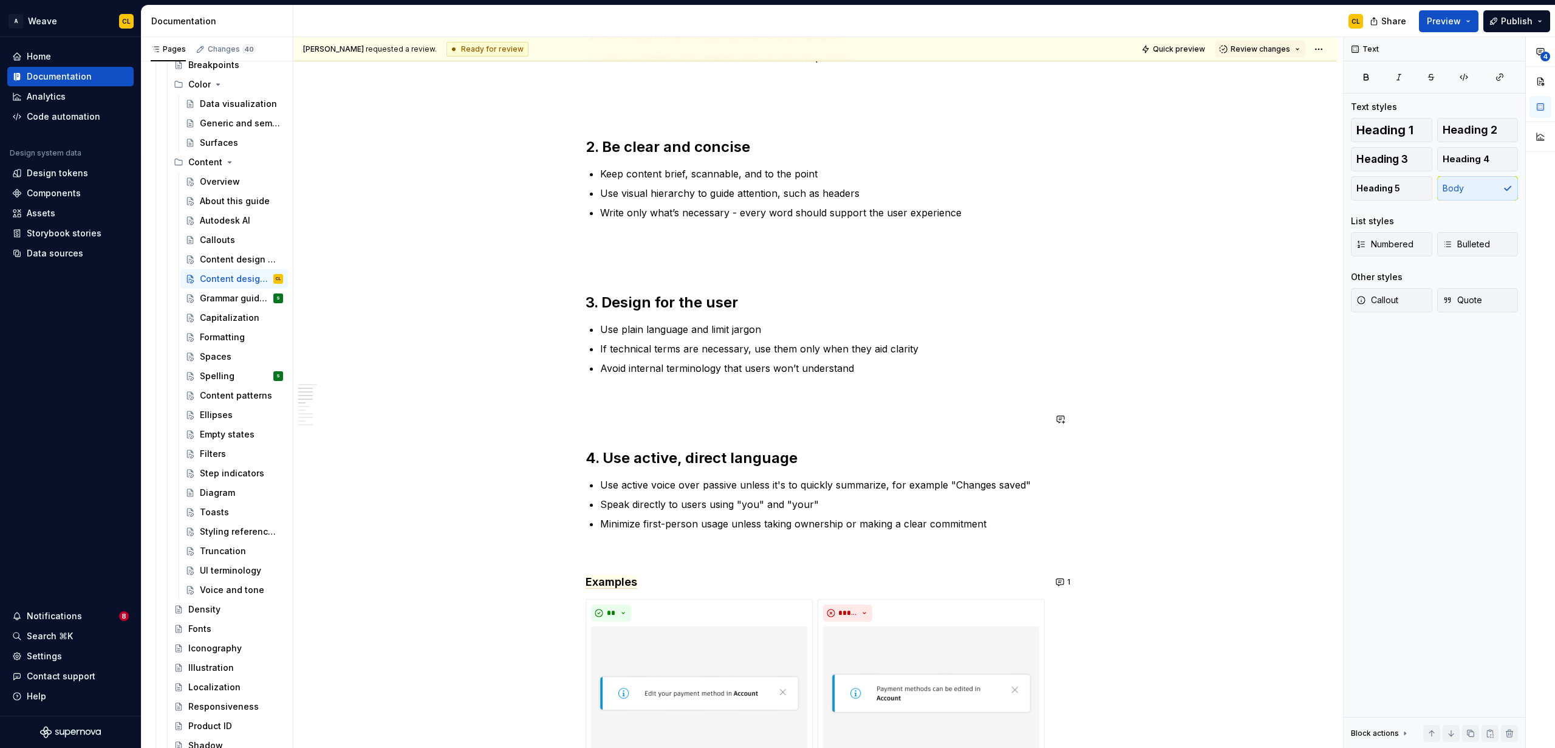
scroll to position [476, 0]
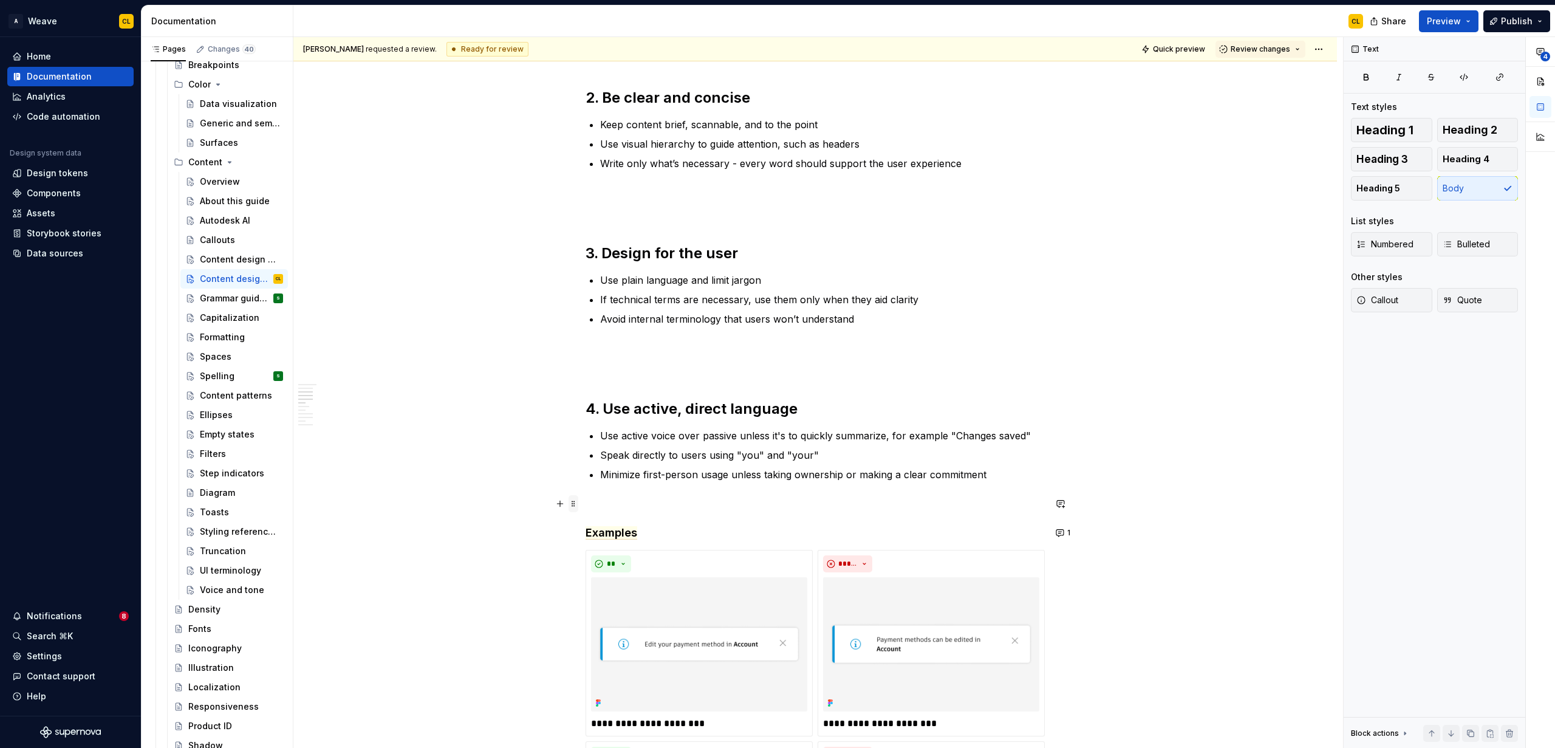
click at [575, 505] on span at bounding box center [574, 503] width 10 height 17
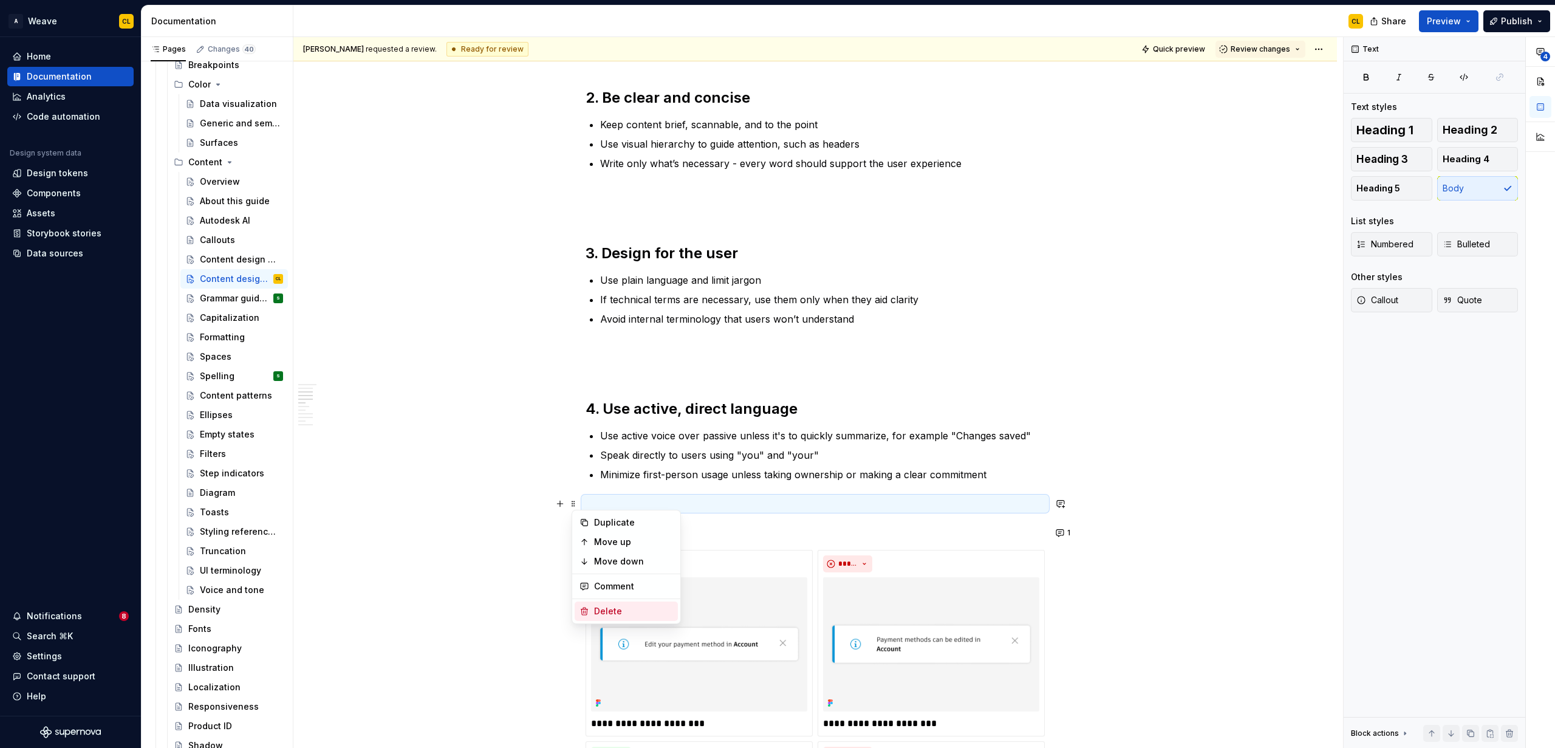
click at [609, 609] on div "Delete" at bounding box center [633, 611] width 79 height 12
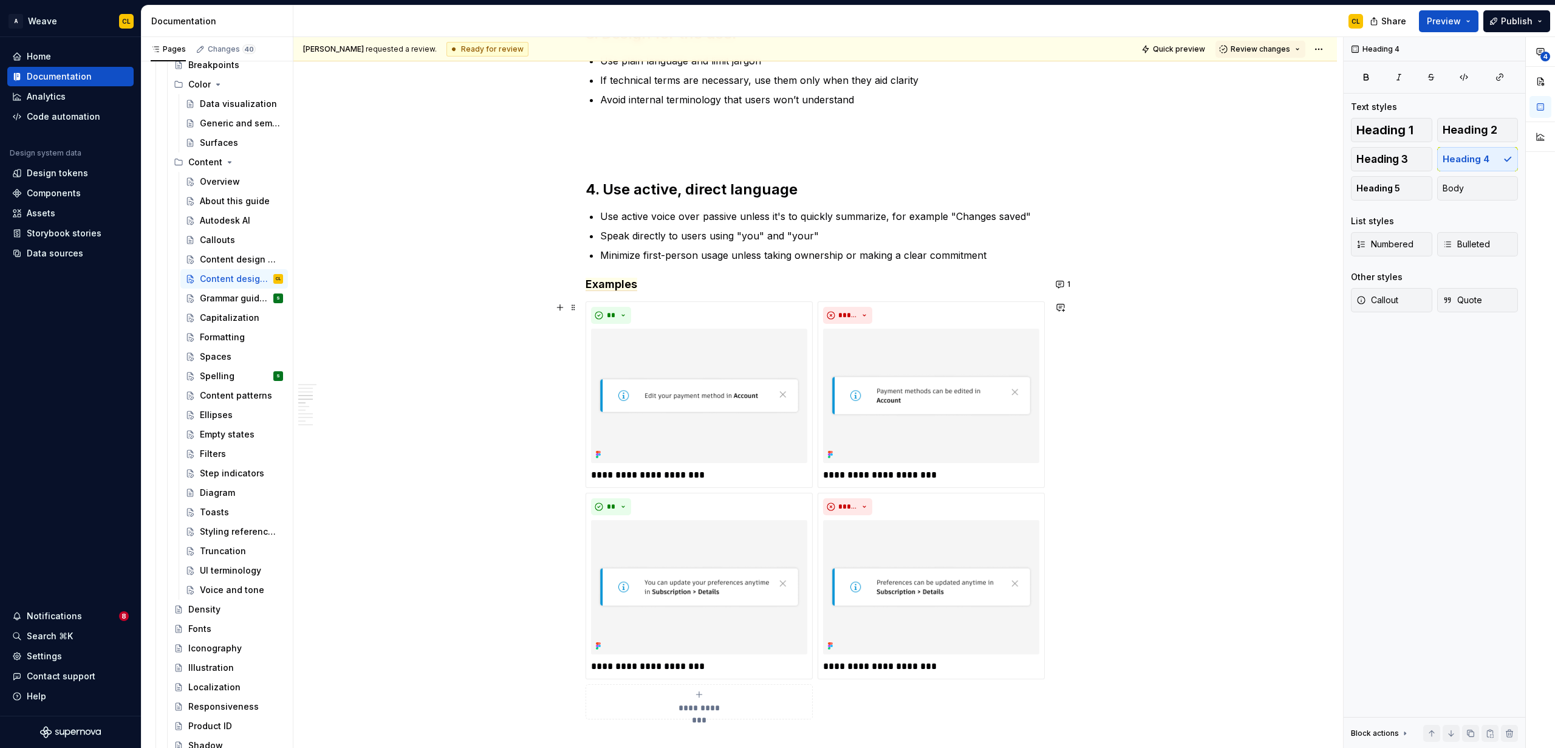
scroll to position [657, 0]
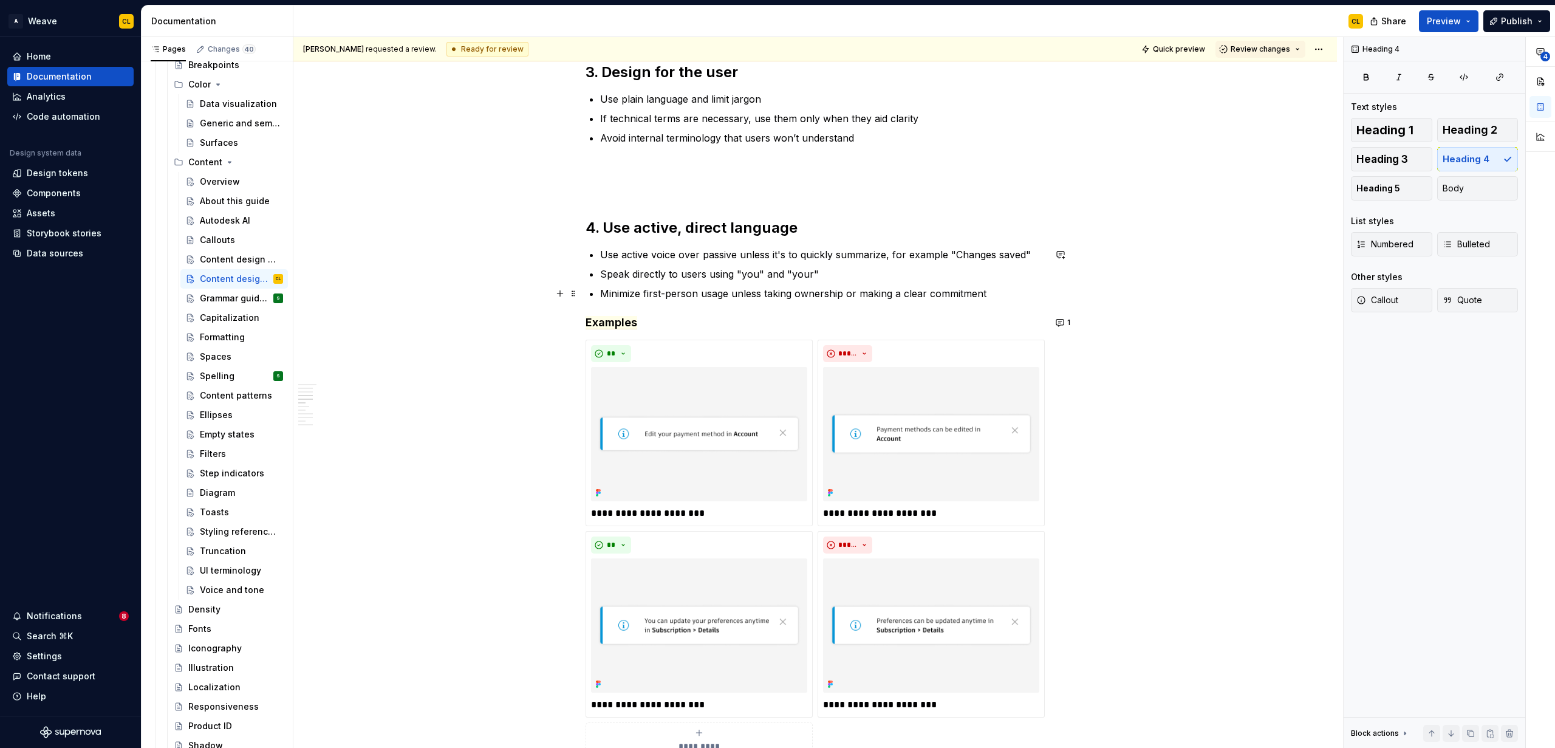
click at [960, 289] on p "Minimize first-person usage unless taking ownership or making a clear commitment" at bounding box center [822, 293] width 445 height 15
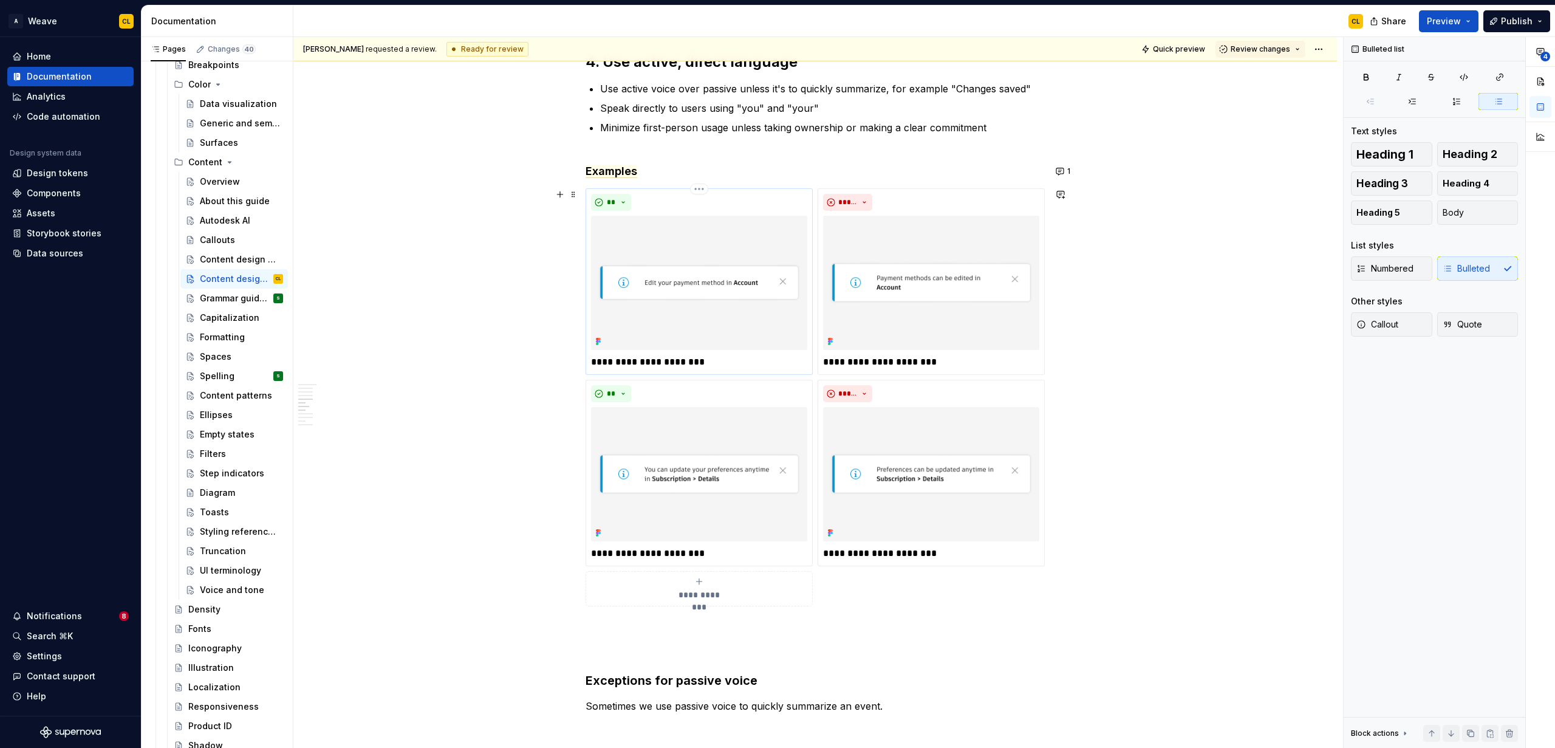
scroll to position [700, 0]
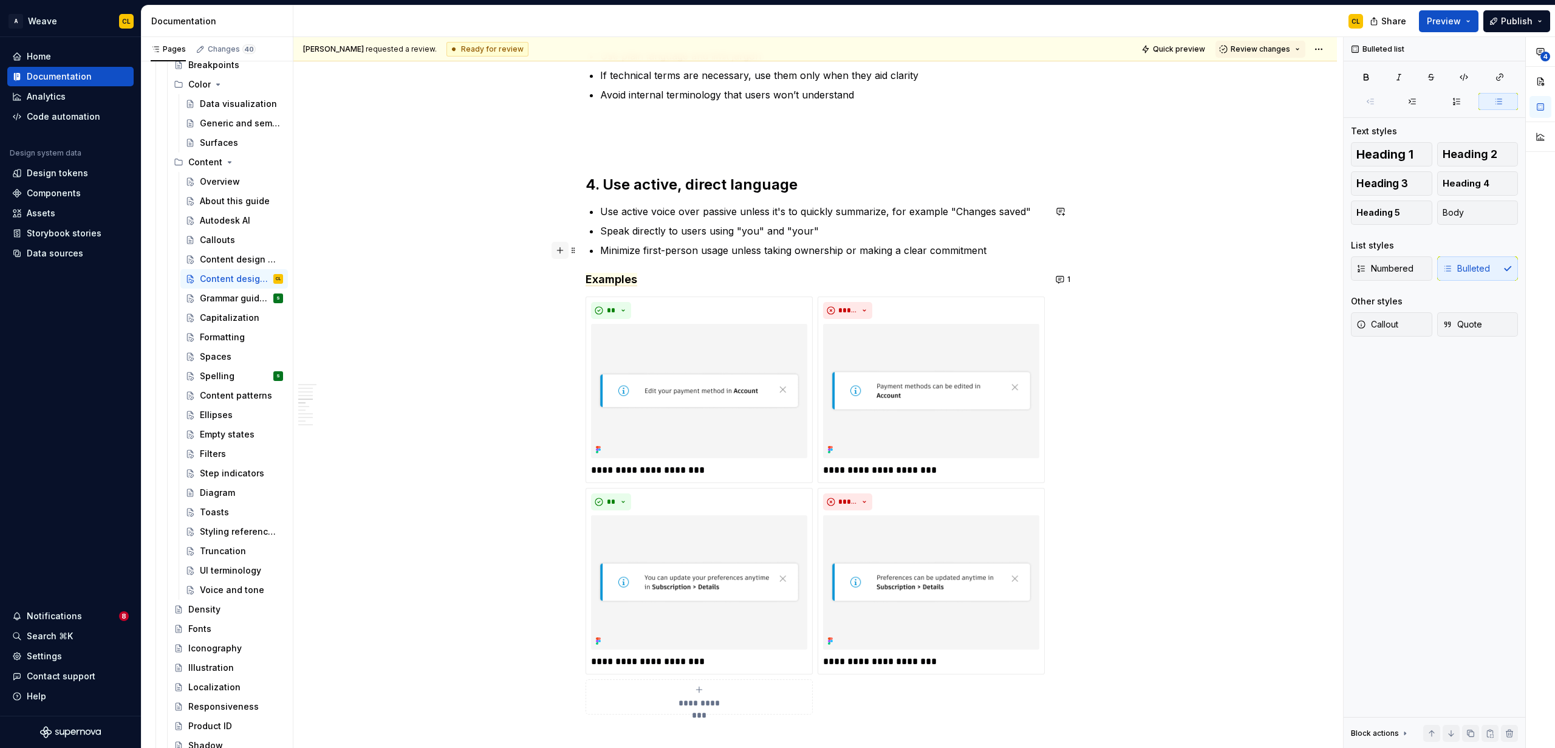
click at [565, 253] on button "button" at bounding box center [560, 250] width 17 height 17
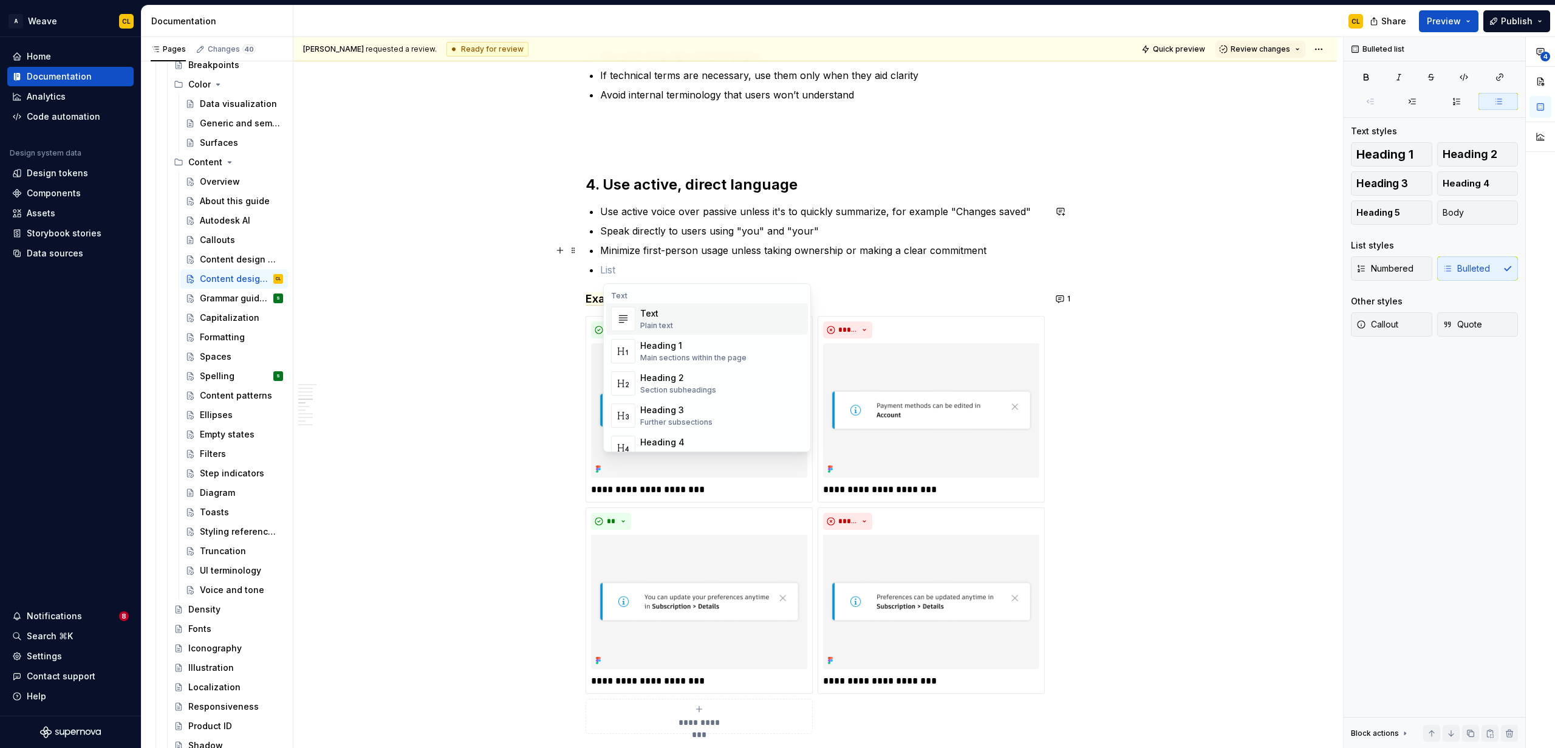
click at [790, 214] on p "Use active voice over passive unless it's to quickly summarize, for example "Ch…" at bounding box center [822, 211] width 445 height 15
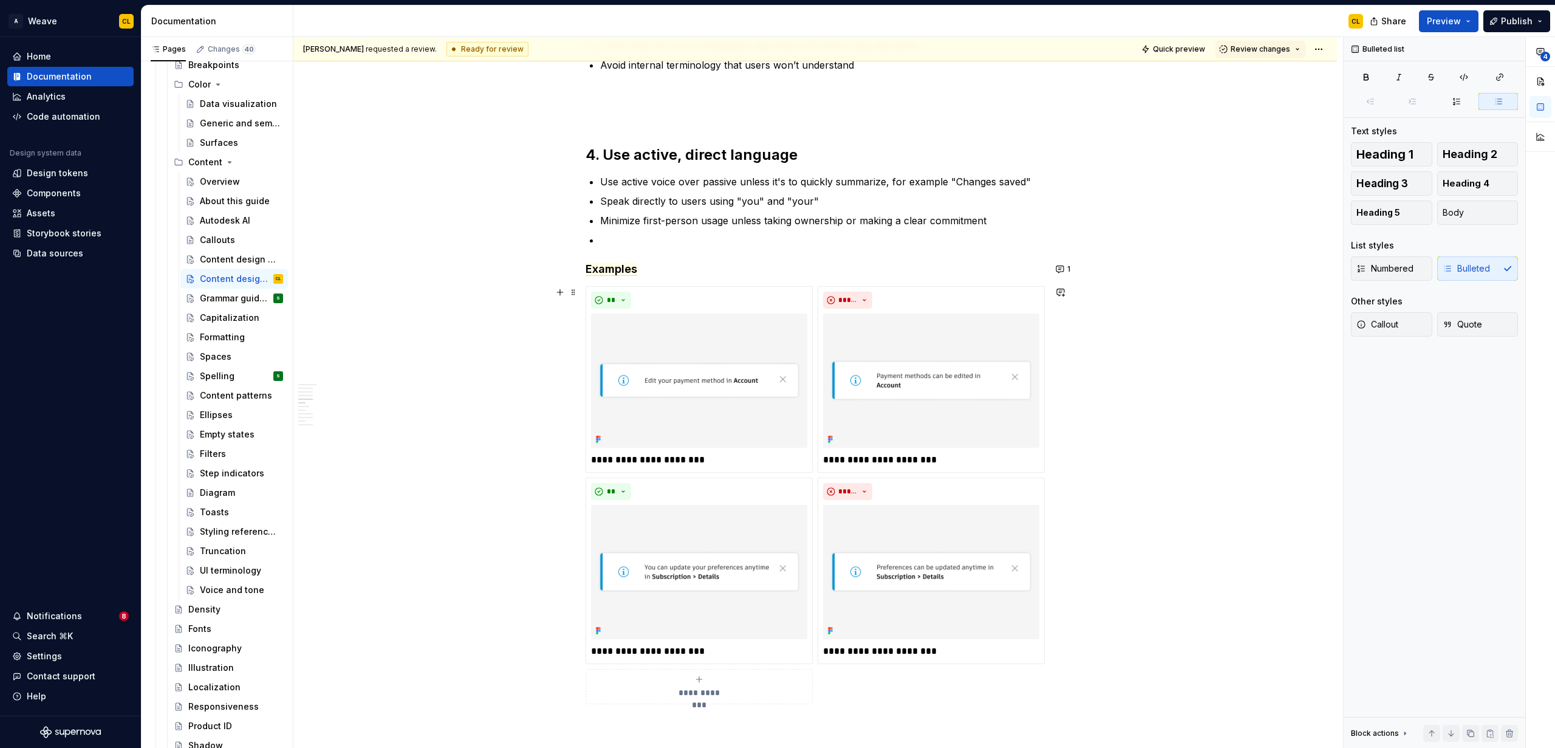
scroll to position [734, 0]
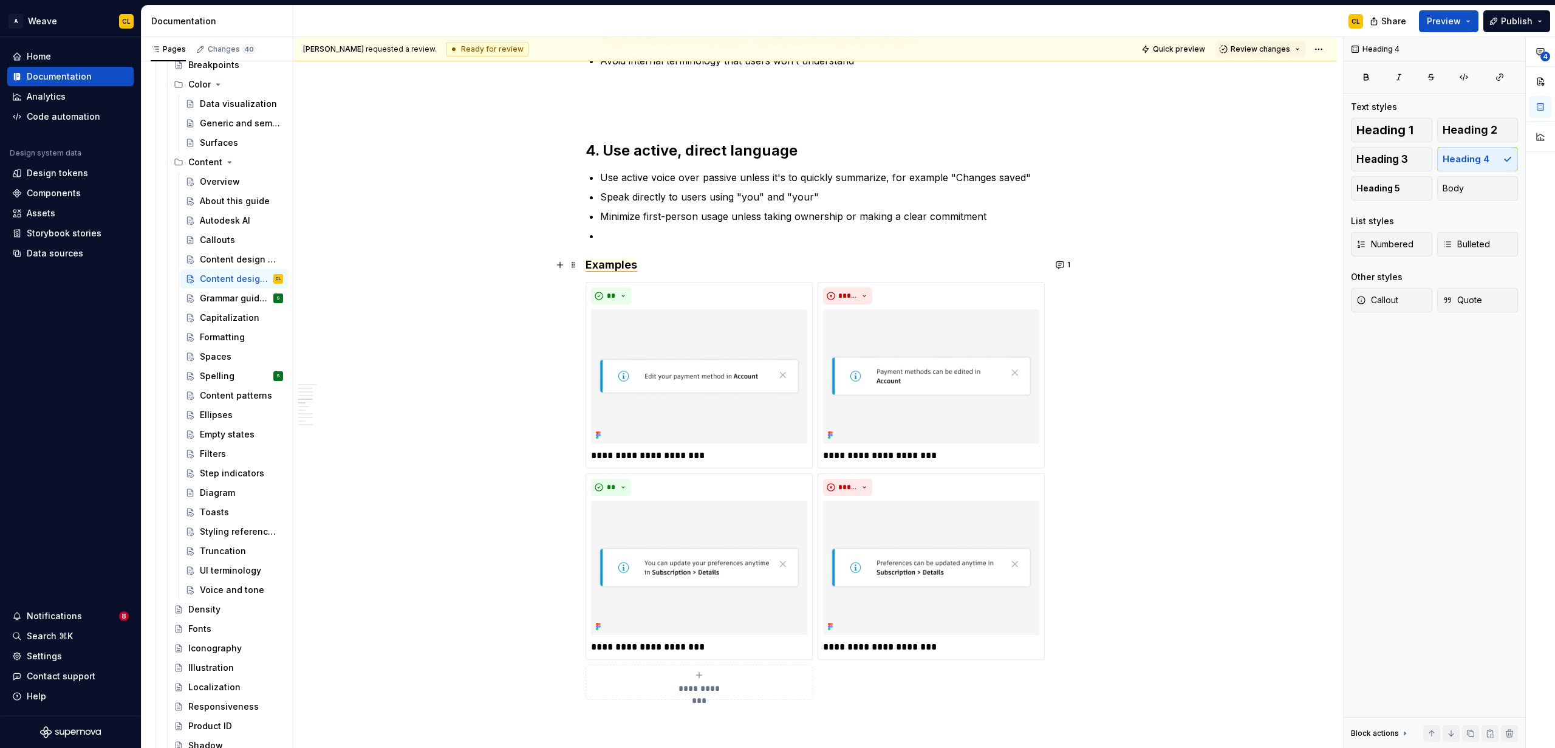
click at [613, 266] on span "Examples" at bounding box center [612, 264] width 52 height 13
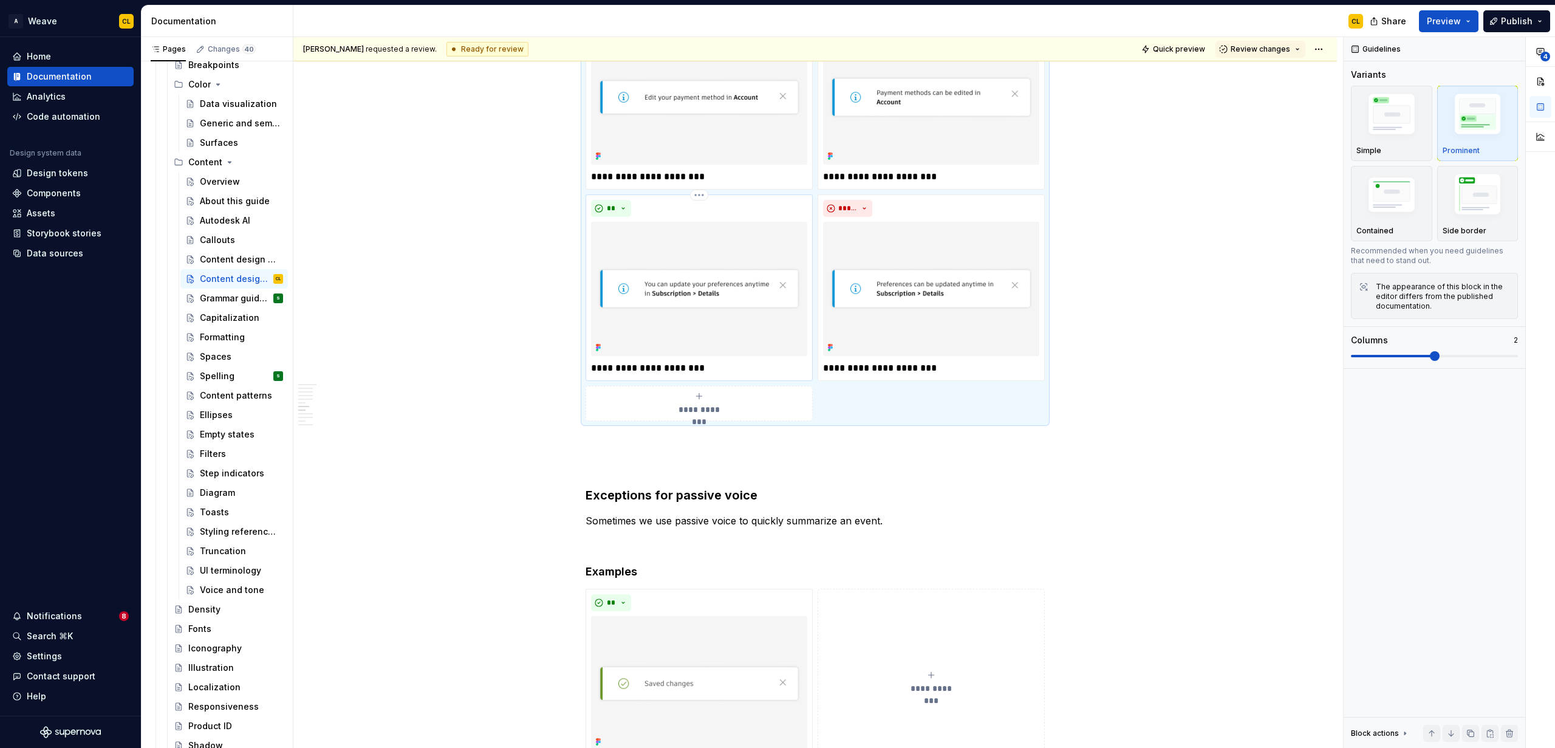
scroll to position [1116, 0]
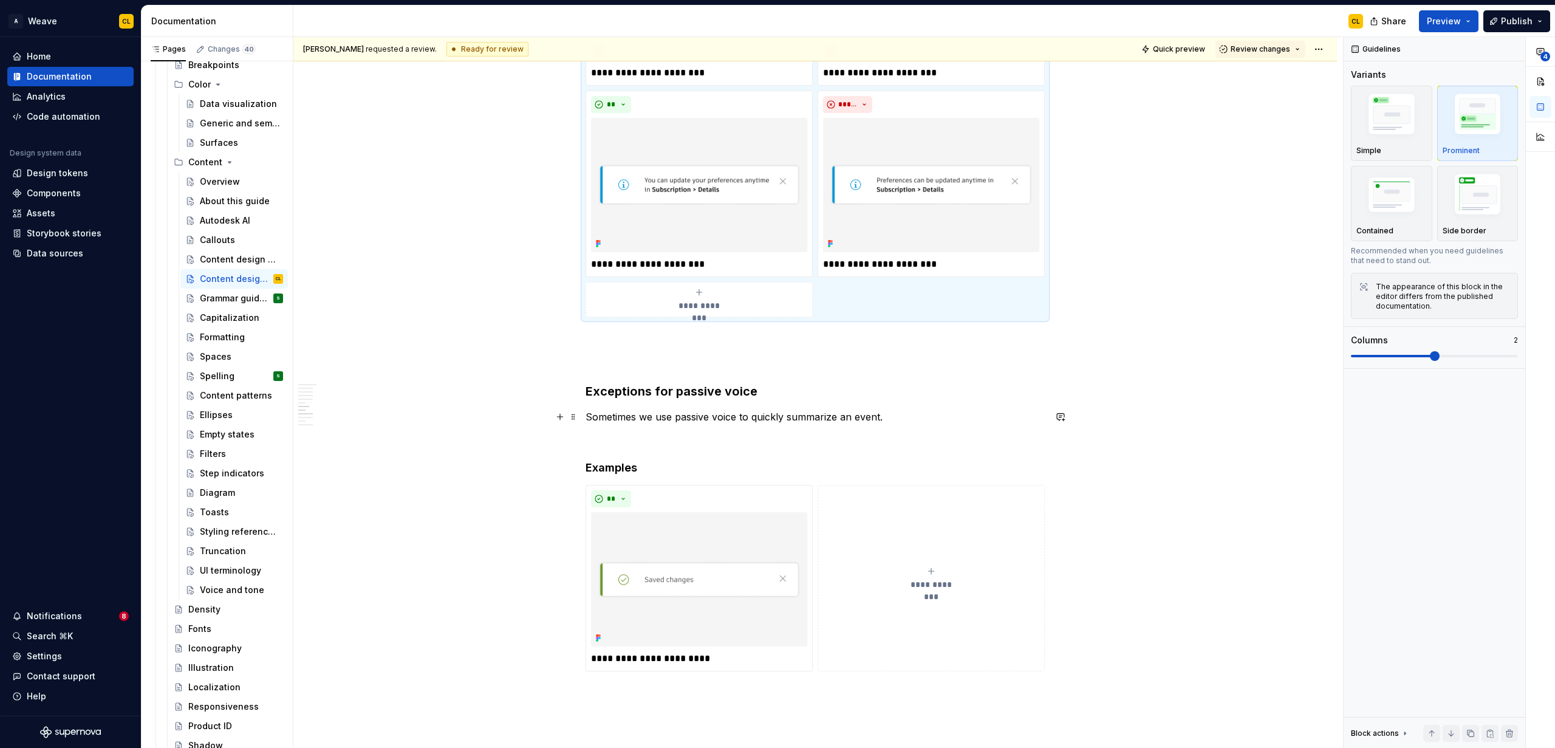
click at [681, 422] on p "Sometimes we use passive voice to quickly summarize an event." at bounding box center [815, 416] width 459 height 15
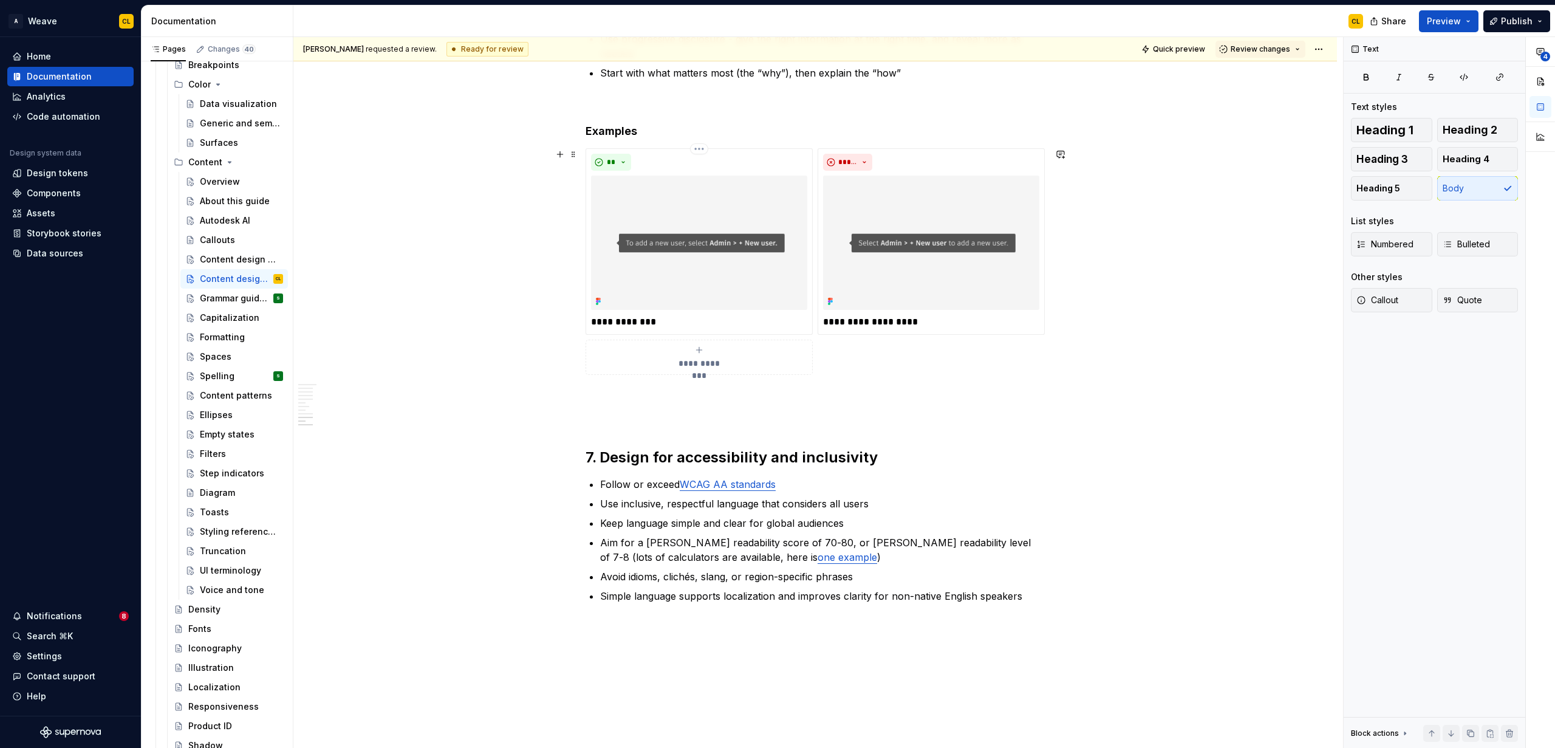
scroll to position [2074, 0]
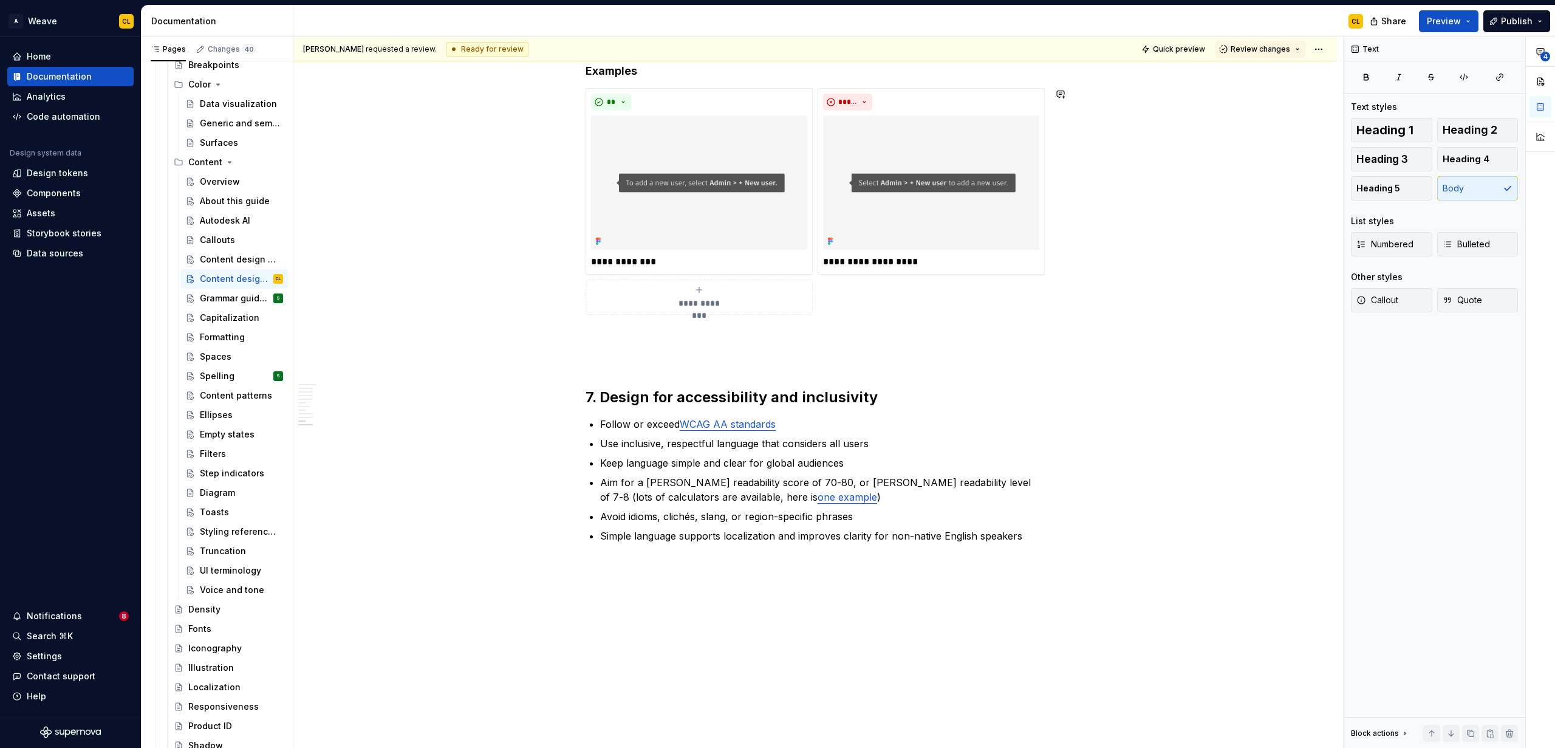
type textarea "*"
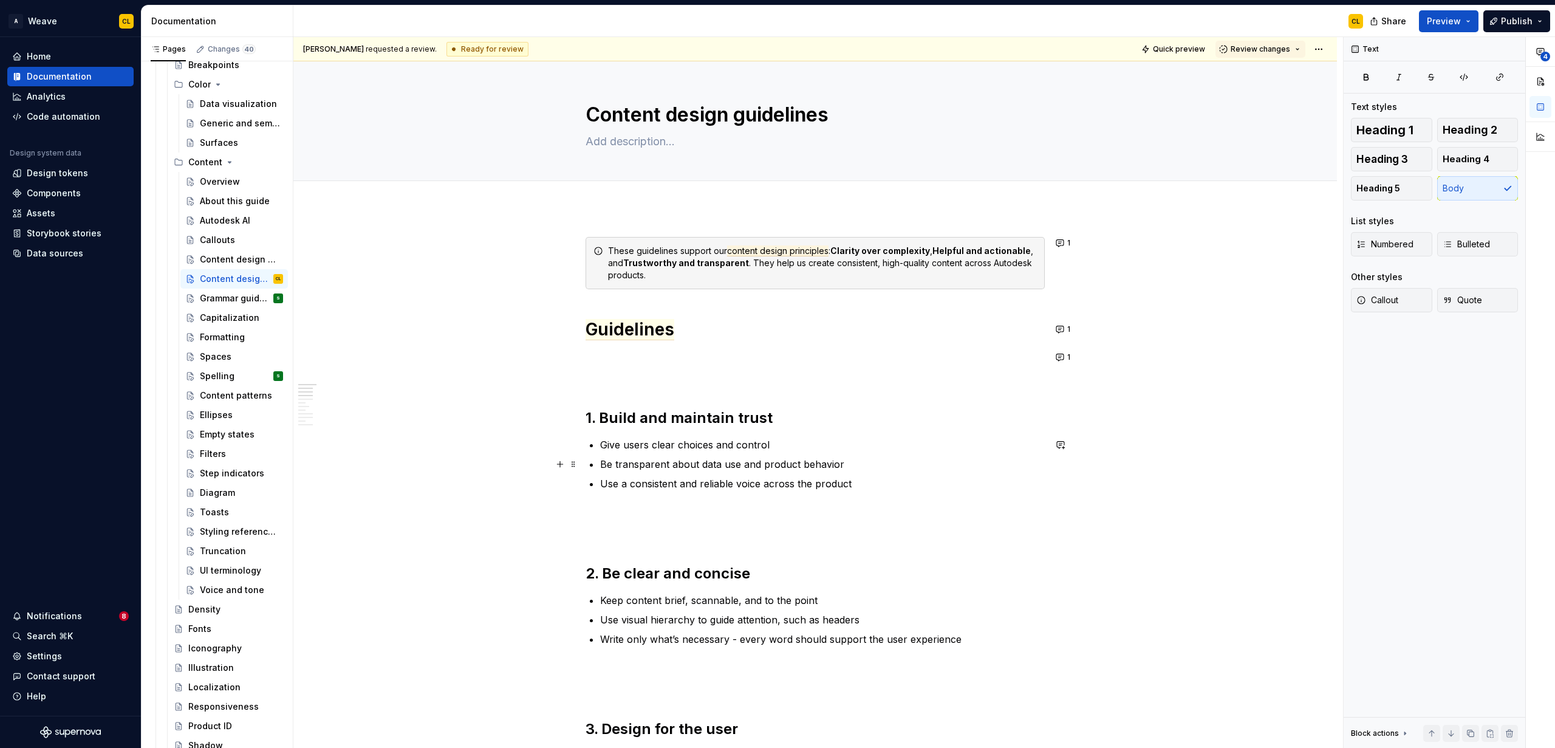
scroll to position [431, 0]
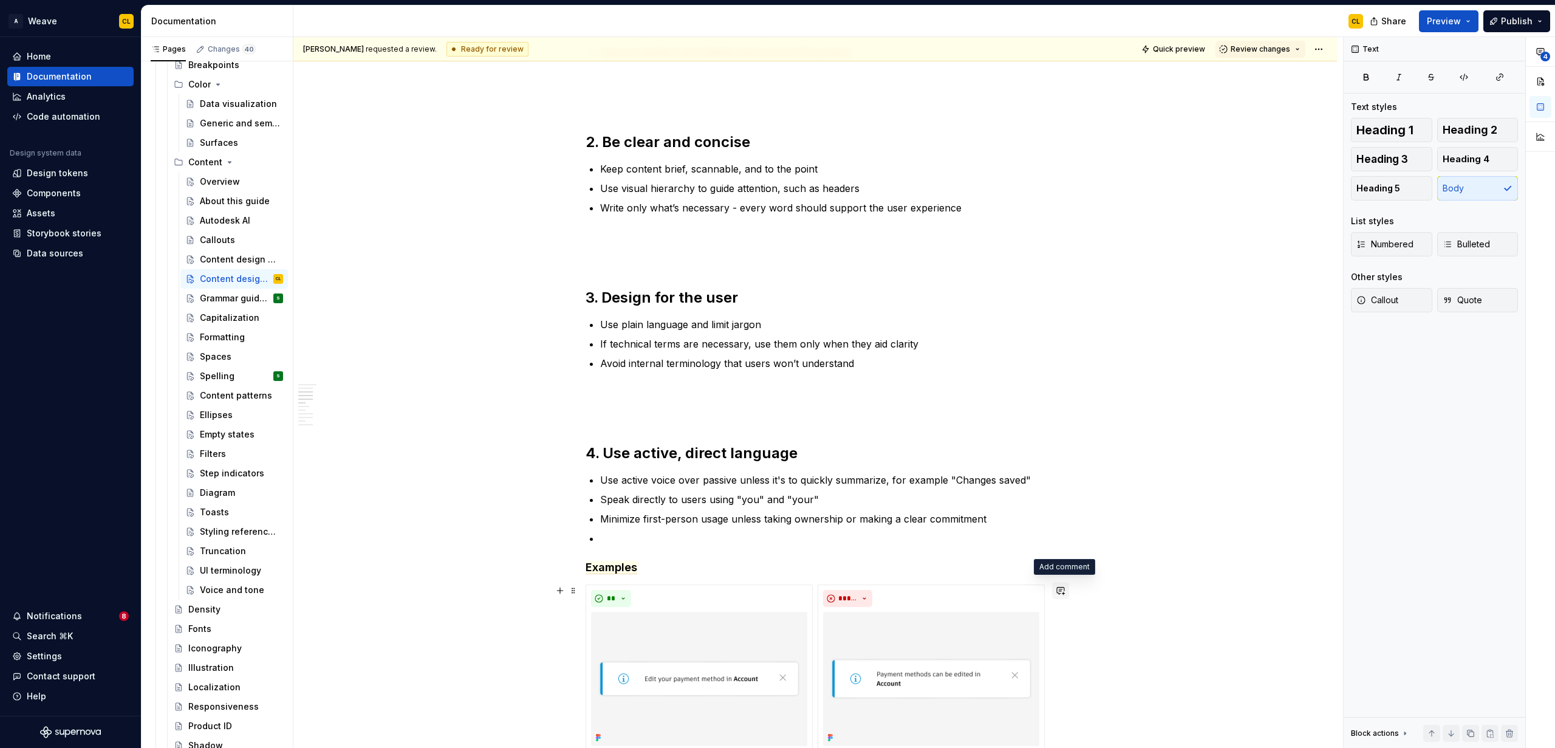
click at [960, 590] on button "button" at bounding box center [1060, 590] width 17 height 17
drag, startPoint x: 918, startPoint y: 678, endPoint x: 879, endPoint y: 677, distance: 39.5
click at [879, 677] on div "**********" at bounding box center [975, 648] width 194 height 94
drag, startPoint x: 886, startPoint y: 672, endPoint x: 920, endPoint y: 673, distance: 34.0
click at [886, 669] on span "What do you think about moving all the examples on this page to the guidelines …" at bounding box center [973, 638] width 174 height 63
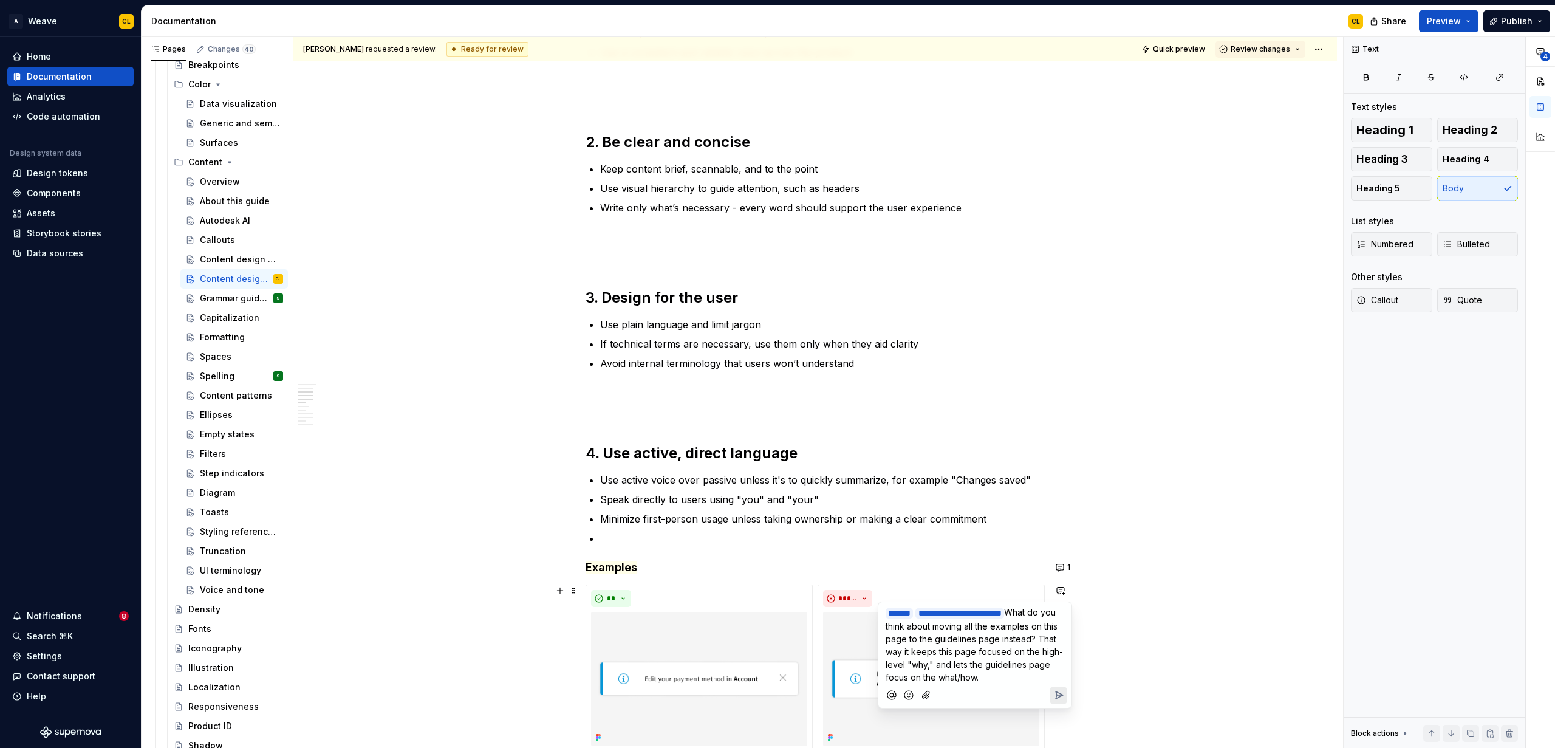
click at [960, 682] on span "What do you think about moving all the examples on this page to the guidelines …" at bounding box center [974, 644] width 177 height 75
drag, startPoint x: 1026, startPoint y: 691, endPoint x: 1051, endPoint y: 689, distance: 24.4
click at [960, 682] on span "What do you think about moving all the examples on this page to the guidelines …" at bounding box center [974, 644] width 177 height 75
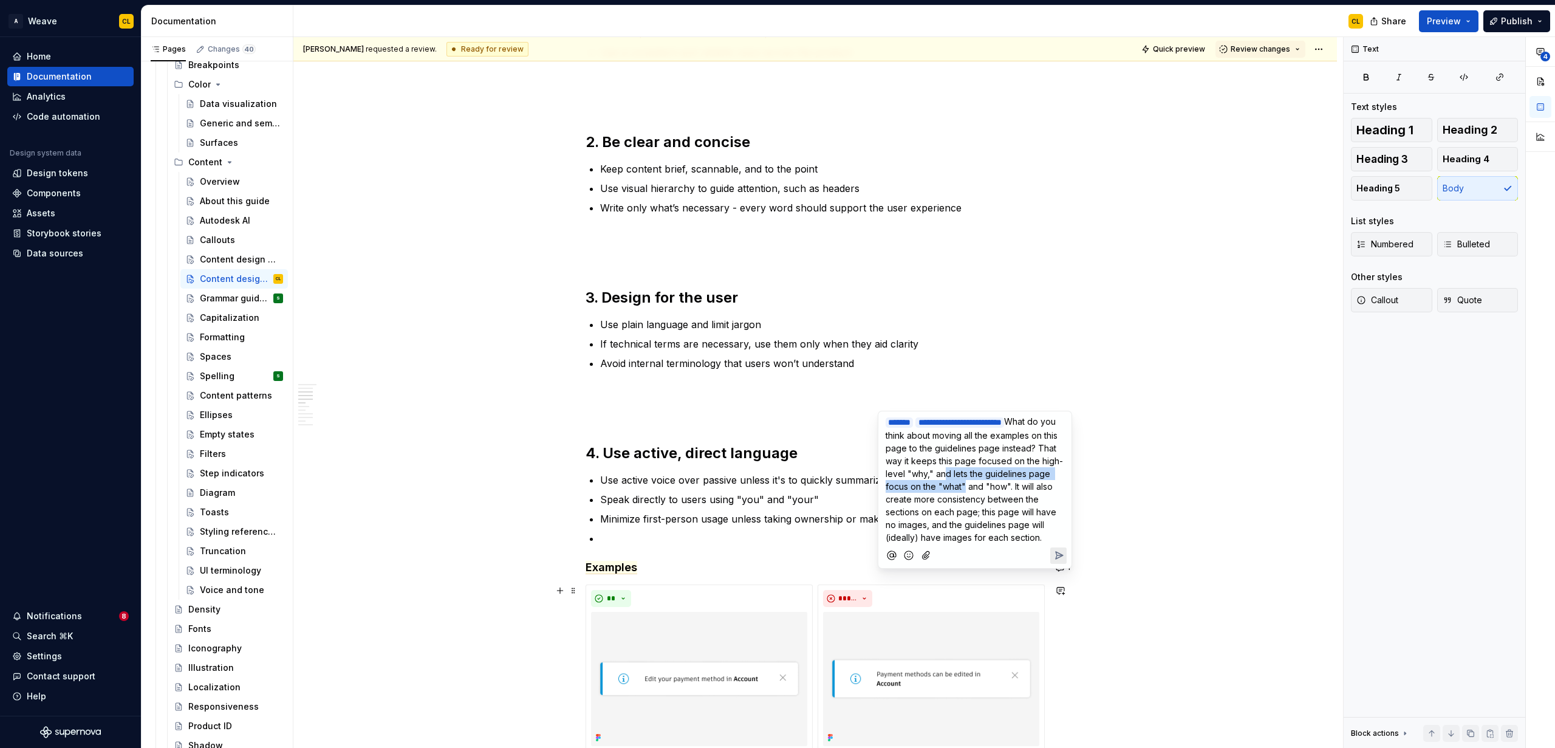
drag, startPoint x: 961, startPoint y: 484, endPoint x: 984, endPoint y: 497, distance: 26.1
click at [960, 497] on span "What do you think about moving all the examples on this page to the guidelines …" at bounding box center [974, 479] width 177 height 126
click at [960, 535] on span "What do you think about moving all the examples on this page to the guidelines …" at bounding box center [974, 479] width 177 height 126
drag, startPoint x: 948, startPoint y: 500, endPoint x: 965, endPoint y: 524, distance: 29.2
click at [960, 524] on span "What do you think about moving all the examples on this page to the guidelines …" at bounding box center [974, 479] width 177 height 126
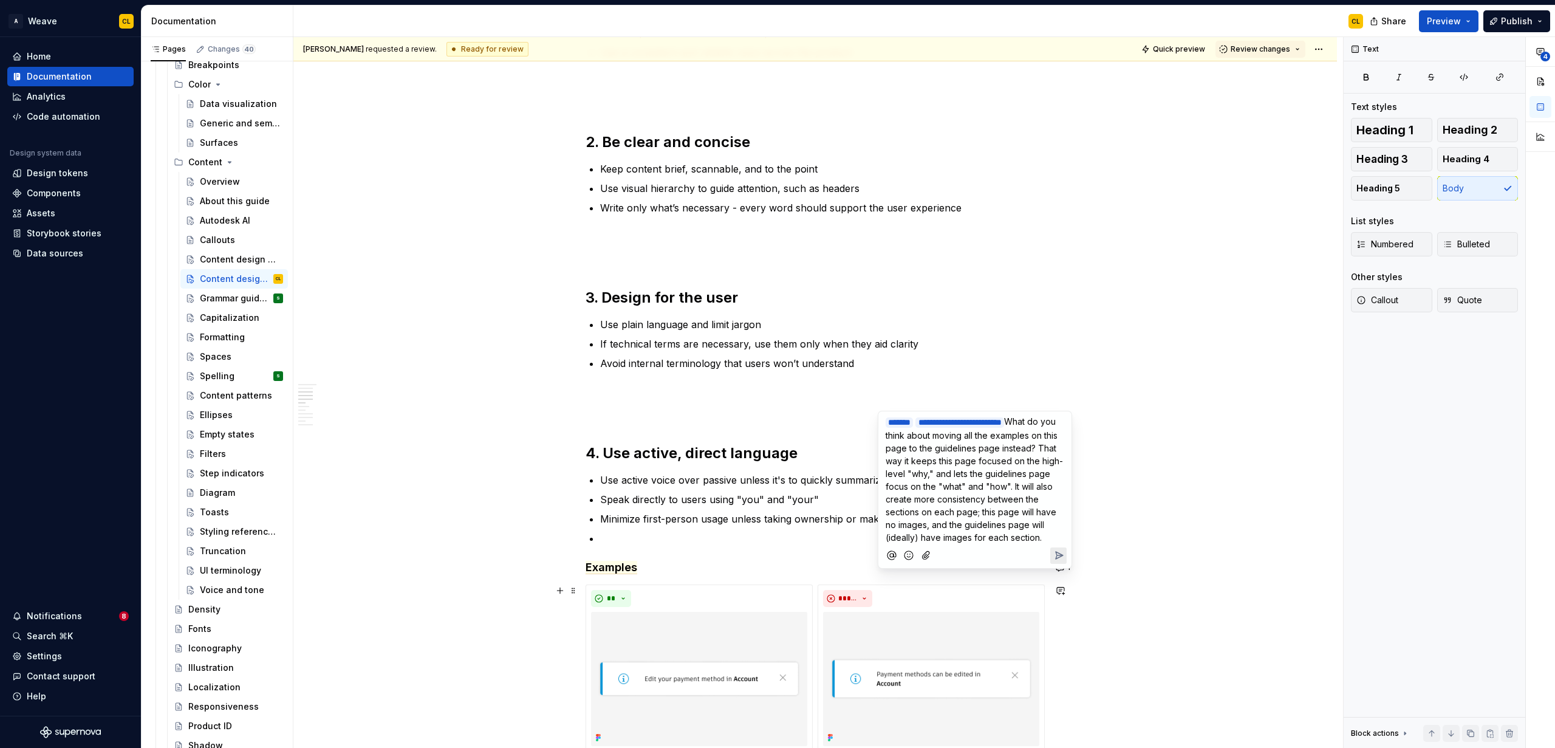
click at [960, 531] on span "What do you think about moving all the examples on this page to the guidelines …" at bounding box center [974, 479] width 177 height 126
click at [960, 497] on span "What do you think about moving all the examples on this page to the guidelines …" at bounding box center [974, 479] width 177 height 126
drag, startPoint x: 944, startPoint y: 517, endPoint x: 987, endPoint y: 525, distance: 43.2
click at [960, 525] on p "**********" at bounding box center [975, 479] width 179 height 129
click at [960, 533] on span "What do you think about moving all the examples on this page to the guidelines …" at bounding box center [974, 479] width 177 height 126
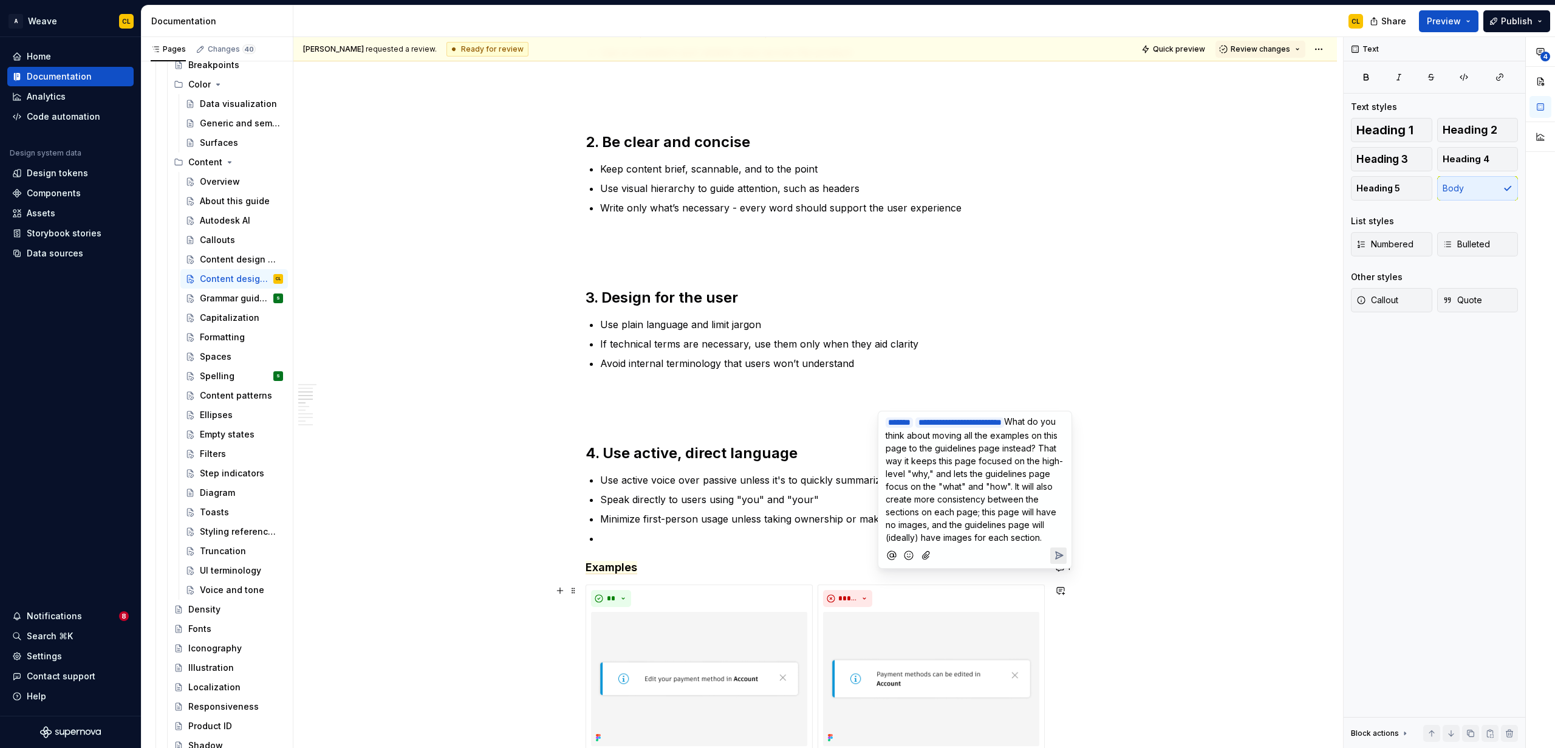
click at [960, 525] on span "What do you think about moving all the examples on this page to the guidelines …" at bounding box center [974, 479] width 177 height 126
drag, startPoint x: 1004, startPoint y: 531, endPoint x: 963, endPoint y: 538, distance: 41.2
click at [960, 532] on span "What do you think about moving all the examples on this page to the guidelines …" at bounding box center [974, 479] width 177 height 126
drag, startPoint x: 926, startPoint y: 538, endPoint x: 974, endPoint y: 538, distance: 47.4
click at [960, 538] on span "What do you think about moving all the examples on this page to the guidelines …" at bounding box center [974, 479] width 177 height 126
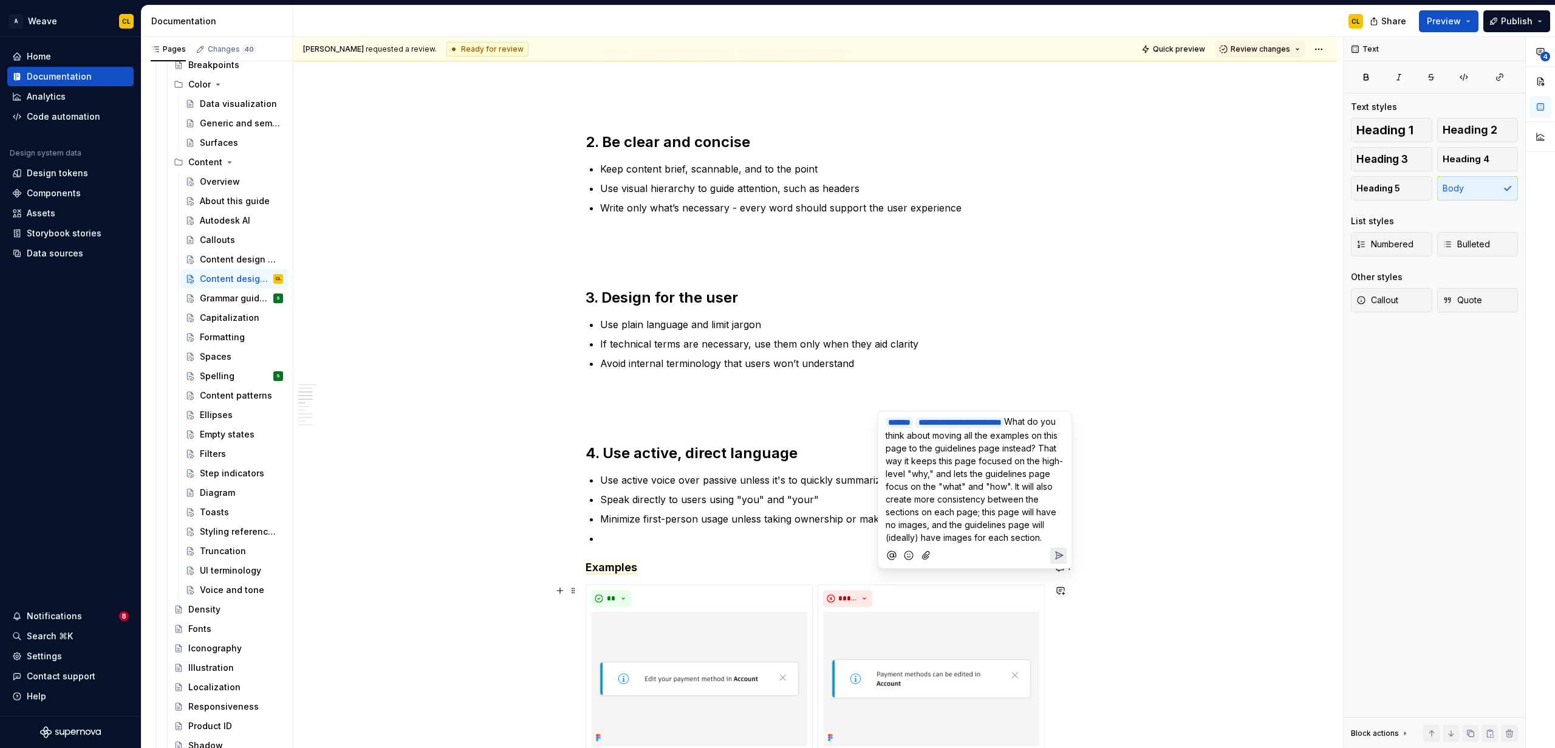
click at [960, 538] on span "What do you think about moving all the examples on this page to the guidelines …" at bounding box center [974, 479] width 177 height 126
click at [960, 524] on span "What do you think about moving all the examples on this page to the guidelines …" at bounding box center [974, 479] width 177 height 126
click at [950, 525] on span "What do you think about moving all the examples on this page to the guidelines …" at bounding box center [974, 472] width 177 height 139
click at [960, 519] on span "What do you think about moving all the examples on this page to the guidelines …" at bounding box center [974, 472] width 177 height 139
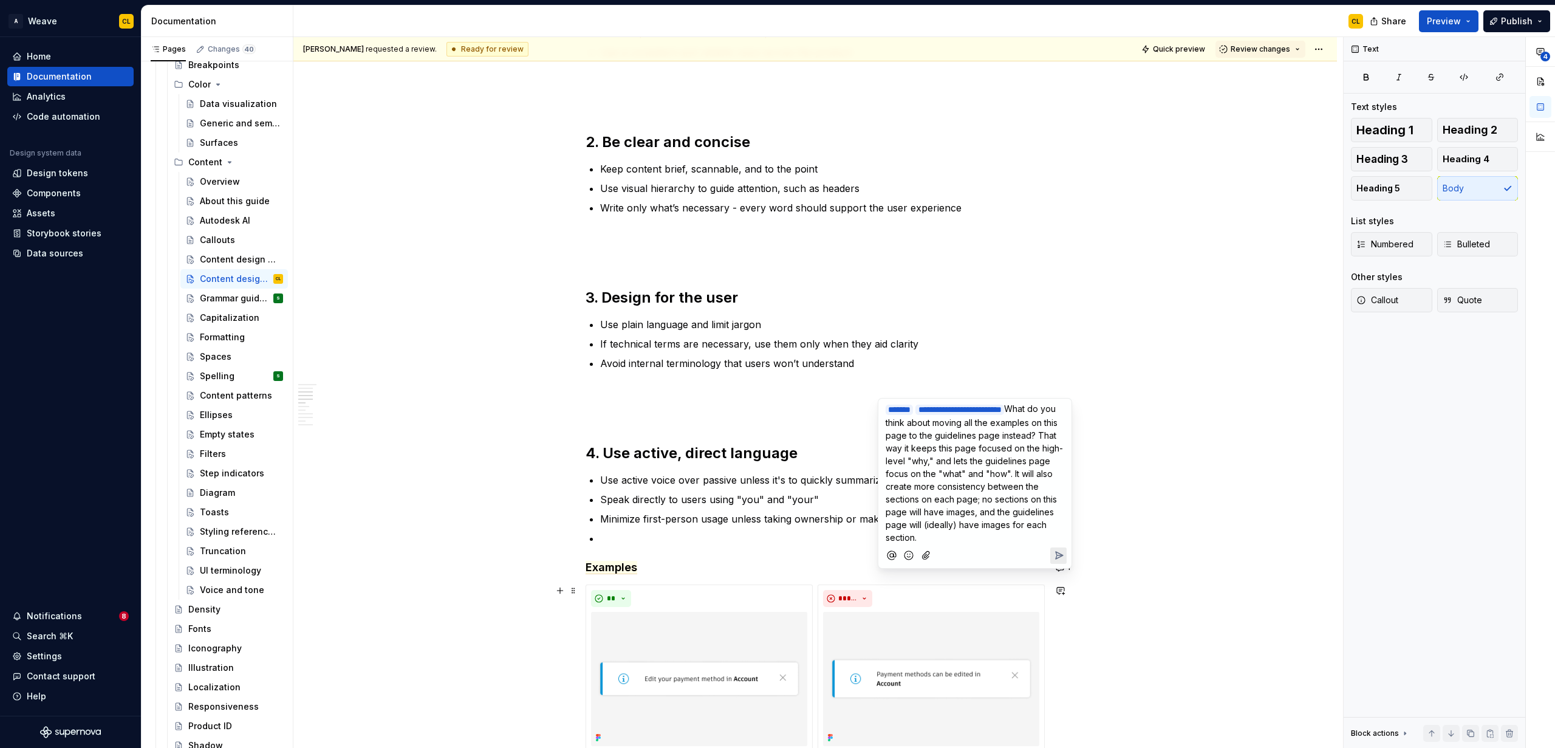
click at [946, 533] on span "What do you think about moving all the examples on this page to the guidelines …" at bounding box center [974, 472] width 177 height 139
click at [960, 527] on span "What do you think about moving all the examples on this page to the guidelines …" at bounding box center [974, 472] width 177 height 139
click at [937, 544] on p "**********" at bounding box center [975, 473] width 179 height 142
drag, startPoint x: 1008, startPoint y: 533, endPoint x: 993, endPoint y: 538, distance: 15.9
click at [960, 533] on span "What do you think about moving all the examples on this page to the guidelines …" at bounding box center [974, 472] width 177 height 139
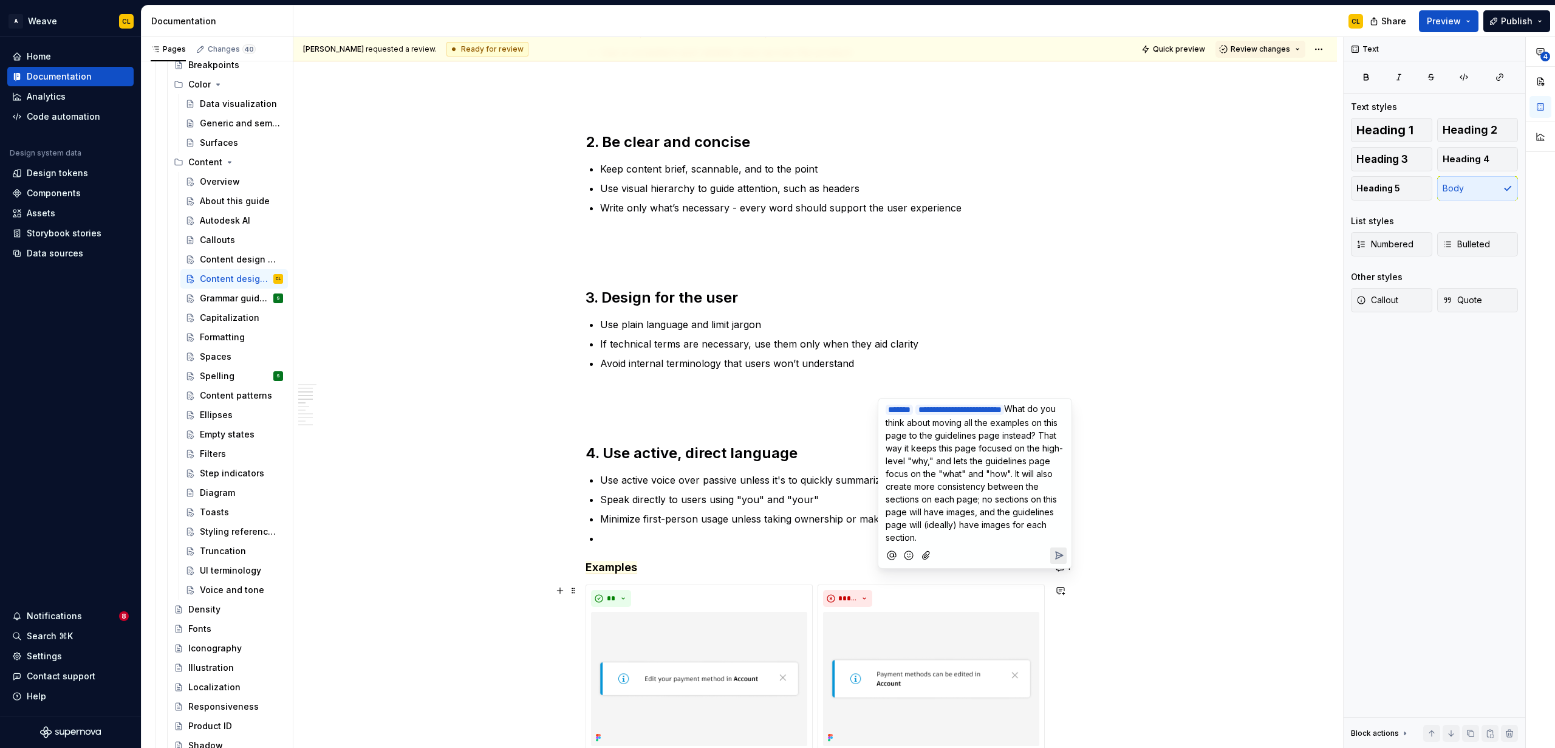
click at [954, 541] on span "What do you think about moving all the examples on this page to the guidelines …" at bounding box center [974, 472] width 177 height 139
click at [960, 544] on p "**********" at bounding box center [975, 473] width 179 height 142
drag, startPoint x: 981, startPoint y: 511, endPoint x: 1057, endPoint y: 509, distance: 75.9
click at [960, 509] on span "What do you think about moving all the examples on this page to the guidelines …" at bounding box center [974, 472] width 177 height 139
click at [960, 531] on span "What do you think about moving all the examples on this page to the guidelines …" at bounding box center [974, 472] width 177 height 139
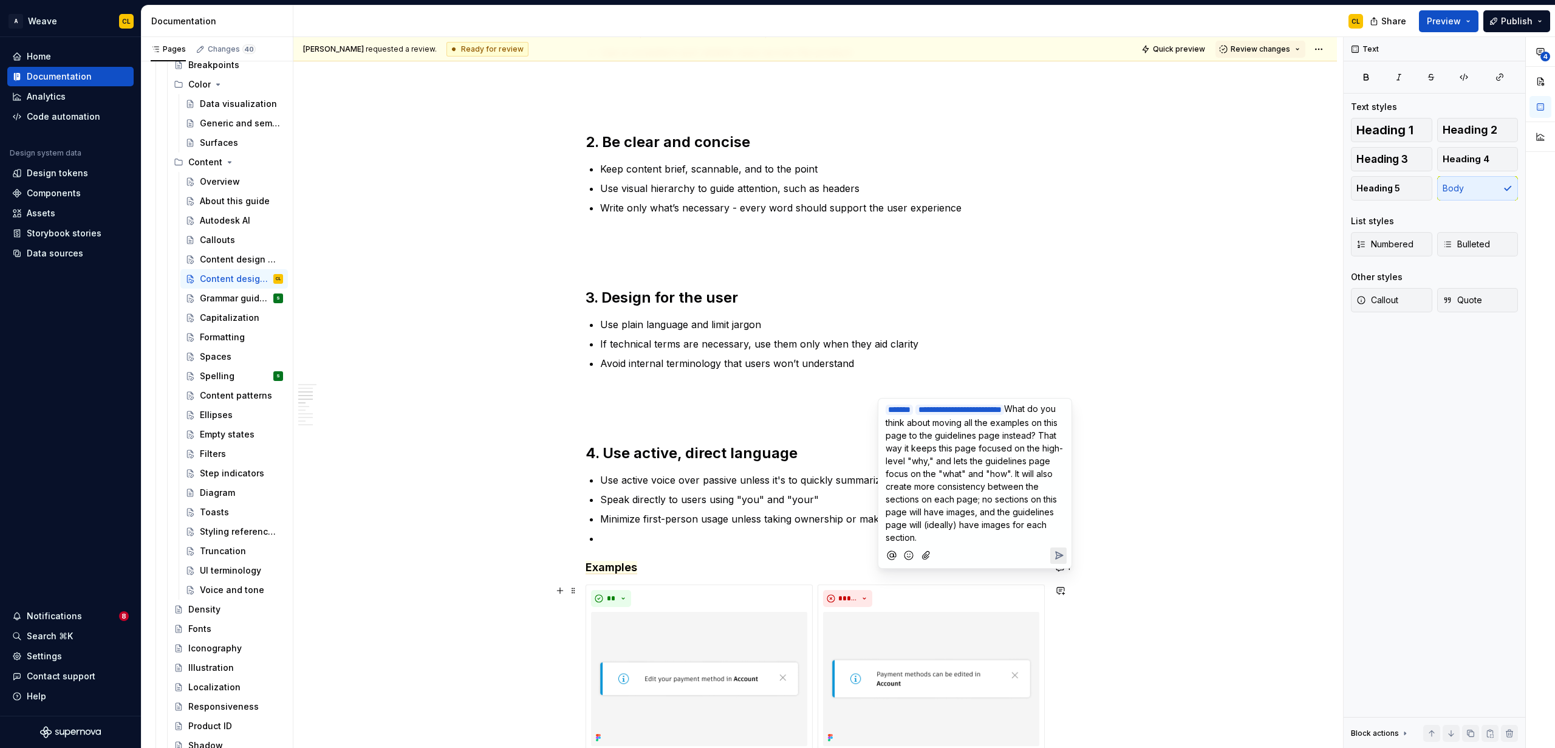
click at [960, 544] on p "**********" at bounding box center [975, 473] width 179 height 142
click at [960, 559] on icon "Send" at bounding box center [1059, 555] width 7 height 7
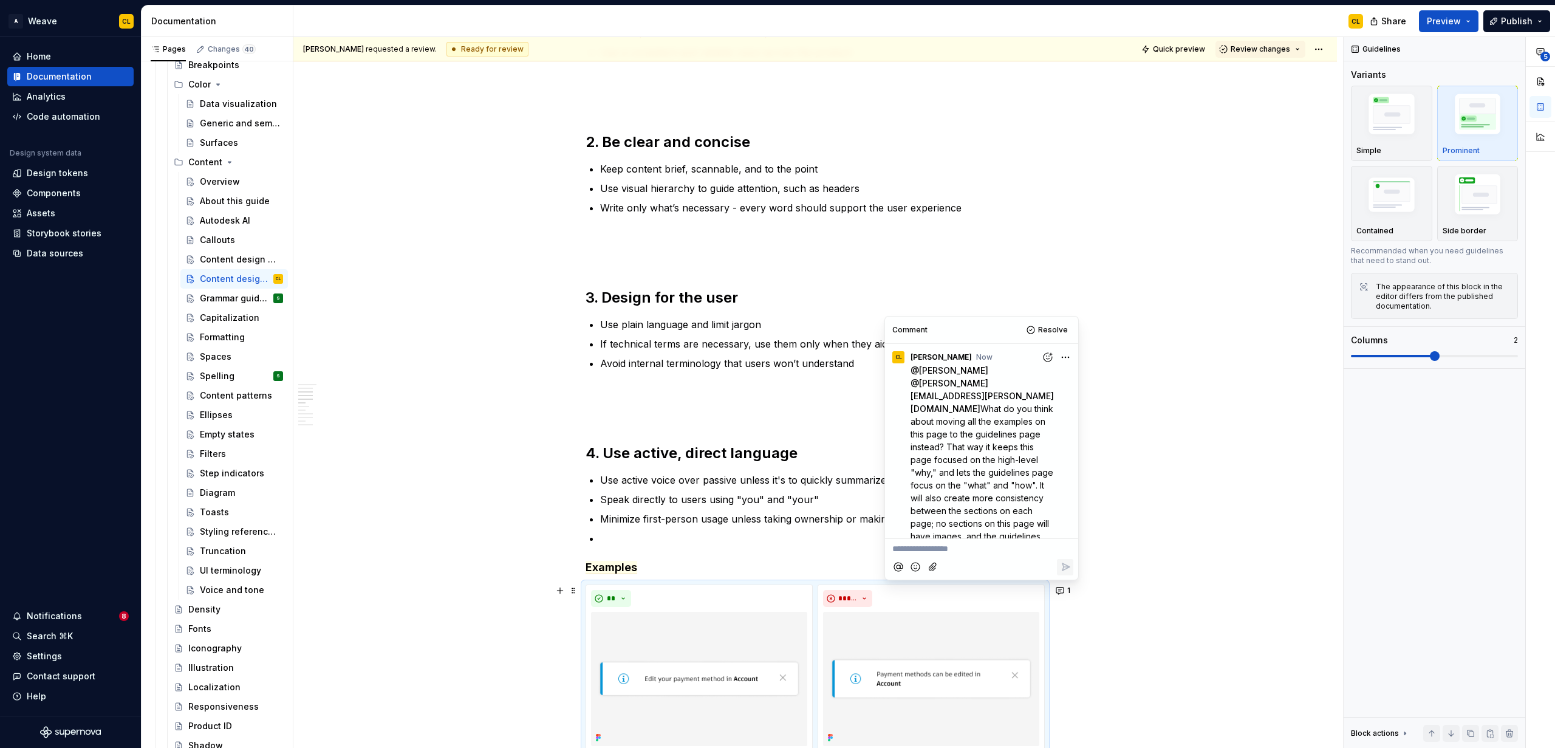
scroll to position [12, 0]
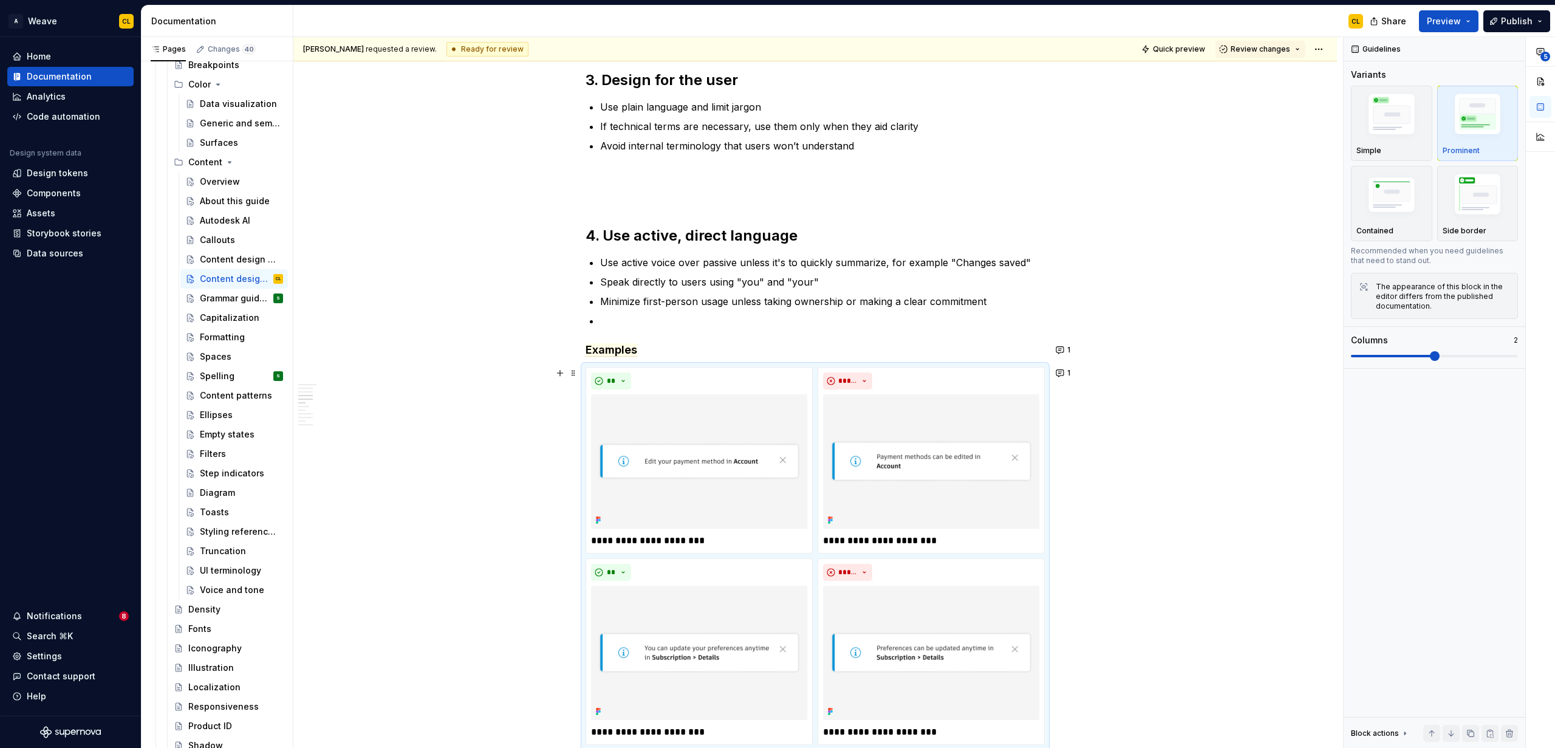
scroll to position [657, 0]
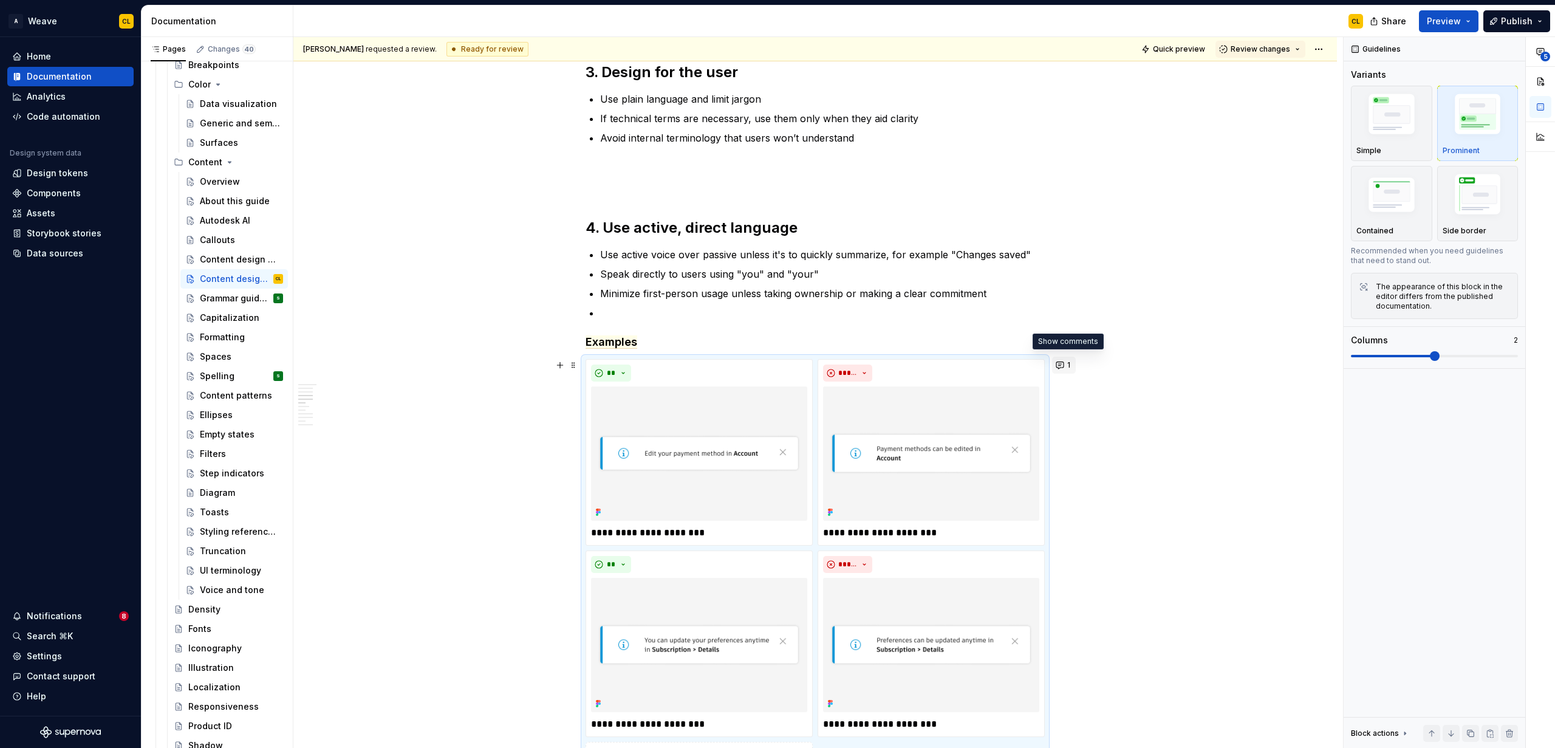
click at [960, 364] on button "1" at bounding box center [1064, 365] width 24 height 17
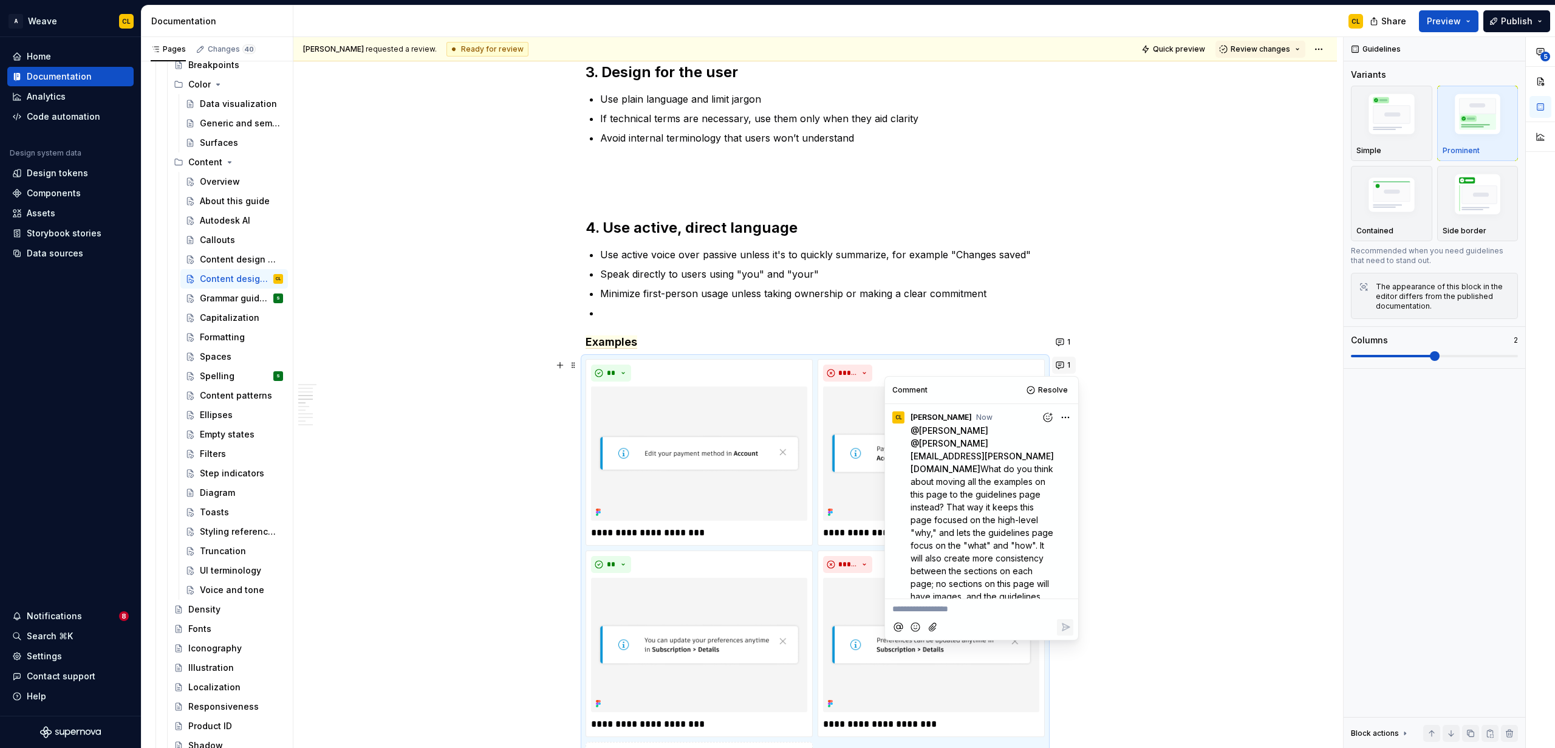
scroll to position [12, 0]
drag, startPoint x: 1047, startPoint y: 586, endPoint x: 902, endPoint y: 439, distance: 207.0
click at [902, 439] on div "@ [PERSON_NAME] @ [PERSON_NAME][EMAIL_ADDRESS][PERSON_NAME][DOMAIN_NAME] What d…" at bounding box center [981, 514] width 183 height 204
copy span "What do you think about moving all the examples on this page to the guidelines …"
click at [960, 407] on html "A Weave CL Home Documentation Analytics Code automation Design system data Desi…" at bounding box center [777, 374] width 1555 height 748
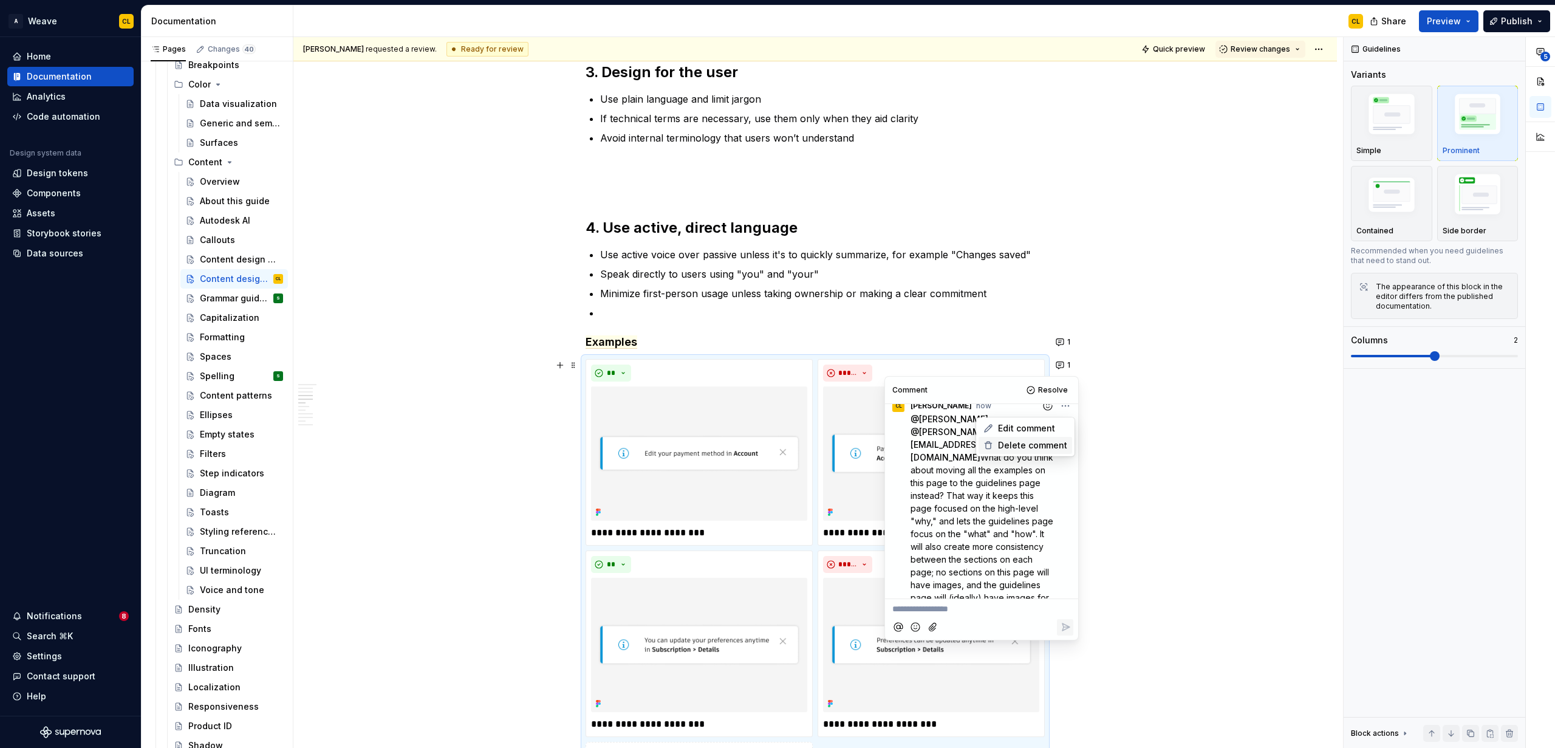
click at [960, 442] on span "Delete comment" at bounding box center [1032, 445] width 69 height 12
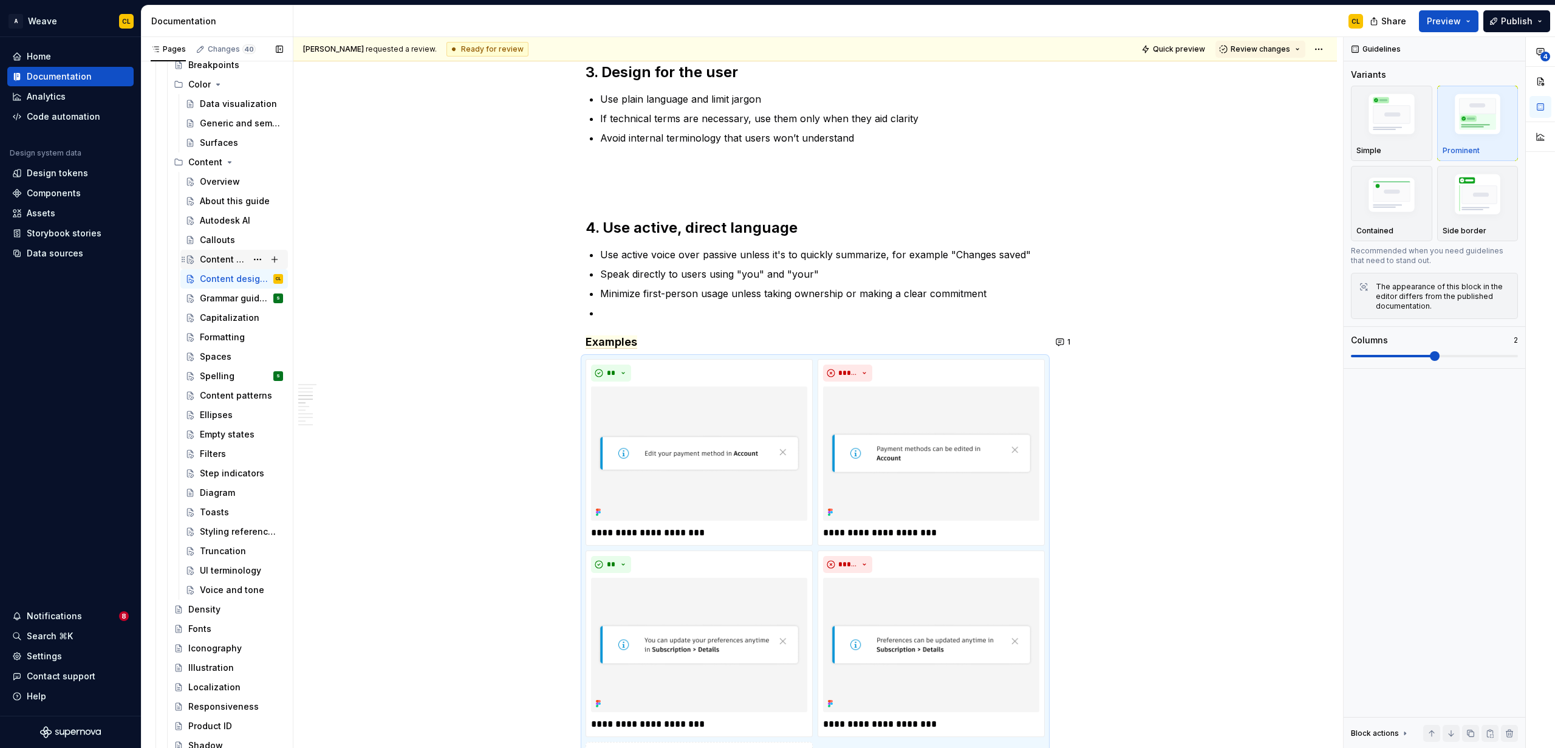
click at [229, 261] on div "Content design principles" at bounding box center [223, 259] width 47 height 12
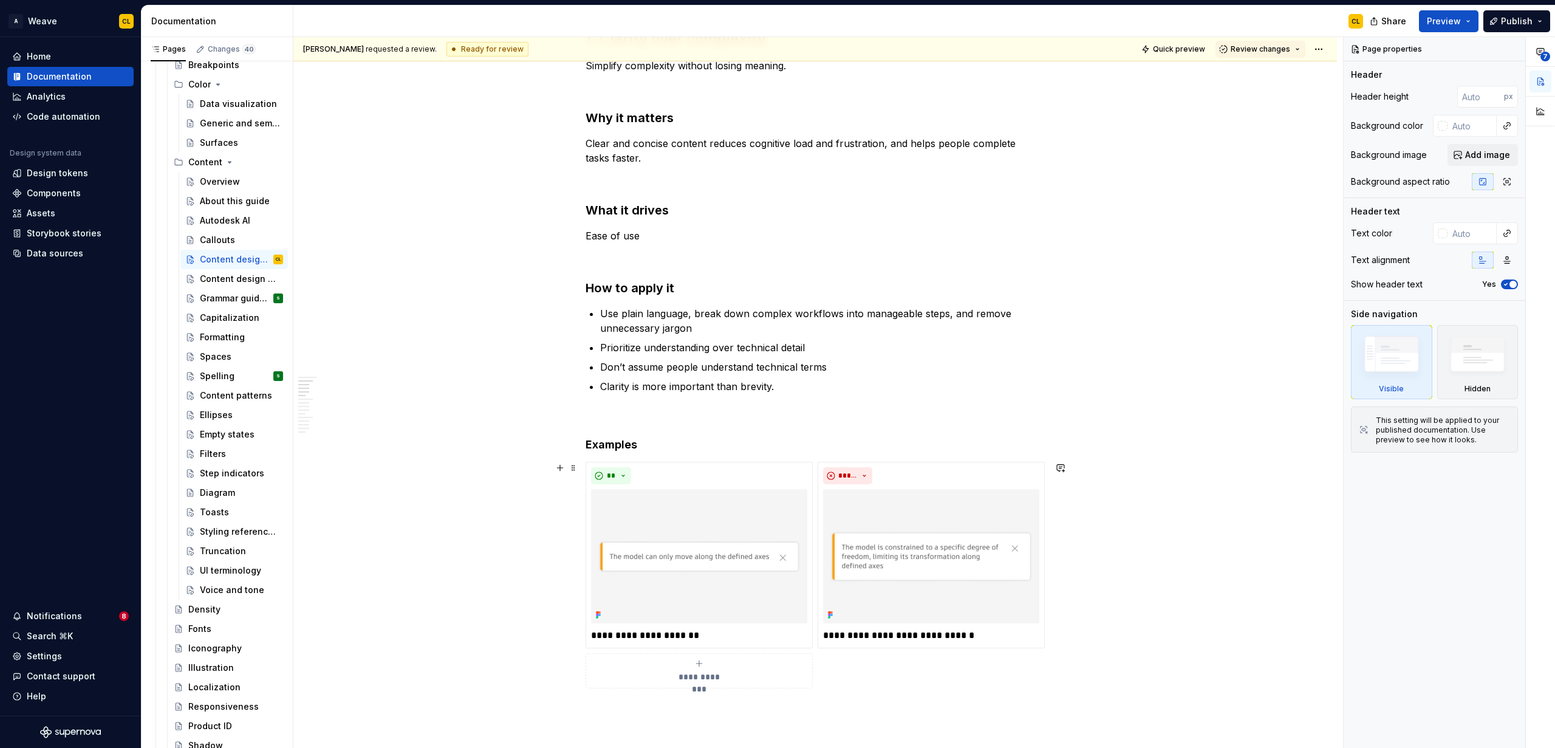
scroll to position [596, 0]
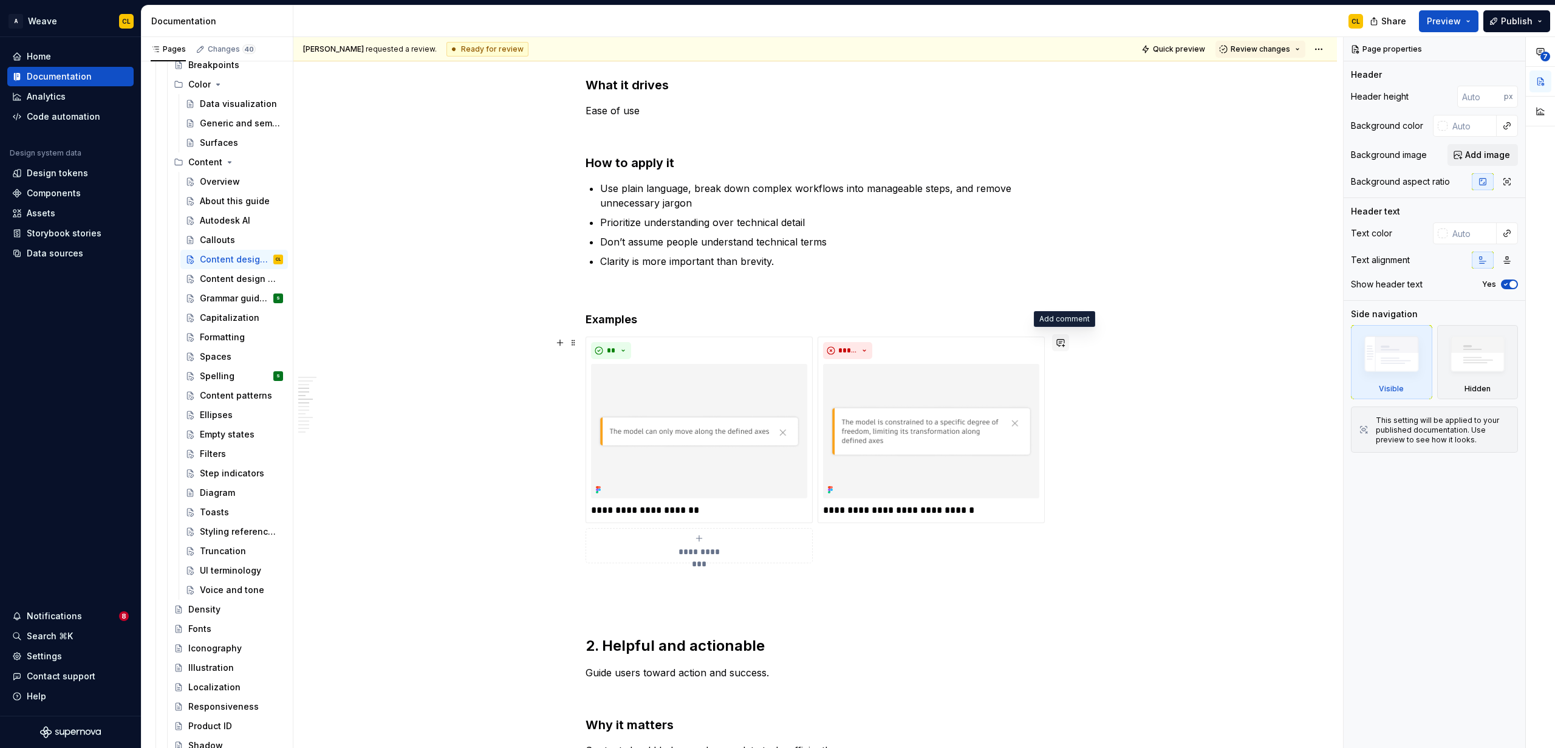
click at [960, 343] on button "button" at bounding box center [1060, 342] width 17 height 17
type textarea "*"
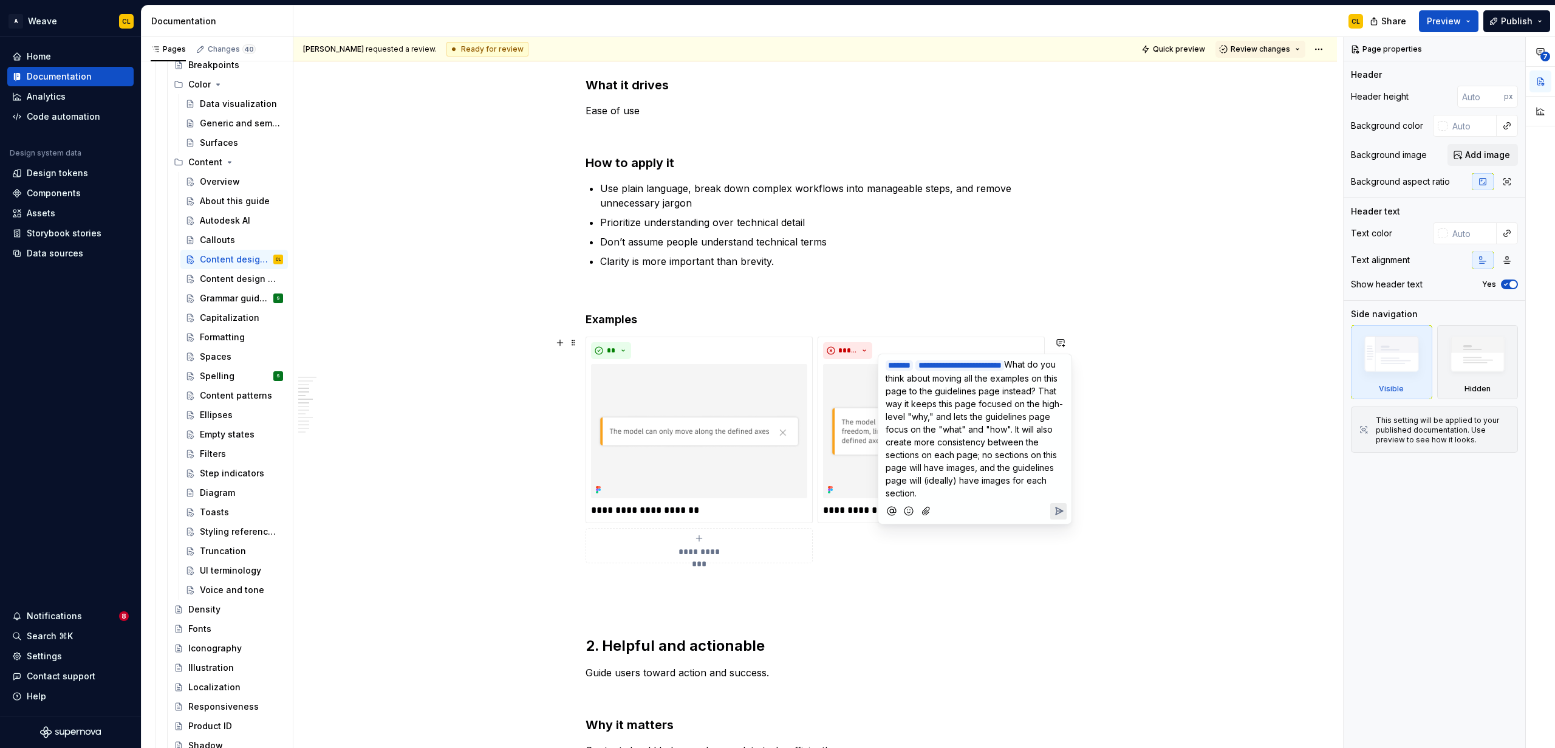
click at [960, 514] on icon "Send" at bounding box center [1059, 510] width 7 height 7
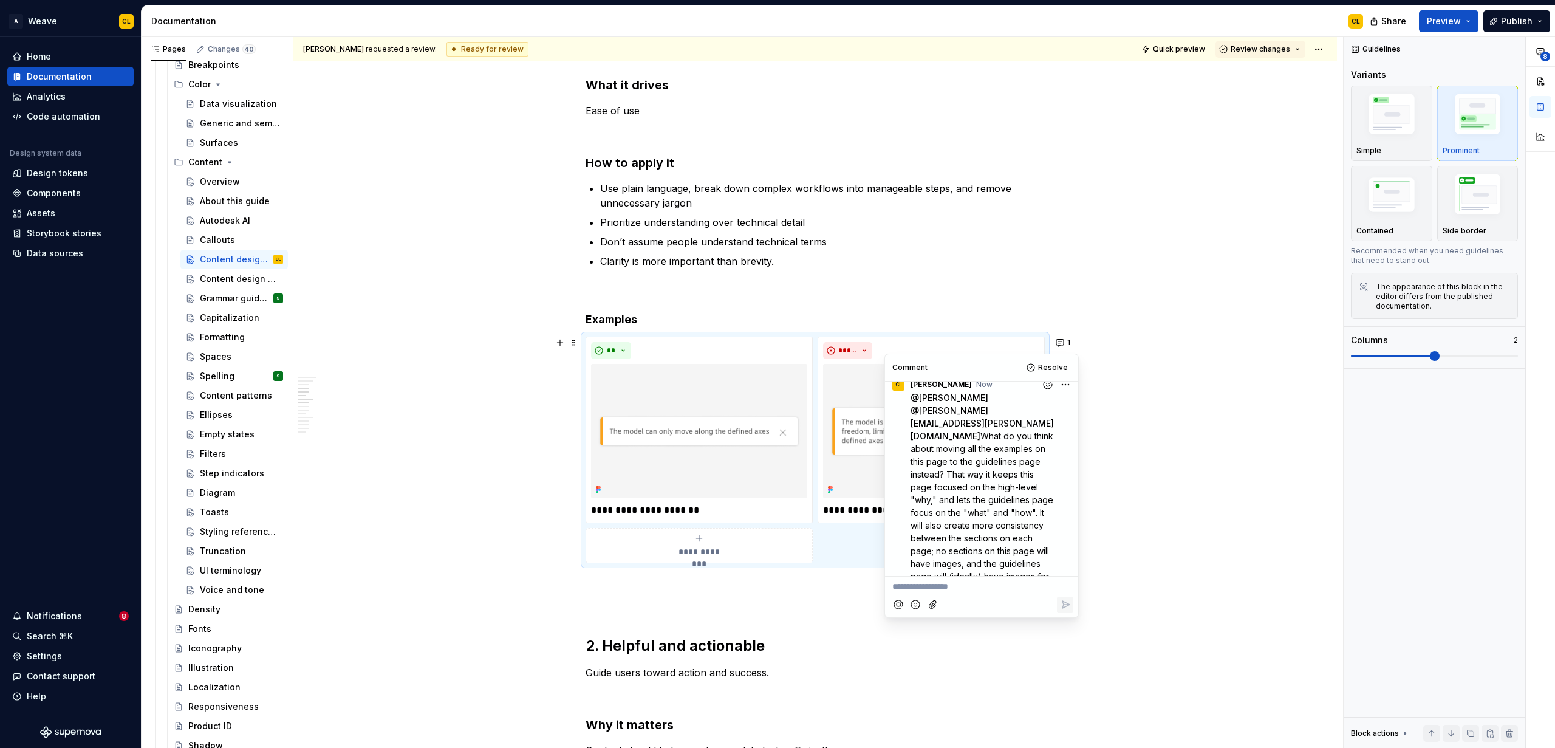
scroll to position [12, 0]
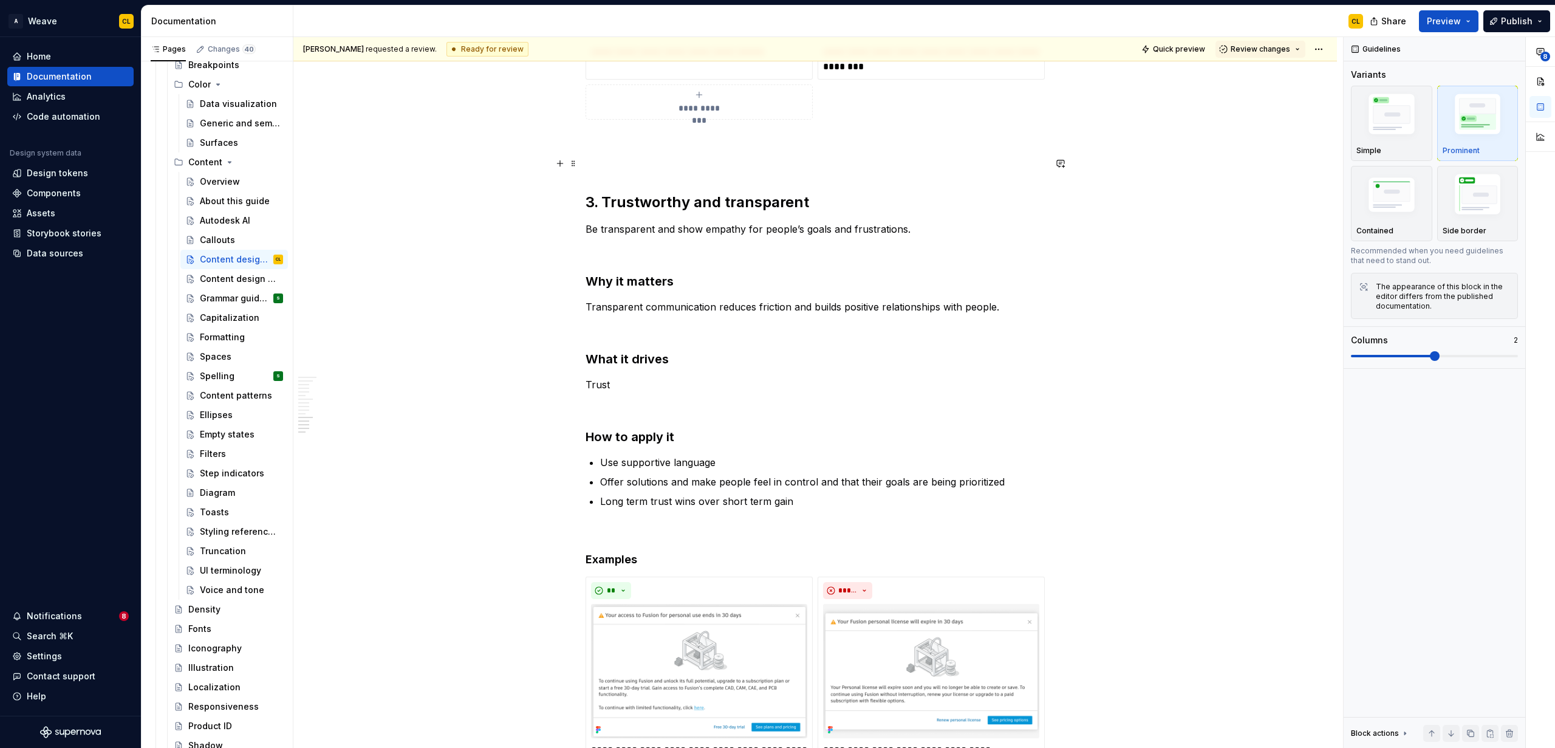
scroll to position [1450, 0]
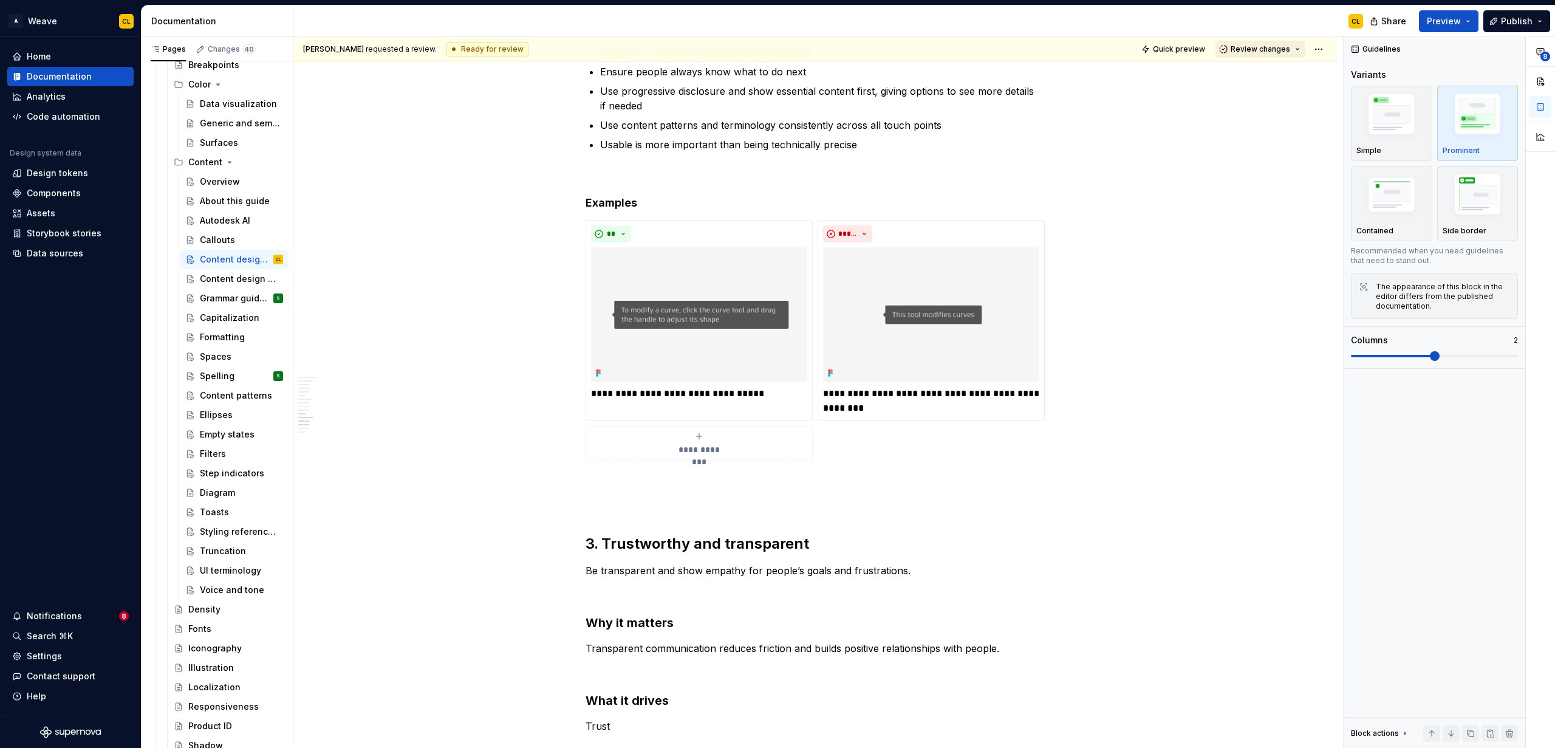
click at [960, 48] on button "Review changes" at bounding box center [1260, 49] width 90 height 17
click at [960, 108] on div "Request changes" at bounding box center [1310, 103] width 126 height 12
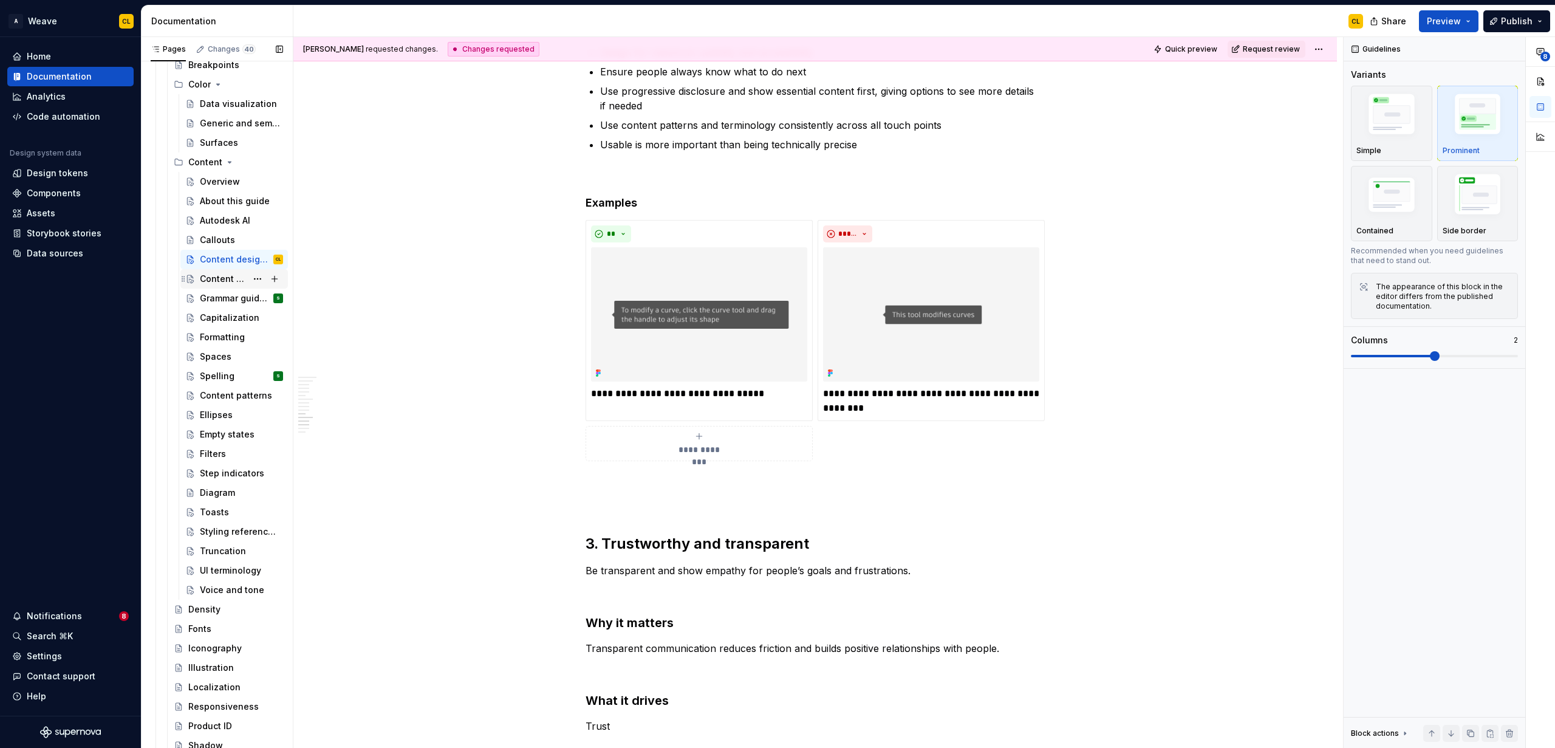
click at [238, 279] on div "Content design guidelines" at bounding box center [223, 279] width 47 height 12
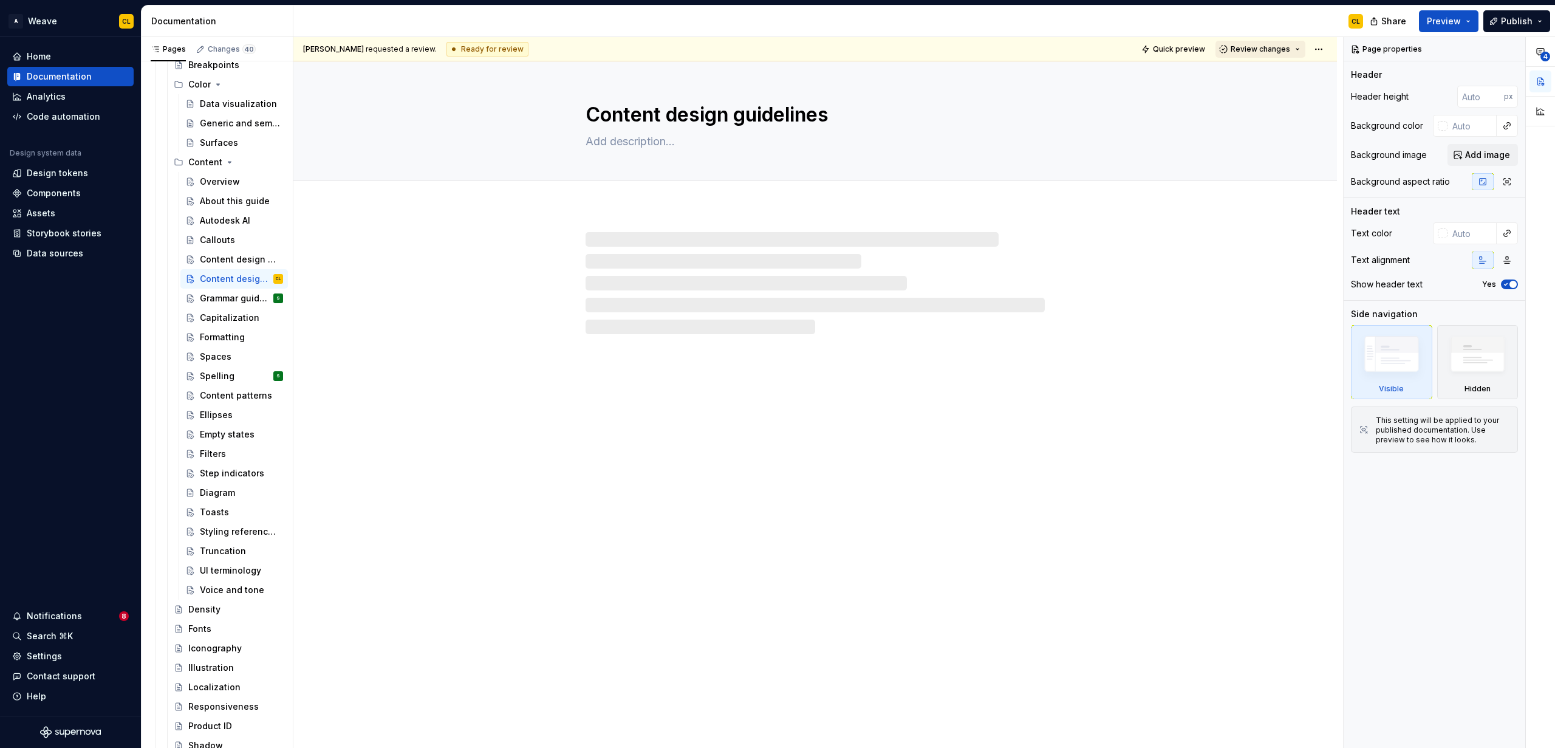
click at [960, 49] on button "Review changes" at bounding box center [1260, 49] width 90 height 17
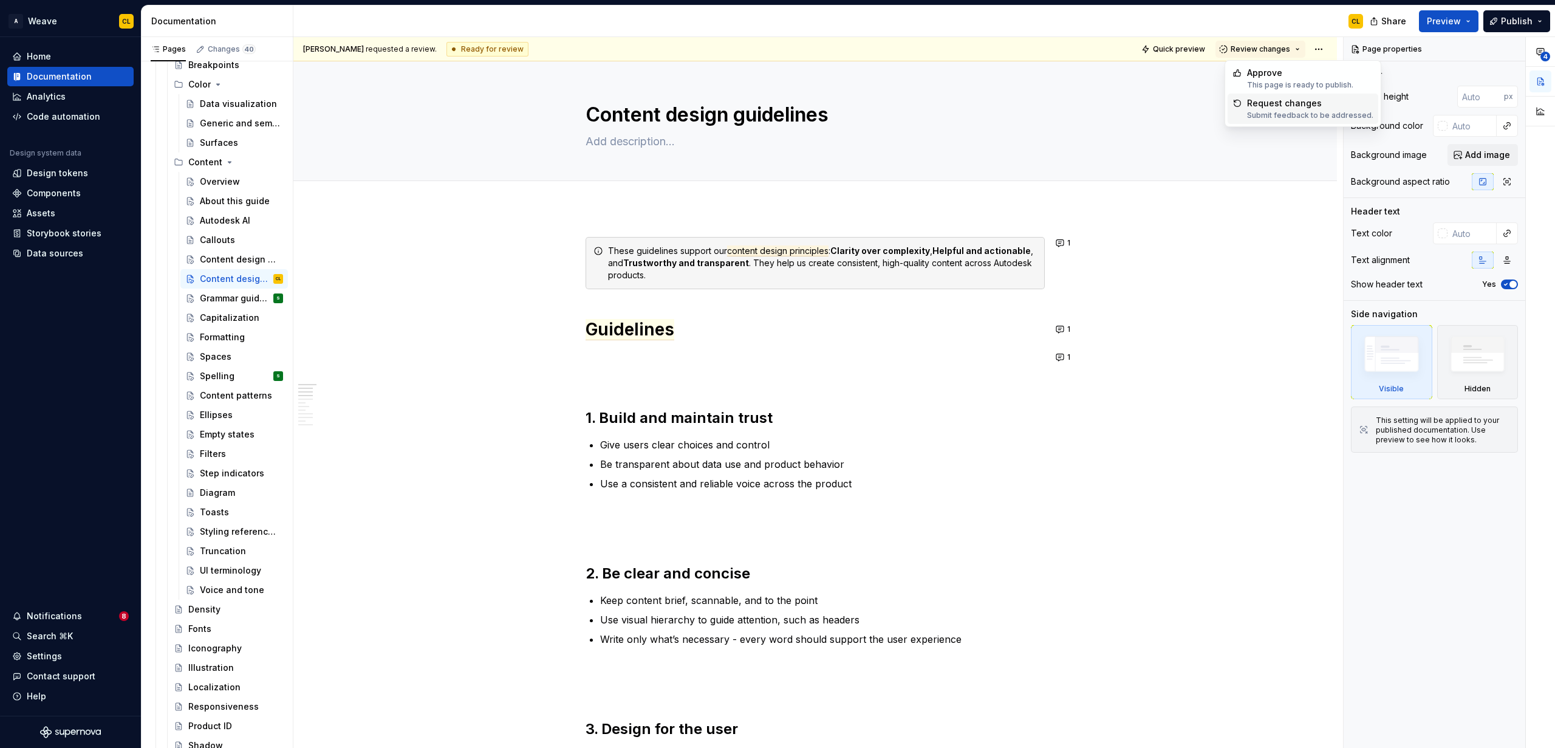
click at [960, 105] on div "Request changes" at bounding box center [1310, 103] width 126 height 12
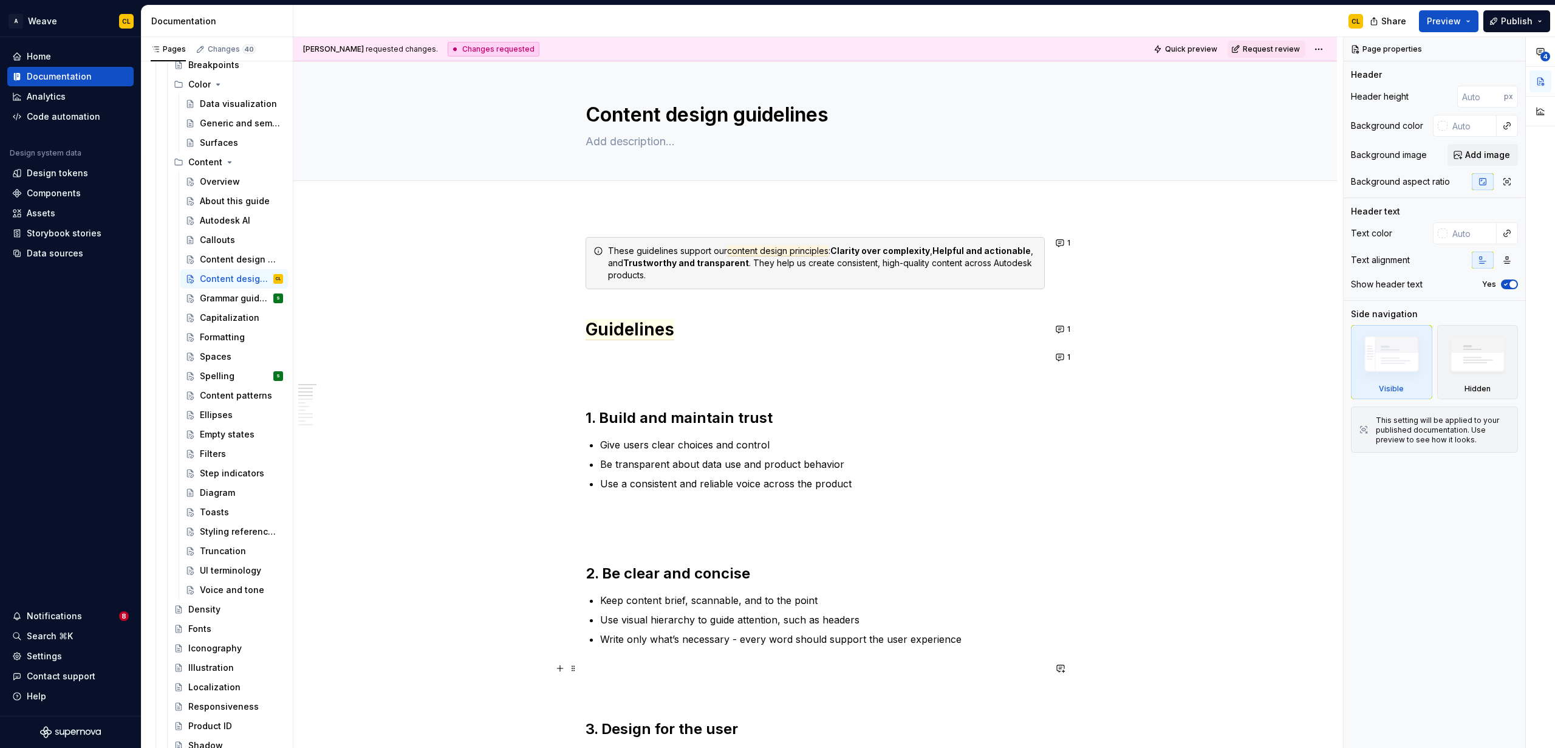
type textarea "*"
